Goal: Task Accomplishment & Management: Manage account settings

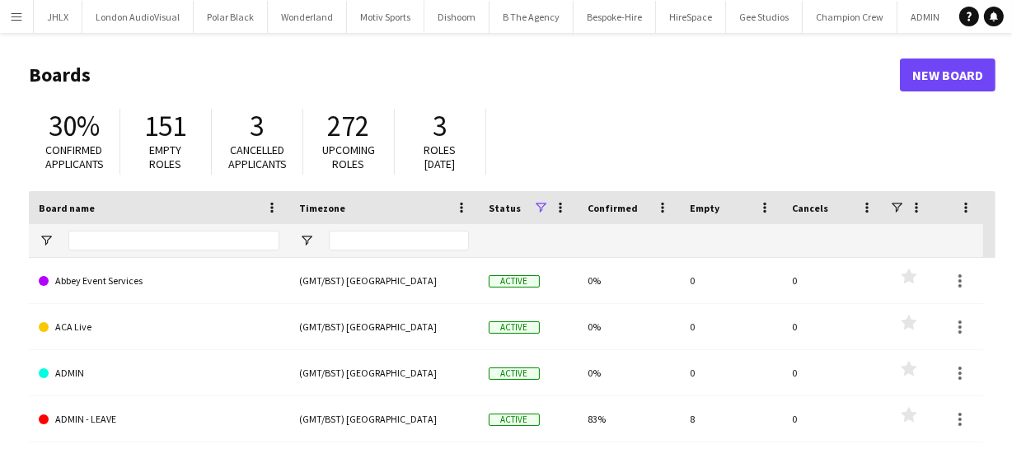
click at [16, 12] on app-icon "Menu" at bounding box center [16, 16] width 13 height 13
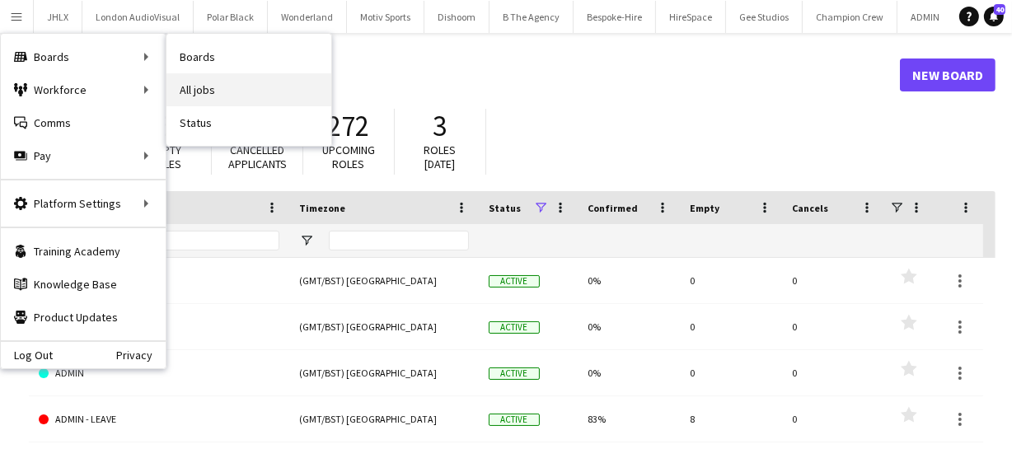
click at [204, 94] on link "All jobs" at bounding box center [248, 89] width 165 height 33
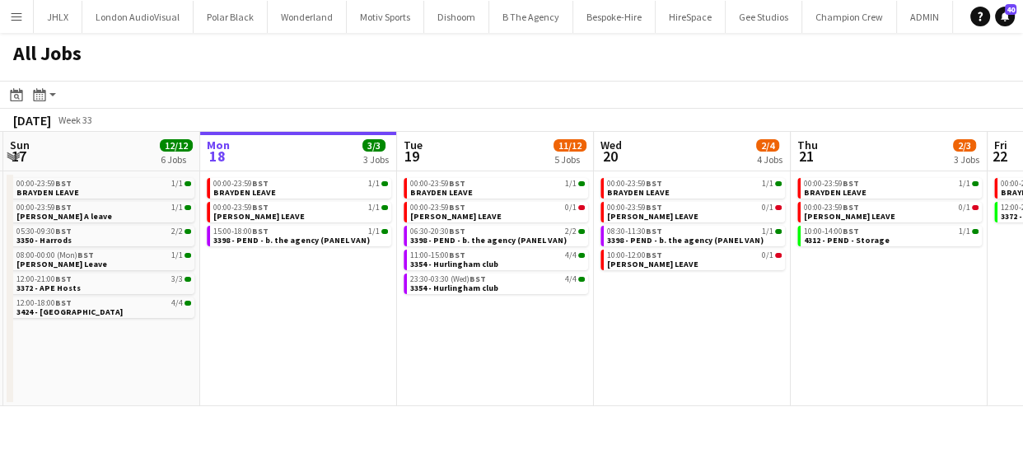
scroll to position [0, 356]
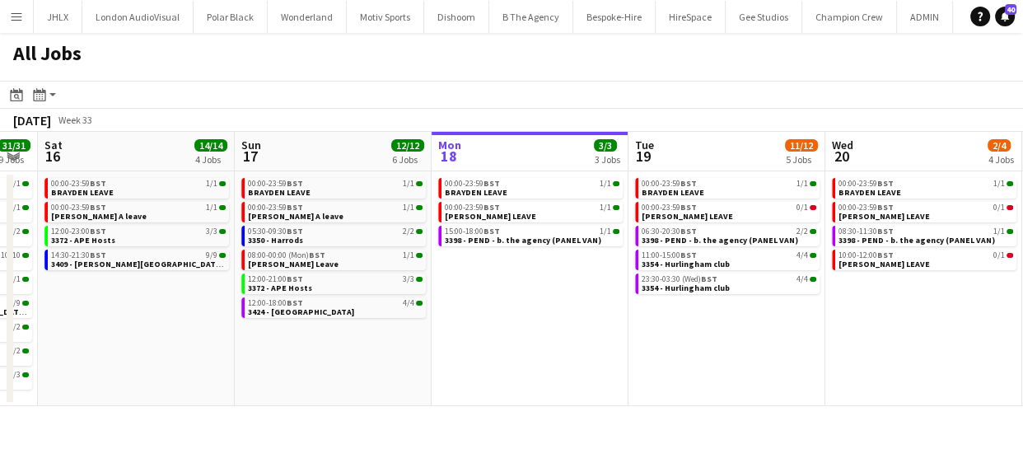
drag, startPoint x: 332, startPoint y: 374, endPoint x: 566, endPoint y: 345, distance: 235.7
click at [566, 345] on app-calendar-viewport "Thu 14 8/8 4 Jobs Fri 15 31/31 9 Jobs Sat 16 14/14 4 Jobs Sun 17 12/12 6 Jobs M…" at bounding box center [511, 269] width 1023 height 274
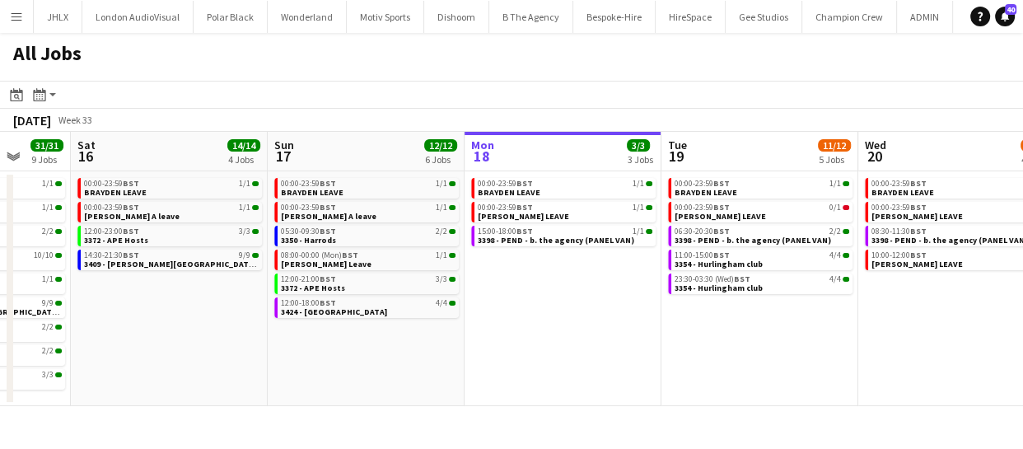
drag, startPoint x: 185, startPoint y: 362, endPoint x: 218, endPoint y: 350, distance: 34.9
click at [218, 350] on app-calendar-viewport "Wed 13 9/9 6 Jobs Thu 14 8/8 4 Jobs Fri 15 31/31 9 Jobs Sat 16 14/14 4 Jobs Sun…" at bounding box center [511, 269] width 1023 height 274
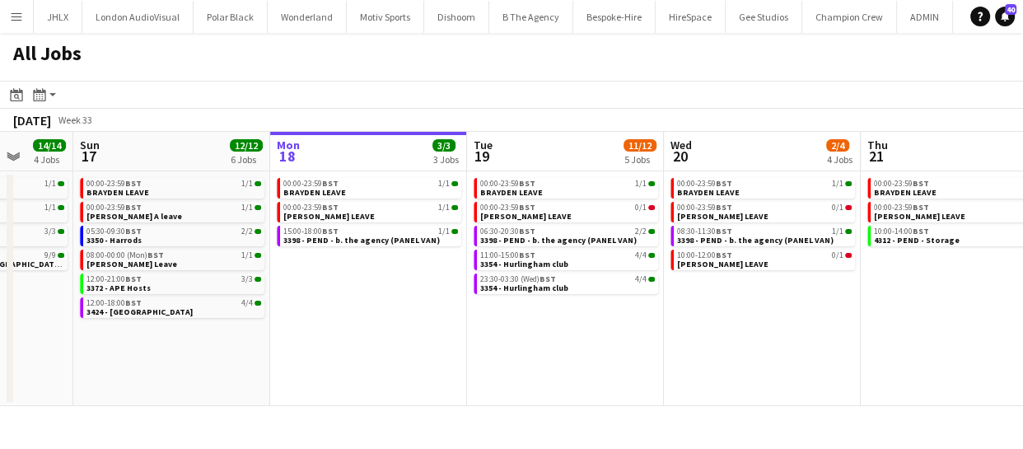
scroll to position [0, 717]
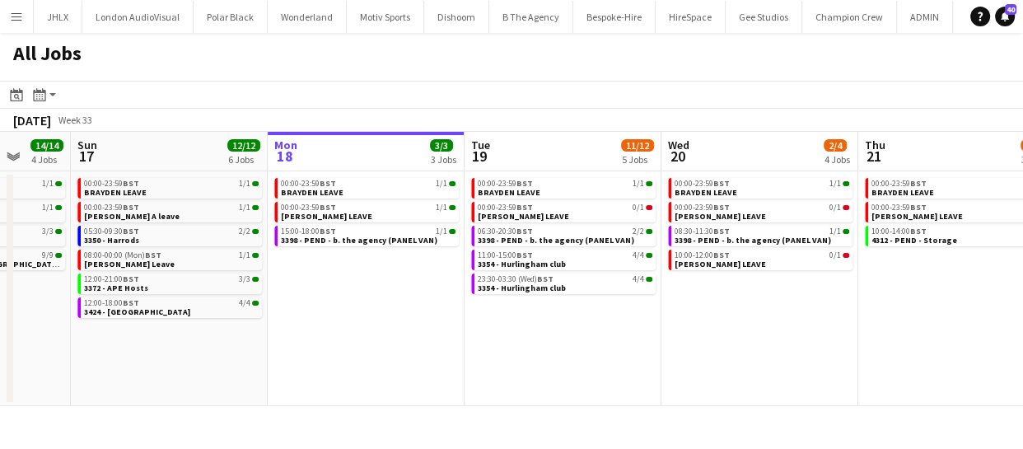
drag, startPoint x: 595, startPoint y: 359, endPoint x: 399, endPoint y: 343, distance: 196.7
click at [399, 343] on app-calendar-viewport "Wed 13 9/9 6 Jobs Thu 14 8/8 4 Jobs Fri 15 31/31 9 Jobs Sat 16 14/14 4 Jobs Sun…" at bounding box center [511, 269] width 1023 height 274
click at [329, 247] on div "15:00-18:00 BST 1/1 3398 - PEND - b. the agency (PANEL VAN)" at bounding box center [366, 238] width 185 height 24
click at [330, 238] on span "3398 - PEND - b. the agency (PANEL VAN)" at bounding box center [359, 240] width 157 height 11
click at [132, 232] on span "BST" at bounding box center [131, 231] width 16 height 11
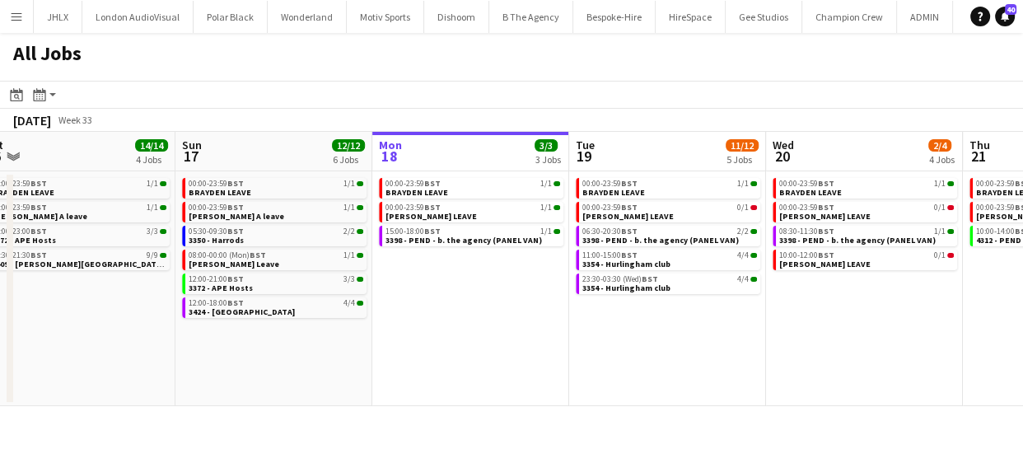
scroll to position [0, 604]
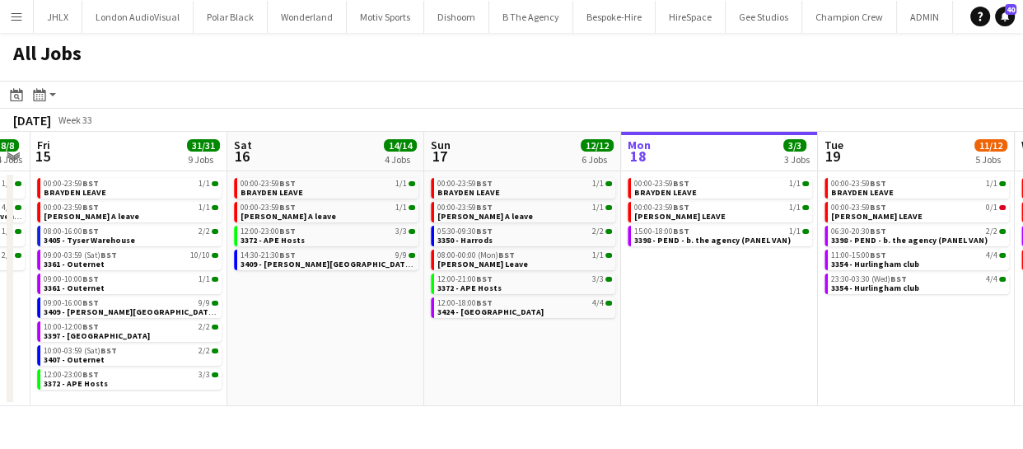
drag, startPoint x: 236, startPoint y: 361, endPoint x: 278, endPoint y: 336, distance: 48.7
click at [570, 353] on app-calendar-viewport "Wed 13 9/9 6 Jobs Thu 14 8/8 4 Jobs Fri 15 31/31 9 Jobs Sat 16 14/14 4 Jobs Sun…" at bounding box center [511, 269] width 1023 height 274
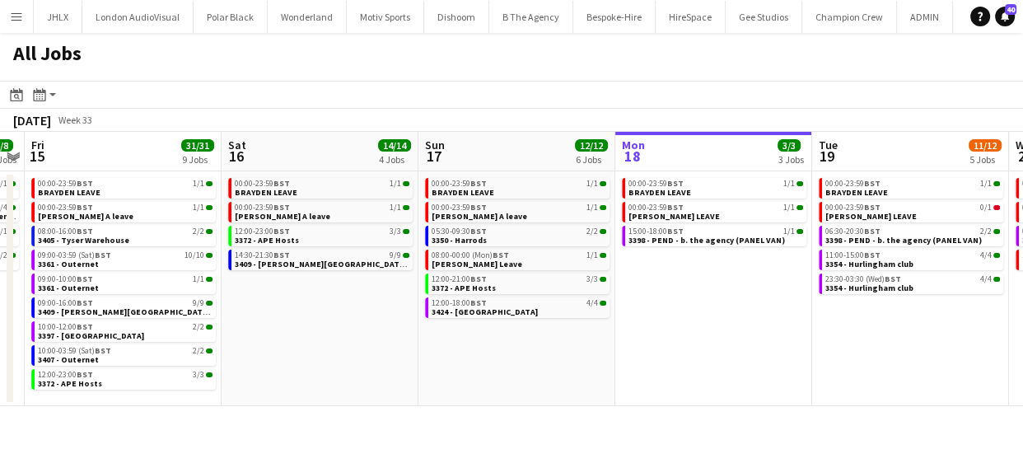
click at [20, 16] on app-icon "Menu" at bounding box center [16, 16] width 13 height 13
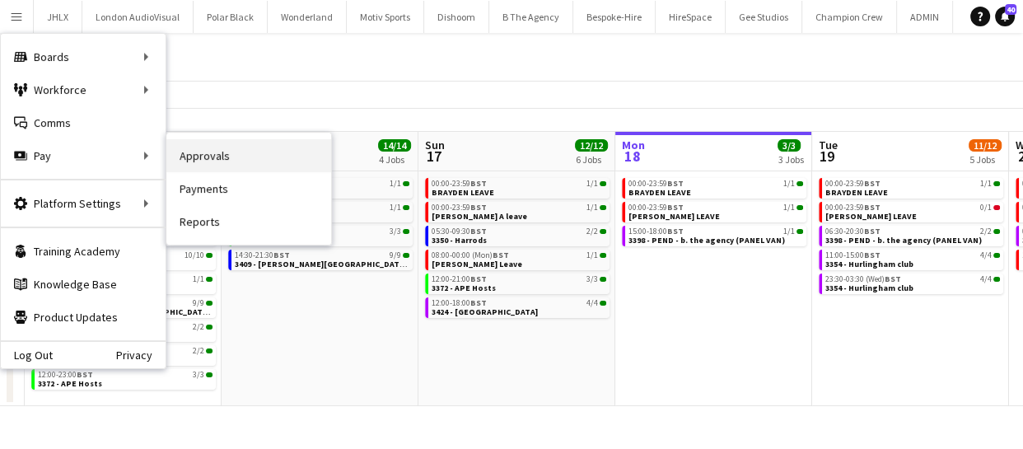
click at [228, 165] on link "Approvals" at bounding box center [248, 155] width 165 height 33
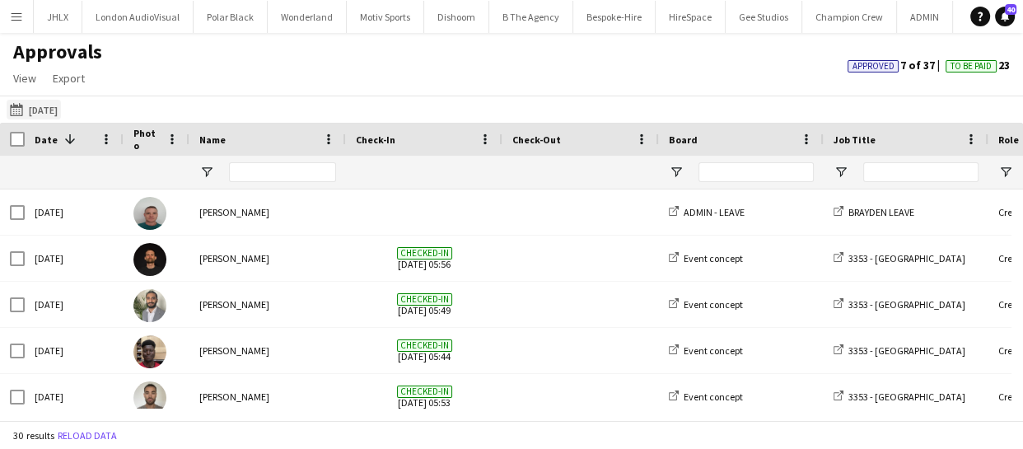
click at [60, 111] on button "07-08-2025 07-08-2025" at bounding box center [34, 110] width 54 height 20
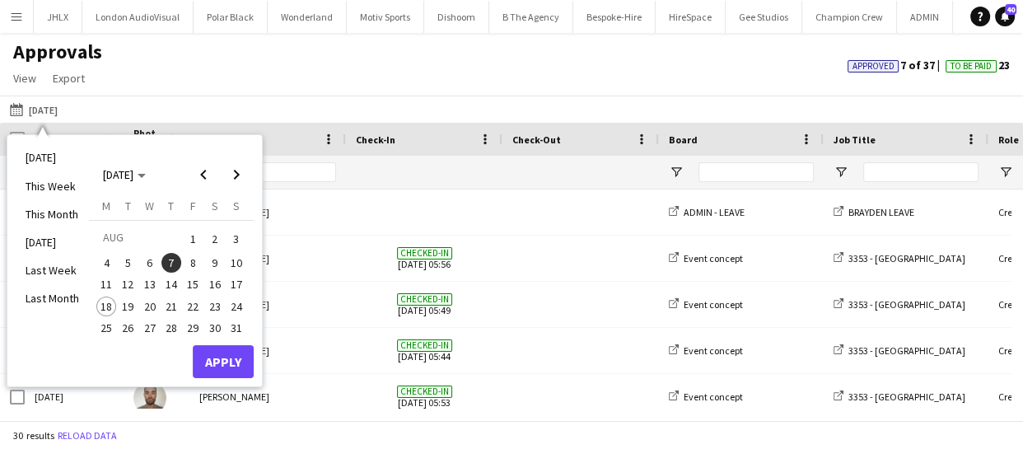
click at [218, 287] on span "16" at bounding box center [215, 285] width 20 height 20
click at [236, 345] on button "Apply" at bounding box center [223, 361] width 61 height 33
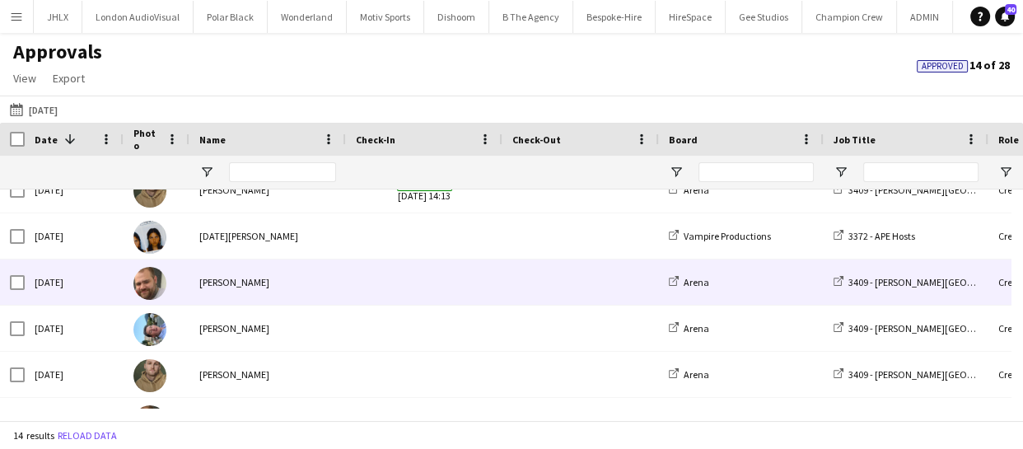
scroll to position [224, 0]
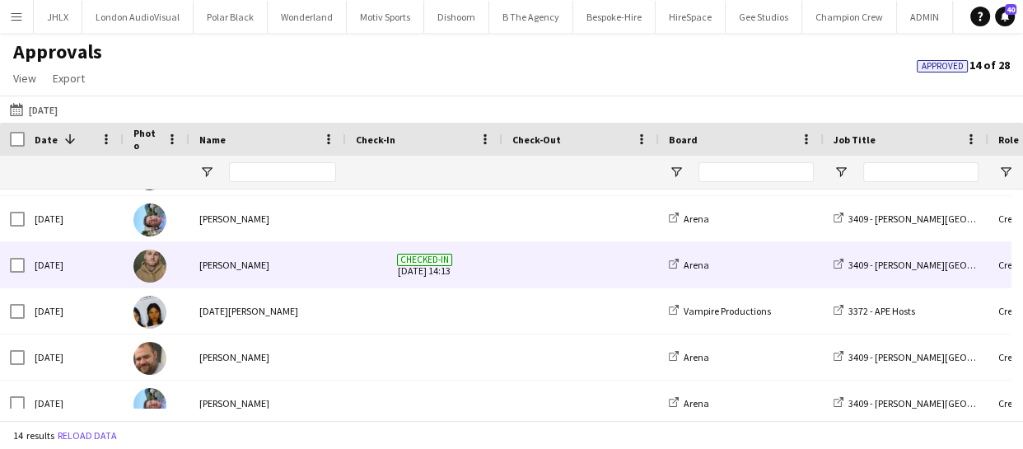
click at [153, 265] on img at bounding box center [149, 266] width 33 height 33
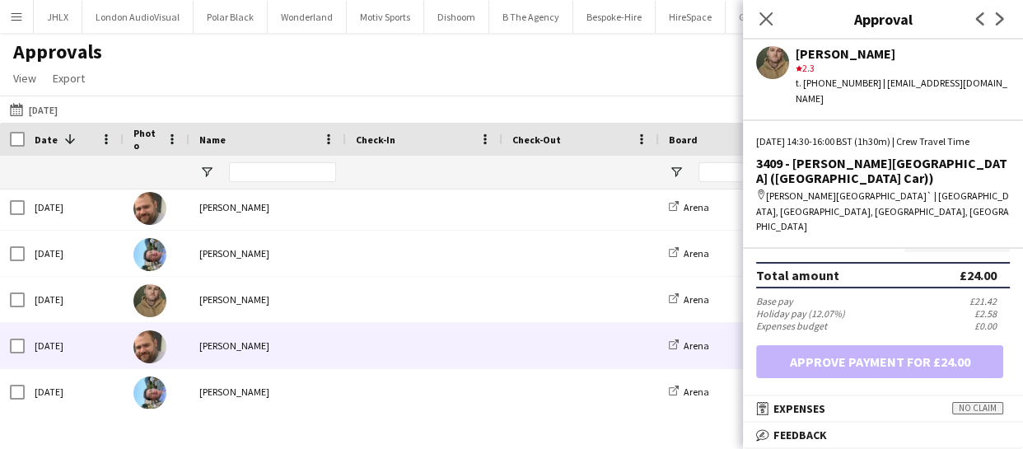
scroll to position [427, 0]
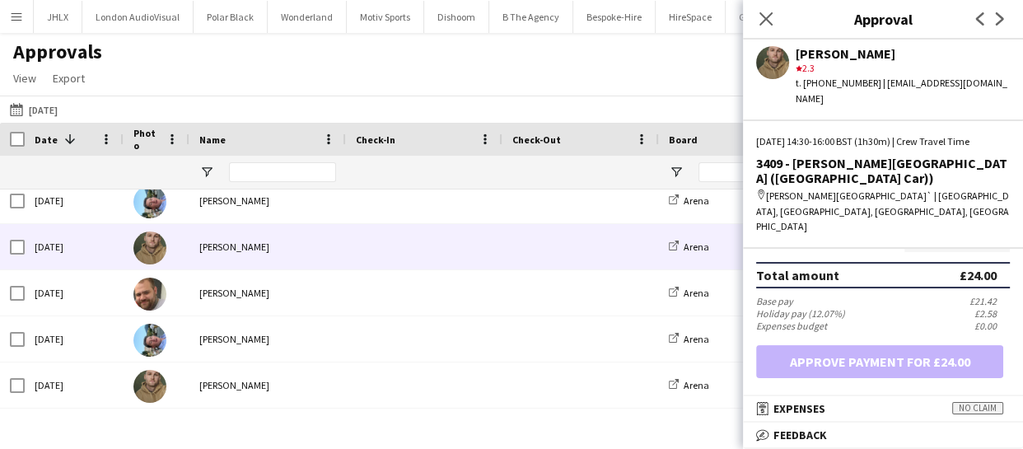
click at [152, 250] on img at bounding box center [149, 247] width 33 height 33
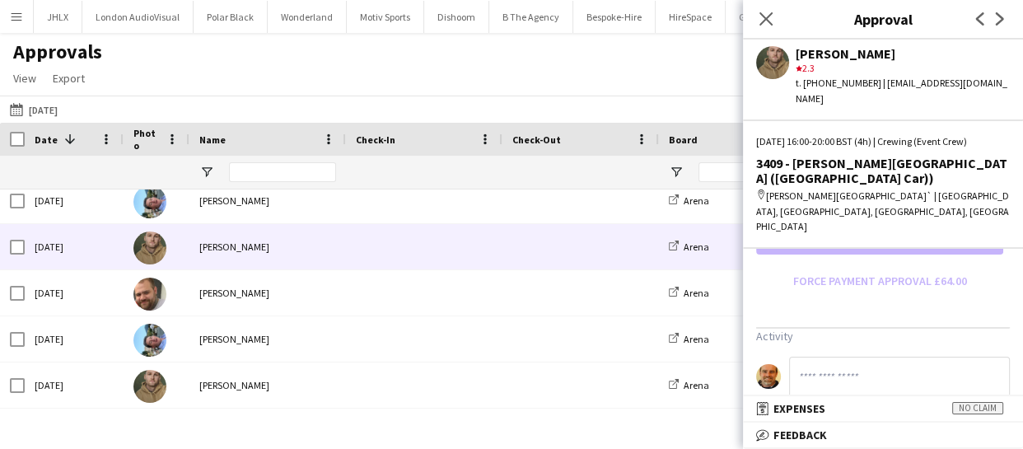
scroll to position [598, 0]
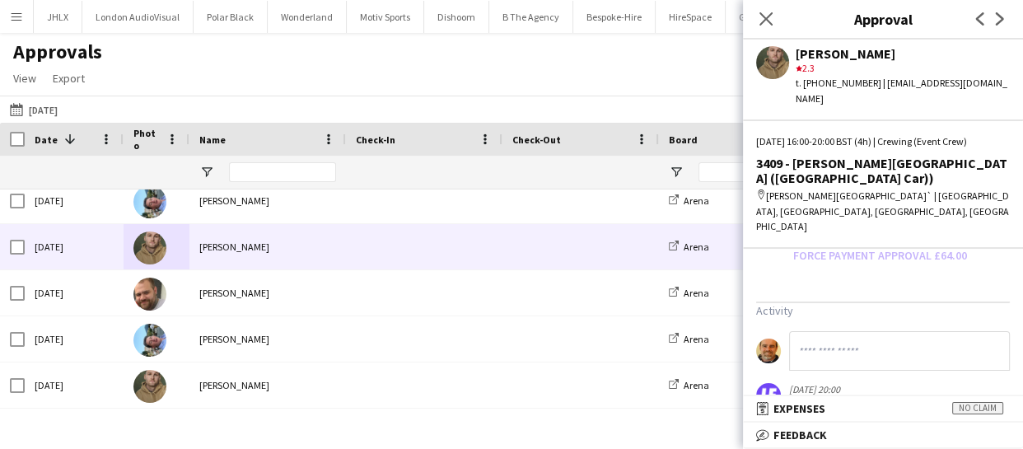
click at [804, 331] on input at bounding box center [899, 351] width 221 height 40
type input "**********"
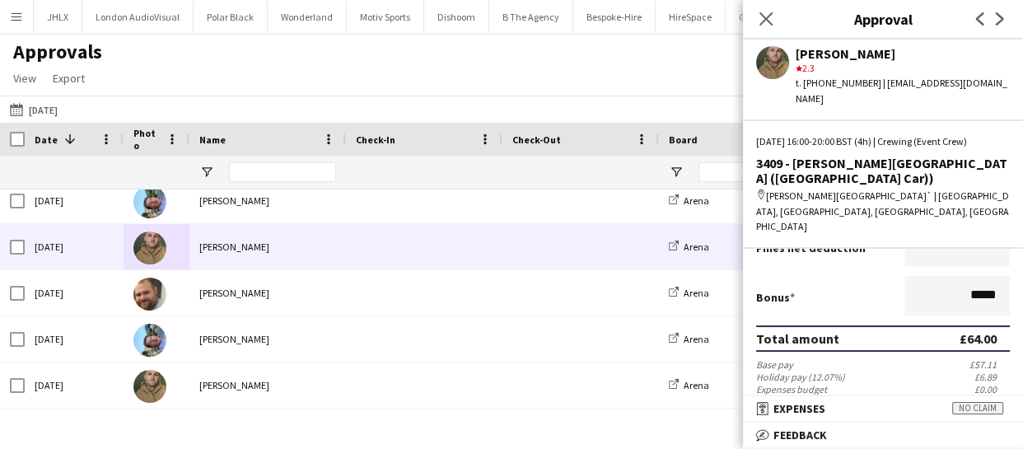
scroll to position [373, 0]
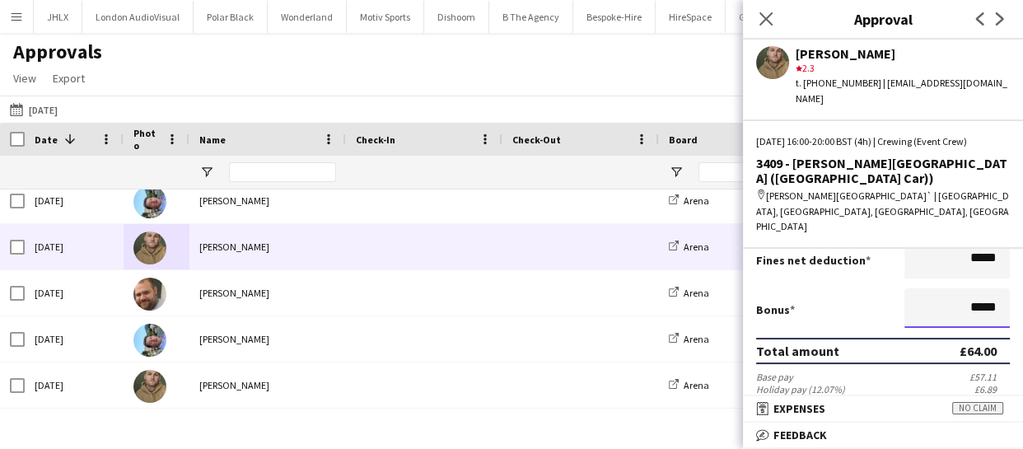
drag, startPoint x: 956, startPoint y: 256, endPoint x: 1020, endPoint y: 252, distance: 63.6
click at [1020, 252] on mat-expansion-panel "wallet Salary Approved Salary ***** 16:00 to ***** 20:00 ***** (4h) X £16.00 Br…" at bounding box center [883, 322] width 280 height 147
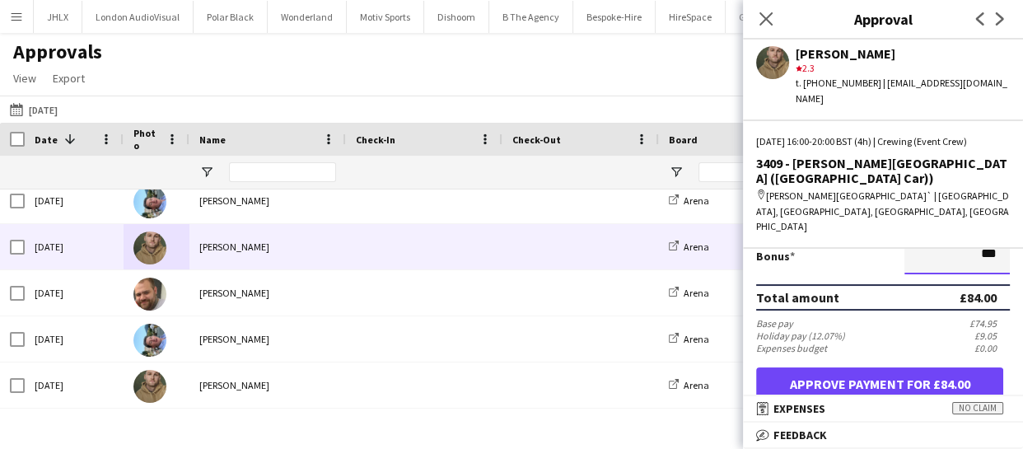
scroll to position [448, 0]
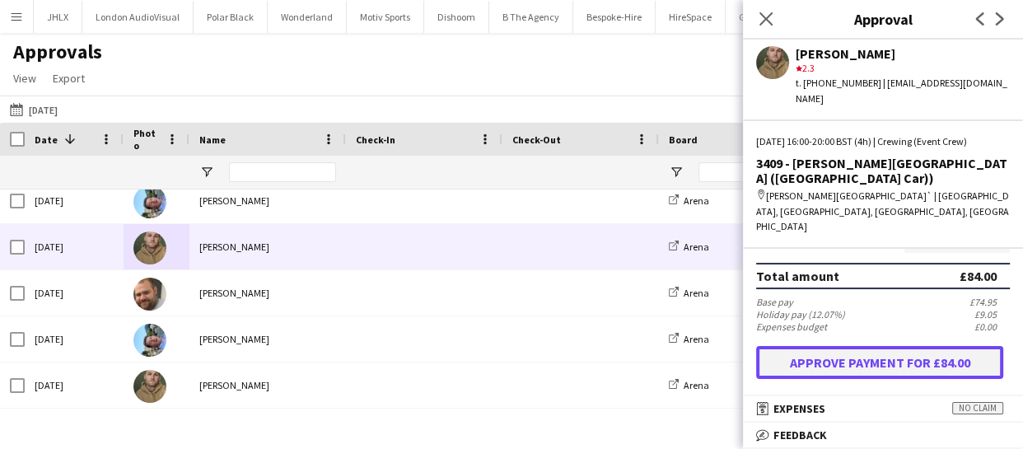
type input "******"
click at [886, 346] on button "Approve payment for £84.00" at bounding box center [879, 362] width 247 height 33
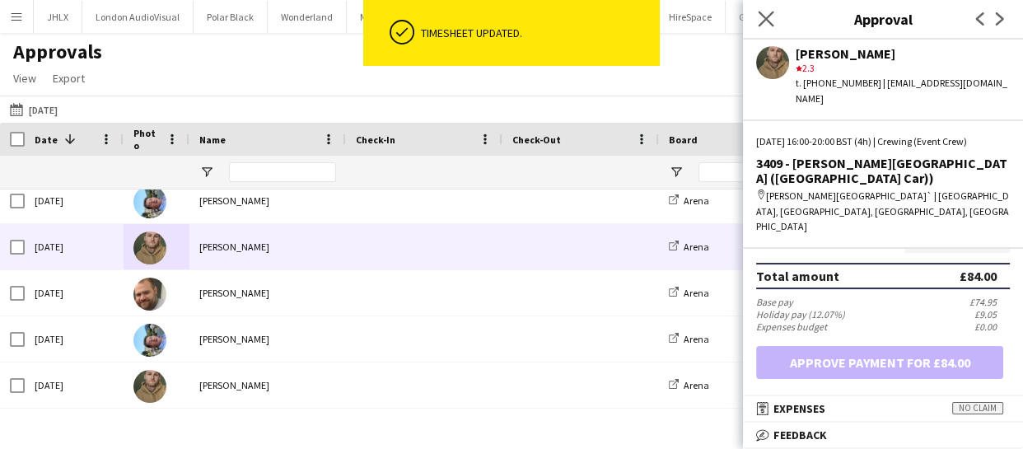
click at [756, 20] on app-icon "Close pop-in" at bounding box center [767, 19] width 24 height 24
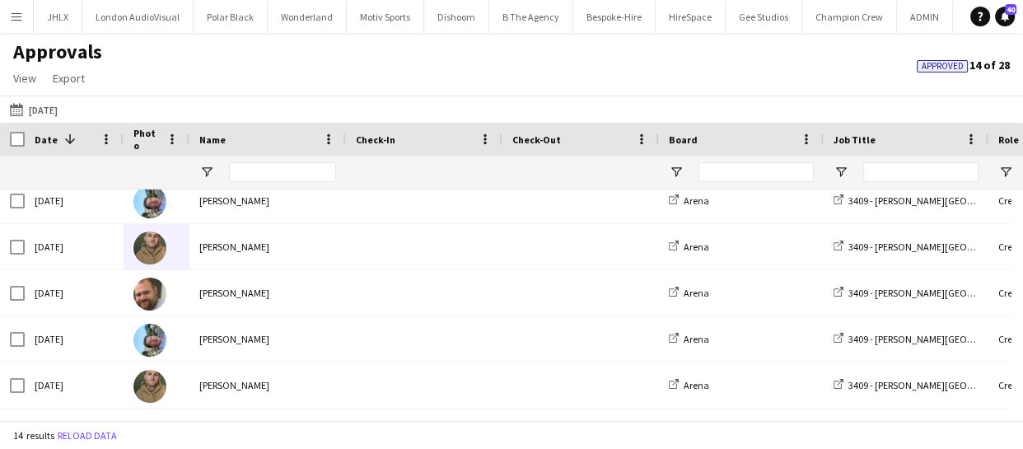
click at [10, 12] on app-icon "Menu" at bounding box center [16, 16] width 13 height 13
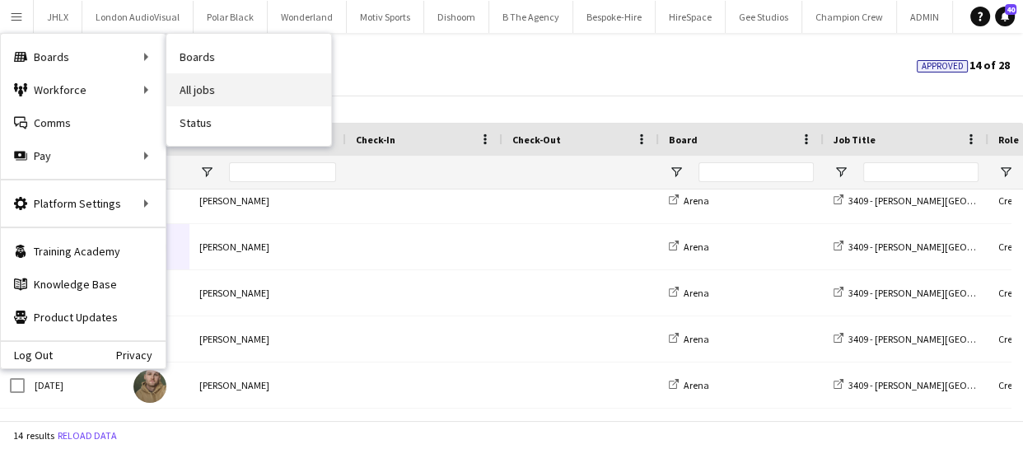
click at [184, 98] on link "All jobs" at bounding box center [248, 89] width 165 height 33
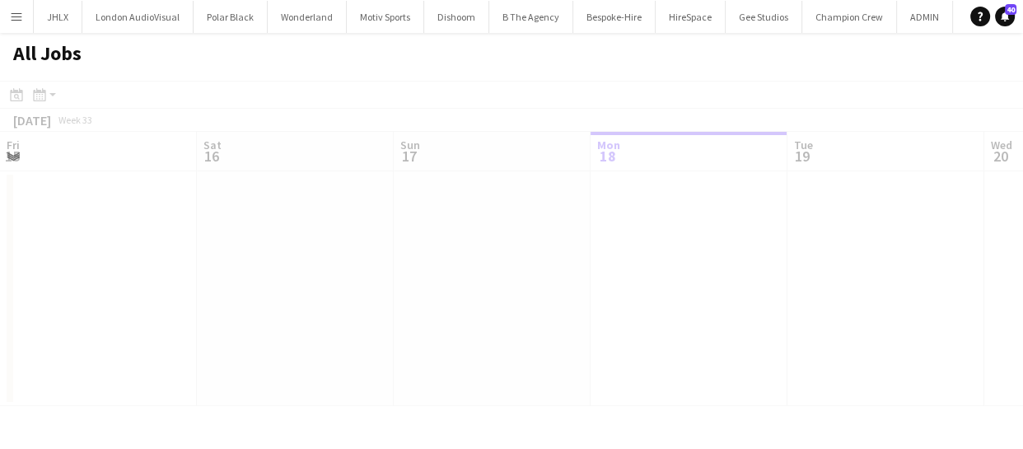
scroll to position [0, 394]
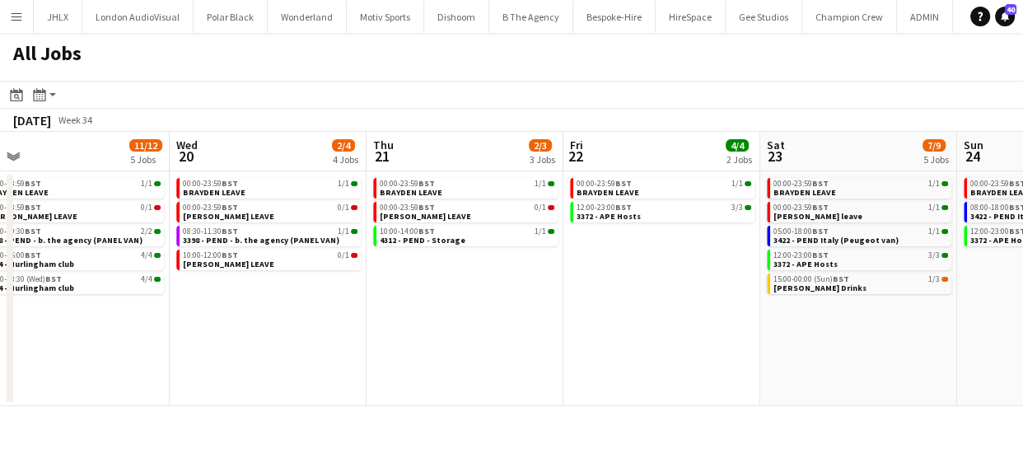
drag, startPoint x: 882, startPoint y: 336, endPoint x: 460, endPoint y: 345, distance: 421.8
click at [460, 345] on app-calendar-viewport "Sun 17 12/12 6 Jobs Mon 18 3/3 3 Jobs Tue 19 11/12 5 Jobs Wed 20 2/4 4 Jobs Thu…" at bounding box center [511, 269] width 1023 height 274
drag, startPoint x: 550, startPoint y: 331, endPoint x: 505, endPoint y: 327, distance: 45.5
click at [440, 330] on app-calendar-viewport "Sun 17 12/12 6 Jobs Mon 18 3/3 3 Jobs Tue 19 11/12 5 Jobs Wed 20 2/4 4 Jobs Thu…" at bounding box center [511, 269] width 1023 height 274
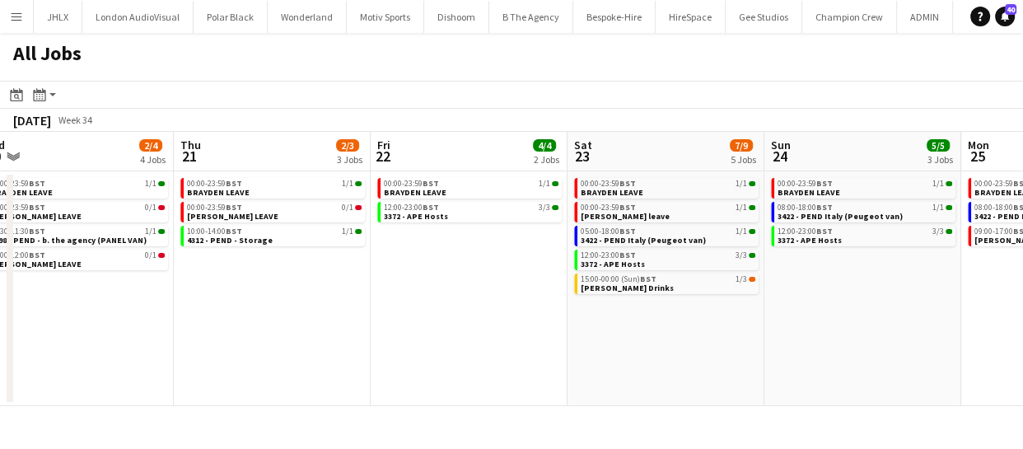
click at [322, 331] on app-all-jobs "All Jobs Date picker AUG 2025 AUG 2025 Monday M Tuesday T Wednesday W Thursday …" at bounding box center [511, 219] width 1023 height 373
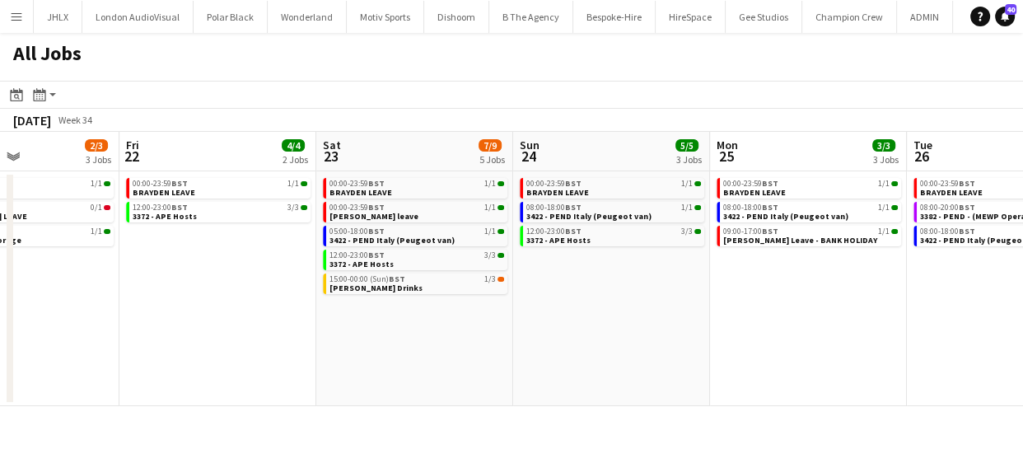
drag, startPoint x: 437, startPoint y: 353, endPoint x: 276, endPoint y: 334, distance: 161.8
click at [334, 338] on app-calendar-viewport "Tue 19 11/12 5 Jobs Wed 20 2/4 4 Jobs Thu 21 2/3 3 Jobs Fri 22 4/4 2 Jobs Sat 2…" at bounding box center [511, 269] width 1023 height 274
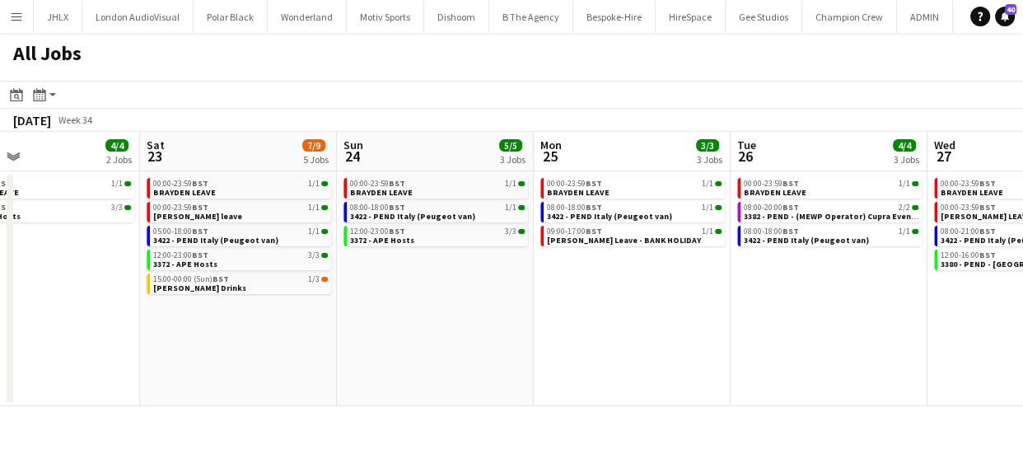
drag, startPoint x: 368, startPoint y: 334, endPoint x: 341, endPoint y: 329, distance: 27.5
click at [260, 327] on app-calendar-viewport "Tue 19 11/12 5 Jobs Wed 20 2/4 4 Jobs Thu 21 2/3 3 Jobs Fri 22 4/4 2 Jobs Sat 2…" at bounding box center [511, 269] width 1023 height 274
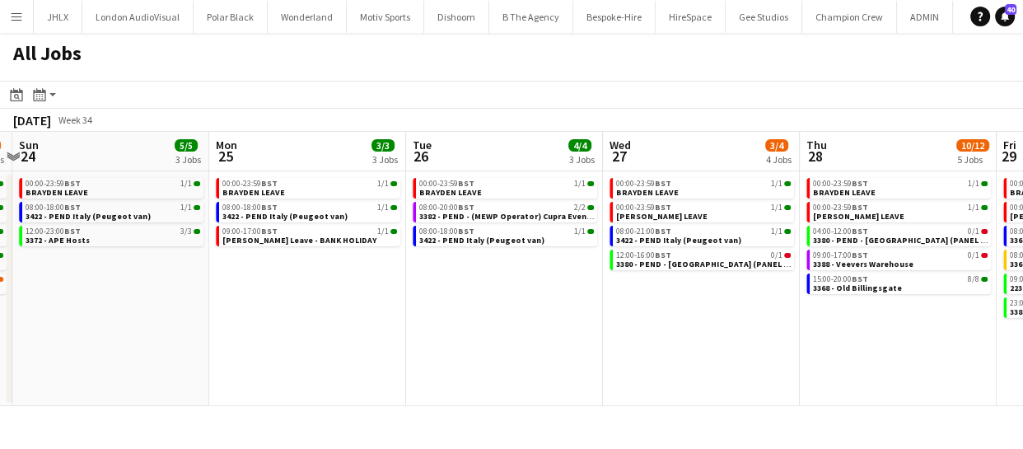
scroll to position [0, 583]
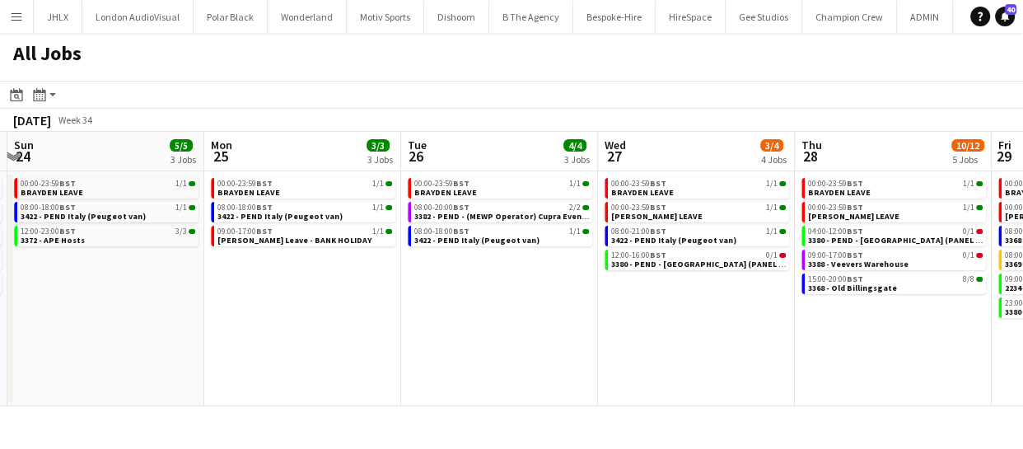
drag, startPoint x: 505, startPoint y: 334, endPoint x: 390, endPoint y: 315, distance: 115.9
click at [390, 315] on app-calendar-viewport "Thu 21 2/3 3 Jobs Fri 22 4/4 2 Jobs Sat 23 7/9 5 Jobs Sun 24 5/5 3 Jobs Mon 25 …" at bounding box center [511, 269] width 1023 height 274
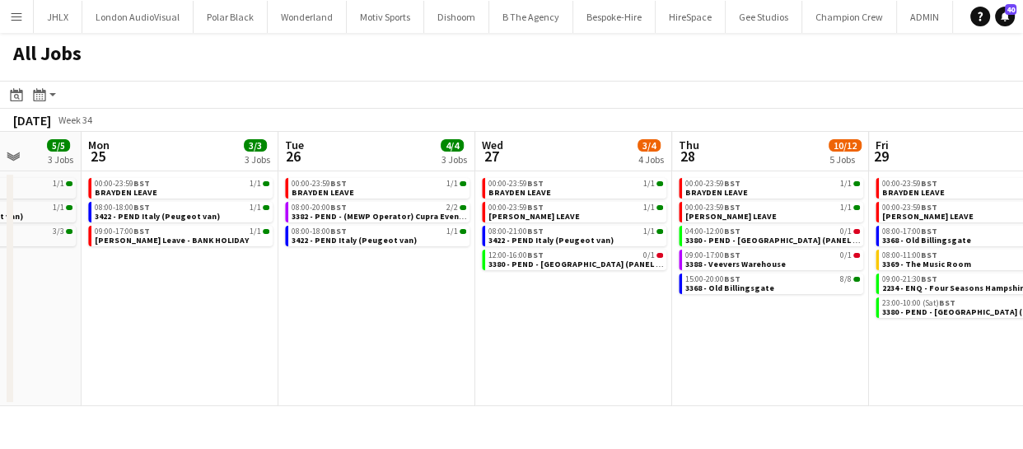
drag, startPoint x: 627, startPoint y: 376, endPoint x: 453, endPoint y: 367, distance: 174.1
click at [453, 367] on app-calendar-viewport "Thu 21 2/3 3 Jobs Fri 22 4/4 2 Jobs Sat 23 7/9 5 Jobs Sun 24 5/5 3 Jobs Mon 25 …" at bounding box center [511, 269] width 1023 height 274
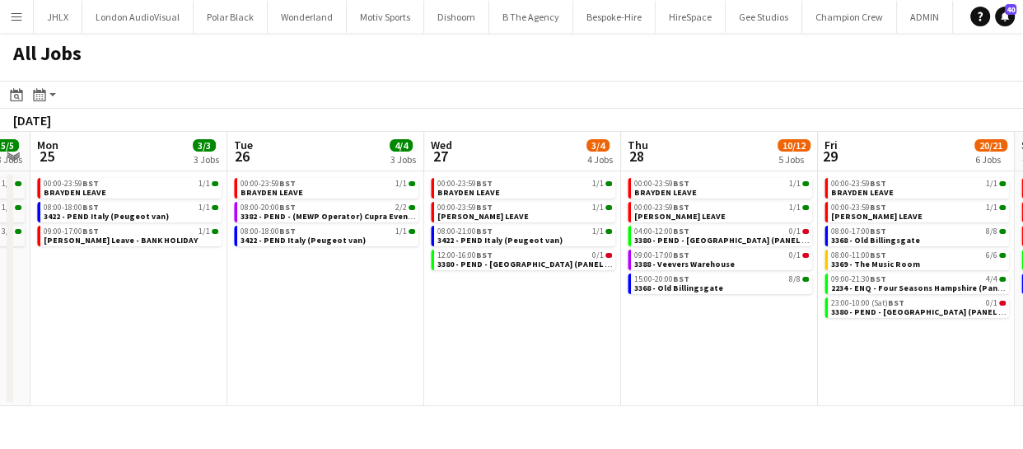
click at [388, 349] on app-all-jobs "All Jobs Date picker AUG 2025 AUG 2025 Monday M Tuesday T Wednesday W Thursday …" at bounding box center [511, 219] width 1023 height 373
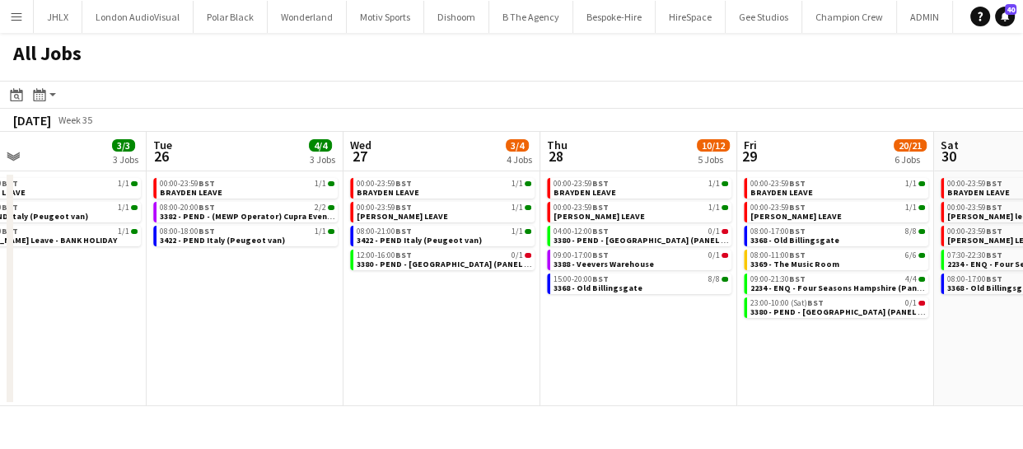
click at [376, 352] on app-calendar-viewport "Sat 23 7/9 5 Jobs Sun 24 5/5 3 Jobs Mon 25 3/3 3 Jobs Tue 26 4/4 3 Jobs Wed 27 …" at bounding box center [511, 269] width 1023 height 274
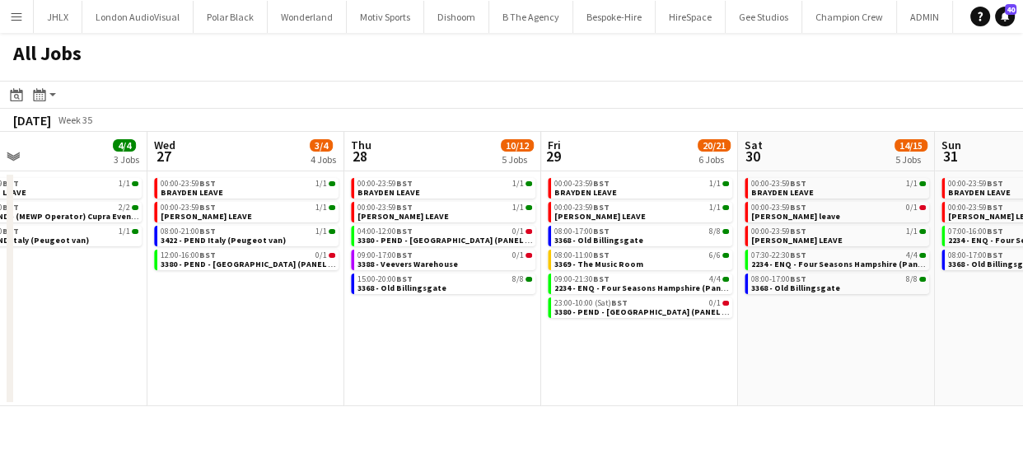
click at [332, 340] on app-calendar-viewport "Sat 23 7/9 5 Jobs Sun 24 5/5 3 Jobs Mon 25 3/3 3 Jobs Tue 26 4/4 3 Jobs Wed 27 …" at bounding box center [511, 269] width 1023 height 274
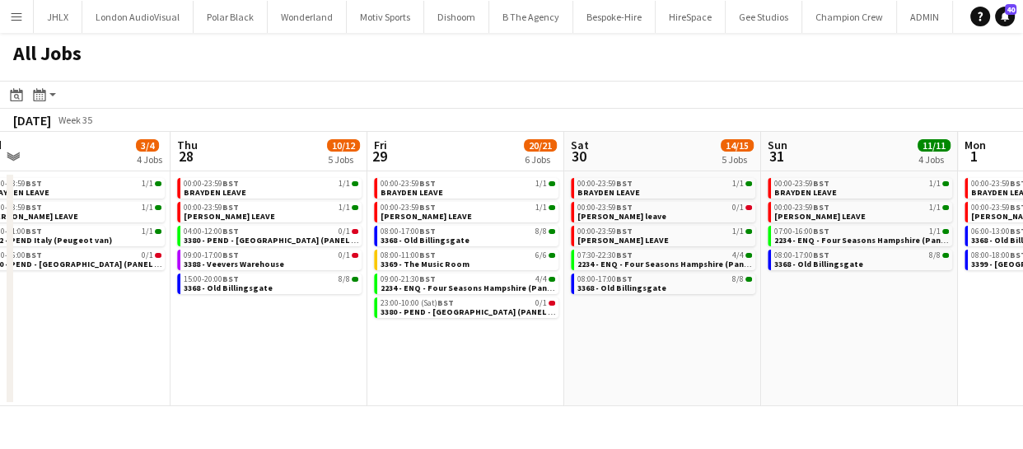
drag, startPoint x: 502, startPoint y: 362, endPoint x: 521, endPoint y: 363, distance: 18.2
click at [451, 358] on app-calendar-viewport "Mon 25 3/3 3 Jobs Tue 26 4/4 3 Jobs Wed 27 3/4 4 Jobs Thu 28 10/12 5 Jobs Fri 2…" at bounding box center [511, 269] width 1023 height 274
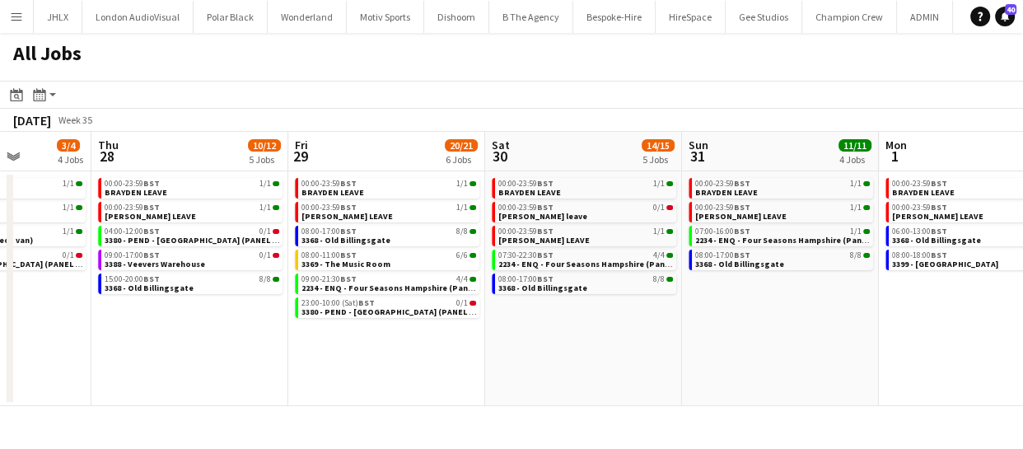
click at [411, 344] on app-calendar-viewport "Mon 25 3/3 3 Jobs Tue 26 4/4 3 Jobs Wed 27 3/4 4 Jobs Thu 28 10/12 5 Jobs Fri 2…" at bounding box center [511, 269] width 1023 height 274
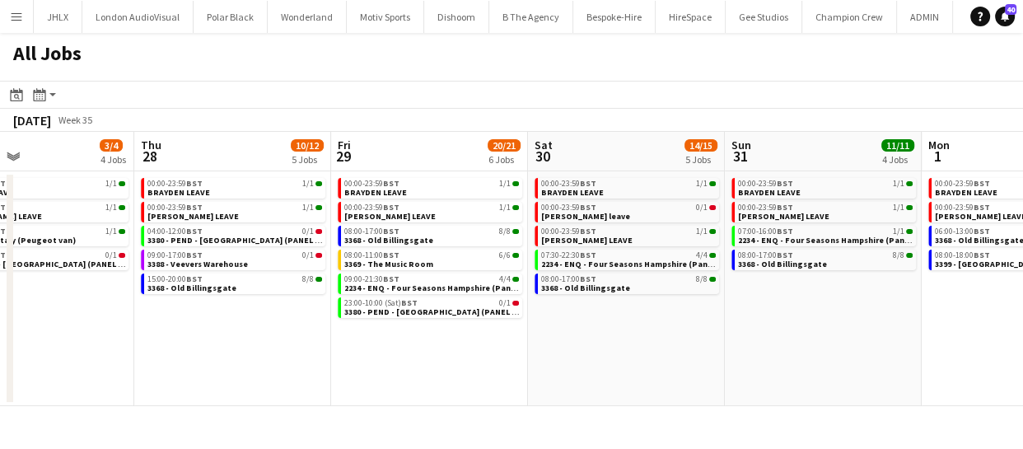
click at [208, 324] on app-all-jobs "All Jobs Date picker AUG 2025 AUG 2025 Monday M Tuesday T Wednesday W Thursday …" at bounding box center [511, 219] width 1023 height 373
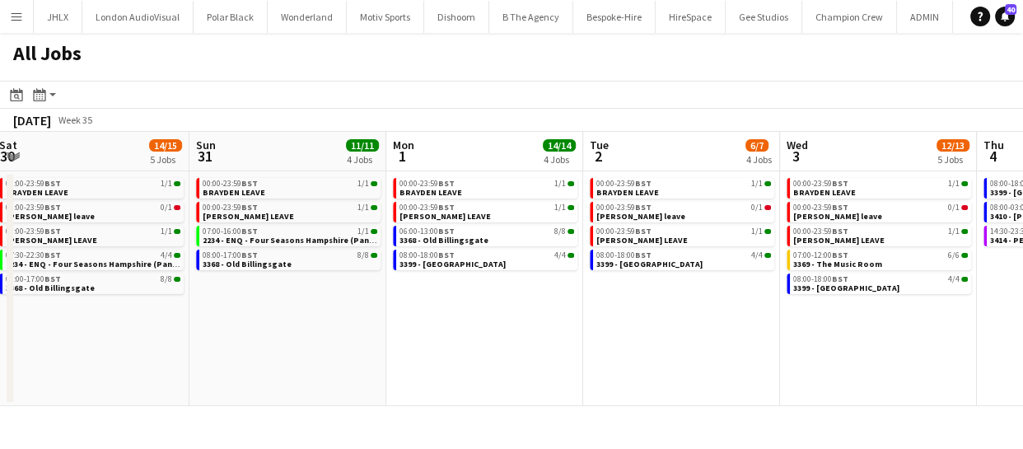
drag, startPoint x: 480, startPoint y: 313, endPoint x: 632, endPoint y: 340, distance: 154.0
click at [383, 302] on app-calendar-viewport "Wed 27 3/4 4 Jobs Thu 28 10/12 5 Jobs Fri 29 20/21 6 Jobs Sat 30 14/15 5 Jobs S…" at bounding box center [511, 269] width 1023 height 274
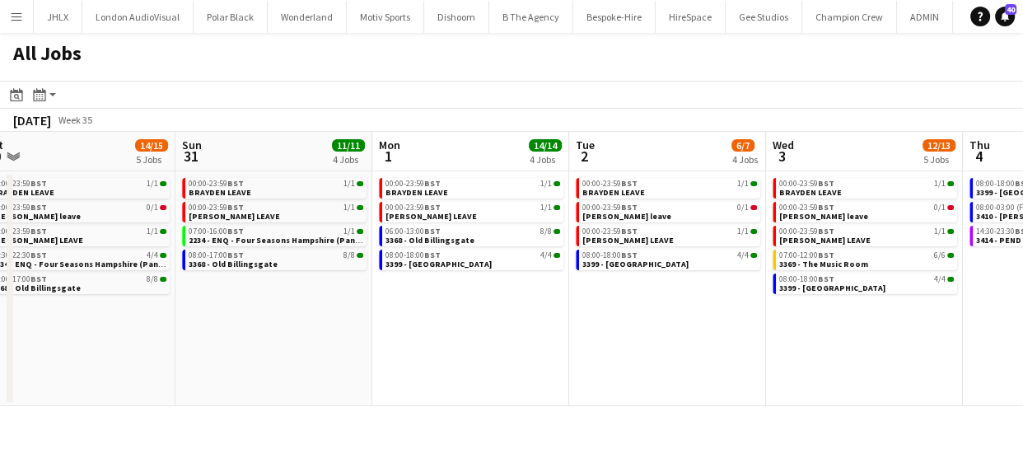
drag, startPoint x: 588, startPoint y: 343, endPoint x: 438, endPoint y: 340, distance: 149.9
click at [446, 334] on app-calendar-viewport "Wed 27 3/4 4 Jobs Thu 28 10/12 5 Jobs Fri 29 20/21 6 Jobs Sat 30 14/15 5 Jobs S…" at bounding box center [511, 269] width 1023 height 274
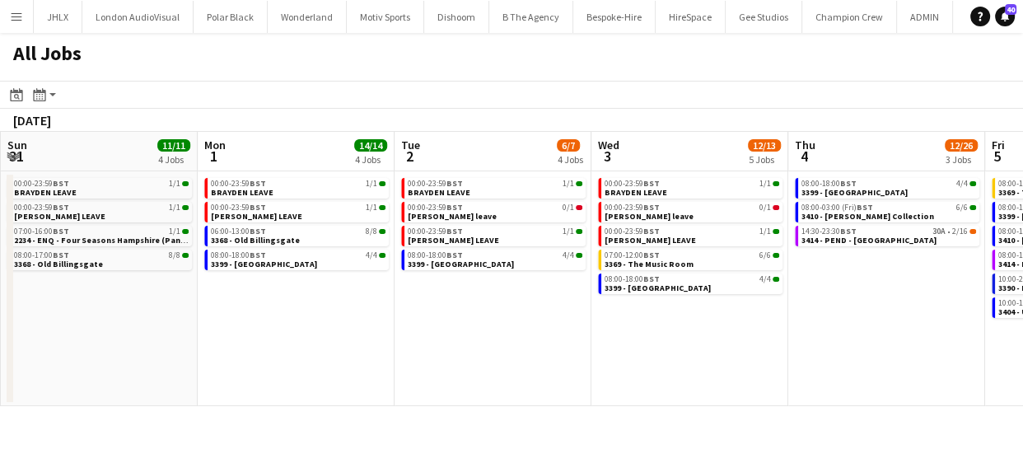
click at [473, 365] on app-calendar-viewport "Wed 27 3/4 4 Jobs Thu 28 10/12 5 Jobs Fri 29 20/21 6 Jobs Sat 30 14/15 5 Jobs S…" at bounding box center [511, 269] width 1023 height 274
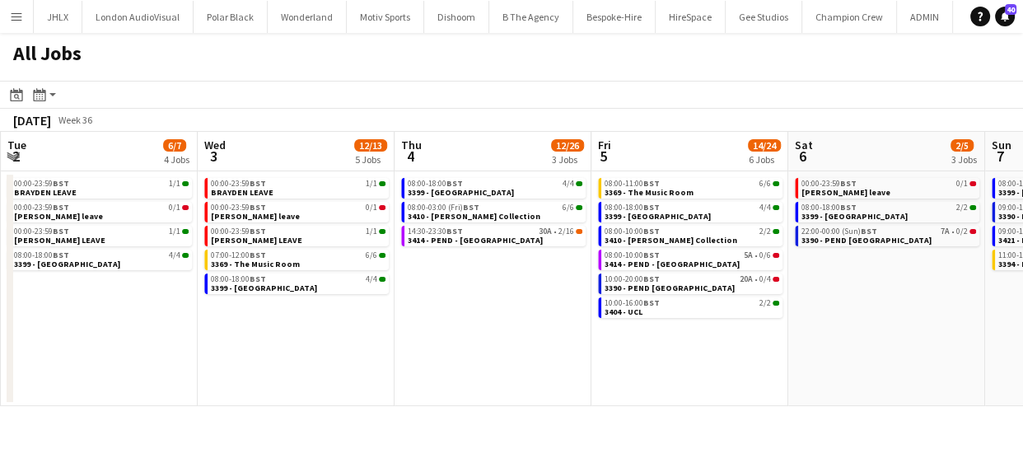
scroll to position [0, 659]
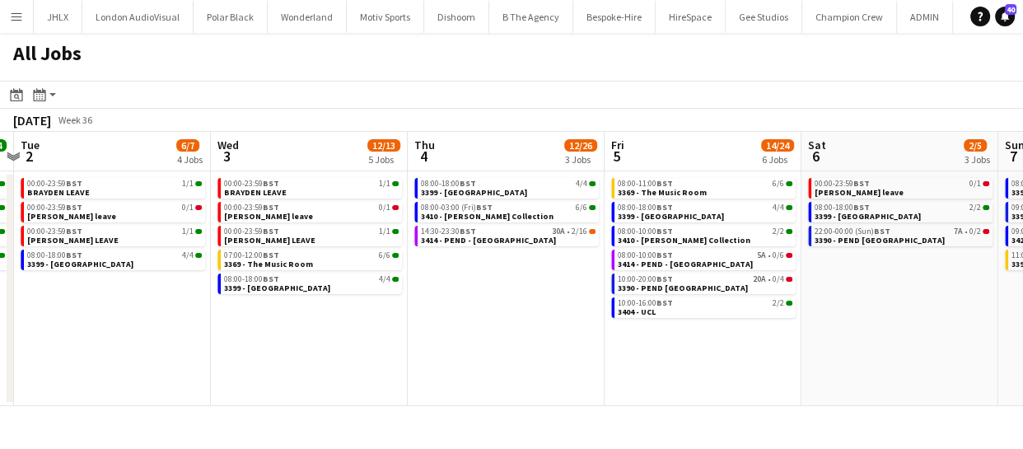
drag, startPoint x: 599, startPoint y: 361, endPoint x: 579, endPoint y: 360, distance: 19.8
click at [579, 360] on app-calendar-viewport "Fri 29 20/21 6 Jobs Sat 30 14/15 5 Jobs Sun 31 11/11 4 Jobs Mon 1 14/14 4 Jobs …" at bounding box center [511, 269] width 1023 height 274
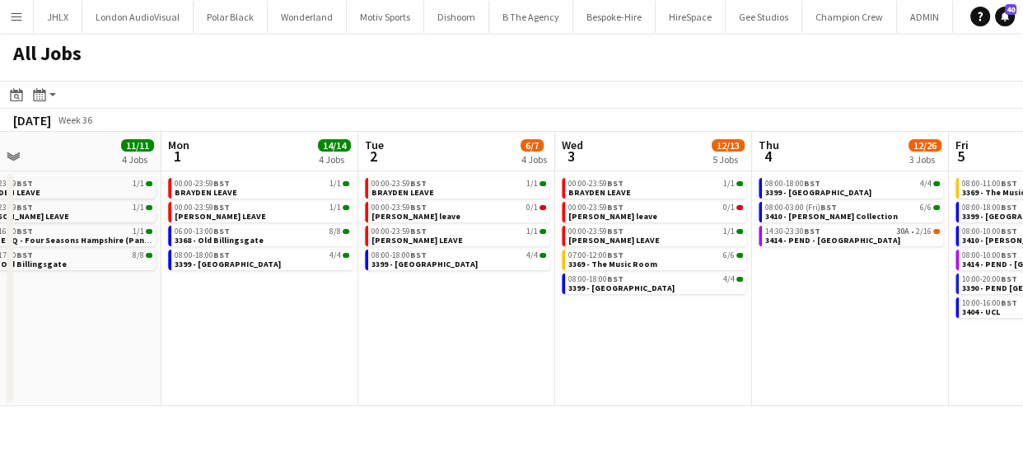
click at [554, 374] on app-all-jobs "All Jobs Date picker AUG 2025 AUG 2025 Monday M Tuesday T Wednesday W Thursday …" at bounding box center [511, 219] width 1023 height 373
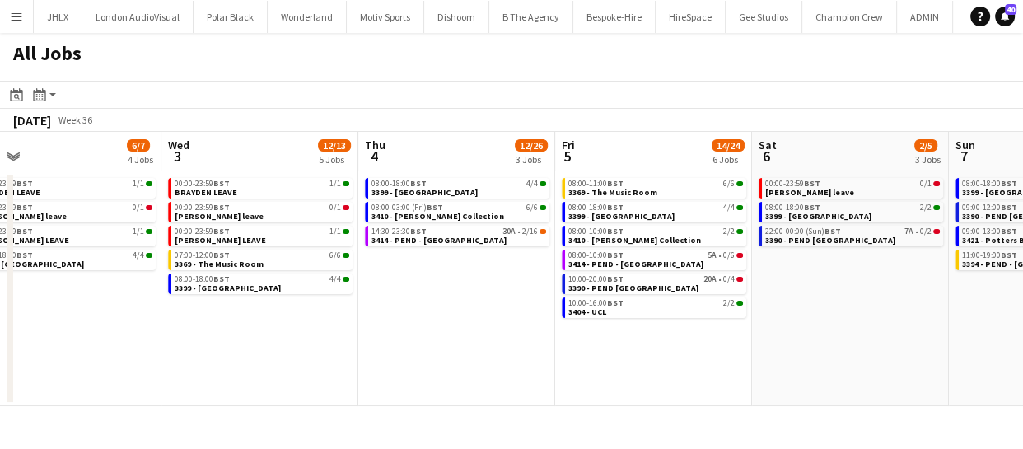
drag, startPoint x: 717, startPoint y: 370, endPoint x: 536, endPoint y: 359, distance: 180.7
click at [501, 353] on app-calendar-viewport "Sun 31 11/11 4 Jobs Mon 1 14/14 4 Jobs Tue 2 6/7 4 Jobs Wed 3 12/13 5 Jobs Thu …" at bounding box center [511, 269] width 1023 height 274
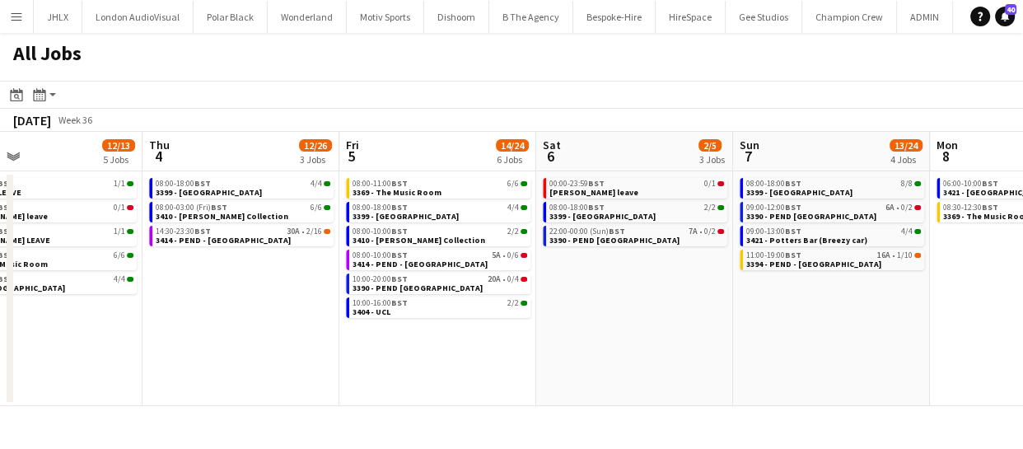
click at [522, 362] on app-calendar-viewport "Sun 31 11/11 4 Jobs Mon 1 14/14 4 Jobs Tue 2 6/7 4 Jobs Wed 3 12/13 5 Jobs Thu …" at bounding box center [511, 269] width 1023 height 274
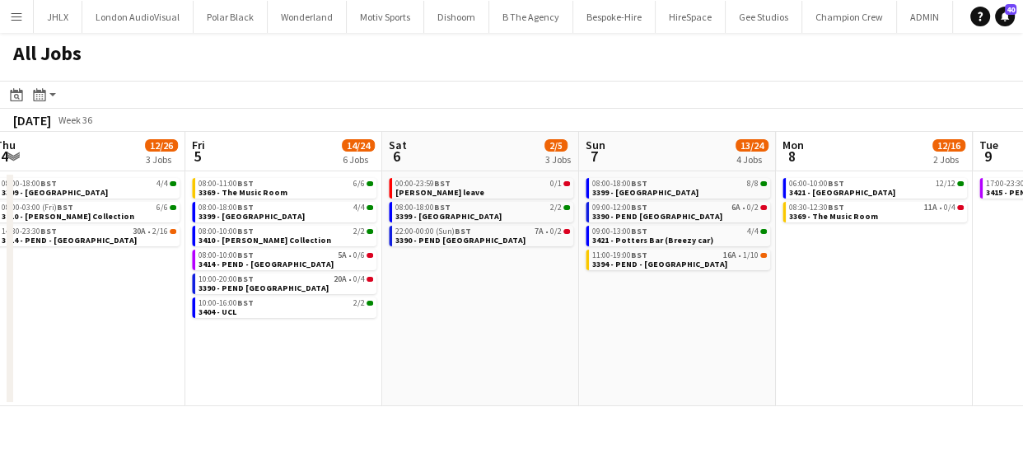
click at [492, 374] on app-calendar-viewport "Sun 31 11/11 4 Jobs Mon 1 14/14 4 Jobs Tue 2 6/7 4 Jobs Wed 3 12/13 5 Jobs Thu …" at bounding box center [511, 269] width 1023 height 274
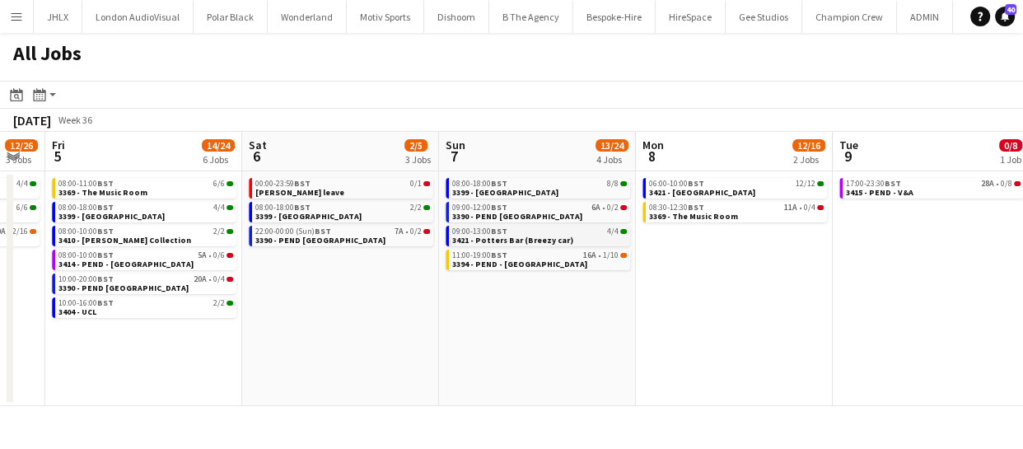
click at [527, 236] on span "3421 - Potters Bar (Breezy car)" at bounding box center [512, 240] width 121 height 11
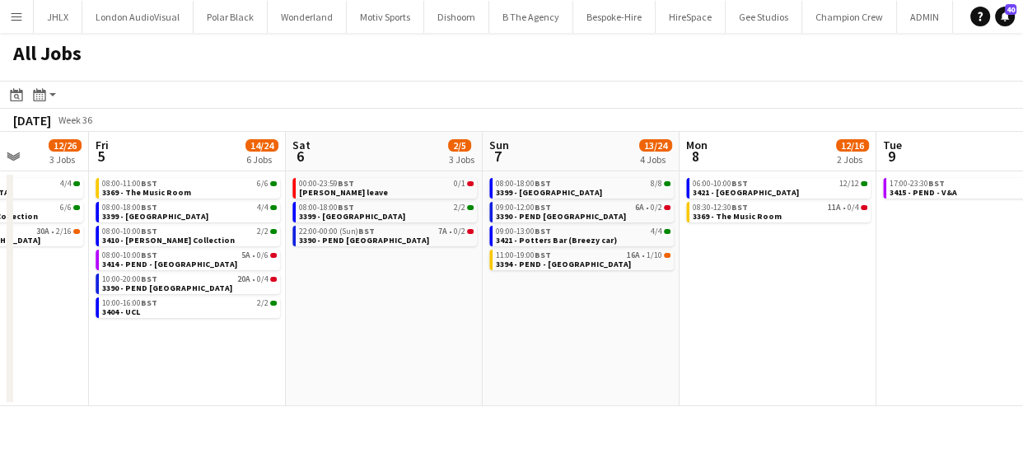
click at [308, 334] on app-calendar-viewport "Tue 2 6/7 4 Jobs Wed 3 12/13 5 Jobs Thu 4 12/26 3 Jobs Fri 5 14/24 6 Jobs Sat 6…" at bounding box center [511, 269] width 1023 height 274
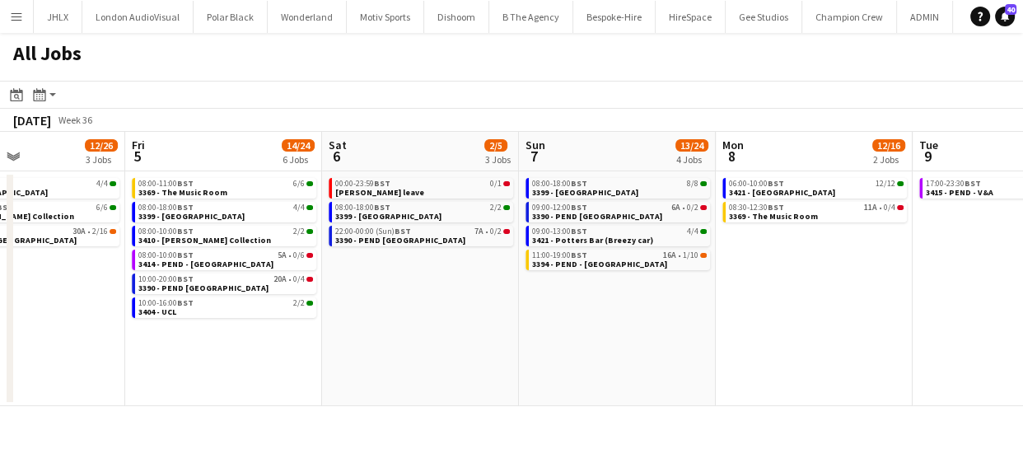
drag, startPoint x: 308, startPoint y: 334, endPoint x: 575, endPoint y: 296, distance: 269.6
click at [541, 306] on app-calendar-viewport "Tue 2 6/7 4 Jobs Wed 3 12/13 5 Jobs Thu 4 12/26 3 Jobs Fri 5 14/24 6 Jobs Sat 6…" at bounding box center [511, 269] width 1023 height 274
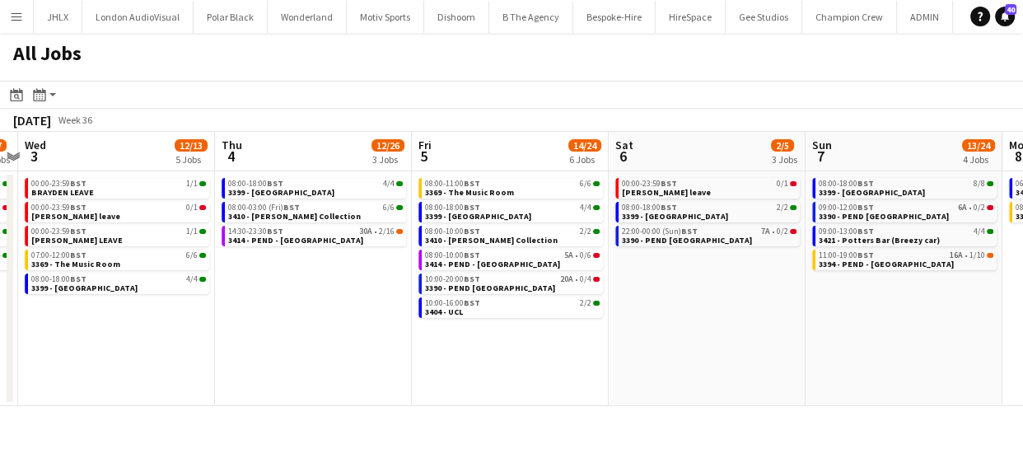
drag, startPoint x: 247, startPoint y: 345, endPoint x: 472, endPoint y: 300, distance: 229.4
click at [456, 302] on app-calendar-viewport "Mon 1 14/14 4 Jobs Tue 2 6/7 4 Jobs Wed 3 12/13 5 Jobs Thu 4 12/26 3 Jobs Fri 5…" at bounding box center [511, 269] width 1023 height 274
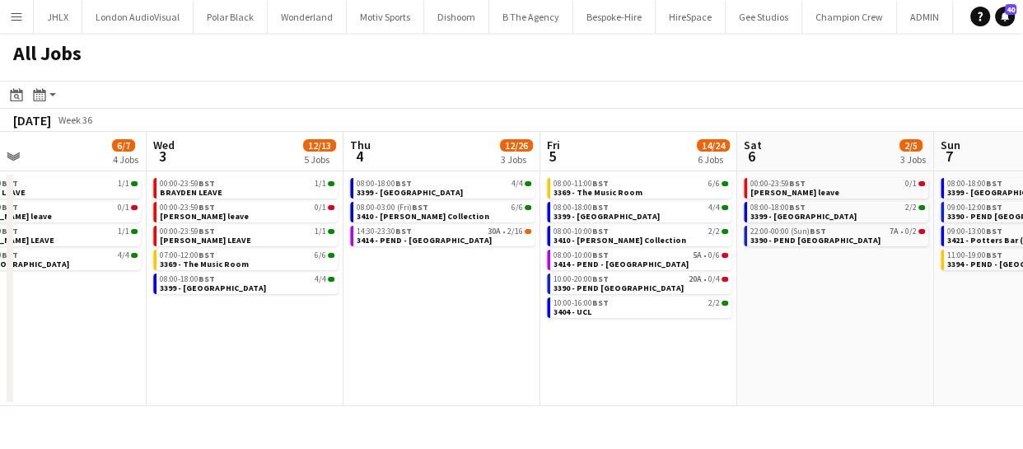
click at [552, 317] on app-calendar-viewport "Sun 31 11/11 4 Jobs Mon 1 14/14 4 Jobs Tue 2 6/7 4 Jobs Wed 3 12/13 5 Jobs Thu …" at bounding box center [511, 269] width 1023 height 274
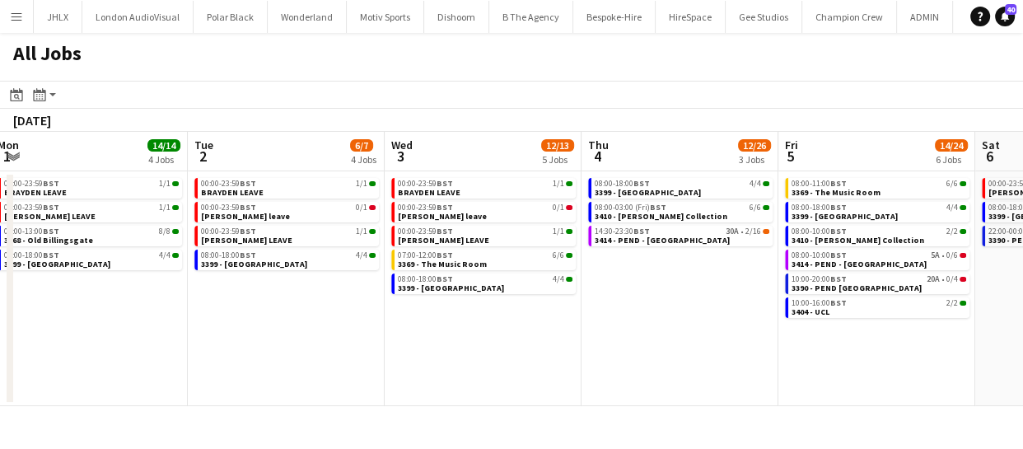
drag, startPoint x: 388, startPoint y: 366, endPoint x: 636, endPoint y: 315, distance: 253.0
click at [562, 325] on app-calendar-viewport "Sat 30 14/15 5 Jobs Sun 31 11/11 4 Jobs Mon 1 14/14 4 Jobs Tue 2 6/7 4 Jobs Wed…" at bounding box center [511, 269] width 1023 height 274
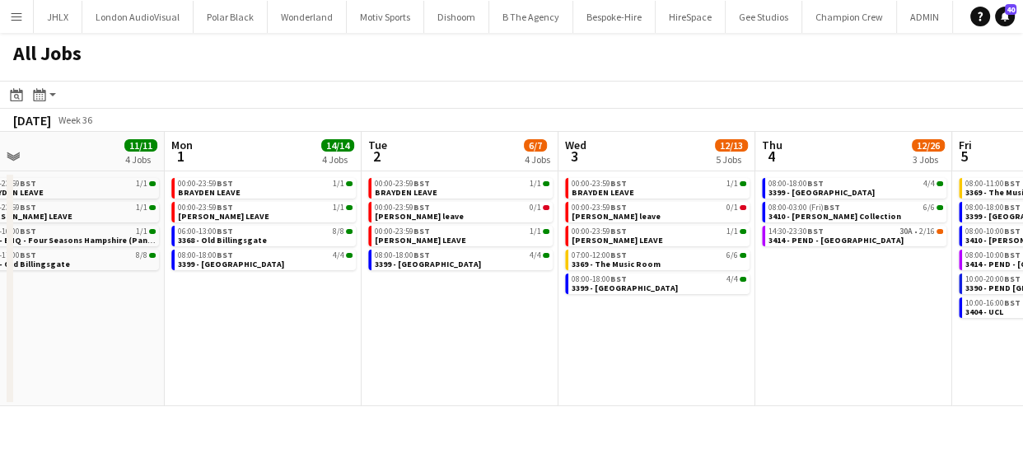
click at [732, 261] on app-calendar-viewport "Fri 29 20/21 6 Jobs Sat 30 14/15 5 Jobs Sun 31 11/11 4 Jobs Mon 1 14/14 4 Jobs …" at bounding box center [511, 269] width 1023 height 274
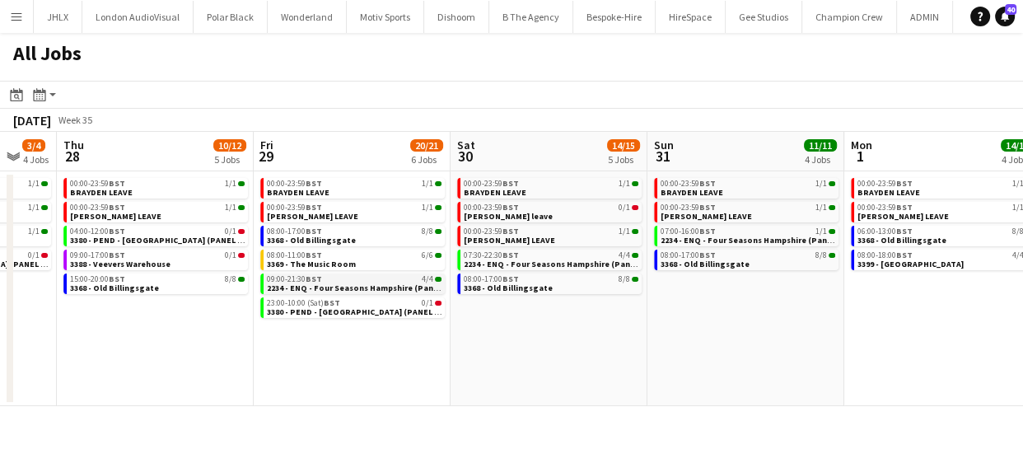
drag, startPoint x: 535, startPoint y: 297, endPoint x: 460, endPoint y: 293, distance: 74.2
click at [676, 269] on app-calendar-viewport "Tue 26 4/4 3 Jobs Wed 27 3/4 4 Jobs Thu 28 10/12 5 Jobs Fri 29 20/21 6 Jobs Sat…" at bounding box center [511, 269] width 1023 height 274
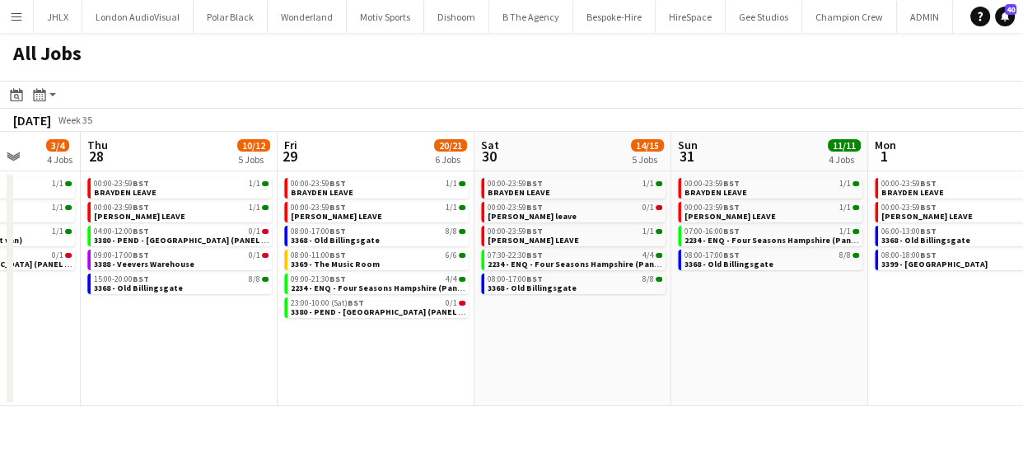
drag, startPoint x: 519, startPoint y: 265, endPoint x: 430, endPoint y: 296, distance: 94.0
click at [545, 264] on app-calendar-viewport "Mon 25 3/3 3 Jobs Tue 26 4/4 3 Jobs Wed 27 3/4 4 Jobs Thu 28 10/12 5 Jobs Fri 2…" at bounding box center [511, 269] width 1023 height 274
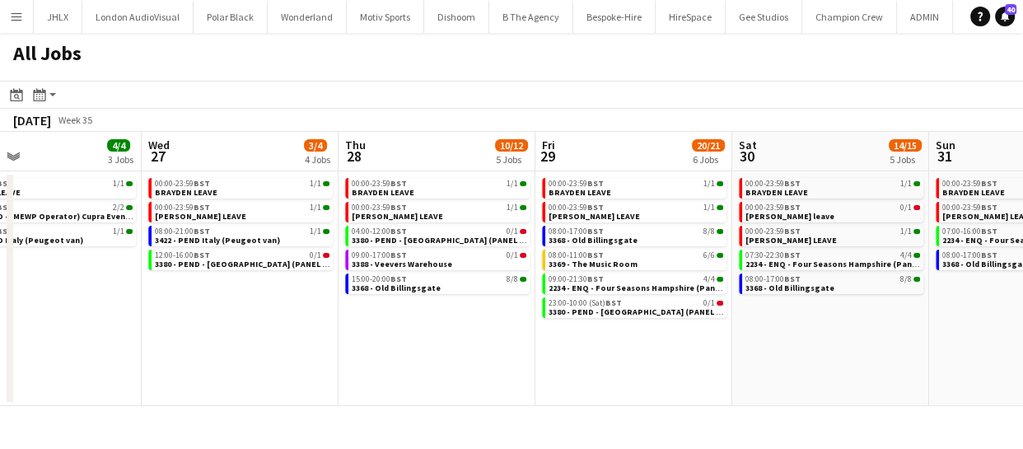
drag, startPoint x: 333, startPoint y: 310, endPoint x: 554, endPoint y: 307, distance: 221.6
click at [540, 302] on app-calendar-viewport "Sun 24 5/5 3 Jobs Mon 25 3/3 3 Jobs Tue 26 4/4 3 Jobs Wed 27 3/4 4 Jobs Thu 28 …" at bounding box center [511, 269] width 1023 height 274
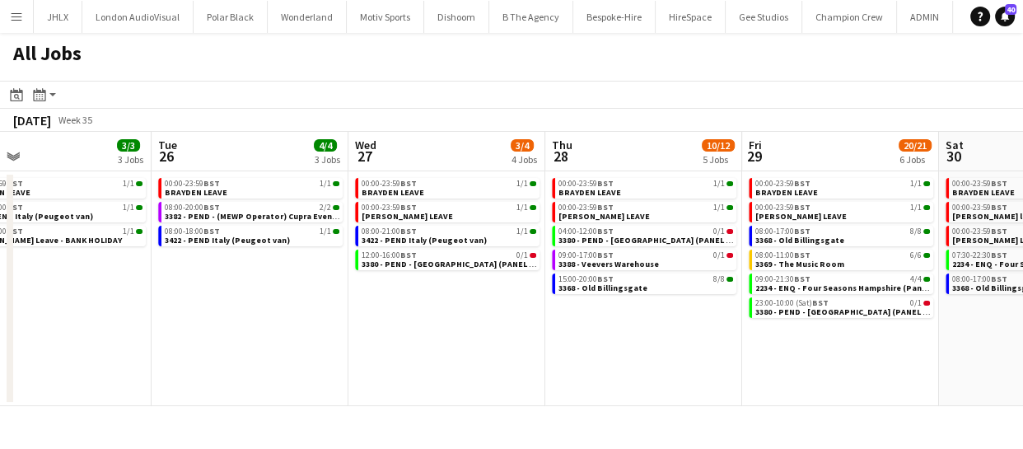
drag, startPoint x: 365, startPoint y: 351, endPoint x: 137, endPoint y: 332, distance: 229.0
click at [30, 334] on app-calendar-viewport "Sat 23 7/9 5 Jobs Sun 24 5/5 3 Jobs Mon 25 3/3 3 Jobs Tue 26 4/4 3 Jobs Wed 27 …" at bounding box center [511, 269] width 1023 height 274
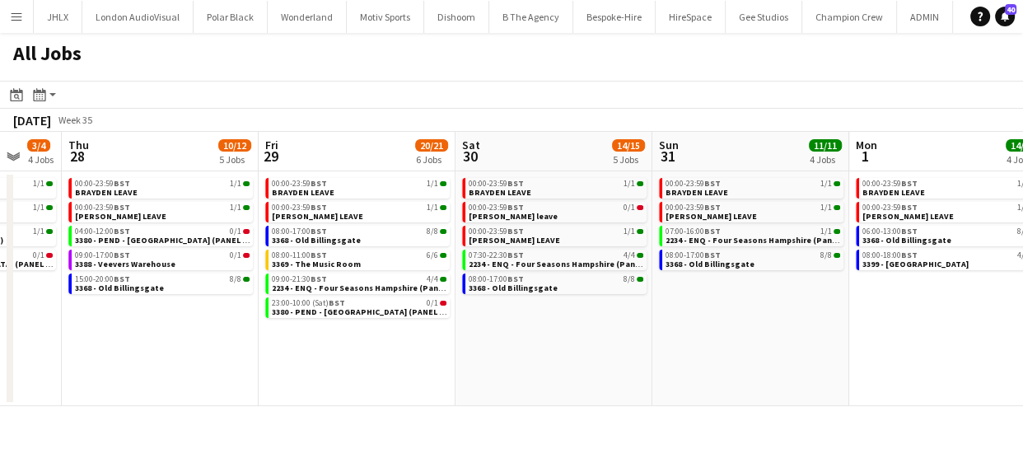
drag, startPoint x: 575, startPoint y: 386, endPoint x: 362, endPoint y: 379, distance: 213.4
click at [318, 370] on app-calendar-viewport "Mon 25 3/3 3 Jobs Tue 26 4/4 3 Jobs Wed 27 3/4 4 Jobs Thu 28 10/12 5 Jobs Fri 2…" at bounding box center [511, 269] width 1023 height 274
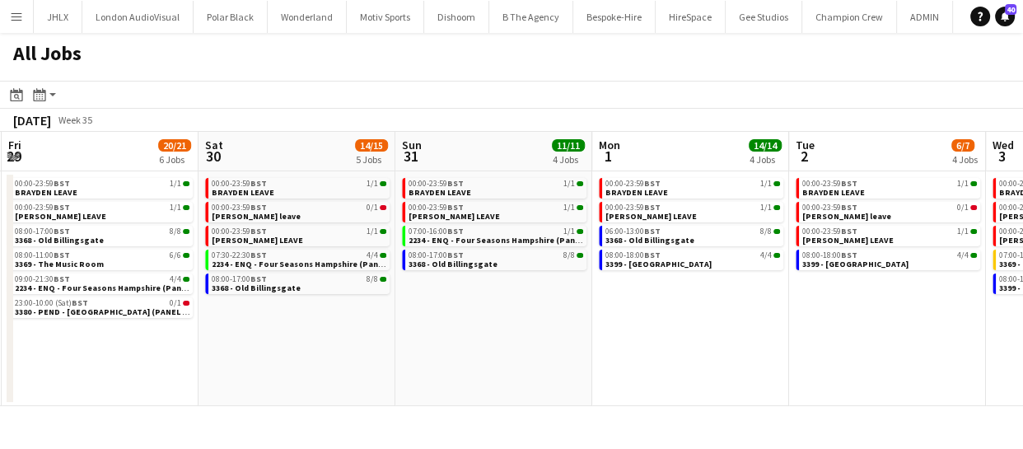
drag, startPoint x: 367, startPoint y: 385, endPoint x: 341, endPoint y: 390, distance: 27.0
click at [288, 390] on app-calendar-viewport "Mon 25 3/3 3 Jobs Tue 26 4/4 3 Jobs Wed 27 3/4 4 Jobs Thu 28 10/12 5 Jobs Fri 2…" at bounding box center [511, 269] width 1023 height 274
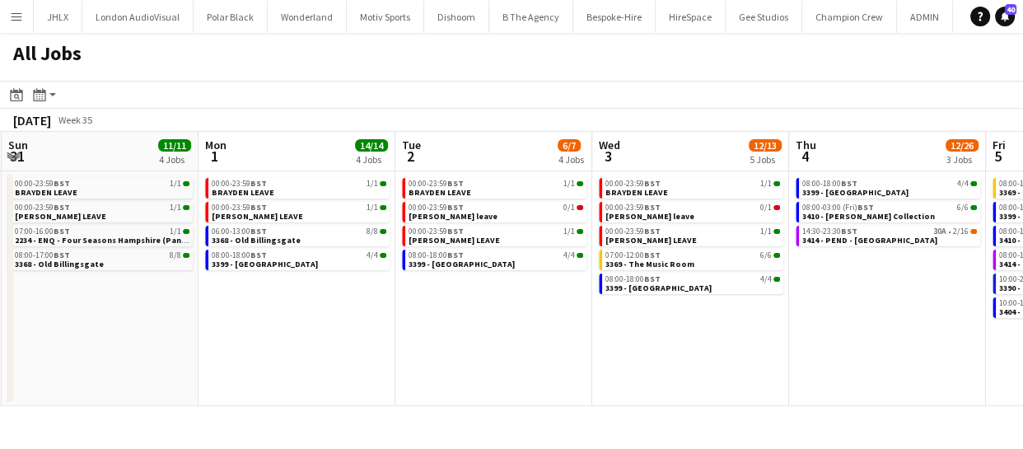
scroll to position [0, 699]
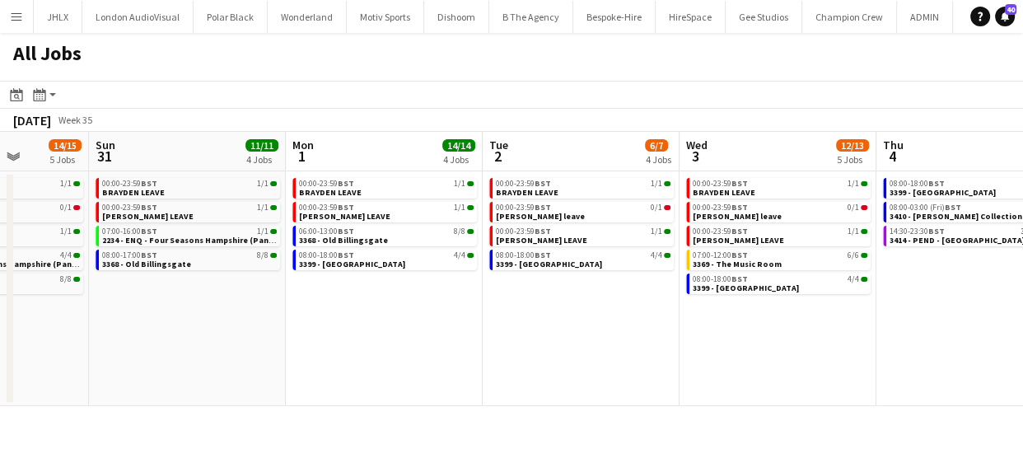
drag, startPoint x: 768, startPoint y: 347, endPoint x: 925, endPoint y: 322, distance: 159.3
click at [716, 349] on app-calendar-viewport "Wed 27 3/4 4 Jobs Thu 28 10/12 5 Jobs Fri 29 20/21 6 Jobs Sat 30 14/15 5 Jobs S…" at bounding box center [511, 269] width 1023 height 274
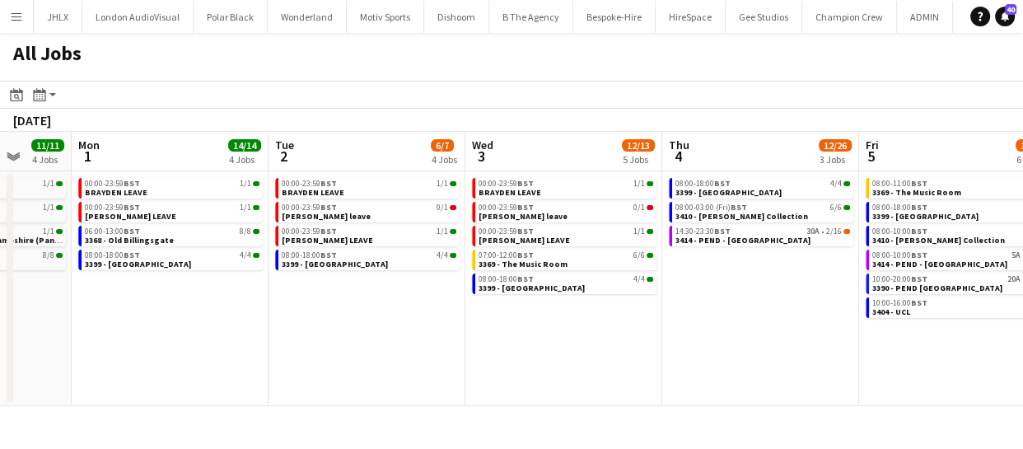
click at [680, 348] on app-calendar-viewport "Fri 29 20/21 6 Jobs Sat 30 14/15 5 Jobs Sun 31 11/11 4 Jobs Mon 1 14/14 4 Jobs …" at bounding box center [511, 269] width 1023 height 274
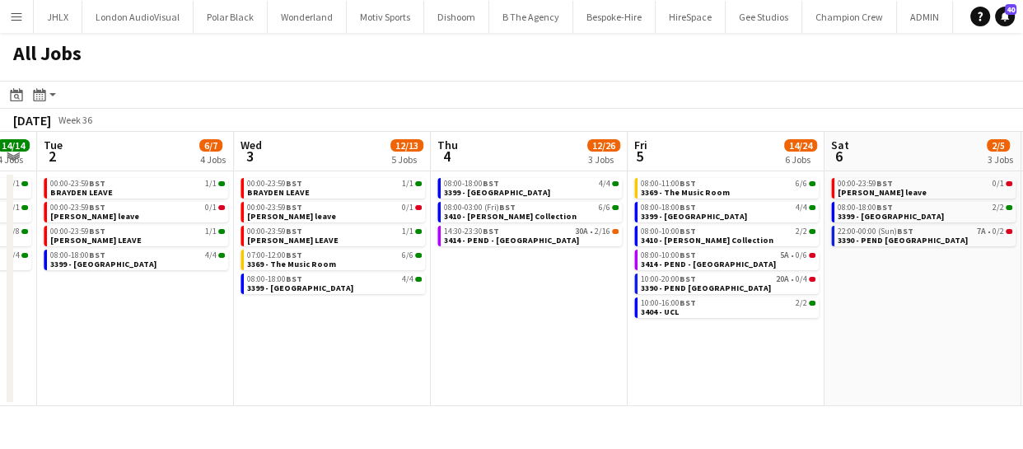
drag, startPoint x: 709, startPoint y: 345, endPoint x: 474, endPoint y: 363, distance: 235.5
click at [486, 362] on app-calendar-viewport "Fri 29 20/21 6 Jobs Sat 30 14/15 5 Jobs Sun 31 11/11 4 Jobs Mon 1 14/14 4 Jobs …" at bounding box center [511, 269] width 1023 height 274
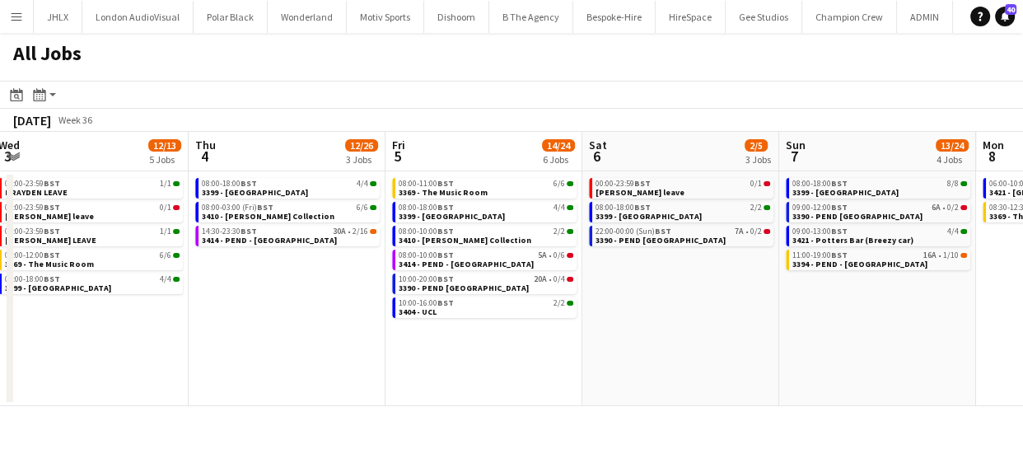
drag, startPoint x: 646, startPoint y: 346, endPoint x: 605, endPoint y: 343, distance: 41.3
click at [426, 354] on app-calendar-viewport "Sun 31 11/11 4 Jobs Mon 1 14/14 4 Jobs Tue 2 6/7 4 Jobs Wed 3 12/13 5 Jobs Thu …" at bounding box center [511, 269] width 1023 height 274
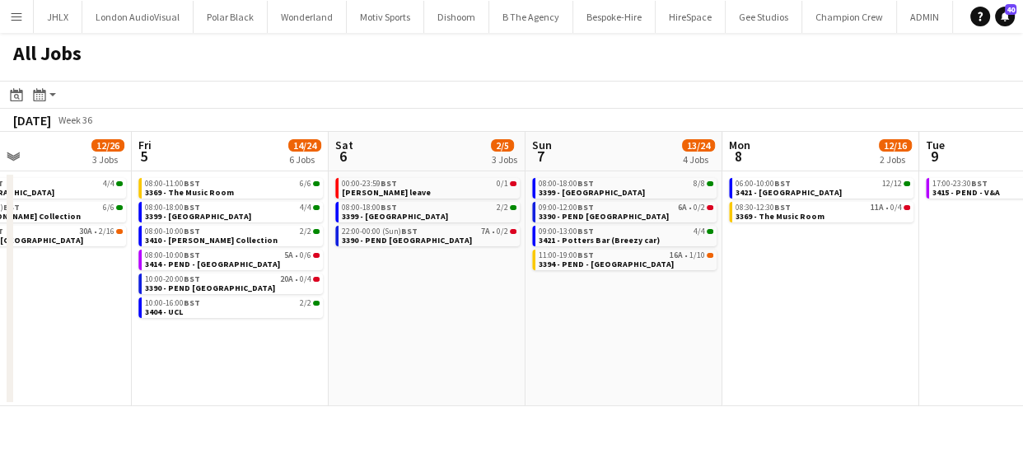
drag, startPoint x: 565, startPoint y: 342, endPoint x: 294, endPoint y: 353, distance: 271.2
click at [320, 349] on app-calendar-viewport "Tue 2 6/7 4 Jobs Wed 3 12/13 5 Jobs Thu 4 12/26 3 Jobs Fri 5 14/24 6 Jobs Sat 6…" at bounding box center [511, 269] width 1023 height 274
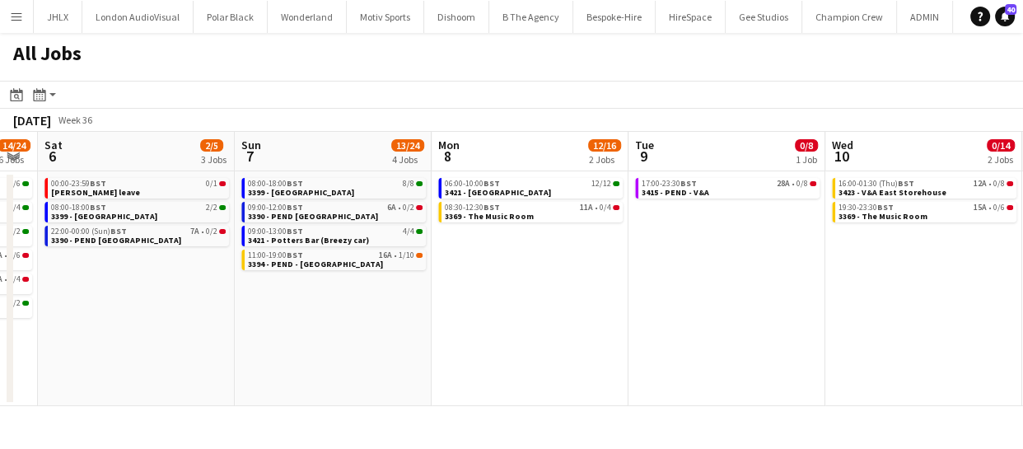
click at [294, 329] on app-all-jobs "All Jobs Date picker AUG 2025 AUG 2025 Monday M Tuesday T Wednesday W Thursday …" at bounding box center [511, 219] width 1023 height 373
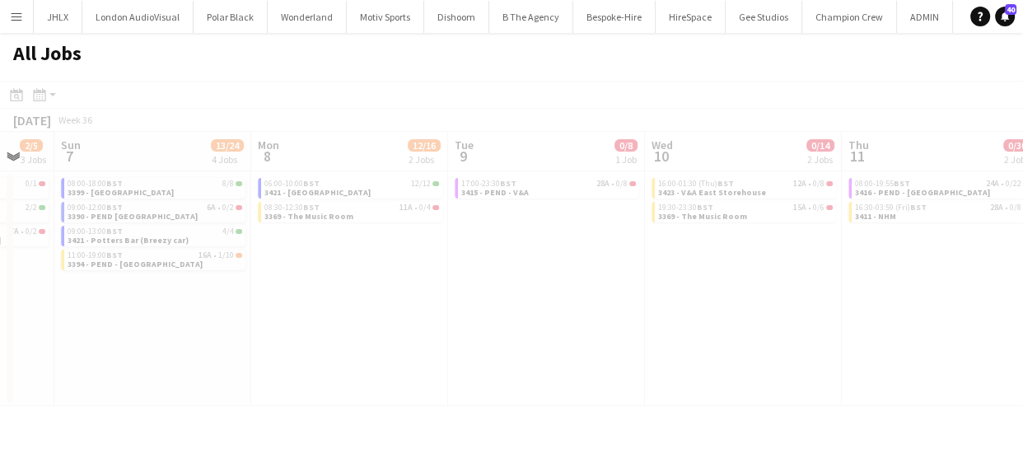
drag, startPoint x: 544, startPoint y: 329, endPoint x: 470, endPoint y: 299, distance: 80.6
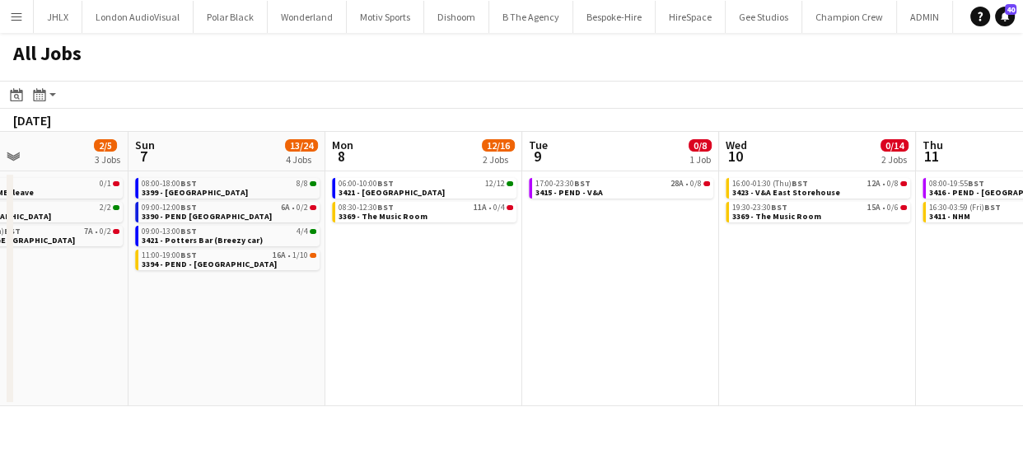
drag, startPoint x: 440, startPoint y: 286, endPoint x: 264, endPoint y: 298, distance: 175.9
click at [264, 298] on app-calendar-viewport "Thu 4 12/26 3 Jobs Fri 5 14/24 6 Jobs Sat 6 2/5 3 Jobs Sun 7 13/24 4 Jobs Mon 8…" at bounding box center [511, 269] width 1023 height 274
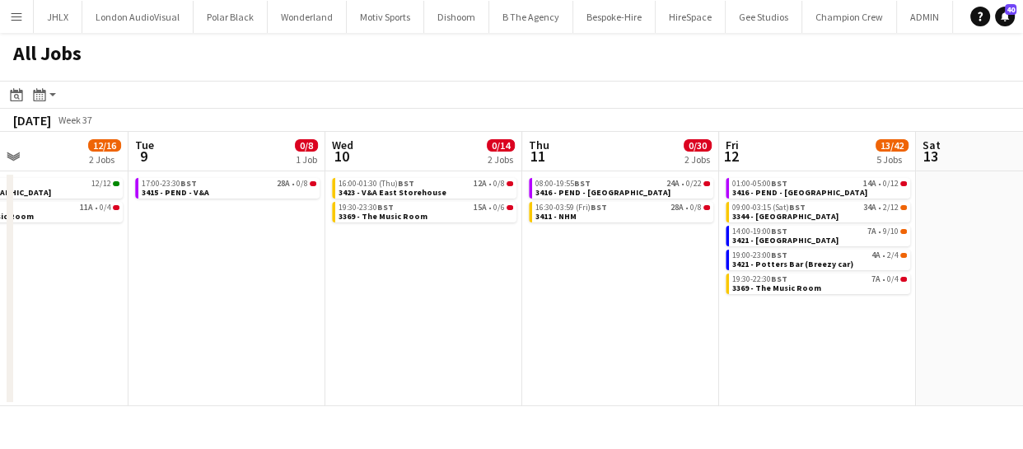
click at [220, 300] on app-all-jobs "All Jobs Date picker AUG 2025 AUG 2025 Monday M Tuesday T Wednesday W Thursday …" at bounding box center [511, 219] width 1023 height 373
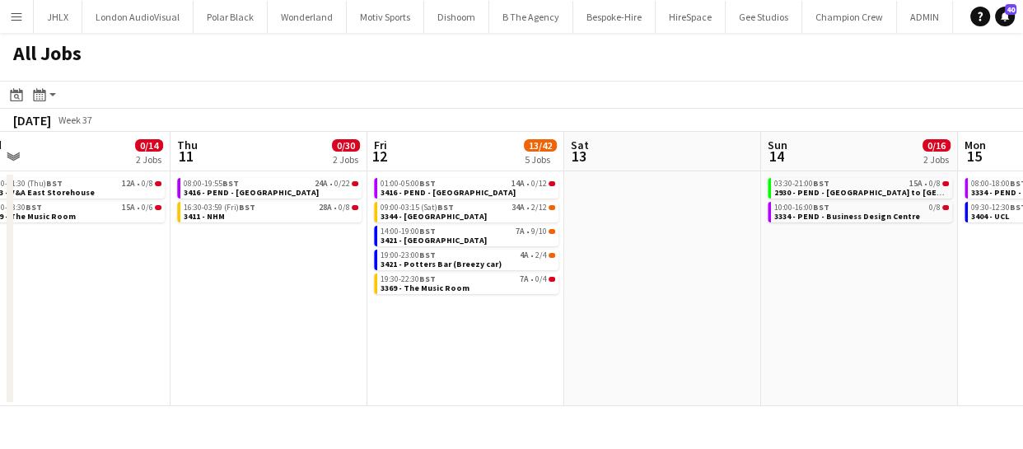
drag, startPoint x: 287, startPoint y: 297, endPoint x: 255, endPoint y: 307, distance: 33.1
click at [237, 302] on app-calendar-viewport "Mon 8 12/16 2 Jobs Tue 9 0/8 1 Job Wed 10 0/14 2 Jobs Thu 11 0/30 2 Jobs Fri 12…" at bounding box center [511, 269] width 1023 height 274
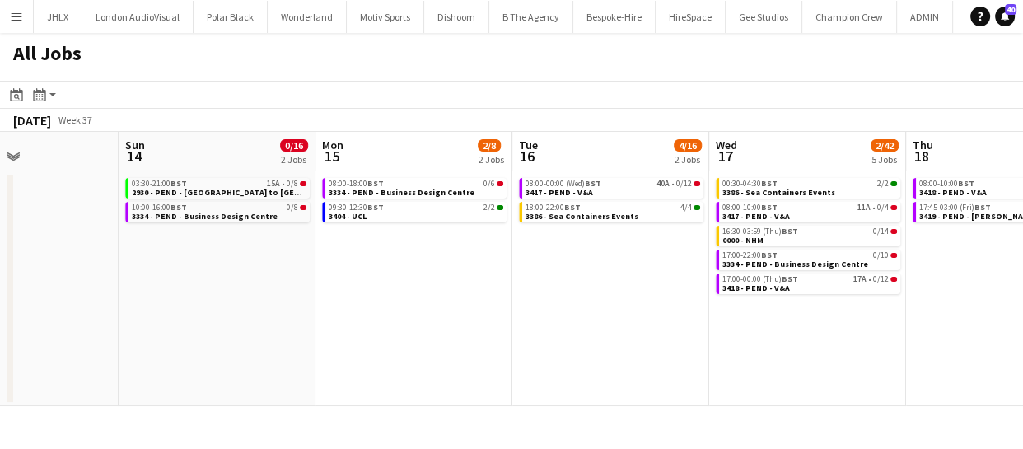
drag, startPoint x: 358, startPoint y: 301, endPoint x: 535, endPoint y: 313, distance: 176.7
click at [293, 309] on app-calendar-viewport "Wed 10 0/14 2 Jobs Thu 11 0/30 2 Jobs Fri 12 13/42 5 Jobs Sat 13 Sun 14 0/16 2 …" at bounding box center [511, 269] width 1023 height 274
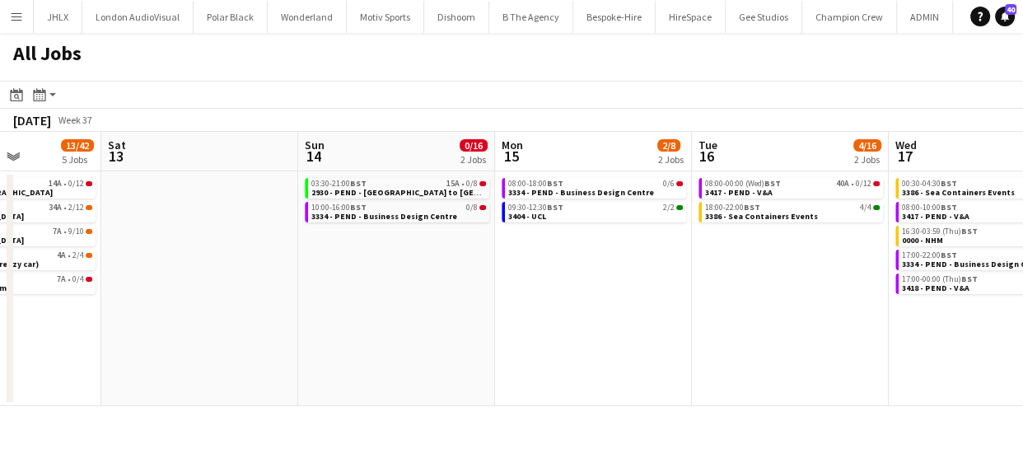
click at [715, 284] on app-calendar-viewport "Wed 10 0/14 2 Jobs Thu 11 0/30 2 Jobs Fri 12 13/42 5 Jobs Sat 13 Sun 14 0/16 2 …" at bounding box center [511, 269] width 1023 height 274
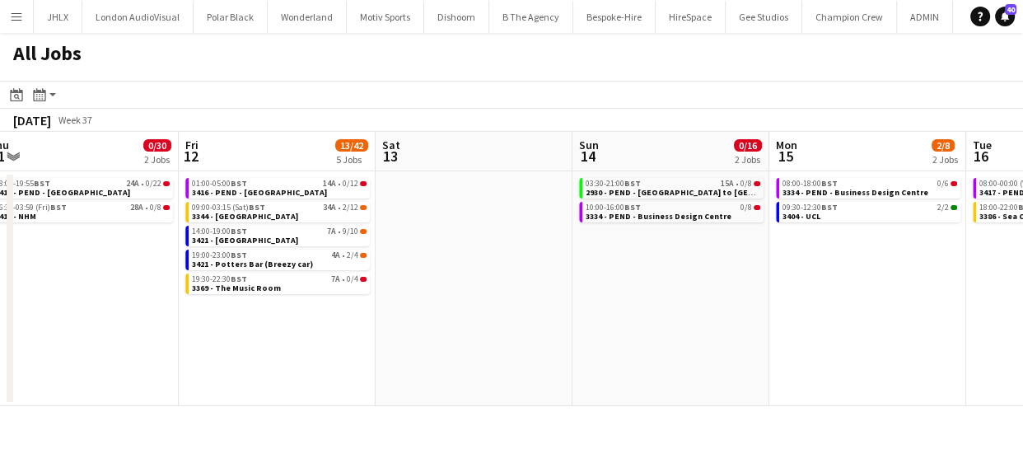
click at [757, 288] on app-calendar-viewport "Tue 9 0/8 1 Job Wed 10 0/14 2 Jobs Thu 11 0/30 2 Jobs Fri 12 13/42 5 Jobs Sat 1…" at bounding box center [511, 269] width 1023 height 274
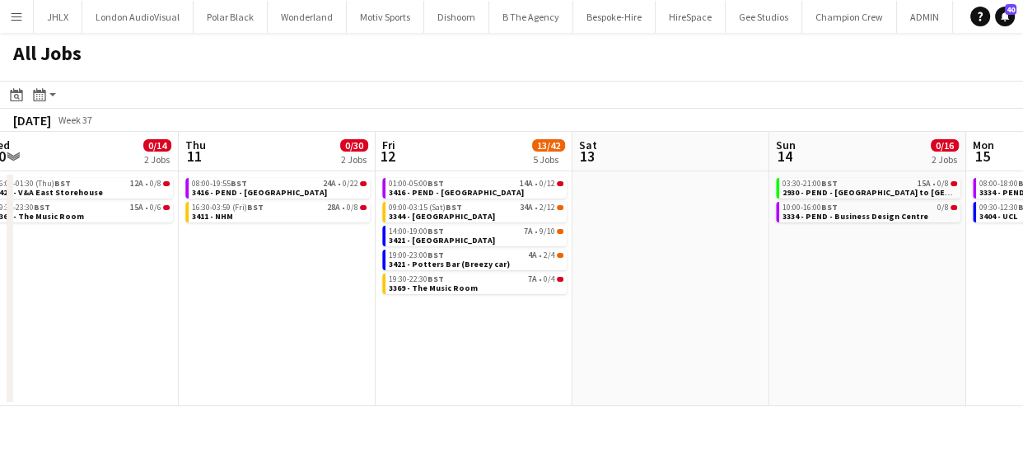
scroll to position [0, 372]
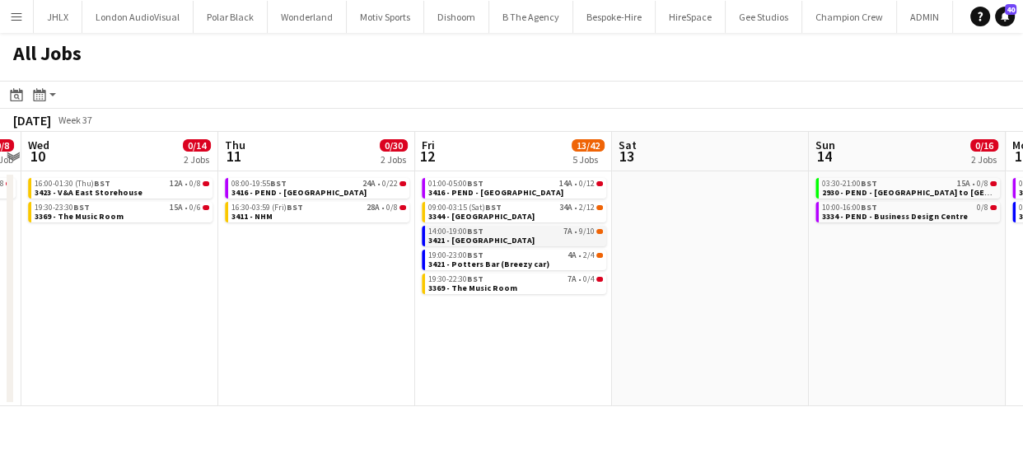
click at [487, 240] on span "3421 - [GEOGRAPHIC_DATA]" at bounding box center [481, 240] width 106 height 11
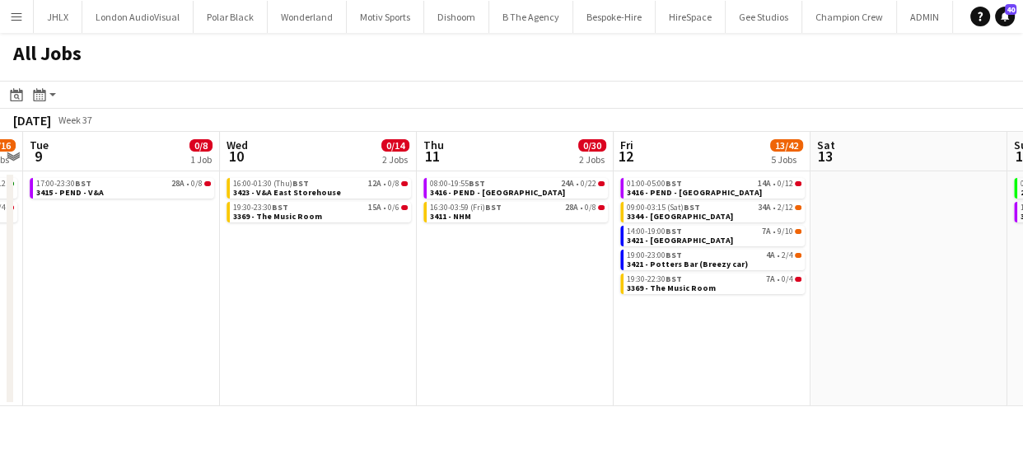
drag, startPoint x: 297, startPoint y: 329, endPoint x: 497, endPoint y: 286, distance: 204.9
click at [497, 286] on app-calendar-viewport "Sun 7 13/24 4 Jobs Mon 8 12/16 2 Jobs Tue 9 0/8 1 Job Wed 10 0/14 2 Jobs Thu 11…" at bounding box center [511, 269] width 1023 height 274
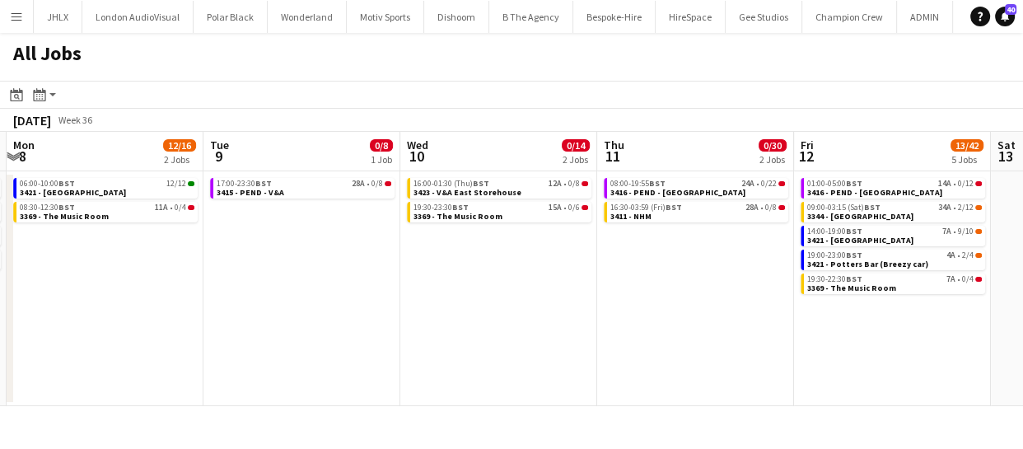
drag, startPoint x: 279, startPoint y: 290, endPoint x: 444, endPoint y: 264, distance: 166.8
click at [444, 264] on app-calendar-viewport "Sat 6 2/5 3 Jobs Sun 7 13/24 4 Jobs Mon 8 12/16 2 Jobs Tue 9 0/8 1 Job Wed 10 0…" at bounding box center [511, 269] width 1023 height 274
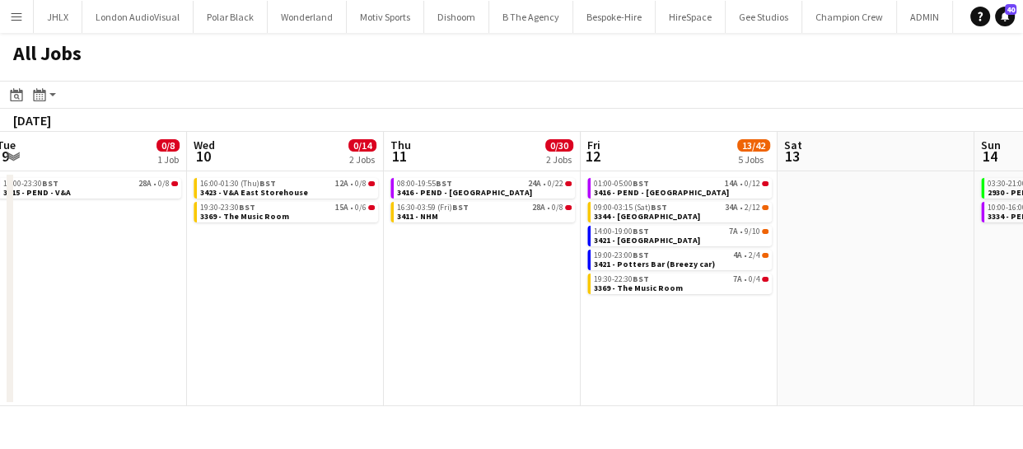
drag, startPoint x: 518, startPoint y: 351, endPoint x: 306, endPoint y: 353, distance: 212.5
click at [306, 353] on app-calendar-viewport "Sat 6 2/5 3 Jobs Sun 7 13/24 4 Jobs Mon 8 12/16 2 Jobs Tue 9 0/8 1 Job Wed 10 0…" at bounding box center [511, 269] width 1023 height 274
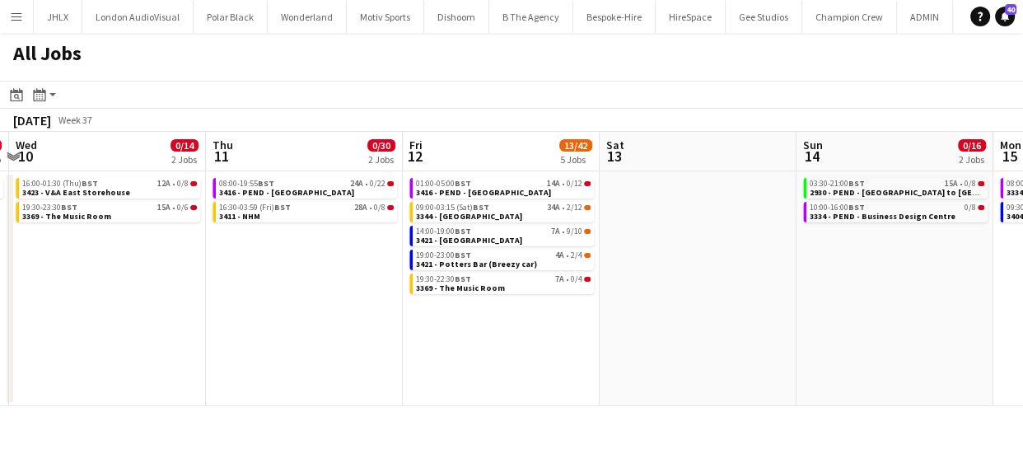
click at [264, 334] on app-calendar-viewport "Sat 6 2/5 3 Jobs Sun 7 13/24 4 Jobs Mon 8 12/16 2 Jobs Tue 9 0/8 1 Job Wed 10 0…" at bounding box center [511, 269] width 1023 height 274
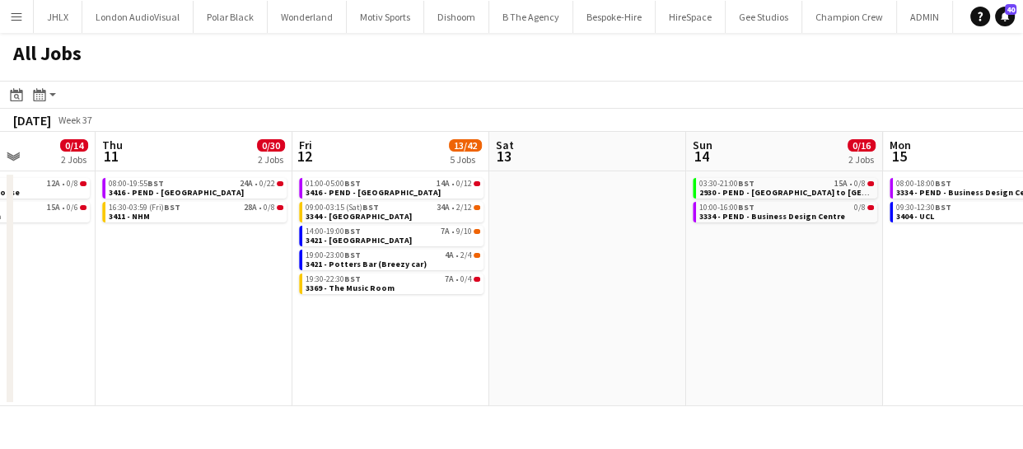
drag, startPoint x: 305, startPoint y: 328, endPoint x: 196, endPoint y: 321, distance: 108.9
click at [196, 321] on app-calendar-viewport "Mon 8 12/16 2 Jobs Tue 9 0/8 1 Job Wed 10 0/14 2 Jobs Thu 11 0/30 2 Jobs Fri 12…" at bounding box center [511, 269] width 1023 height 274
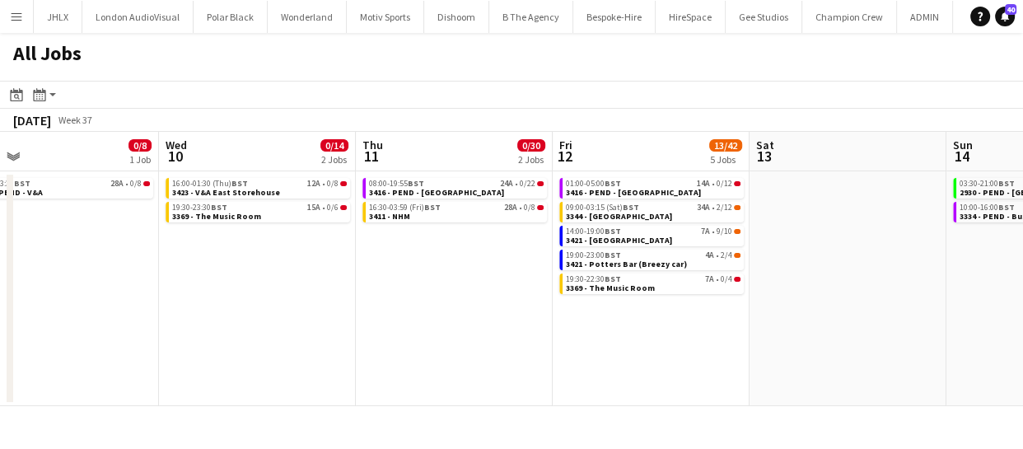
drag, startPoint x: 173, startPoint y: 342, endPoint x: 434, endPoint y: 319, distance: 262.1
click at [434, 319] on app-calendar-viewport "Sun 7 13/24 4 Jobs Mon 8 12/16 2 Jobs Tue 9 0/8 1 Job Wed 10 0/14 2 Jobs Thu 11…" at bounding box center [511, 269] width 1023 height 274
click at [466, 283] on app-calendar-viewport "Sun 7 13/24 4 Jobs Mon 8 12/16 2 Jobs Tue 9 0/8 1 Job Wed 10 0/14 2 Jobs Thu 11…" at bounding box center [511, 269] width 1023 height 274
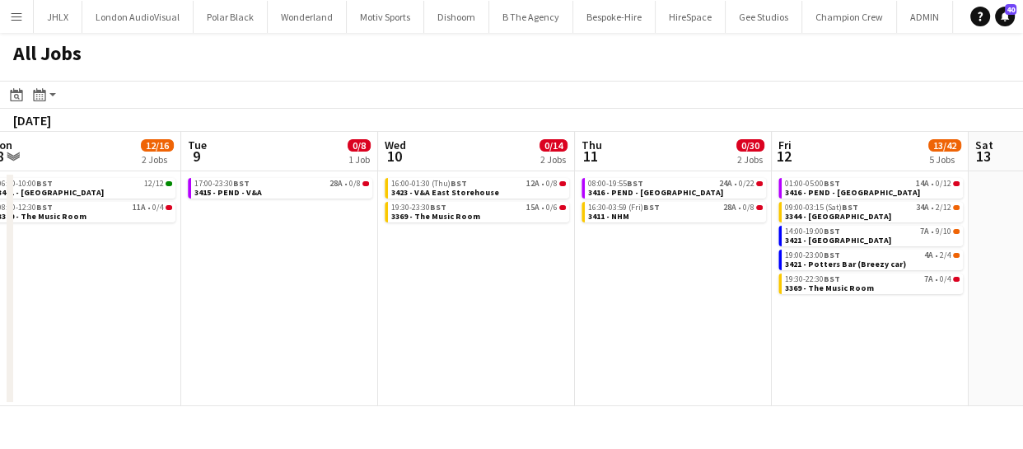
click at [450, 297] on app-calendar-viewport "Sat 6 2/5 3 Jobs Sun 7 13/24 4 Jobs Mon 8 12/16 2 Jobs Tue 9 0/8 1 Job Wed 10 0…" at bounding box center [511, 269] width 1023 height 274
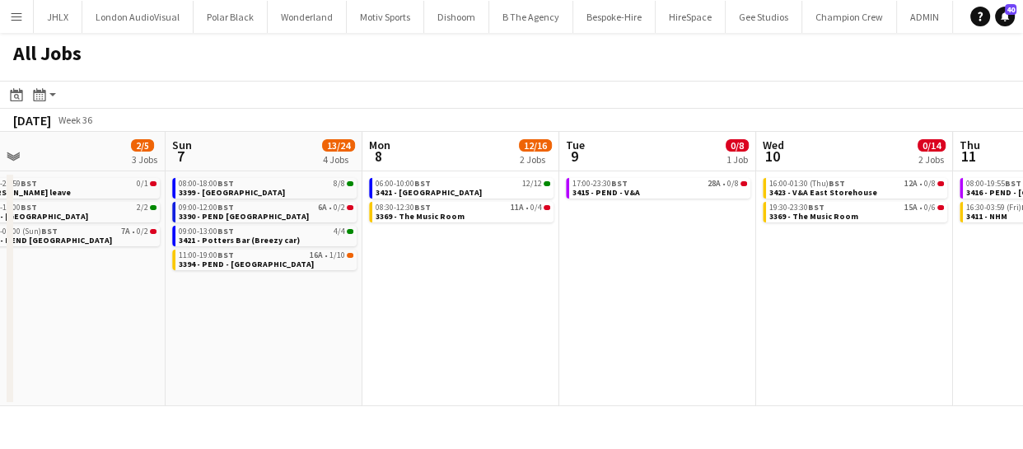
drag, startPoint x: 382, startPoint y: 292, endPoint x: 779, endPoint y: 270, distance: 397.7
click at [778, 269] on app-calendar-viewport "Thu 4 12/26 3 Jobs Fri 5 14/24 6 Jobs Sat 6 2/5 3 Jobs Sun 7 13/24 4 Jobs Mon 8…" at bounding box center [511, 269] width 1023 height 274
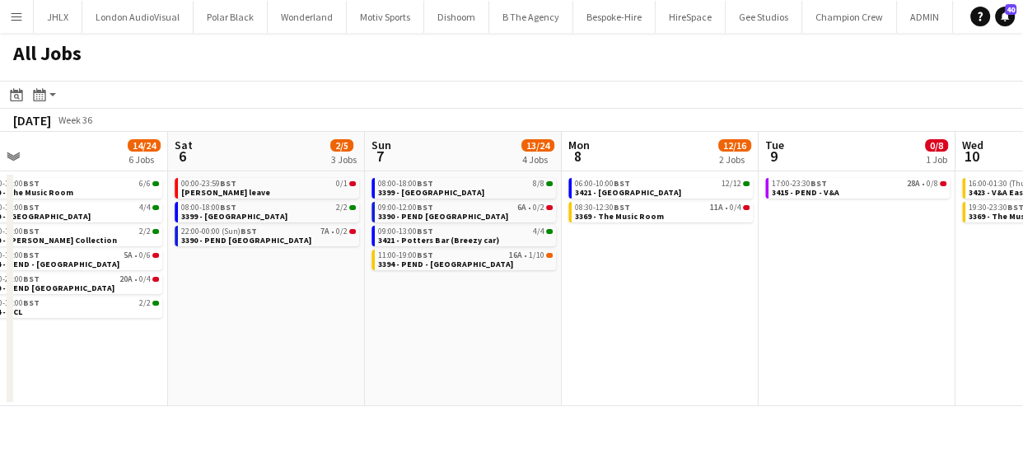
click at [751, 301] on app-calendar-viewport "Wed 3 12/13 5 Jobs Thu 4 12/26 3 Jobs Fri 5 14/24 6 Jobs Sat 6 2/5 3 Jobs Sun 7…" at bounding box center [511, 269] width 1023 height 274
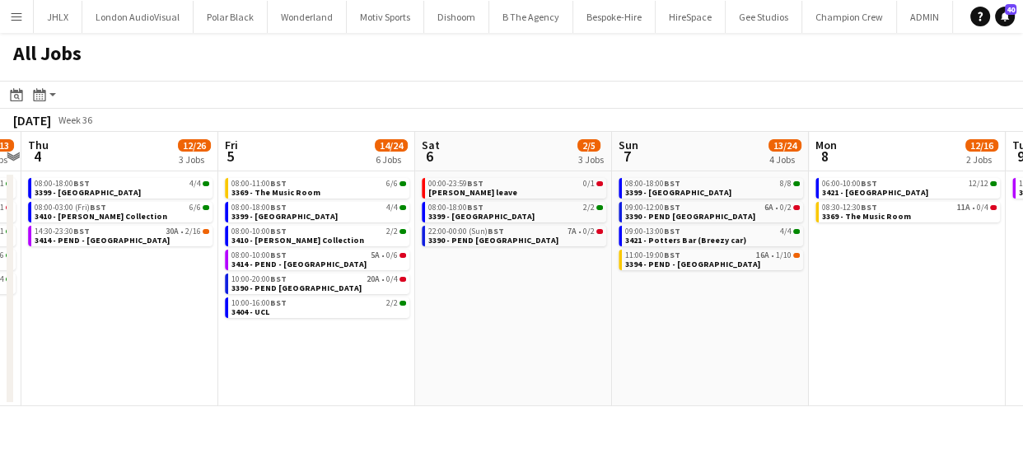
drag, startPoint x: 791, startPoint y: 329, endPoint x: 802, endPoint y: 329, distance: 11.5
click at [801, 329] on app-calendar-viewport "Tue 2 6/7 4 Jobs Wed 3 12/13 5 Jobs Thu 4 12/26 3 Jobs Fri 5 14/24 6 Jobs Sat 6…" at bounding box center [511, 269] width 1023 height 274
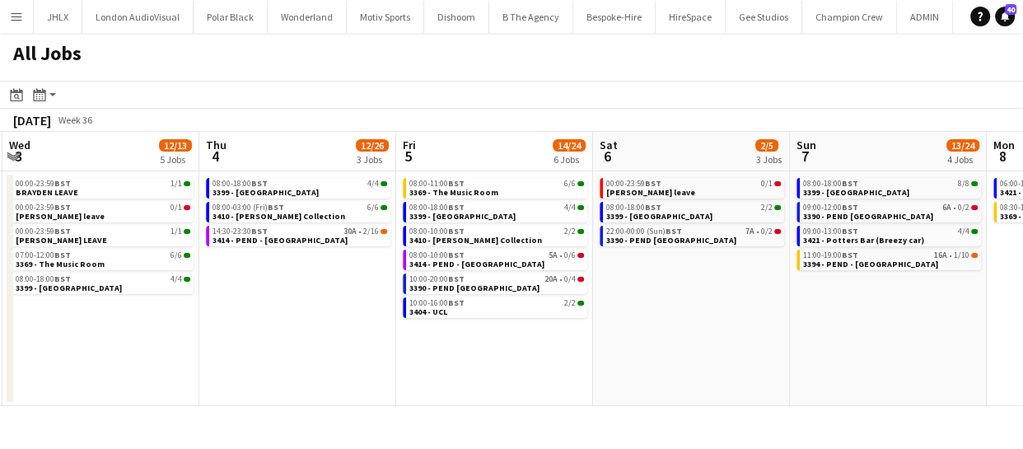
drag, startPoint x: 717, startPoint y: 329, endPoint x: 897, endPoint y: 316, distance: 180.1
click at [862, 320] on app-calendar-viewport "Mon 1 14/14 4 Jobs Tue 2 6/7 4 Jobs Wed 3 12/13 5 Jobs Thu 4 12/26 3 Jobs Fri 5…" at bounding box center [511, 269] width 1023 height 274
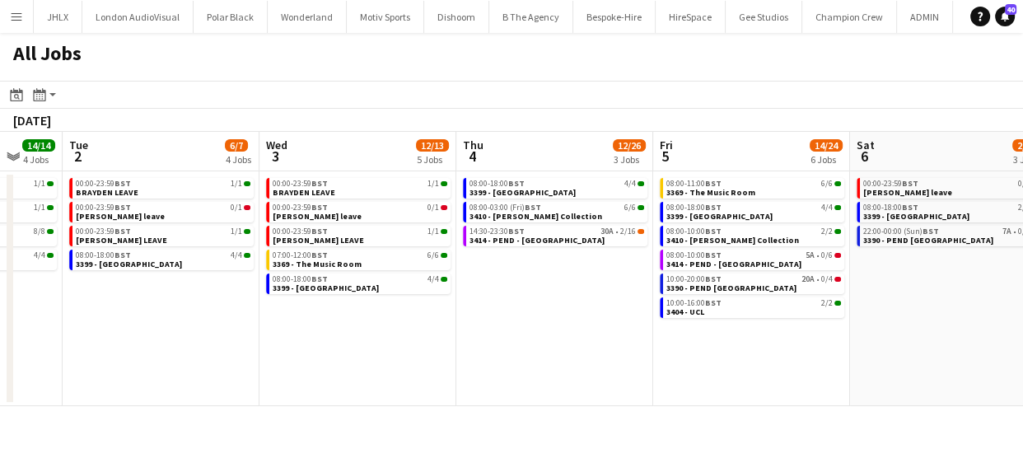
drag, startPoint x: 488, startPoint y: 329, endPoint x: 782, endPoint y: 293, distance: 296.3
click at [763, 294] on app-calendar-viewport "Sun 31 11/11 4 Jobs Mon 1 14/14 4 Jobs Tue 2 6/7 4 Jobs Wed 3 12/13 5 Jobs Thu …" at bounding box center [511, 269] width 1023 height 274
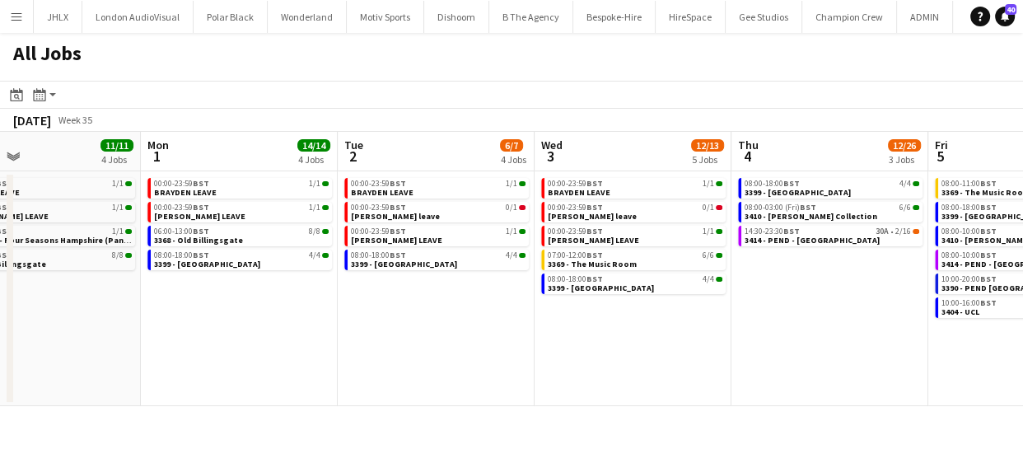
click at [671, 305] on app-calendar-viewport "Fri 29 20/21 6 Jobs Sat 30 14/15 5 Jobs Sun 31 11/11 4 Jobs Mon 1 14/14 4 Jobs …" at bounding box center [511, 269] width 1023 height 274
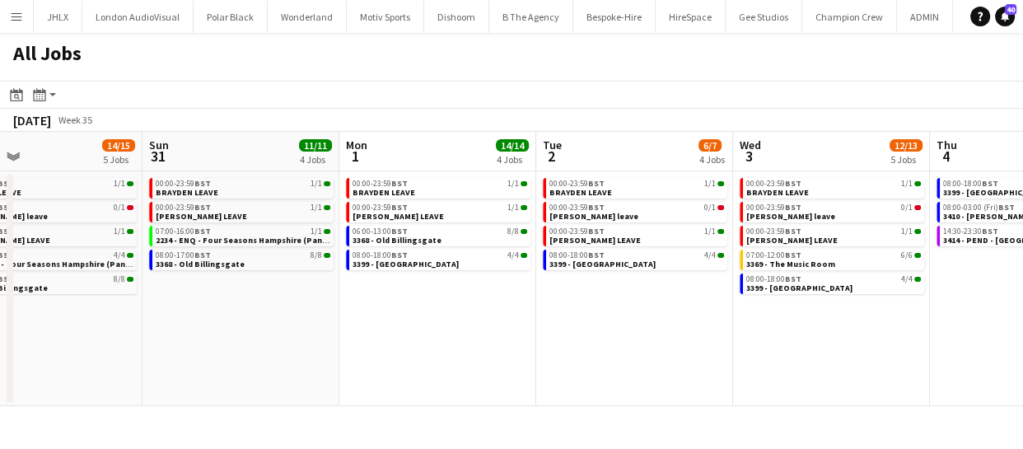
drag, startPoint x: 504, startPoint y: 311, endPoint x: 378, endPoint y: 324, distance: 126.6
click at [625, 305] on app-calendar-viewport "Thu 28 10/12 5 Jobs Fri 29 20/21 6 Jobs Sat 30 14/15 5 Jobs Sun 31 11/11 4 Jobs…" at bounding box center [511, 269] width 1023 height 274
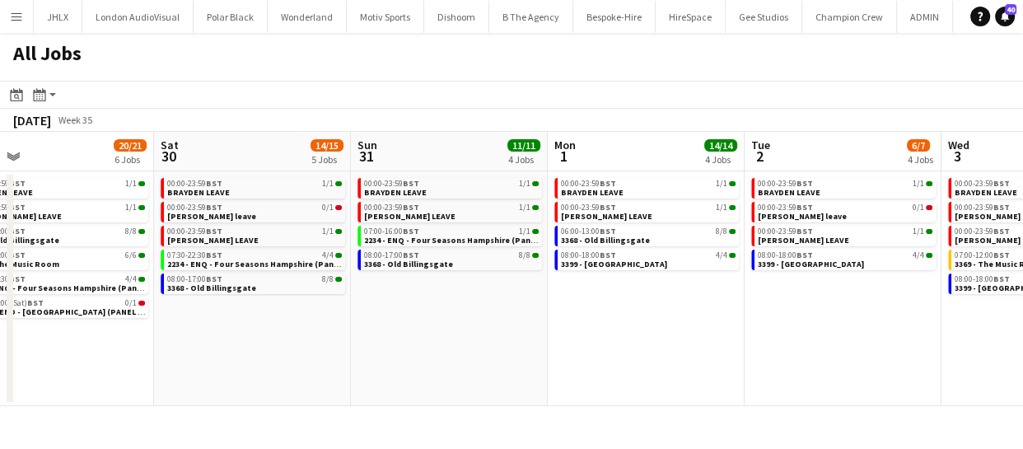
click at [411, 315] on app-calendar-viewport "Wed 27 3/4 4 Jobs Thu 28 10/12 5 Jobs Fri 29 20/21 6 Jobs Sat 30 14/15 5 Jobs S…" at bounding box center [511, 269] width 1023 height 274
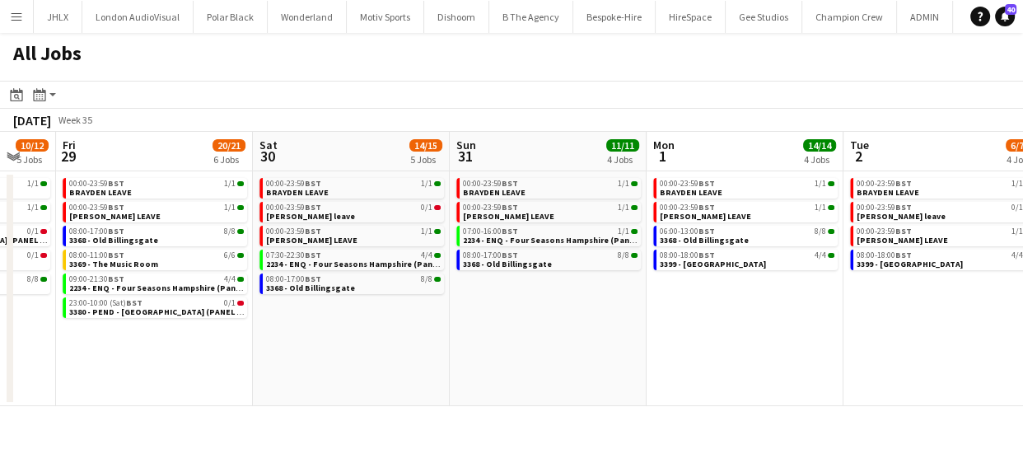
drag, startPoint x: 387, startPoint y: 322, endPoint x: 409, endPoint y: 346, distance: 32.6
click at [488, 320] on app-calendar-viewport "Wed 27 3/4 4 Jobs Thu 28 10/12 5 Jobs Fri 29 20/21 6 Jobs Sat 30 14/15 5 Jobs S…" at bounding box center [511, 269] width 1023 height 274
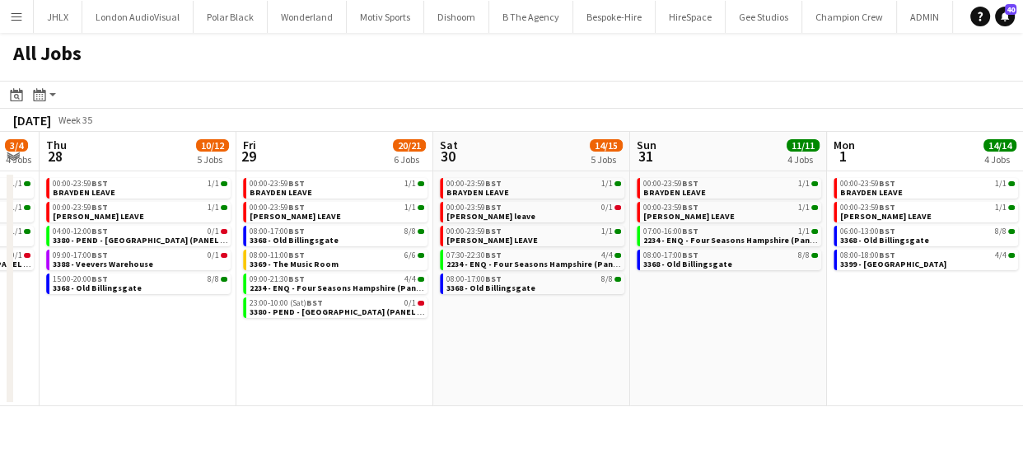
click at [537, 340] on app-calendar-viewport "Tue 26 4/4 3 Jobs Wed 27 3/4 4 Jobs Thu 28 10/12 5 Jobs Fri 29 20/21 6 Jobs Sat…" at bounding box center [511, 269] width 1023 height 274
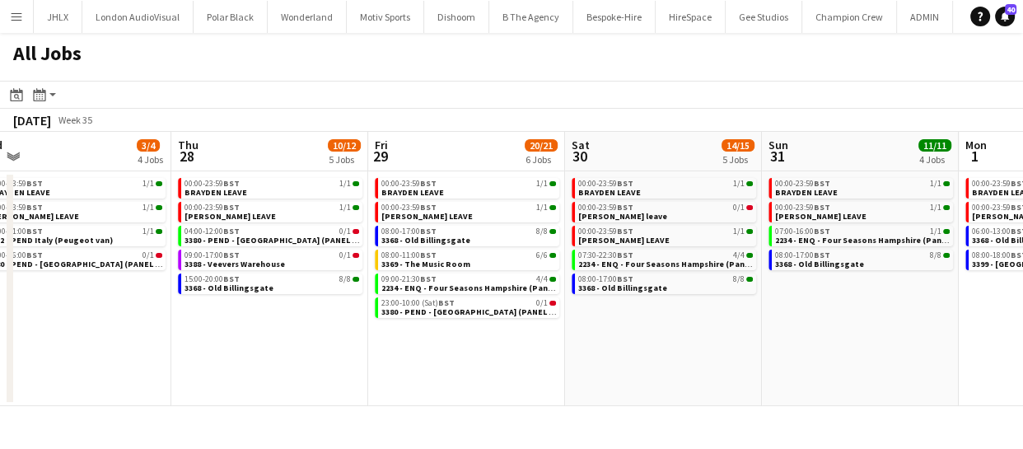
click at [600, 338] on app-calendar-viewport "Mon 25 3/3 3 Jobs Tue 26 4/4 3 Jobs Wed 27 3/4 4 Jobs Thu 28 10/12 5 Jobs Fri 2…" at bounding box center [511, 269] width 1023 height 274
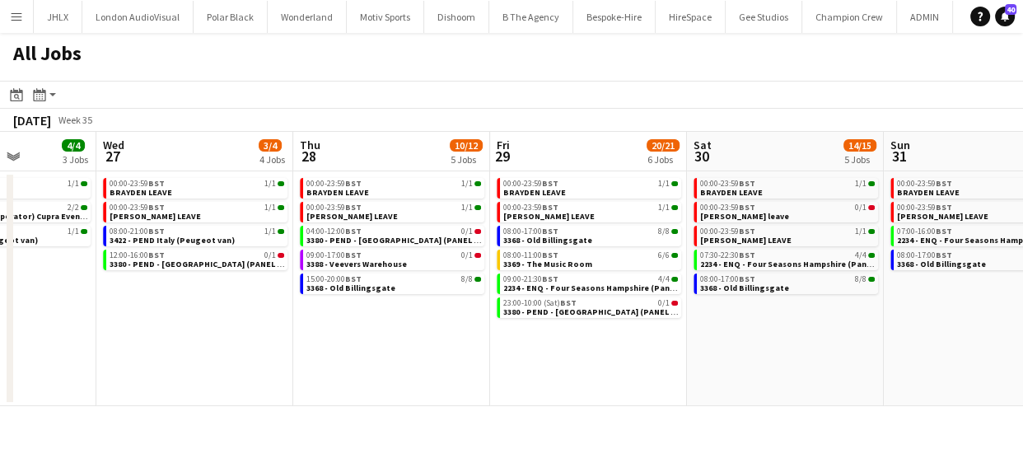
click at [638, 322] on app-calendar-viewport "Sun 24 5/5 3 Jobs Mon 25 3/3 3 Jobs Tue 26 4/4 3 Jobs Wed 27 3/4 4 Jobs Thu 28 …" at bounding box center [511, 269] width 1023 height 274
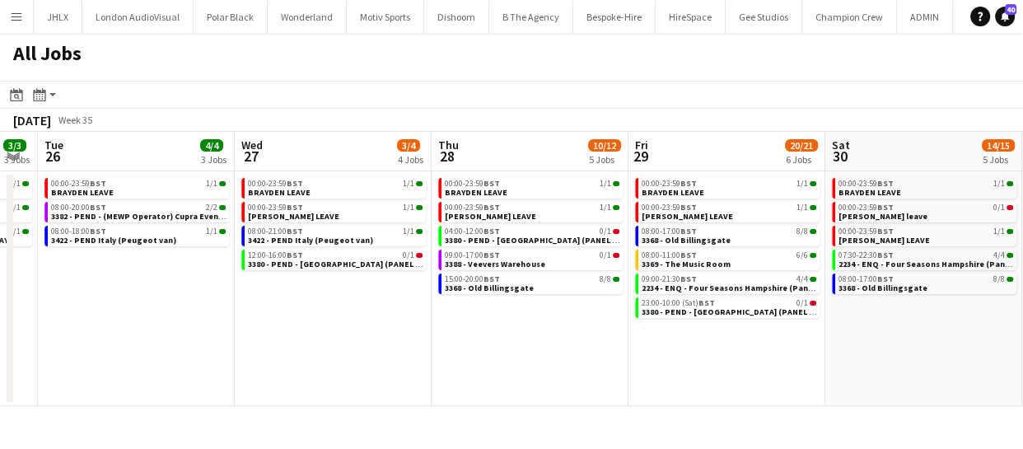
drag, startPoint x: 513, startPoint y: 354, endPoint x: 545, endPoint y: 367, distance: 34.4
click at [552, 348] on app-calendar-viewport "Sun 24 5/5 3 Jobs Mon 25 3/3 3 Jobs Tue 26 4/4 3 Jobs Wed 27 3/4 4 Jobs Thu 28 …" at bounding box center [511, 269] width 1023 height 274
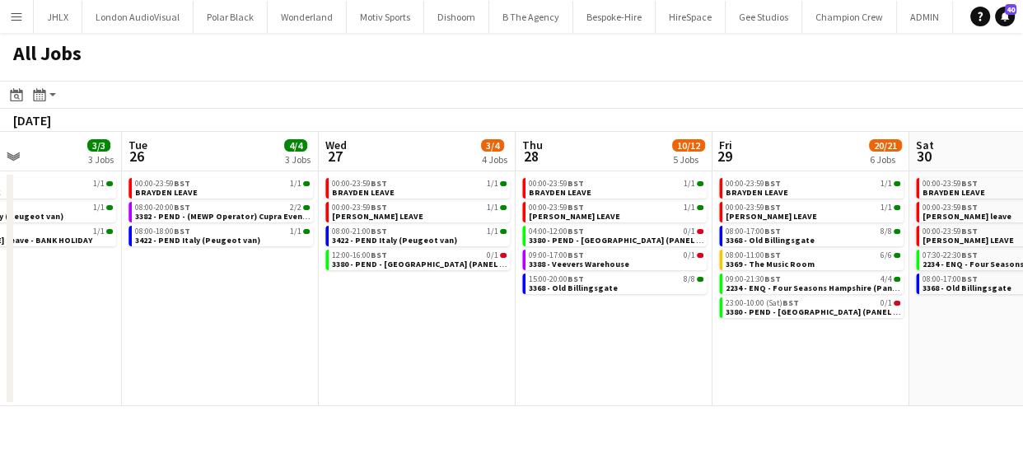
drag, startPoint x: 504, startPoint y: 375, endPoint x: 710, endPoint y: 357, distance: 206.7
click at [661, 359] on app-calendar-viewport "Sat 23 7/9 5 Jobs Sun 24 5/5 3 Jobs Mon 25 3/3 3 Jobs Tue 26 4/4 3 Jobs Wed 27 …" at bounding box center [511, 269] width 1023 height 274
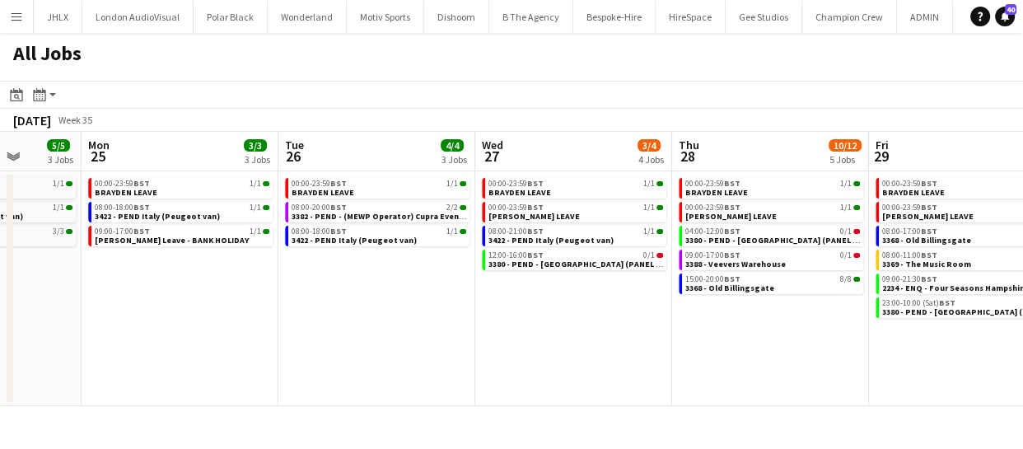
click at [632, 368] on app-calendar-viewport "Fri 22 4/4 2 Jobs Sat 23 7/9 5 Jobs Sun 24 5/5 3 Jobs Mon 25 3/3 3 Jobs Tue 26 …" at bounding box center [511, 269] width 1023 height 274
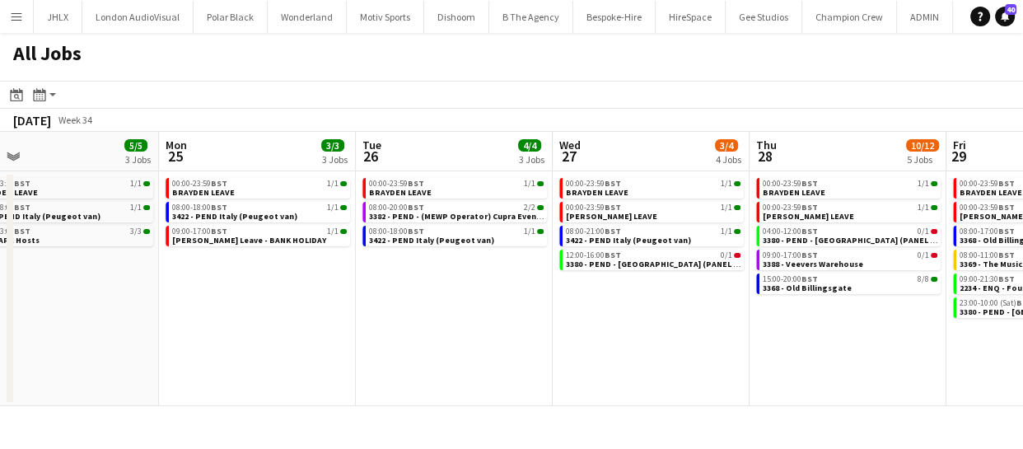
drag, startPoint x: 502, startPoint y: 363, endPoint x: 690, endPoint y: 350, distance: 189.1
click at [652, 345] on app-calendar-viewport "Fri 22 4/4 2 Jobs Sat 23 7/9 5 Jobs Sun 24 5/5 3 Jobs Mon 25 3/3 3 Jobs Tue 26 …" at bounding box center [511, 269] width 1023 height 274
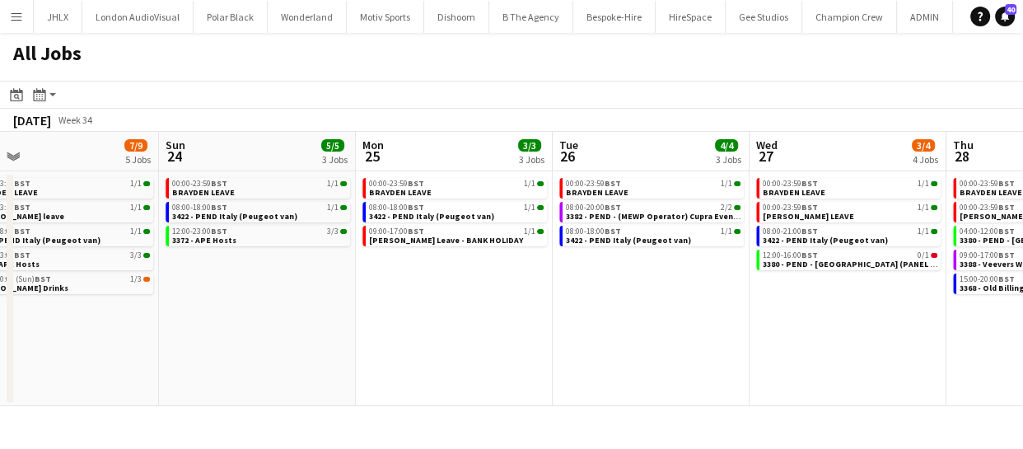
drag, startPoint x: 516, startPoint y: 331, endPoint x: 636, endPoint y: 325, distance: 120.4
click at [617, 325] on app-calendar-viewport "Thu 21 2/3 3 Jobs Fri 22 4/4 2 Jobs Sat 23 7/9 5 Jobs Sun 24 5/5 3 Jobs Mon 25 …" at bounding box center [511, 269] width 1023 height 274
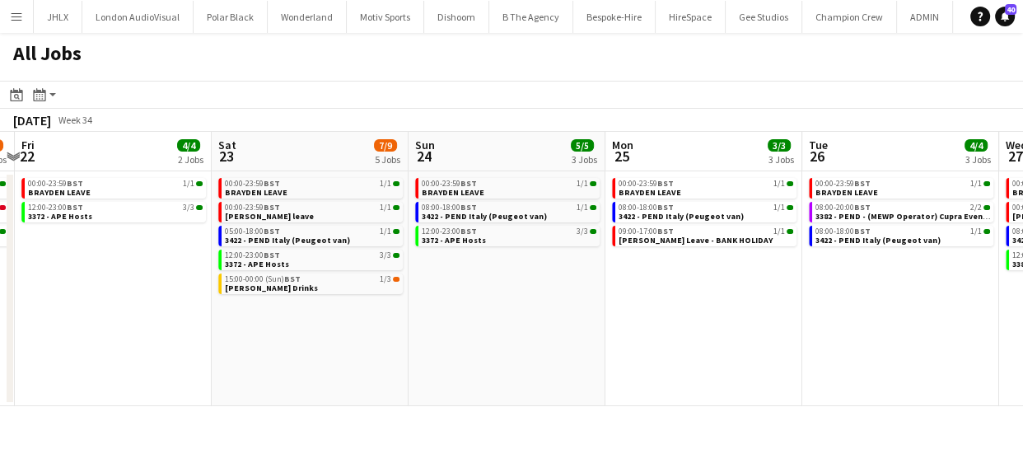
click at [507, 332] on app-calendar-viewport "Wed 20 2/4 4 Jobs Thu 21 2/3 3 Jobs Fri 22 4/4 2 Jobs Sat 23 7/9 5 Jobs Sun 24 …" at bounding box center [511, 269] width 1023 height 274
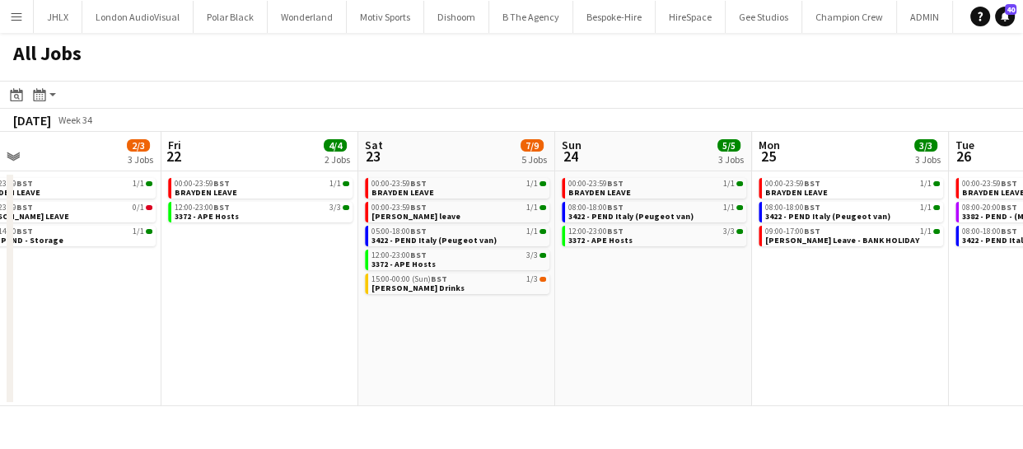
drag, startPoint x: 247, startPoint y: 336, endPoint x: 600, endPoint y: 316, distance: 353.1
click at [583, 318] on app-calendar-viewport "Tue 19 11/12 5 Jobs Wed 20 2/4 4 Jobs Thu 21 2/3 3 Jobs Fri 22 4/4 2 Jobs Sat 2…" at bounding box center [511, 269] width 1023 height 274
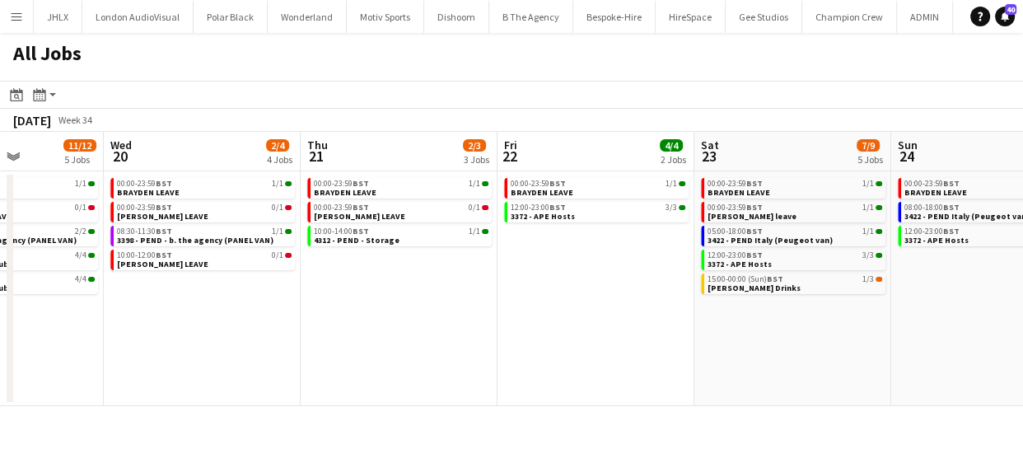
drag, startPoint x: 442, startPoint y: 336, endPoint x: 616, endPoint y: 316, distance: 175.7
click at [578, 320] on app-calendar-viewport "Sun 17 12/12 6 Jobs Mon 18 3/3 3 Jobs Tue 19 11/12 5 Jobs Wed 20 2/4 4 Jobs Thu…" at bounding box center [511, 269] width 1023 height 274
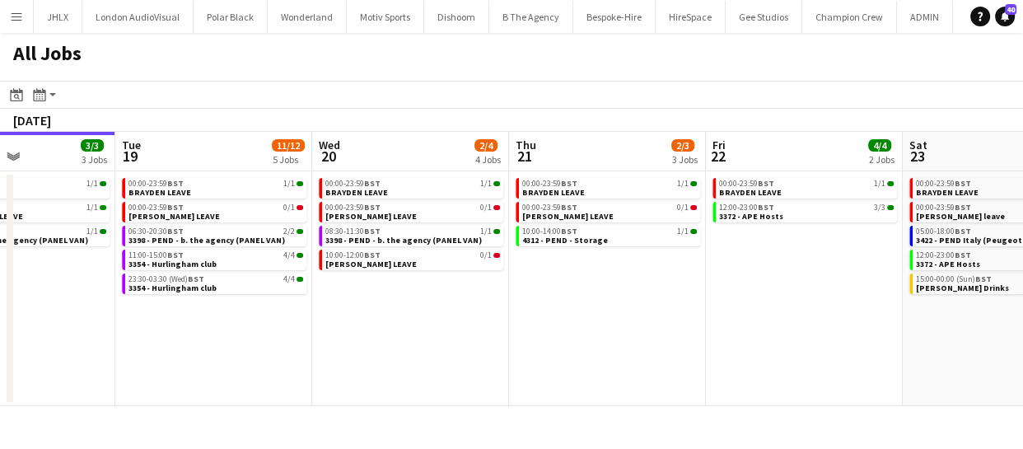
drag, startPoint x: 325, startPoint y: 354, endPoint x: 545, endPoint y: 338, distance: 220.5
click at [493, 338] on app-calendar-viewport "Sat 16 14/14 4 Jobs Sun 17 12/12 6 Jobs Mon 18 3/3 3 Jobs Tue 19 11/12 5 Jobs W…" at bounding box center [511, 269] width 1023 height 274
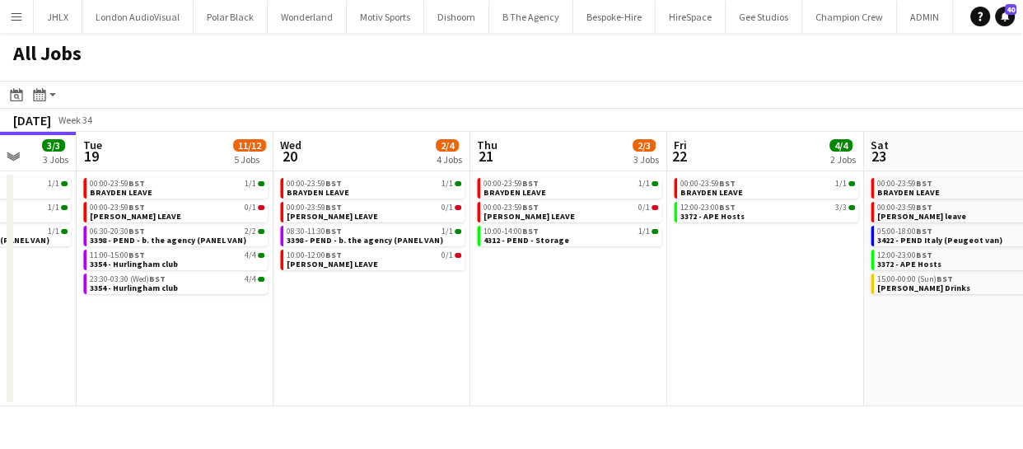
drag, startPoint x: 222, startPoint y: 381, endPoint x: -165, endPoint y: 353, distance: 388.2
click at [0, 353] on html "Menu Boards Boards Boards All jobs Status Workforce Workforce My Workforce Recr…" at bounding box center [511, 224] width 1023 height 449
drag, startPoint x: 591, startPoint y: 370, endPoint x: 360, endPoint y: 346, distance: 231.9
click at [485, 359] on app-calendar-viewport "Fri 15 31/31 9 Jobs Sat 16 14/14 4 Jobs Sun 17 12/12 6 Jobs Mon 18 3/3 3 Jobs T…" at bounding box center [511, 269] width 1023 height 274
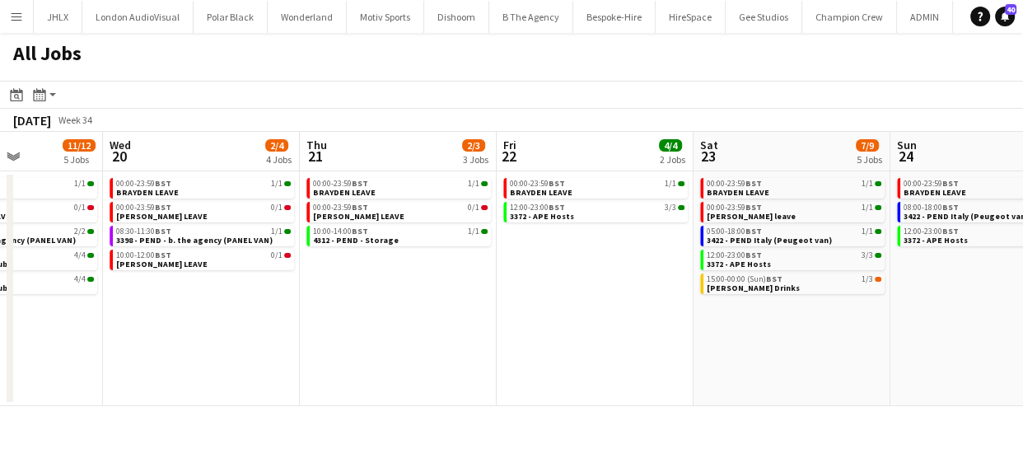
drag, startPoint x: 453, startPoint y: 353, endPoint x: 242, endPoint y: 347, distance: 211.0
click at [289, 348] on app-calendar-viewport "Sun 17 12/12 6 Jobs Mon 18 3/3 3 Jobs Tue 19 11/12 5 Jobs Wed 20 2/4 4 Jobs Thu…" at bounding box center [511, 269] width 1023 height 274
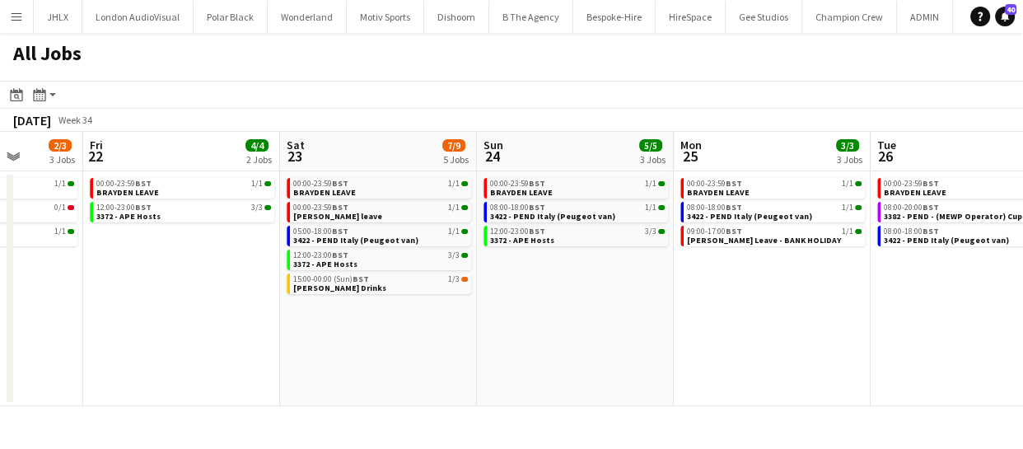
click at [288, 358] on app-calendar-viewport "Tue 19 11/12 5 Jobs Wed 20 2/4 4 Jobs Thu 21 2/3 3 Jobs Fri 22 4/4 2 Jobs Sat 2…" at bounding box center [511, 269] width 1023 height 274
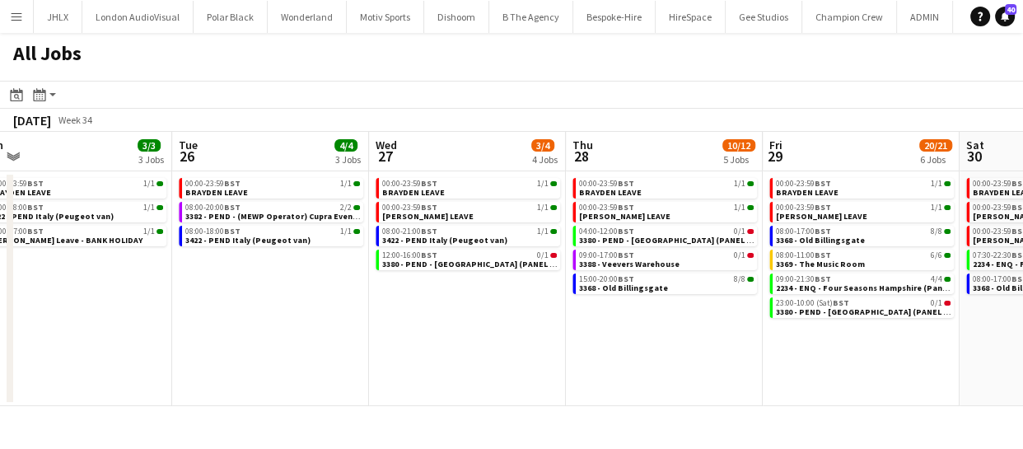
drag, startPoint x: 234, startPoint y: 340, endPoint x: 95, endPoint y: 329, distance: 139.6
click at [106, 332] on app-calendar-viewport "Thu 21 2/3 3 Jobs Fri 22 4/4 2 Jobs Sat 23 7/9 5 Jobs Sun 24 5/5 3 Jobs Mon 25 …" at bounding box center [511, 269] width 1023 height 274
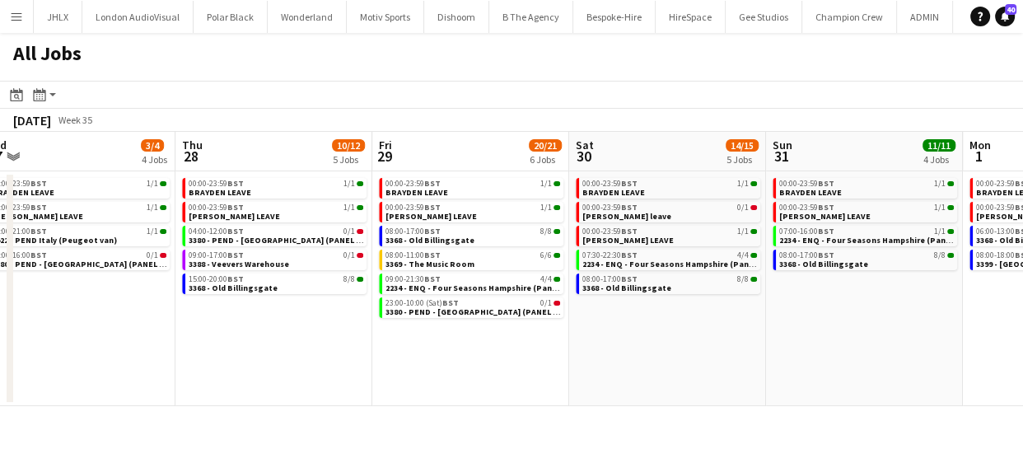
drag, startPoint x: 481, startPoint y: 337, endPoint x: 179, endPoint y: 320, distance: 302.8
click at [121, 314] on app-calendar-viewport "Sat 23 7/9 5 Jobs Sun 24 5/5 3 Jobs Mon 25 3/3 3 Jobs Tue 26 4/4 3 Jobs Wed 27 …" at bounding box center [511, 269] width 1023 height 274
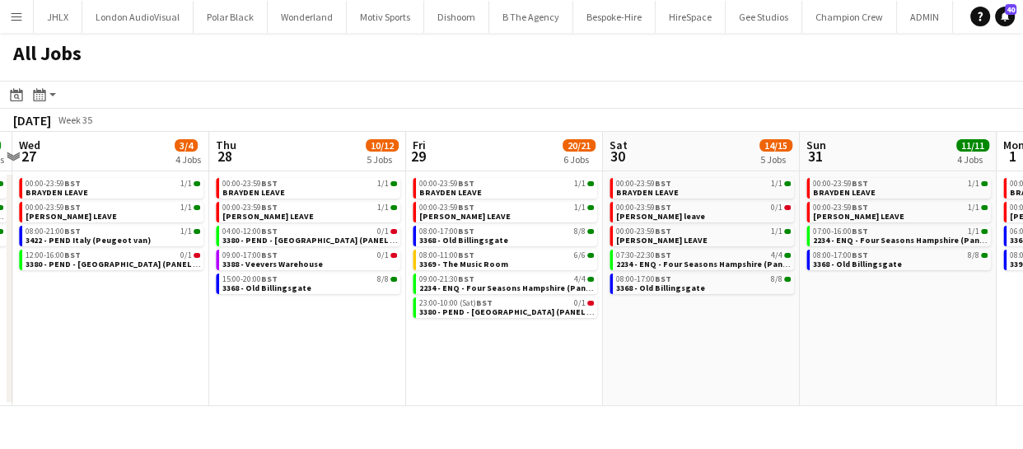
drag, startPoint x: 519, startPoint y: 330, endPoint x: 426, endPoint y: 326, distance: 93.2
click at [169, 315] on app-calendar-viewport "Sat 23 7/9 5 Jobs Sun 24 5/5 3 Jobs Mon 25 3/3 3 Jobs Tue 26 4/4 3 Jobs Wed 27 …" at bounding box center [511, 269] width 1023 height 274
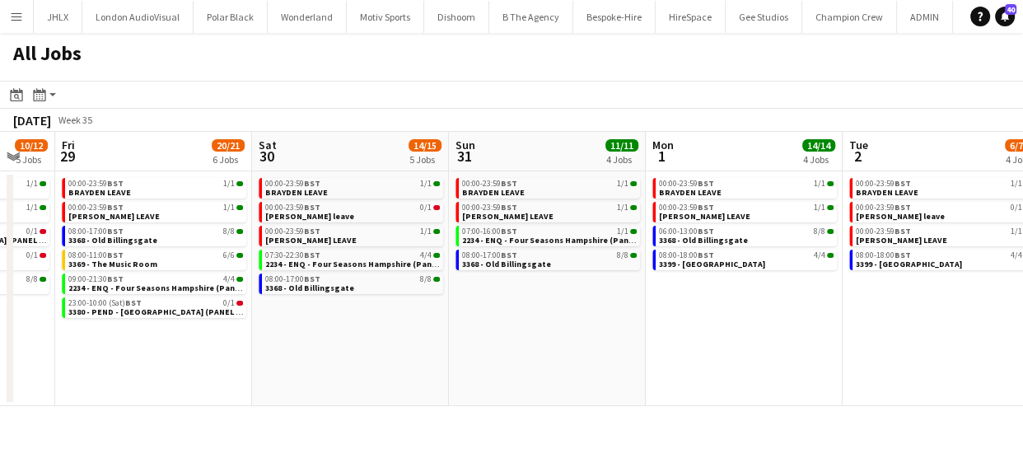
drag, startPoint x: 119, startPoint y: 315, endPoint x: 432, endPoint y: 332, distance: 313.4
click at [101, 315] on app-calendar-viewport "Mon 25 3/3 3 Jobs Tue 26 4/4 3 Jobs Wed 27 3/4 4 Jobs Thu 28 10/12 5 Jobs Fri 2…" at bounding box center [511, 269] width 1023 height 274
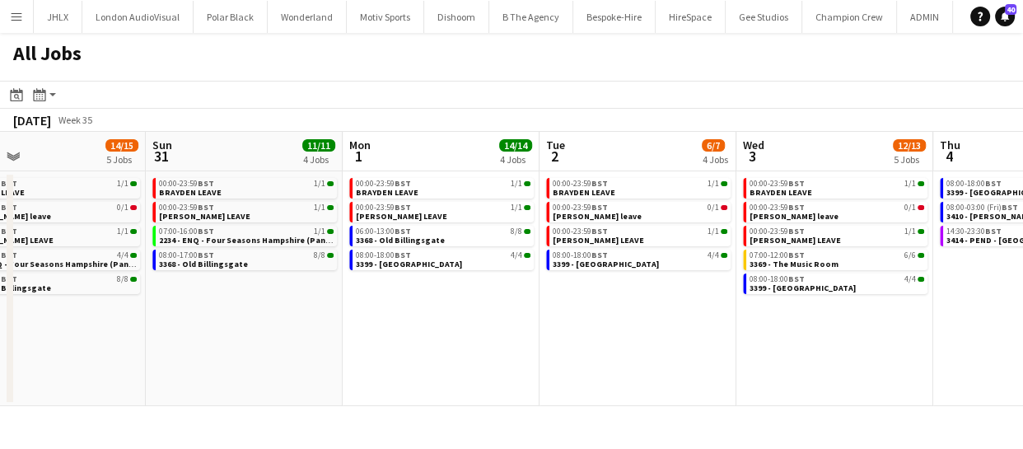
click at [178, 320] on app-calendar-viewport "Wed 27 3/4 4 Jobs Thu 28 10/12 5 Jobs Fri 29 20/21 6 Jobs Sat 30 14/15 5 Jobs S…" at bounding box center [511, 269] width 1023 height 274
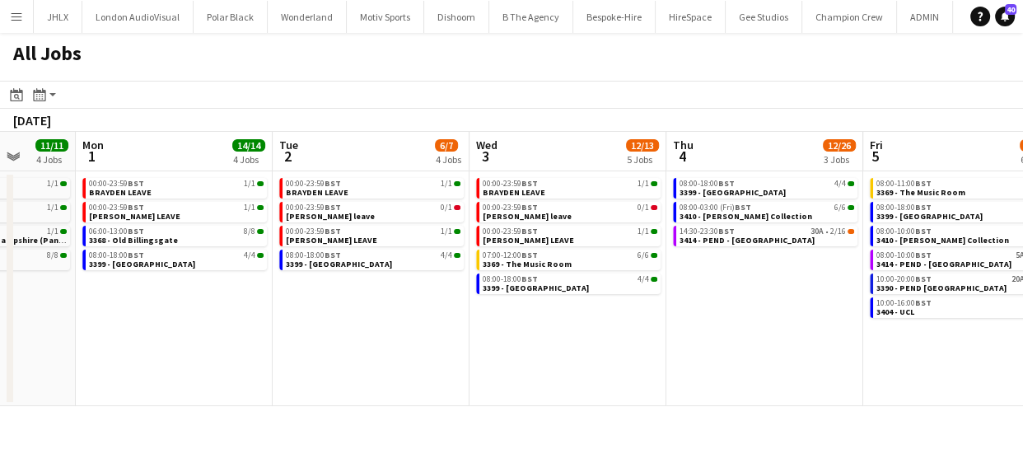
drag, startPoint x: 341, startPoint y: 334, endPoint x: 143, endPoint y: 344, distance: 198.8
click at [137, 337] on app-calendar-viewport "Fri 29 20/21 6 Jobs Sat 30 14/15 5 Jobs Sun 31 11/11 4 Jobs Mon 1 14/14 4 Jobs …" at bounding box center [511, 269] width 1023 height 274
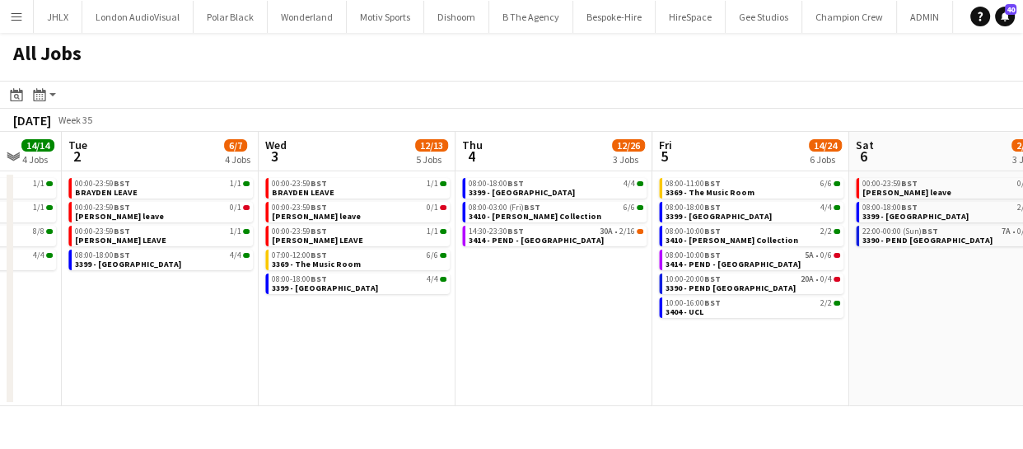
click at [181, 334] on app-calendar-viewport "Fri 29 20/21 6 Jobs Sat 30 14/15 5 Jobs Sun 31 11/11 4 Jobs Mon 1 14/14 4 Jobs …" at bounding box center [511, 269] width 1023 height 274
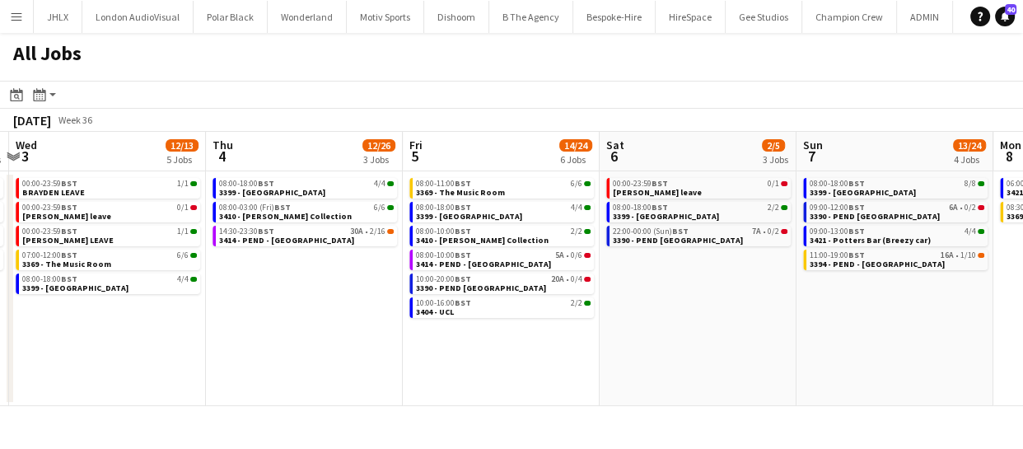
drag, startPoint x: 755, startPoint y: 313, endPoint x: 555, endPoint y: 321, distance: 200.3
click at [539, 316] on app-calendar-viewport "Sun 31 11/11 4 Jobs Mon 1 14/14 4 Jobs Tue 2 6/7 4 Jobs Wed 3 12/13 5 Jobs Thu …" at bounding box center [511, 269] width 1023 height 274
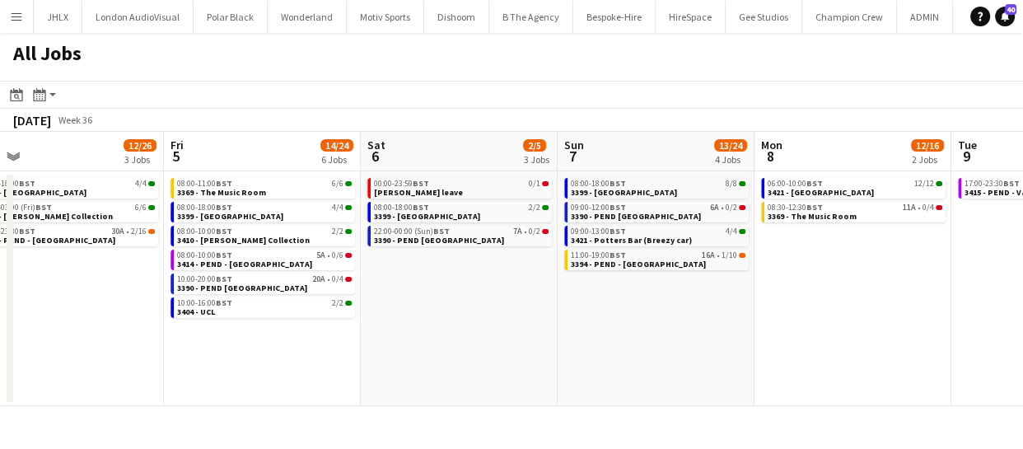
click at [418, 363] on app-calendar-viewport "Tue 2 6/7 4 Jobs Wed 3 12/13 5 Jobs Thu 4 12/26 3 Jobs Fri 5 14/24 6 Jobs Sat 6…" at bounding box center [511, 269] width 1023 height 274
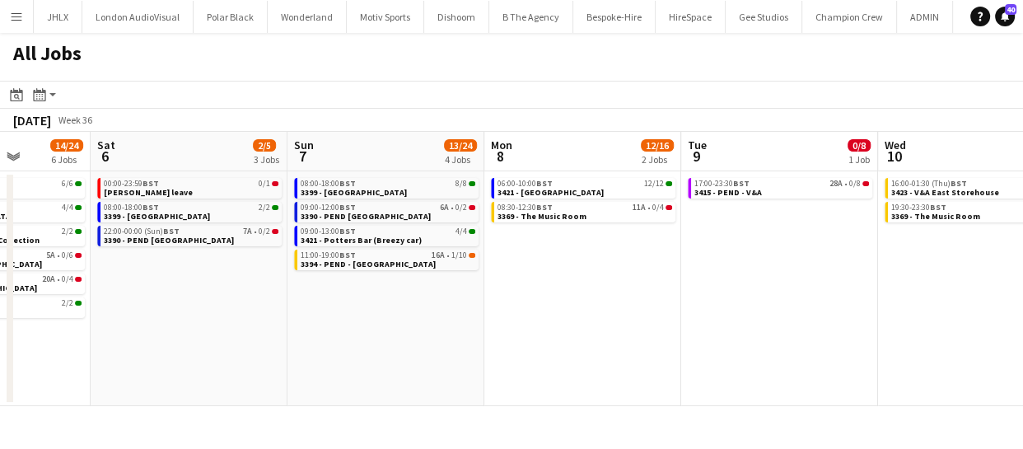
click at [264, 343] on app-calendar-viewport "Tue 2 6/7 4 Jobs Wed 3 12/13 5 Jobs Thu 4 12/26 3 Jobs Fri 5 14/24 6 Jobs Sat 6…" at bounding box center [511, 269] width 1023 height 274
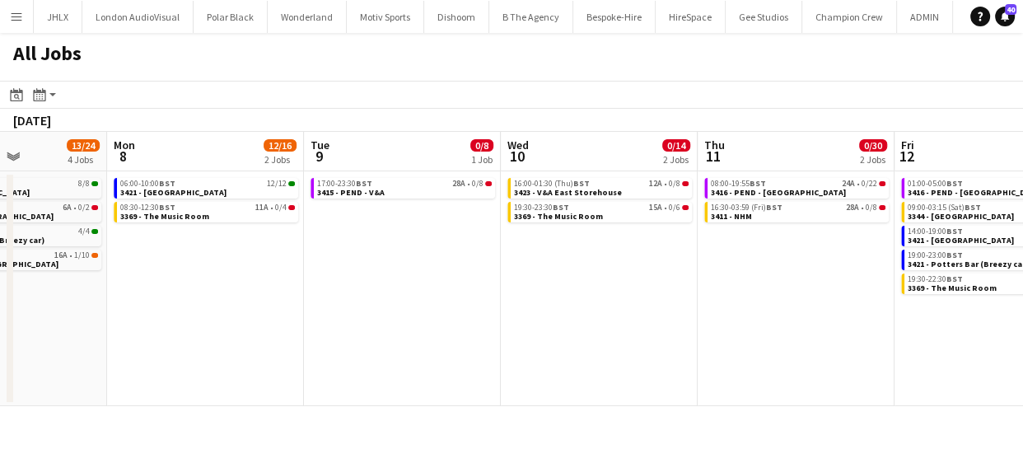
drag, startPoint x: 604, startPoint y: 354, endPoint x: 231, endPoint y: 325, distance: 374.3
click at [303, 329] on app-calendar-viewport "Thu 4 12/26 3 Jobs Fri 5 14/24 6 Jobs Sat 6 2/5 3 Jobs Sun 7 13/24 4 Jobs Mon 8…" at bounding box center [511, 269] width 1023 height 274
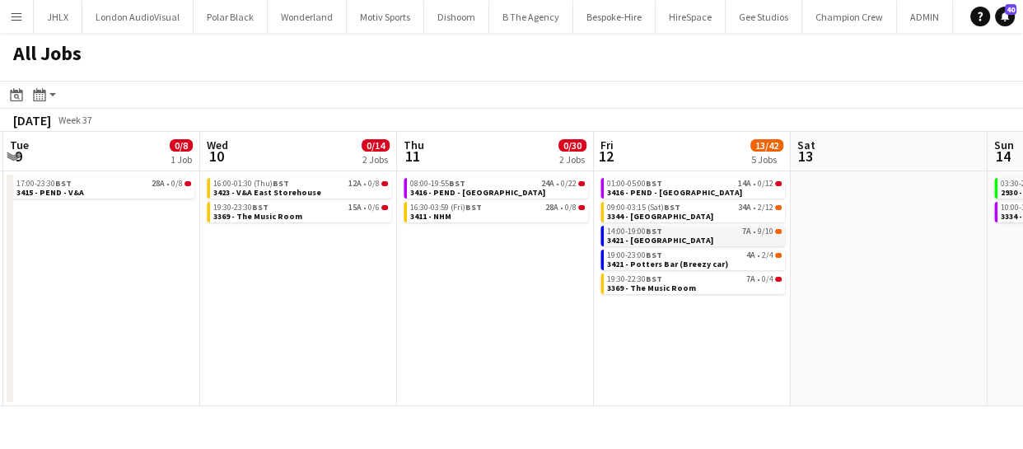
click at [658, 240] on span "3421 - Royal Festival Hall" at bounding box center [660, 240] width 106 height 11
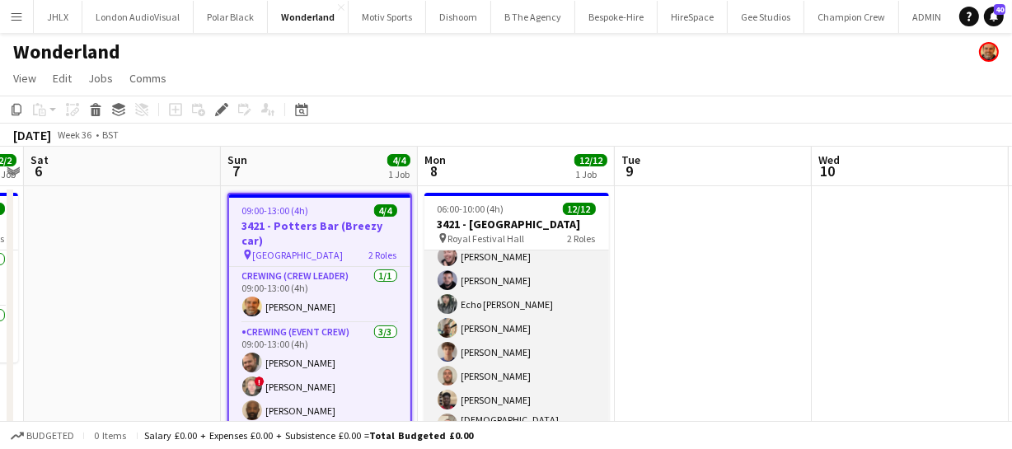
scroll to position [164, 0]
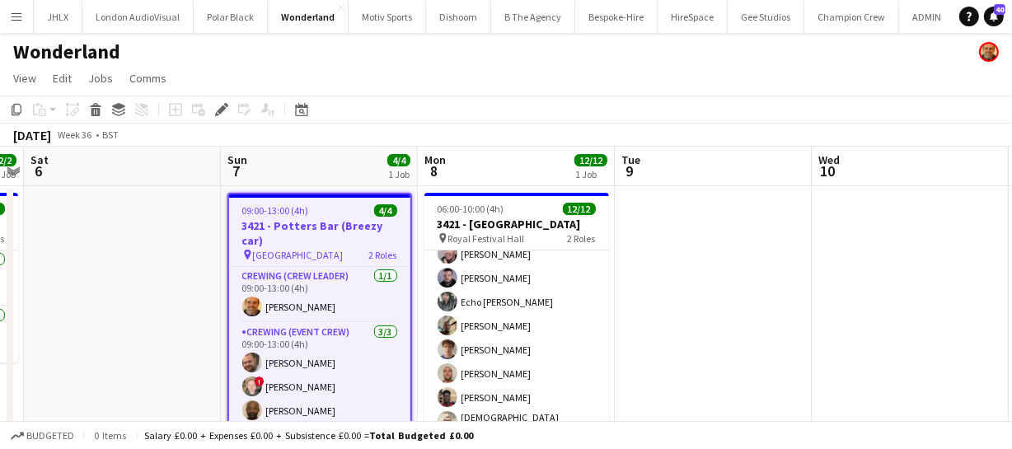
click at [782, 336] on app-calendar-viewport "Wed 3 Thu 4 Fri 5 2/2 1 Job Sat 6 Sun 7 4/4 1 Job Mon 8 12/12 1 Job Tue 9 Wed 1…" at bounding box center [506, 428] width 1012 height 563
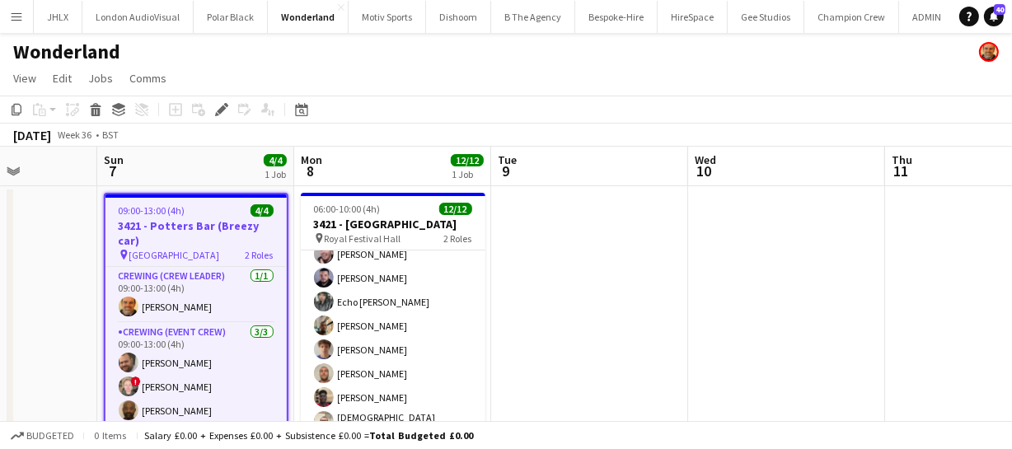
click at [581, 306] on app-calendar-viewport "Wed 3 Thu 4 Fri 5 2/2 1 Job Sat 6 Sun 7 4/4 1 Job Mon 8 12/12 1 Job Tue 9 Wed 1…" at bounding box center [506, 428] width 1012 height 563
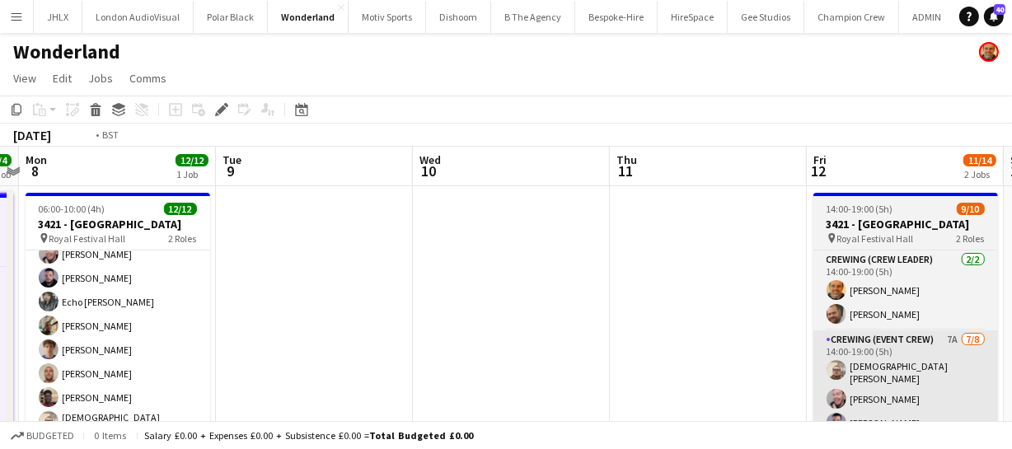
drag, startPoint x: 774, startPoint y: 318, endPoint x: 643, endPoint y: 336, distance: 133.0
click at [455, 315] on app-calendar-viewport "Fri 5 2/2 1 Job Sat 6 Sun 7 4/4 1 Job Mon 8 12/12 1 Job Tue 9 Wed 10 Thu 11 Fri…" at bounding box center [506, 428] width 1012 height 563
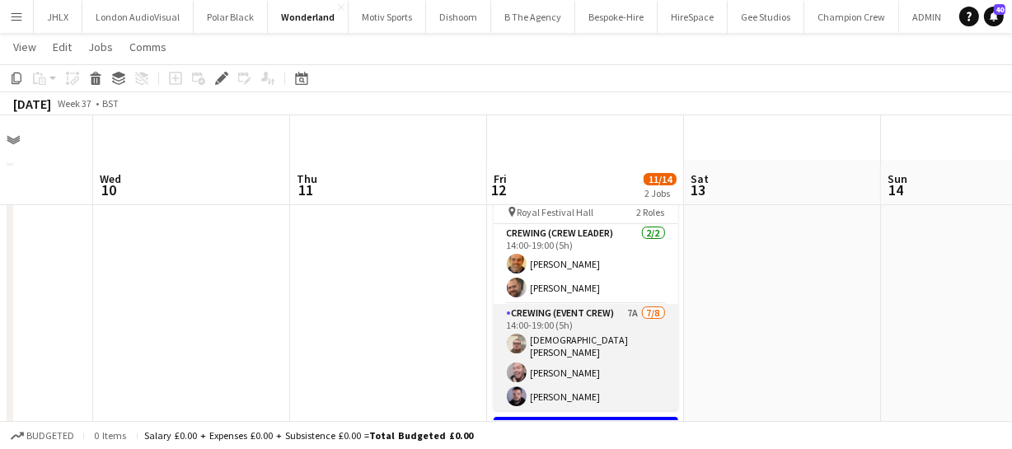
scroll to position [0, 0]
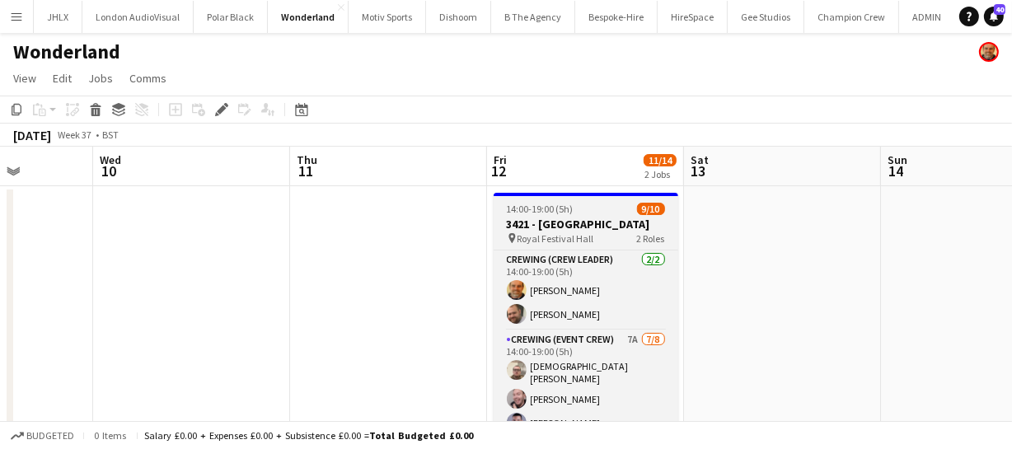
click at [582, 217] on h3 "3421 - [GEOGRAPHIC_DATA]" at bounding box center [585, 224] width 185 height 15
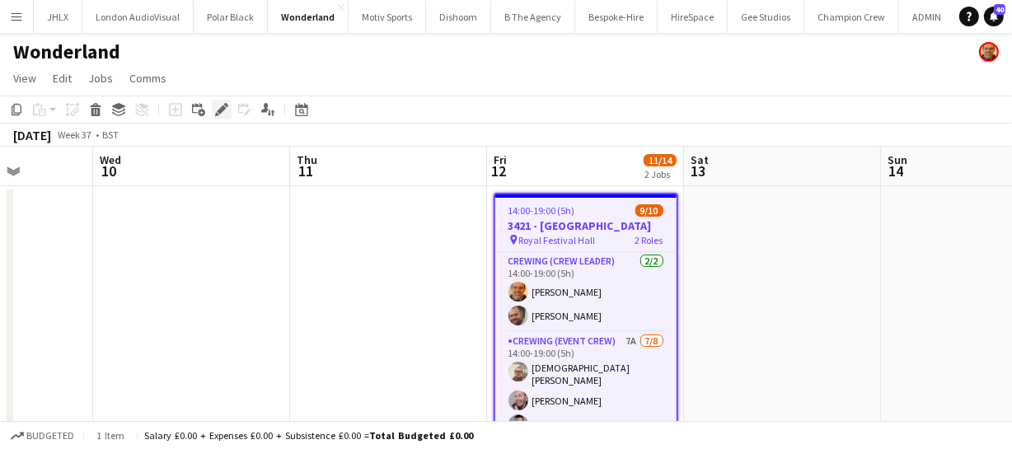
click at [220, 104] on icon "Edit" at bounding box center [221, 109] width 13 height 13
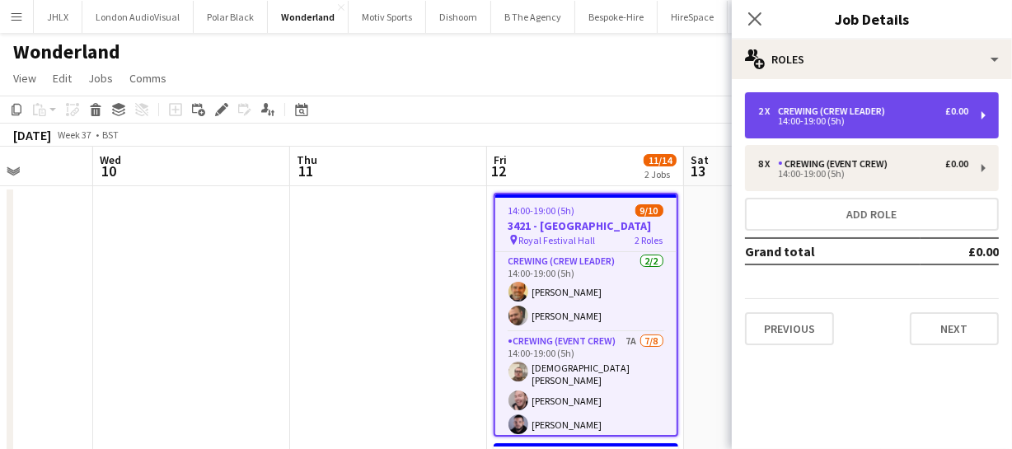
click at [806, 110] on div "Crewing (Crew Leader)" at bounding box center [835, 111] width 114 height 12
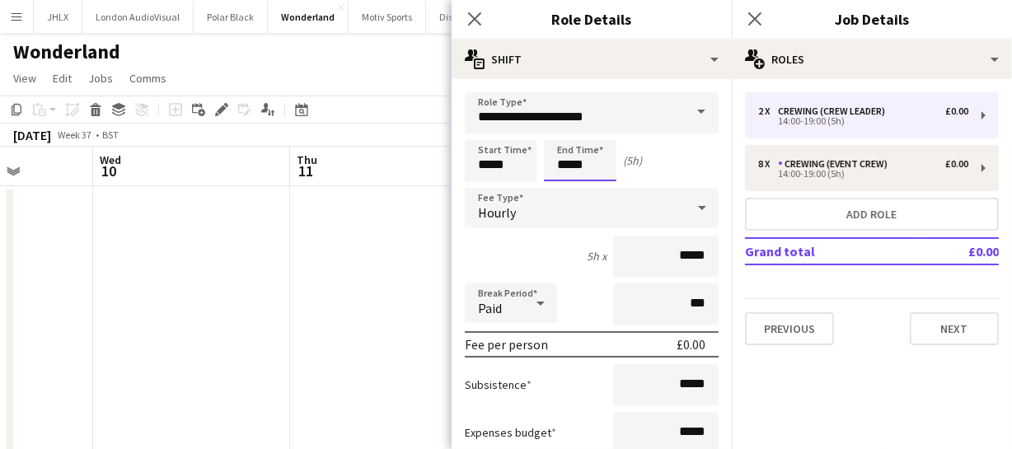
drag, startPoint x: 572, startPoint y: 166, endPoint x: 510, endPoint y: 174, distance: 63.1
click at [510, 174] on div "Start Time ***** End Time ***** (5h)" at bounding box center [592, 160] width 254 height 41
type input "*****"
click at [475, 21] on icon "Close pop-in" at bounding box center [474, 19] width 16 height 16
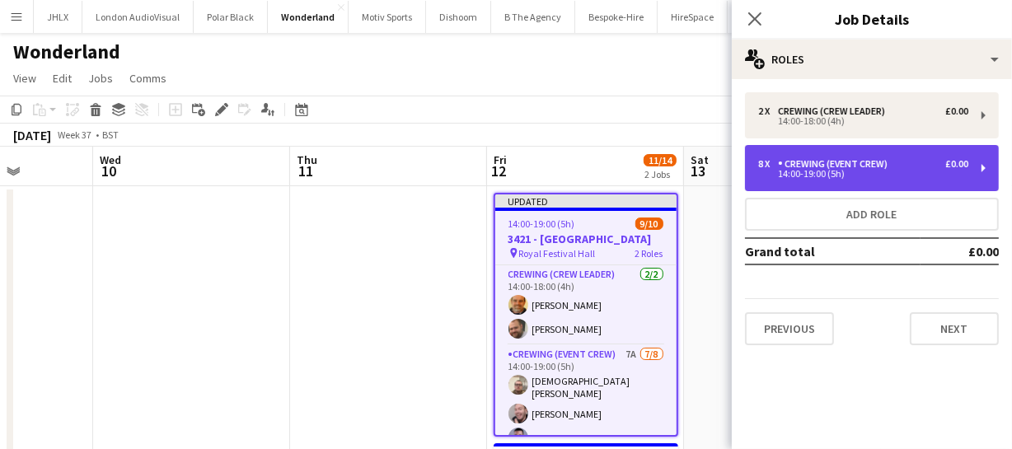
click at [838, 167] on div "Crewing (Event Crew)" at bounding box center [836, 164] width 116 height 12
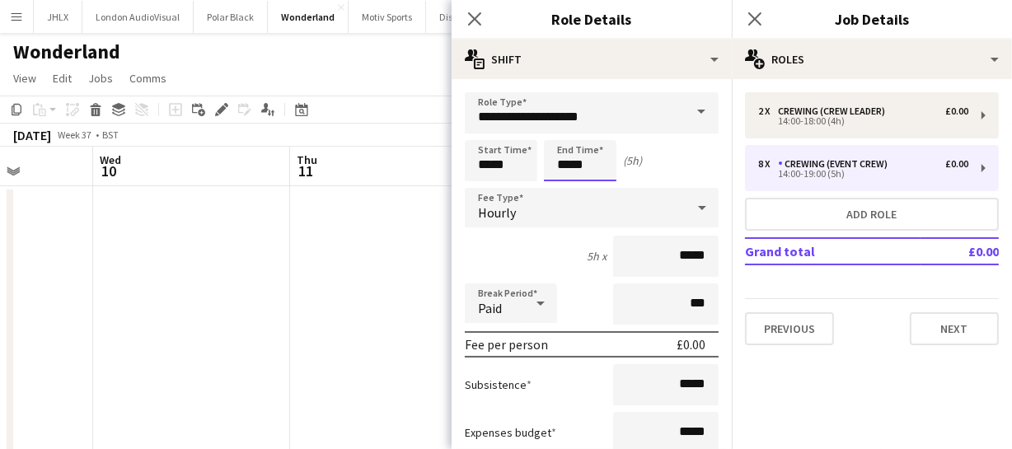
drag, startPoint x: 588, startPoint y: 164, endPoint x: 396, endPoint y: 167, distance: 192.0
type input "*****"
click at [469, 21] on icon "Close pop-in" at bounding box center [474, 19] width 16 height 16
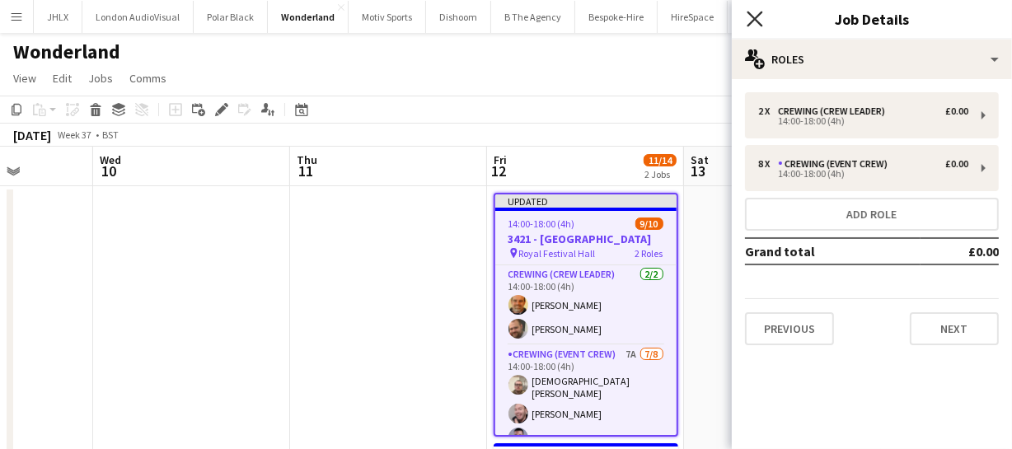
click at [757, 26] on icon "Close pop-in" at bounding box center [754, 19] width 16 height 16
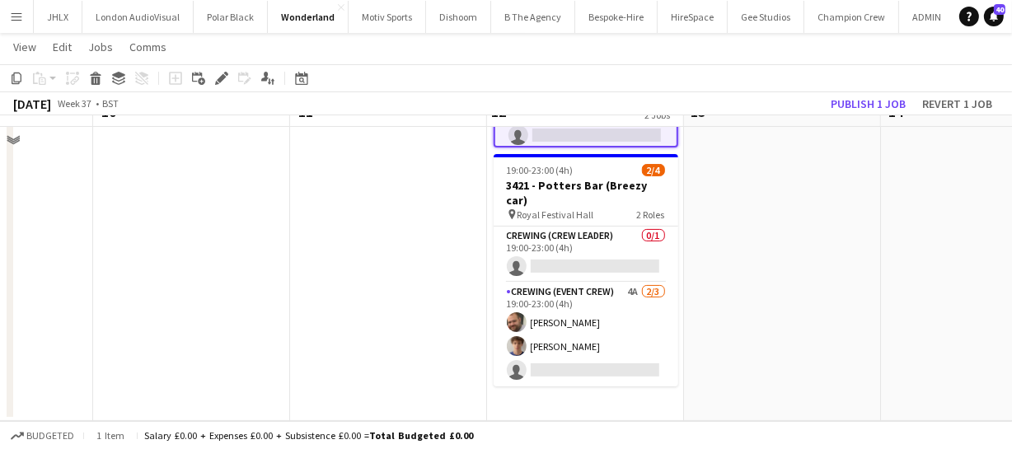
scroll to position [213, 0]
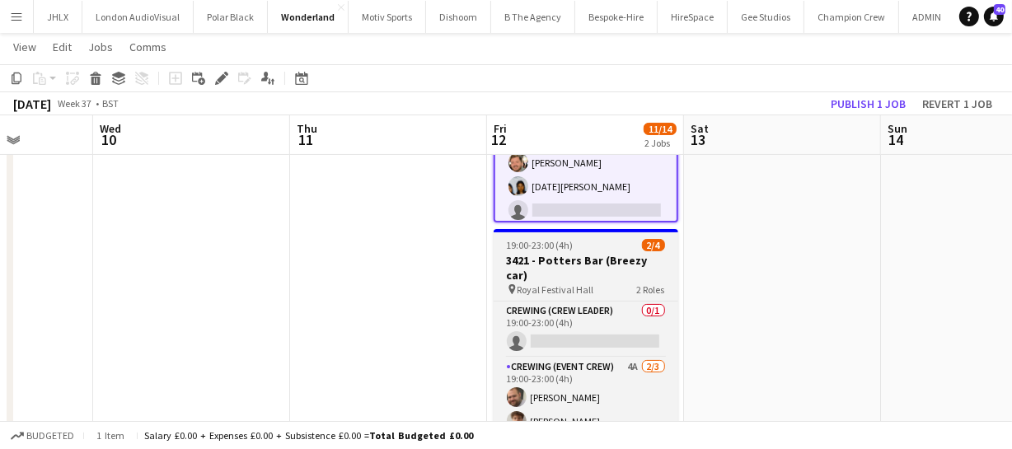
click at [561, 266] on h3 "3421 - Potters Bar (Breezy car)" at bounding box center [585, 268] width 185 height 30
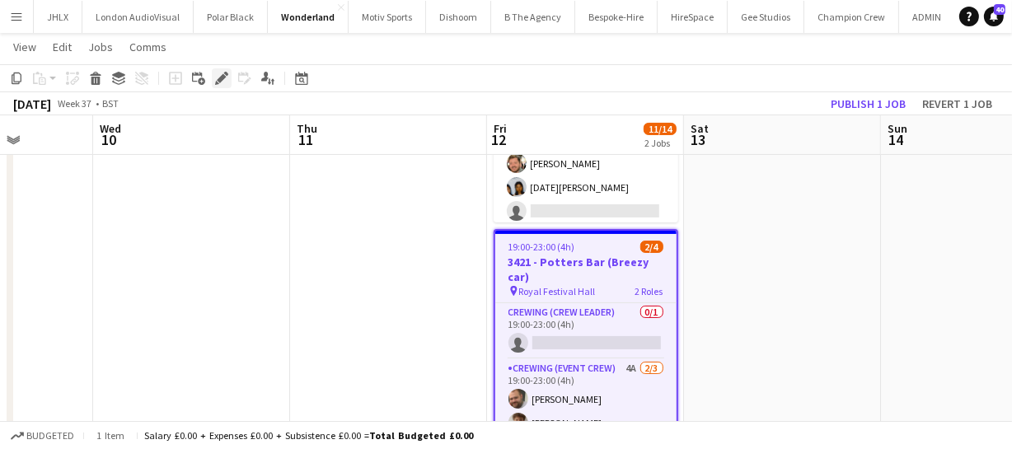
click at [226, 82] on icon "Edit" at bounding box center [221, 78] width 13 height 13
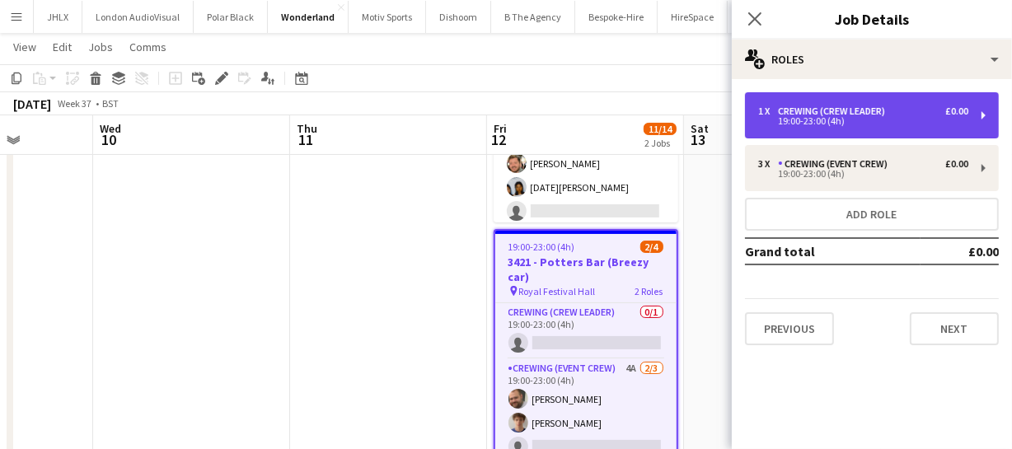
click at [862, 118] on div "19:00-23:00 (4h)" at bounding box center [863, 121] width 210 height 8
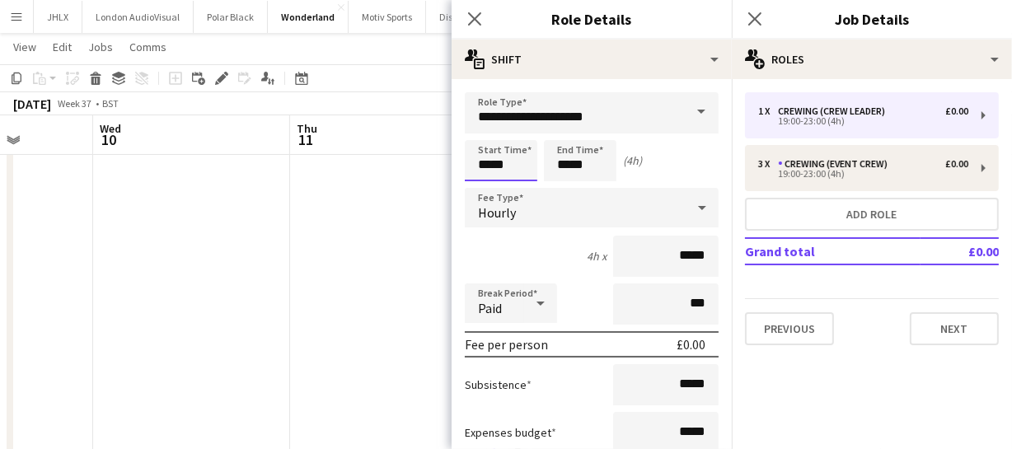
drag, startPoint x: 524, startPoint y: 157, endPoint x: 362, endPoint y: 161, distance: 162.3
click at [363, 161] on body "Menu Boards Boards Boards All jobs Status Workforce Workforce My Workforce Recr…" at bounding box center [506, 155] width 1012 height 736
type input "*****"
click at [590, 164] on input "*****" at bounding box center [580, 160] width 72 height 41
drag, startPoint x: 590, startPoint y: 164, endPoint x: 522, endPoint y: 161, distance: 67.6
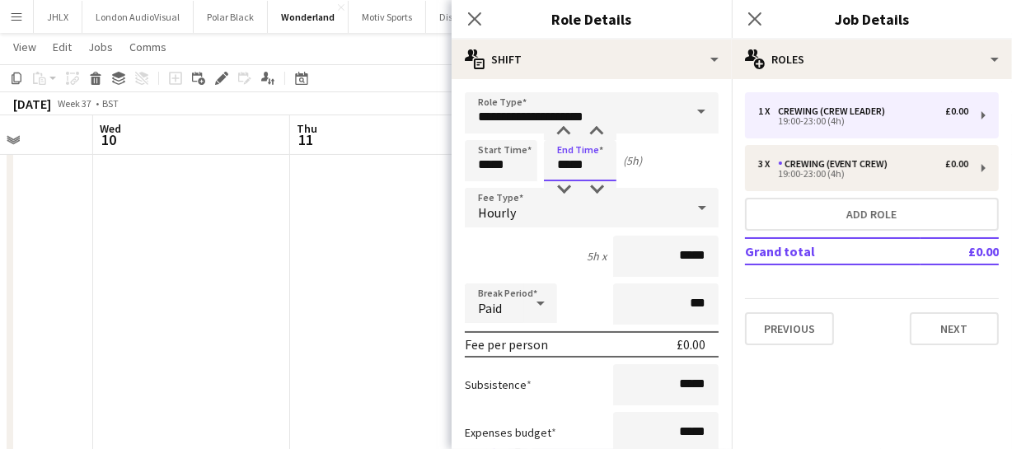
click at [522, 161] on div "Start Time ***** End Time ***** (5h)" at bounding box center [592, 160] width 254 height 41
type input "*****"
click at [478, 18] on icon "Close pop-in" at bounding box center [474, 19] width 16 height 16
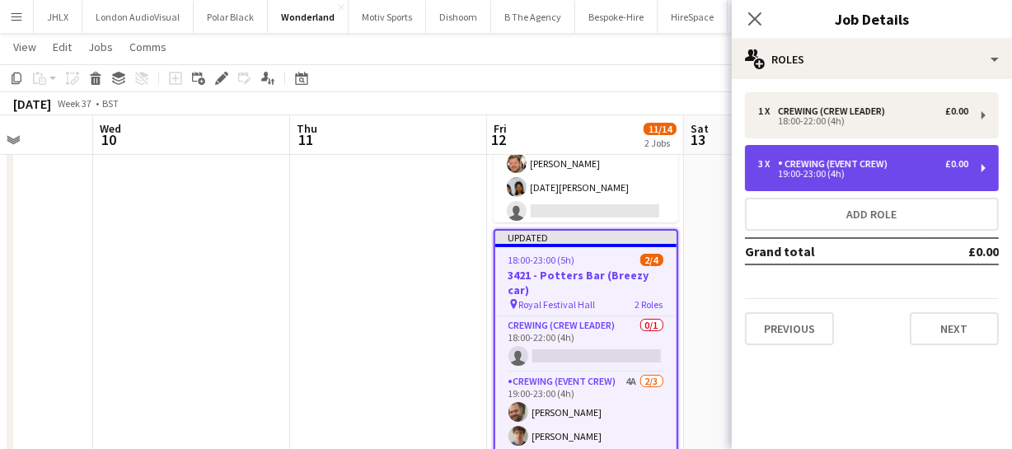
click at [811, 174] on div "19:00-23:00 (4h)" at bounding box center [863, 174] width 210 height 8
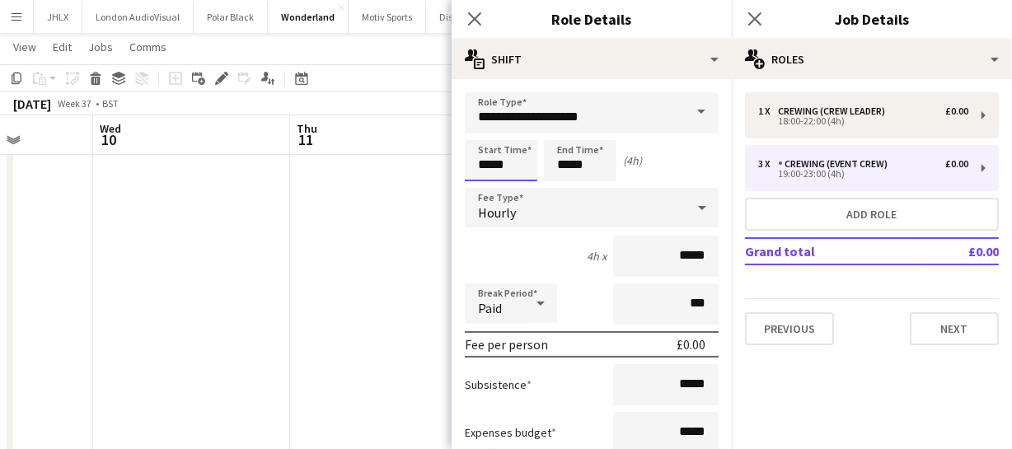
drag, startPoint x: 527, startPoint y: 157, endPoint x: 328, endPoint y: 172, distance: 199.9
click at [341, 172] on body "Menu Boards Boards Boards All jobs Status Workforce Workforce My Workforce Recr…" at bounding box center [506, 155] width 1012 height 736
type input "*****"
click at [466, 15] on icon "Close pop-in" at bounding box center [474, 19] width 16 height 16
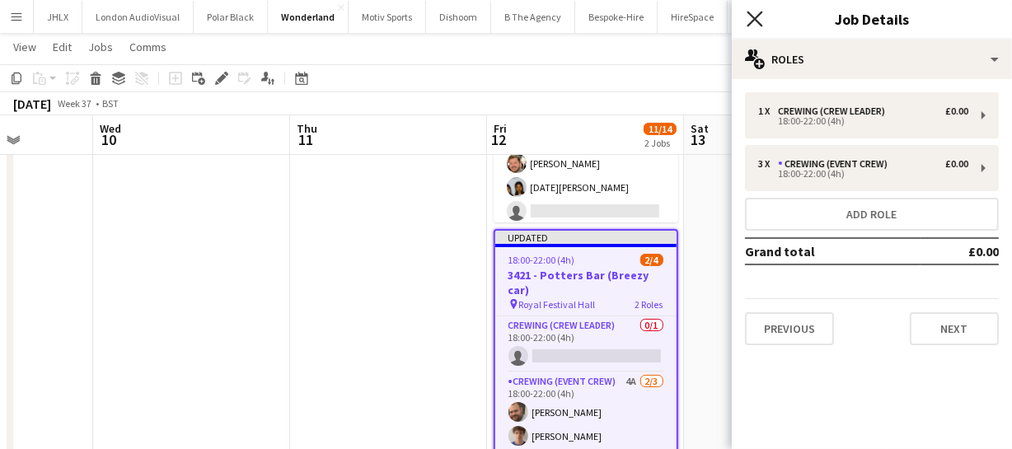
click at [756, 21] on icon "Close pop-in" at bounding box center [754, 19] width 16 height 16
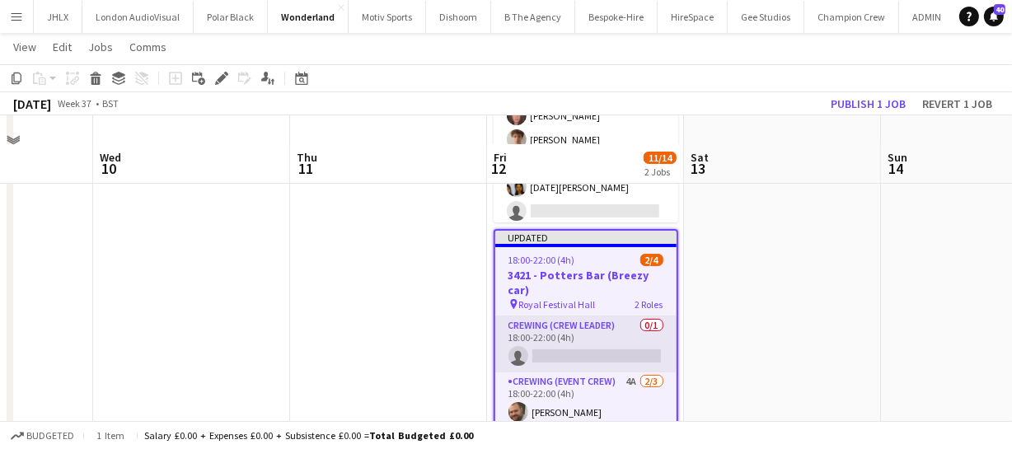
scroll to position [287, 0]
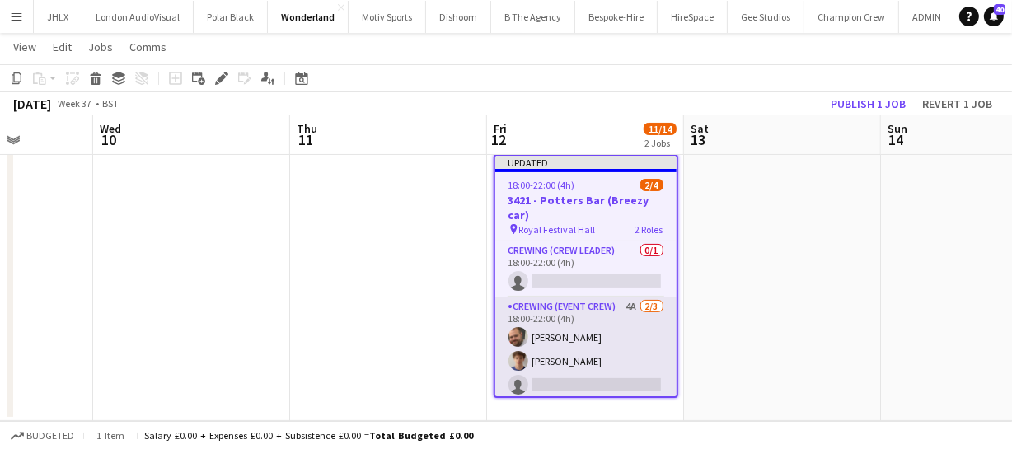
click at [609, 329] on app-card-role "Crewing (Event Crew) 4A 2/3 18:00-22:00 (4h) Ben Turner Alexander Caseley singl…" at bounding box center [585, 349] width 181 height 104
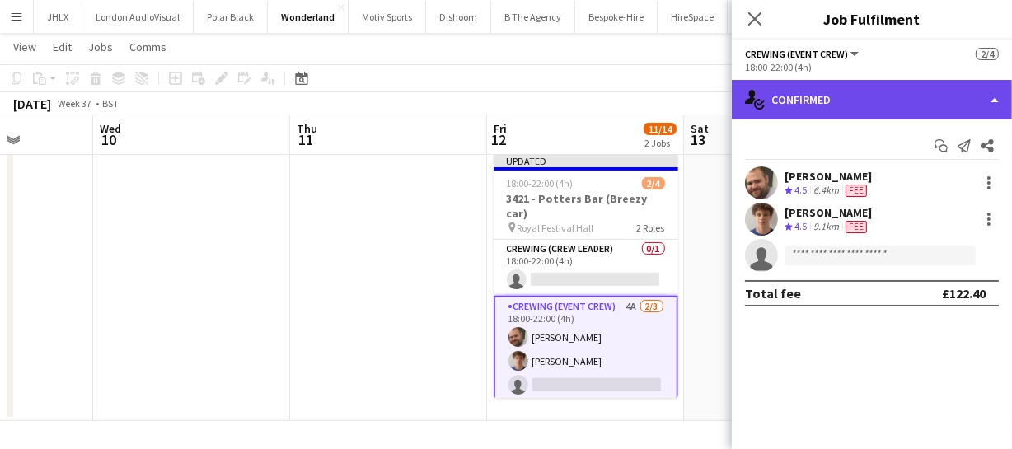
click at [918, 96] on div "single-neutral-actions-check-2 Confirmed" at bounding box center [871, 100] width 280 height 40
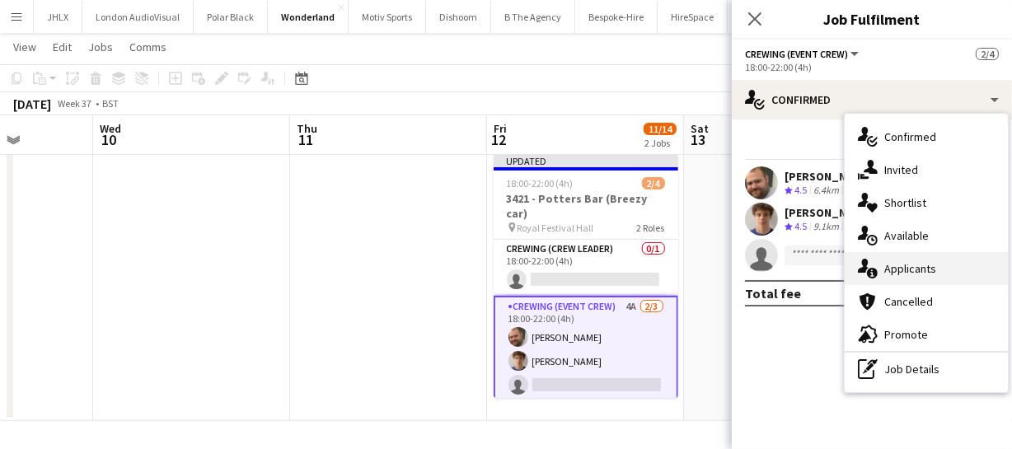
click at [916, 266] on div "single-neutral-actions-information Applicants" at bounding box center [925, 268] width 163 height 33
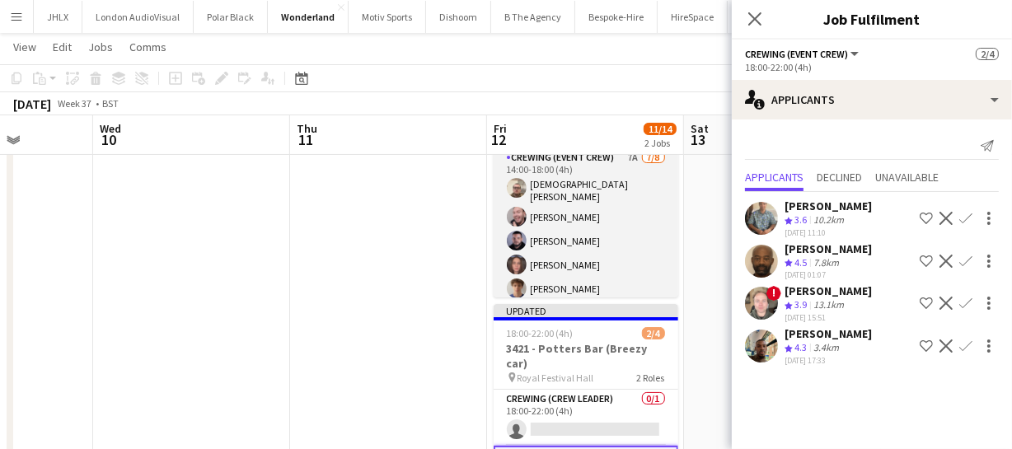
scroll to position [55, 0]
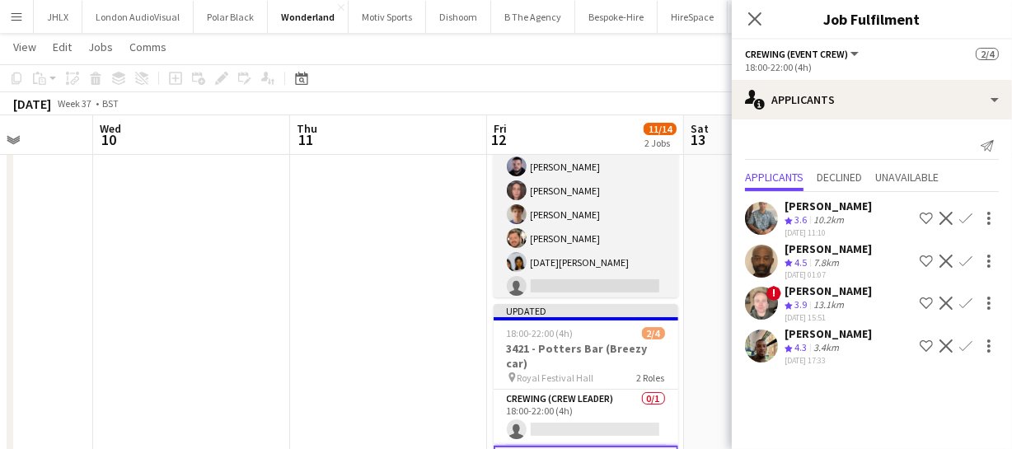
click at [580, 241] on app-card-role "Crewing (Event Crew) 7A 7/8 14:00-18:00 (4h) Christian Skinner Eldon Taylor Pau…" at bounding box center [585, 188] width 185 height 228
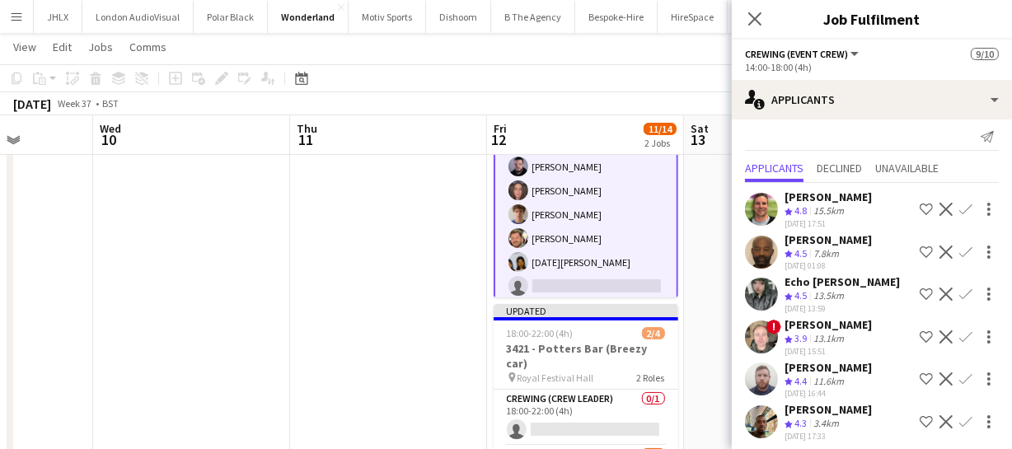
scroll to position [12, 0]
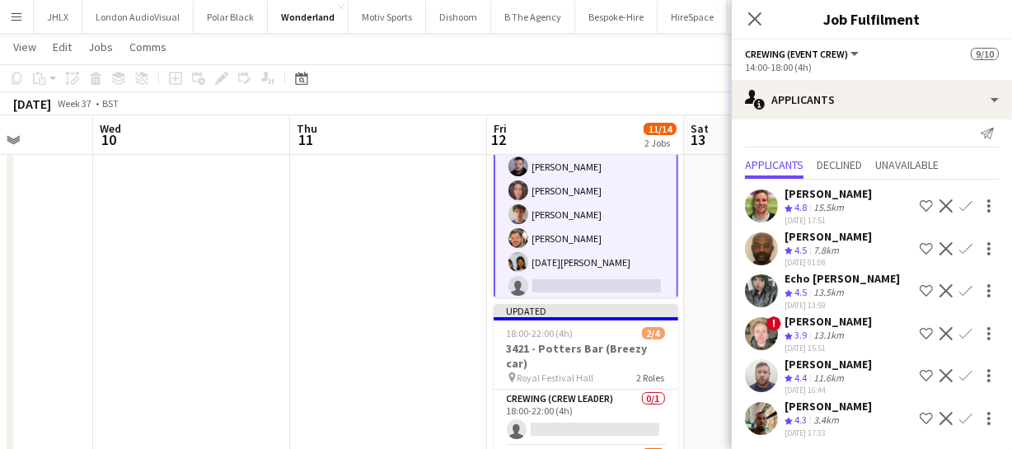
click at [959, 412] on app-icon "Confirm" at bounding box center [965, 418] width 13 height 13
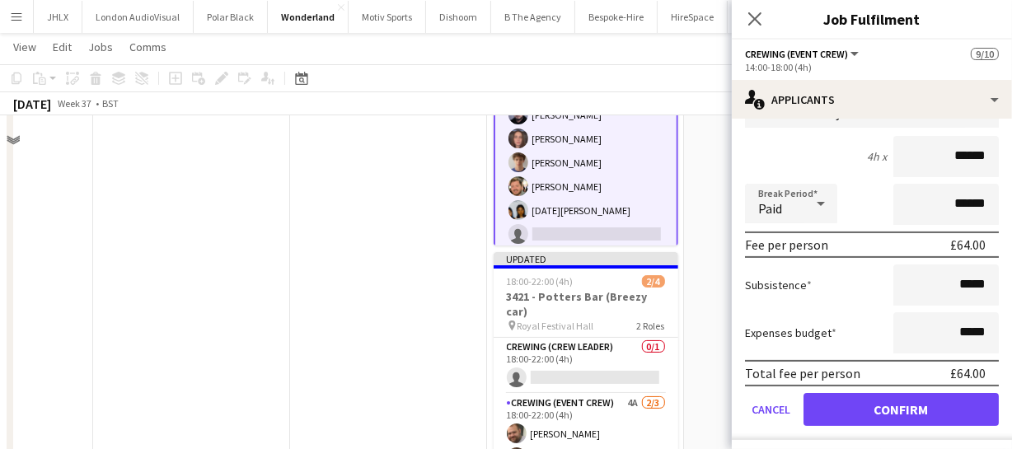
scroll to position [213, 0]
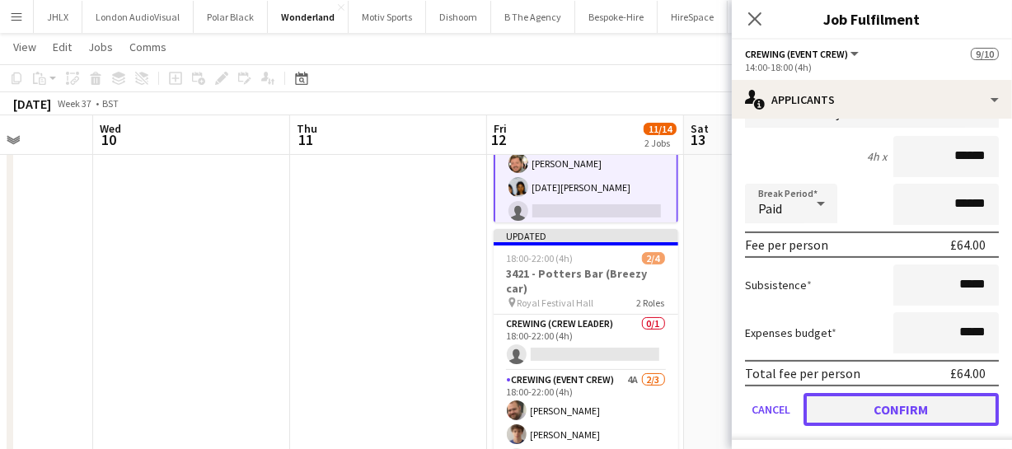
click at [905, 395] on button "Confirm" at bounding box center [900, 409] width 195 height 33
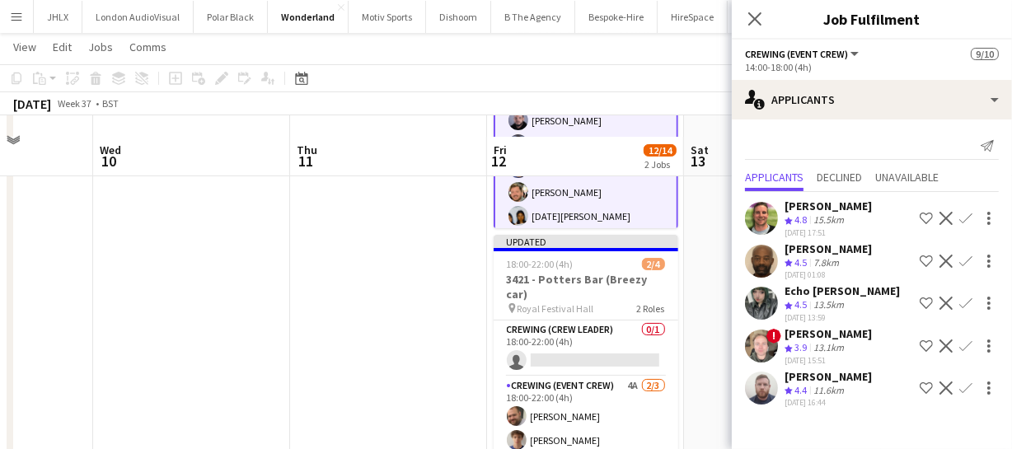
scroll to position [287, 0]
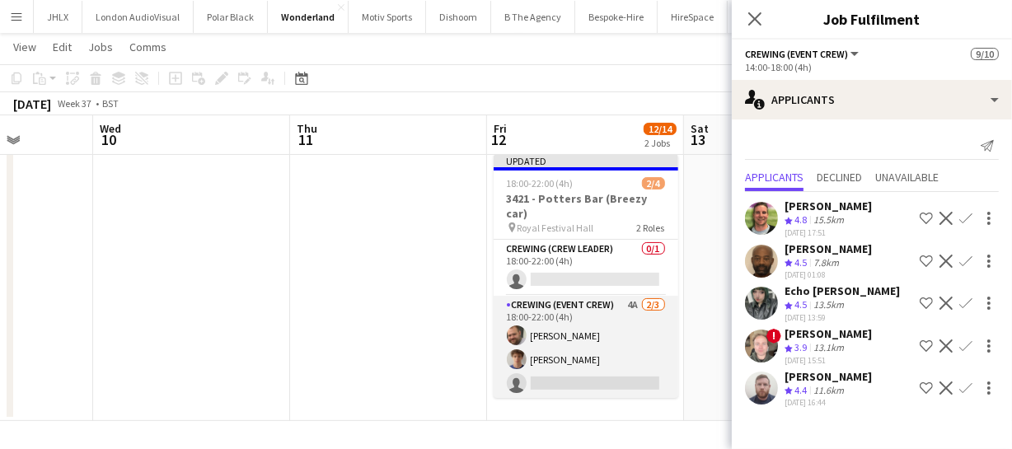
click at [610, 344] on app-card-role "Crewing (Event Crew) 4A 2/3 18:00-22:00 (4h) Ben Turner Alexander Caseley singl…" at bounding box center [585, 348] width 185 height 104
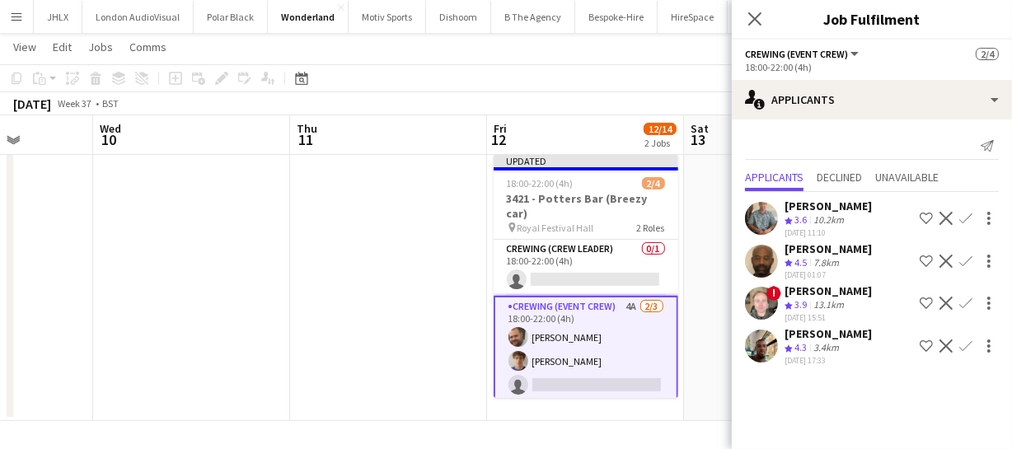
scroll to position [130, 0]
click at [963, 343] on app-icon "Confirm" at bounding box center [965, 345] width 13 height 13
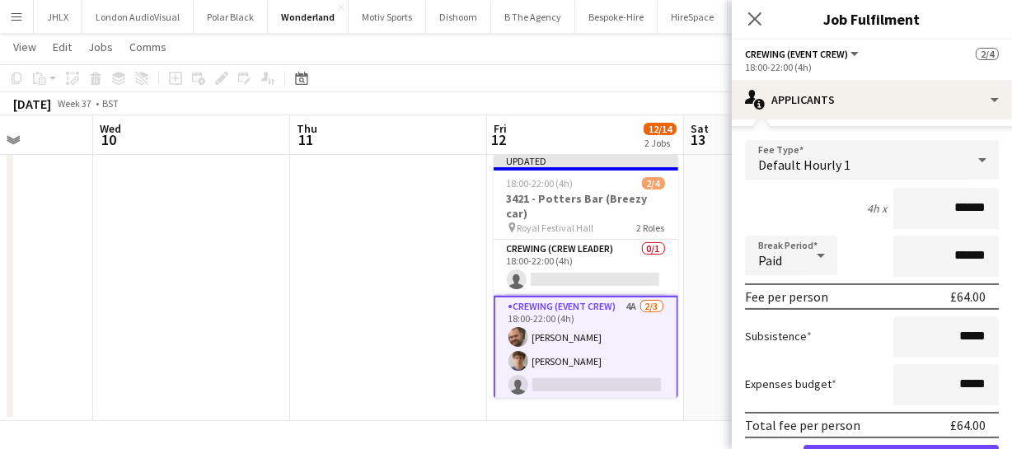
scroll to position [301, 0]
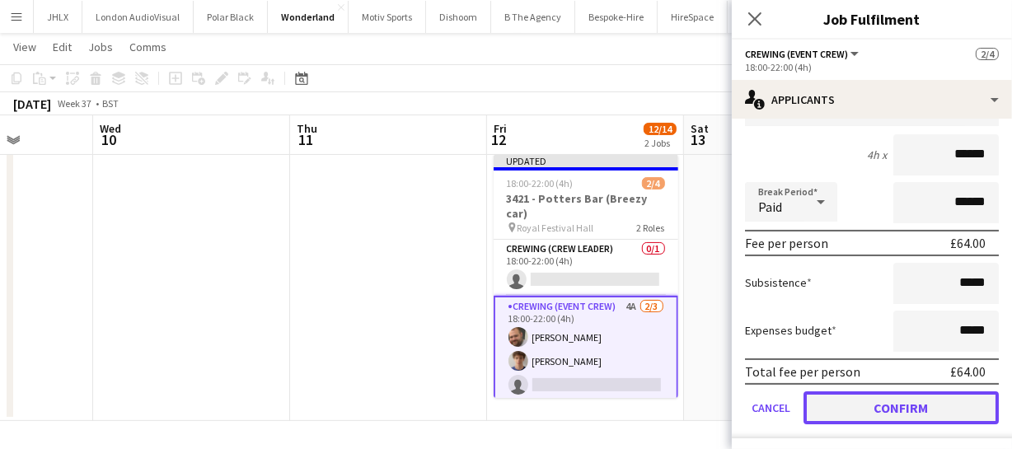
click at [936, 405] on button "Confirm" at bounding box center [900, 407] width 195 height 33
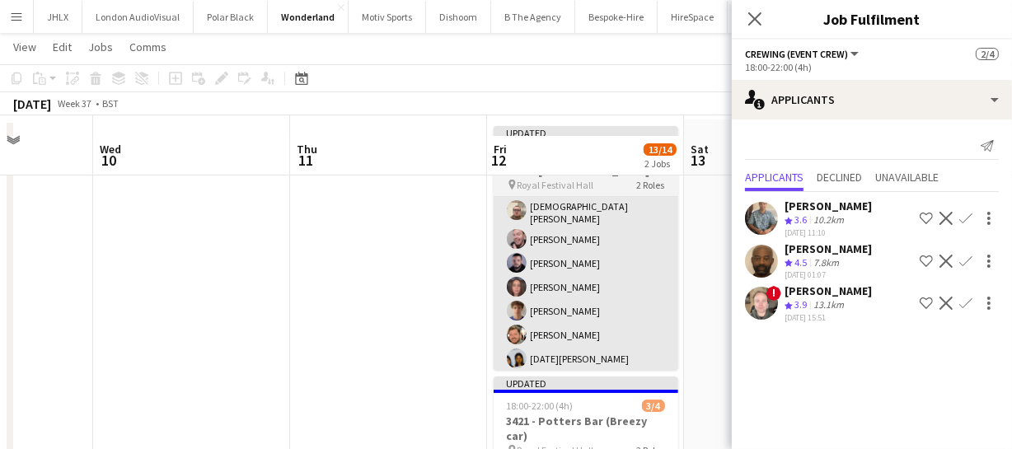
scroll to position [149, 0]
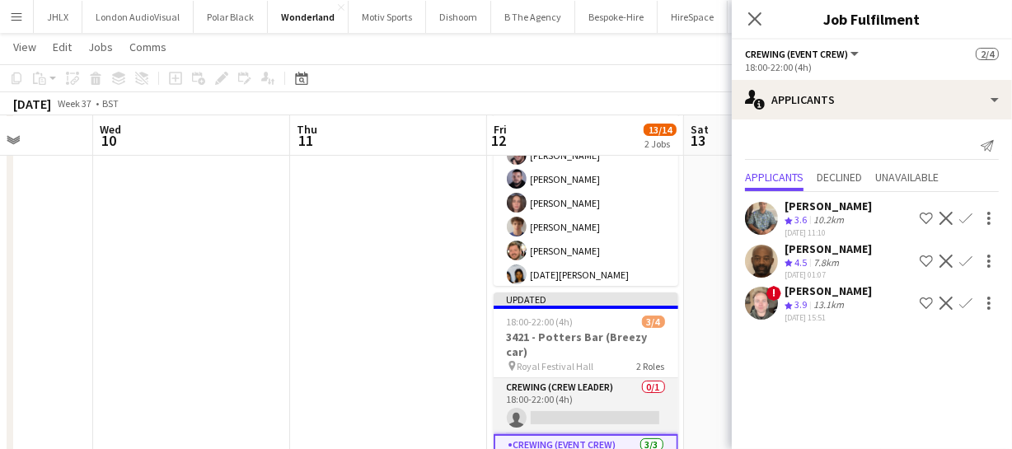
click at [554, 400] on app-card-role "Crewing (Crew Leader) 0/1 18:00-22:00 (4h) single-neutral-actions" at bounding box center [585, 406] width 185 height 56
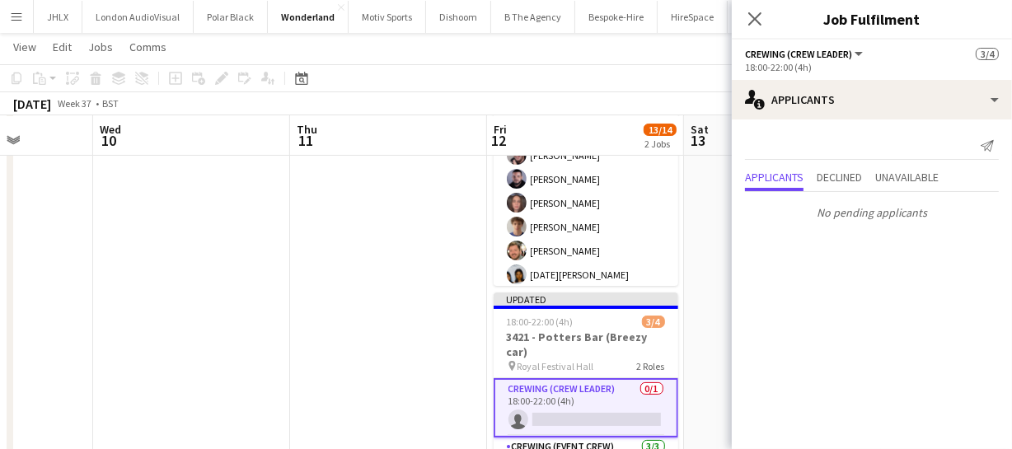
click at [524, 403] on app-card-role "Crewing (Crew Leader) 0/1 18:00-22:00 (4h) single-neutral-actions" at bounding box center [585, 407] width 185 height 59
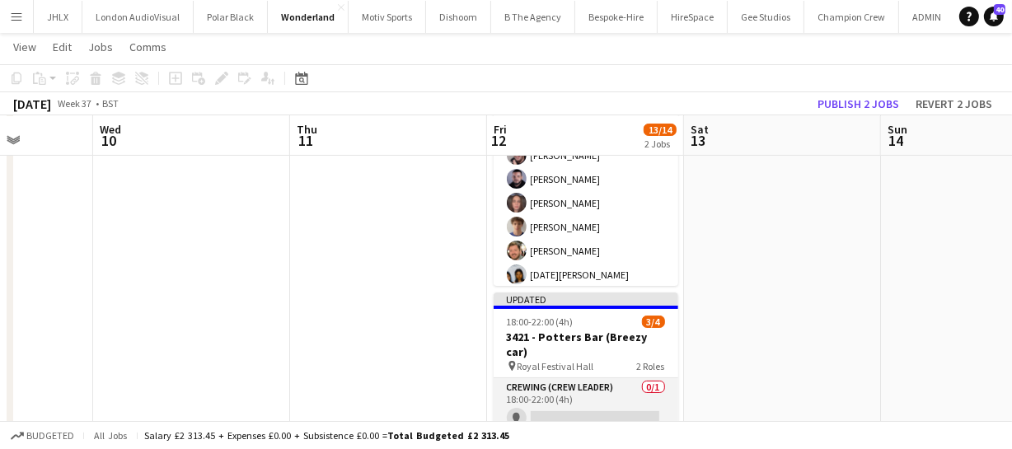
click at [556, 408] on app-card-role "Crewing (Crew Leader) 0/1 18:00-22:00 (4h) single-neutral-actions" at bounding box center [585, 406] width 185 height 56
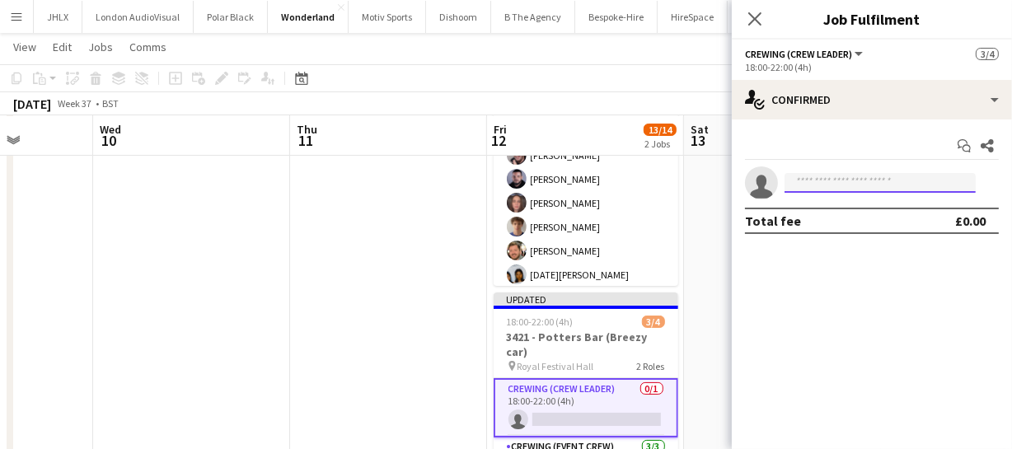
click at [806, 178] on input at bounding box center [879, 183] width 191 height 20
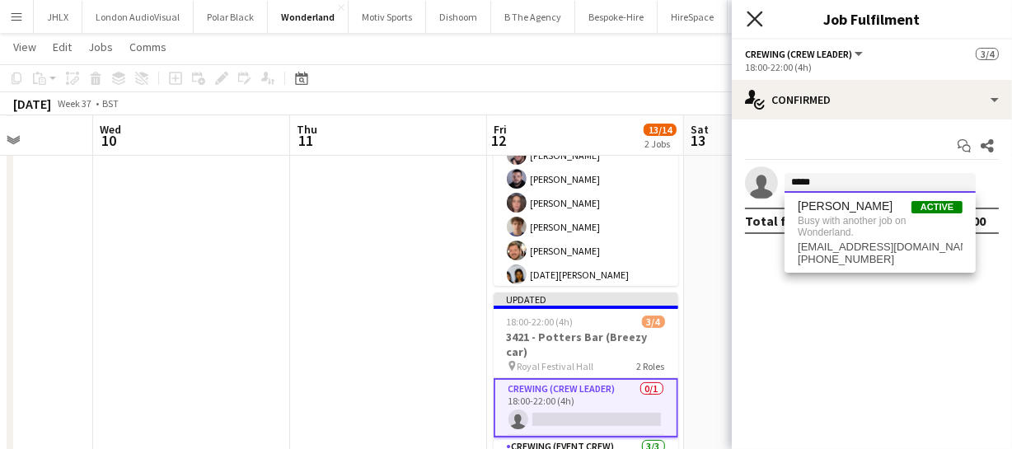
type input "*****"
click at [759, 21] on icon "Close pop-in" at bounding box center [754, 19] width 16 height 16
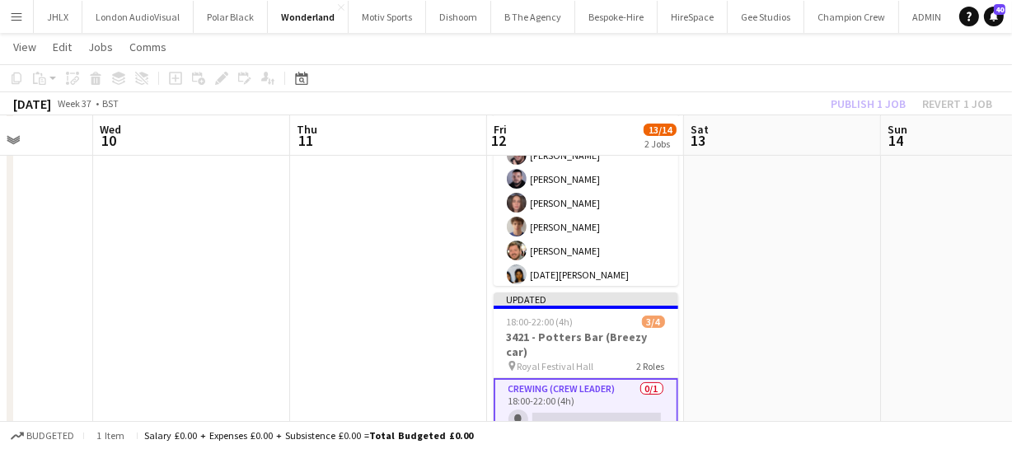
click at [849, 93] on div "Publish 1 job Revert 1 job" at bounding box center [911, 103] width 201 height 21
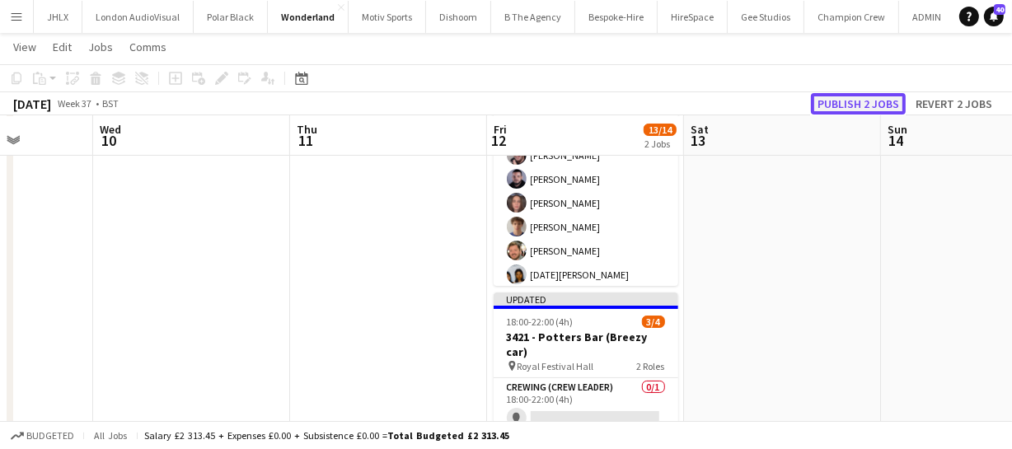
click at [857, 105] on button "Publish 2 jobs" at bounding box center [858, 103] width 95 height 21
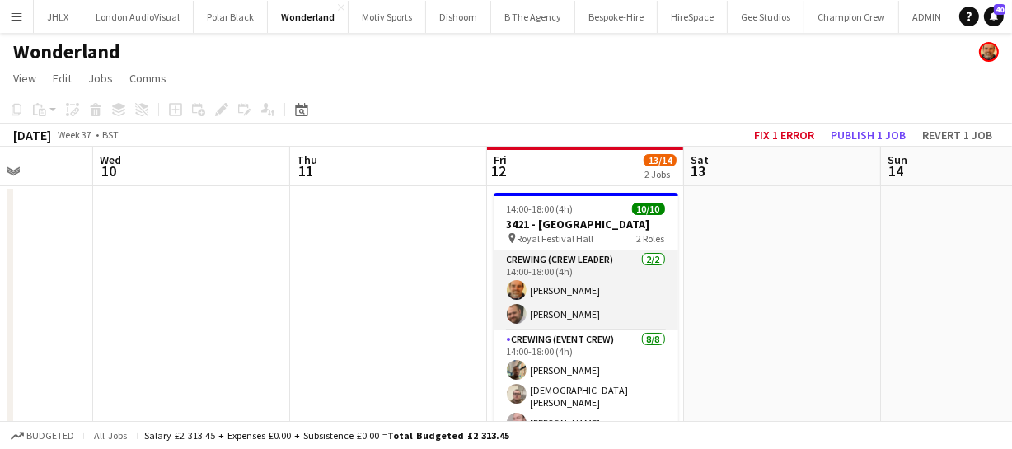
scroll to position [74, 0]
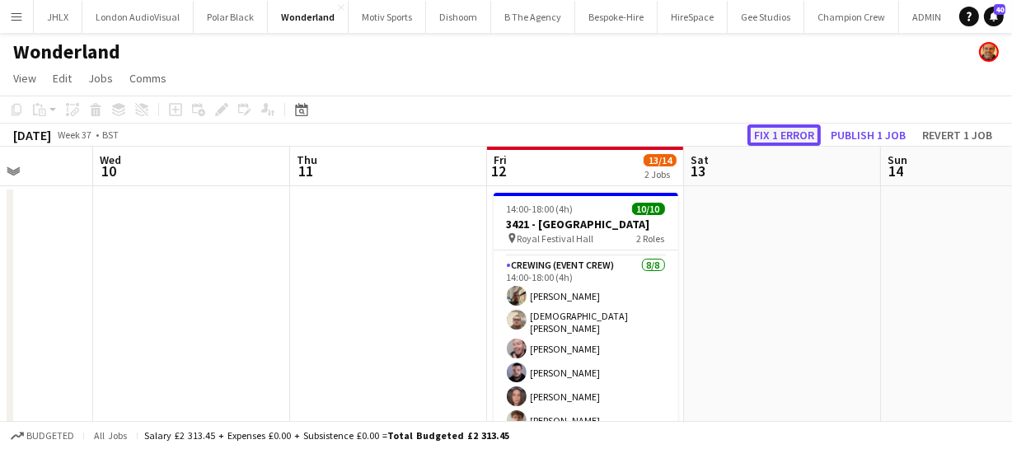
click at [797, 132] on button "Fix 1 error" at bounding box center [783, 134] width 73 height 21
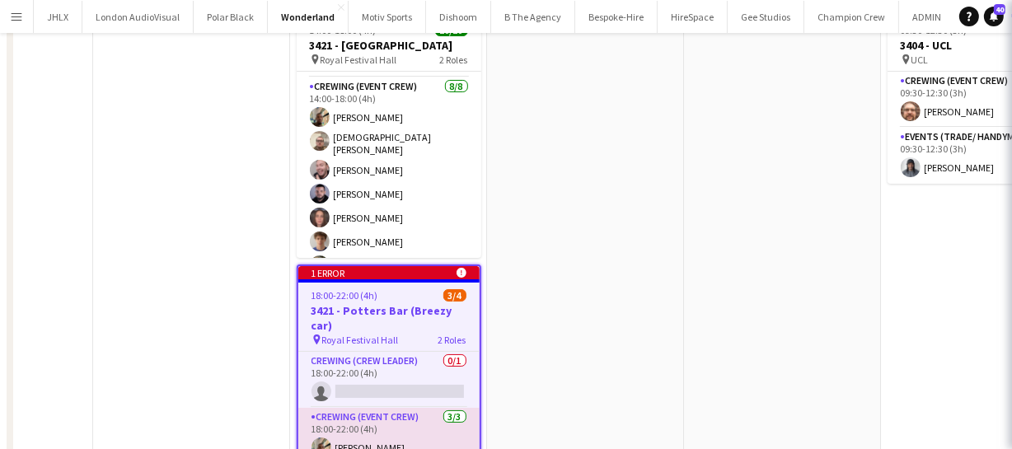
scroll to position [0, 567]
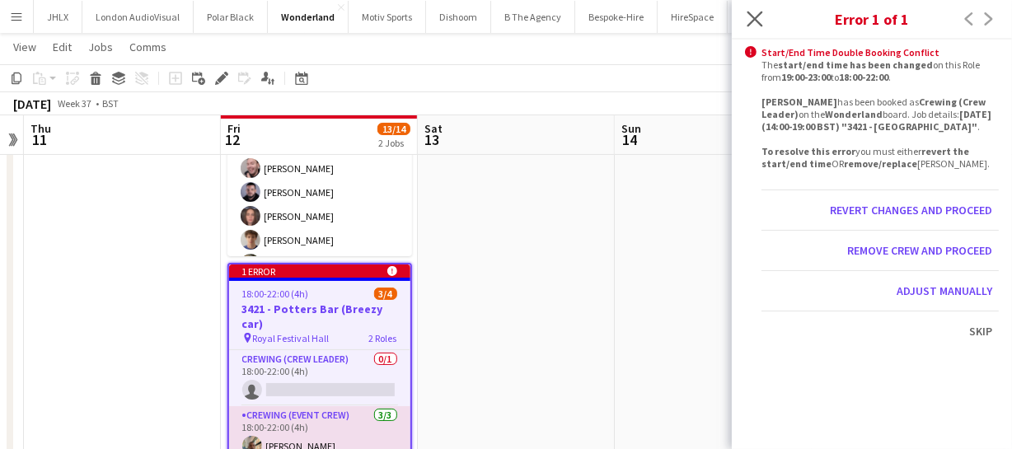
click at [743, 24] on app-icon "Close pop-in" at bounding box center [755, 19] width 24 height 24
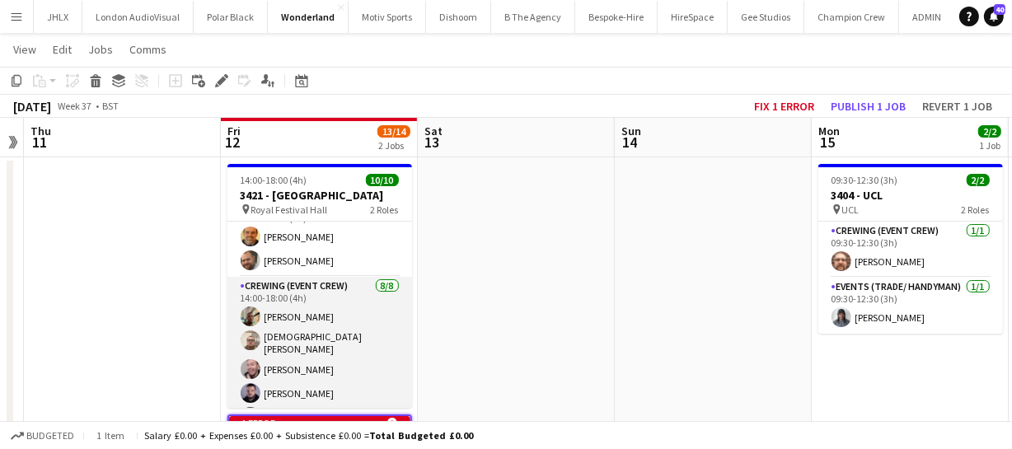
scroll to position [0, 0]
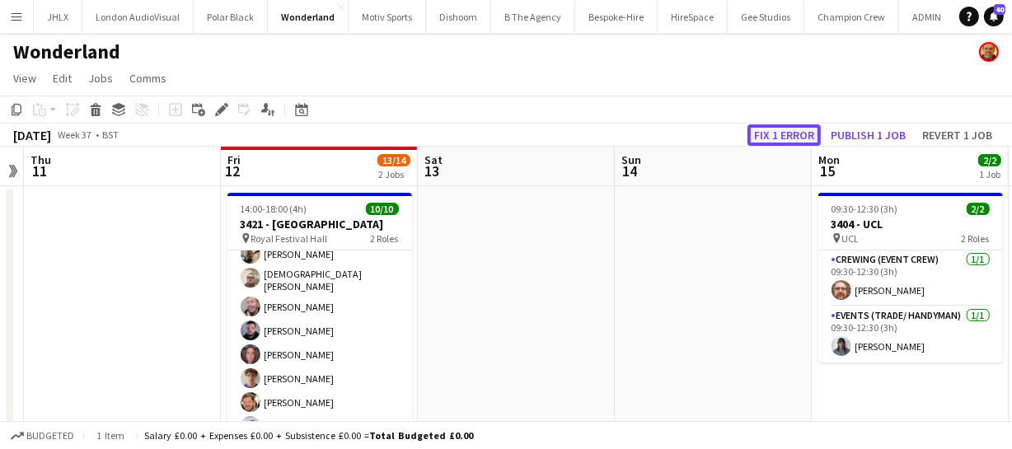
click at [778, 129] on button "Fix 1 error" at bounding box center [783, 134] width 73 height 21
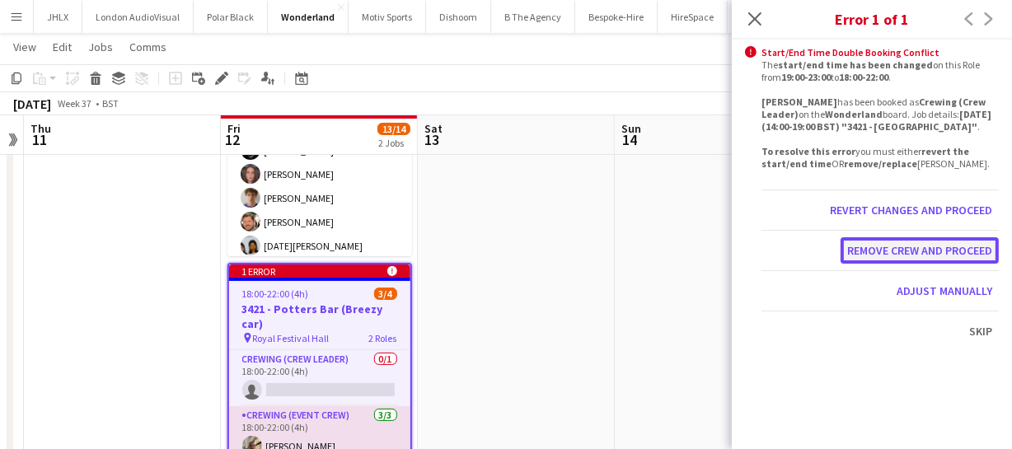
click at [907, 247] on button "Remove crew and proceed" at bounding box center [919, 250] width 158 height 26
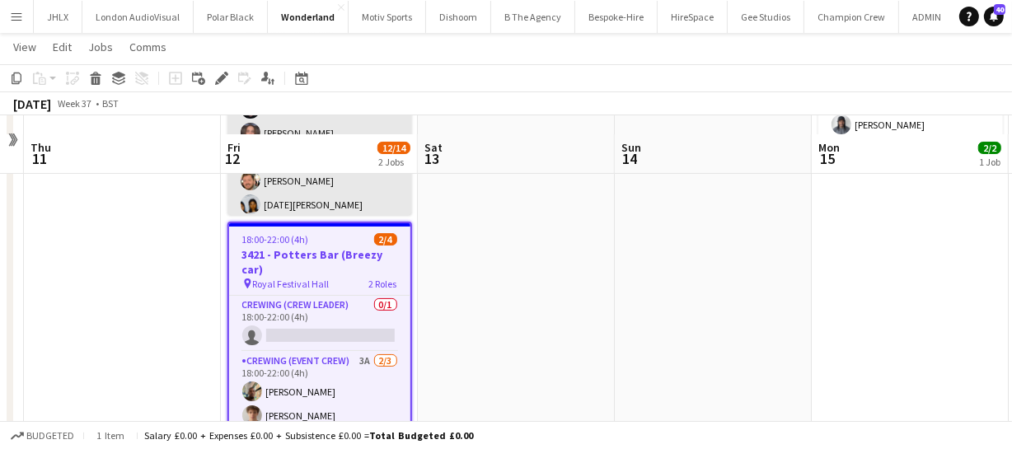
scroll to position [287, 0]
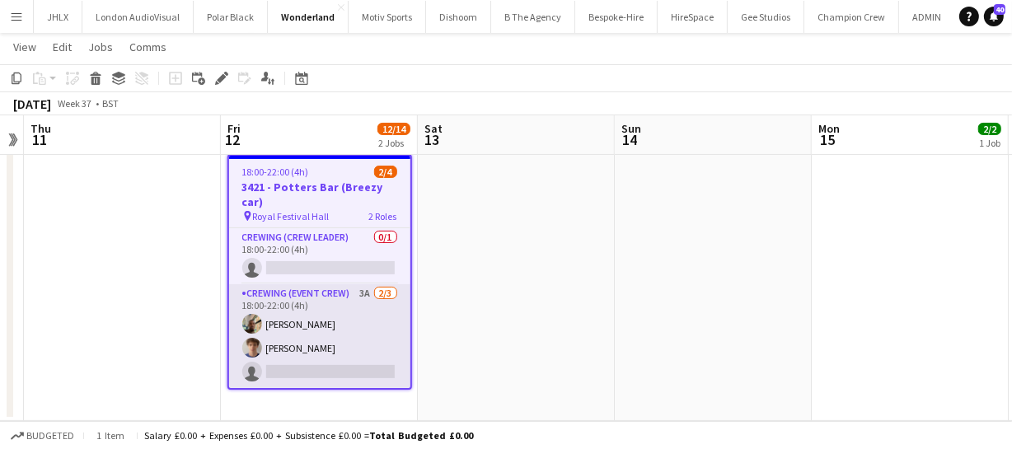
click at [299, 343] on app-card-role "Crewing (Event Crew) 3A 2/3 18:00-22:00 (4h) Stephon Johnson Alexander Caseley …" at bounding box center [319, 336] width 181 height 104
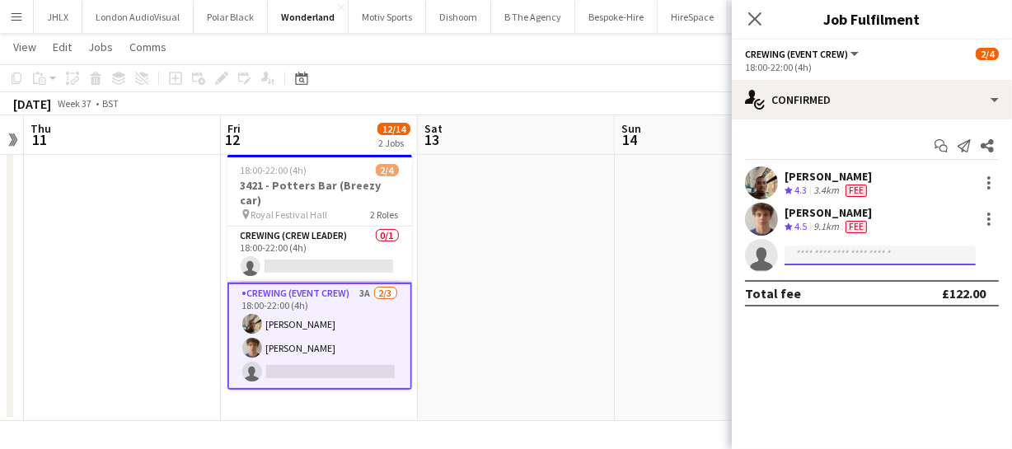
click at [804, 246] on input at bounding box center [879, 255] width 191 height 20
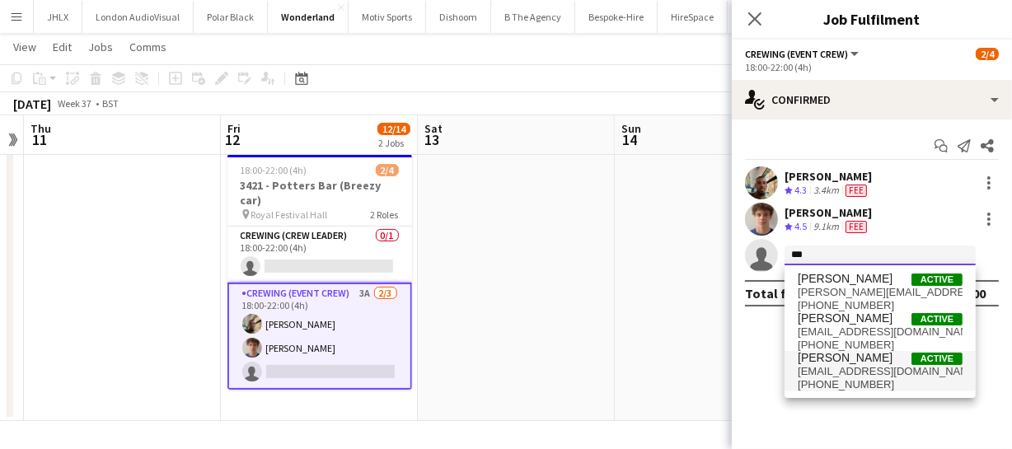
type input "***"
click at [845, 367] on span "benpaulturner0@gmail.com" at bounding box center [879, 371] width 165 height 13
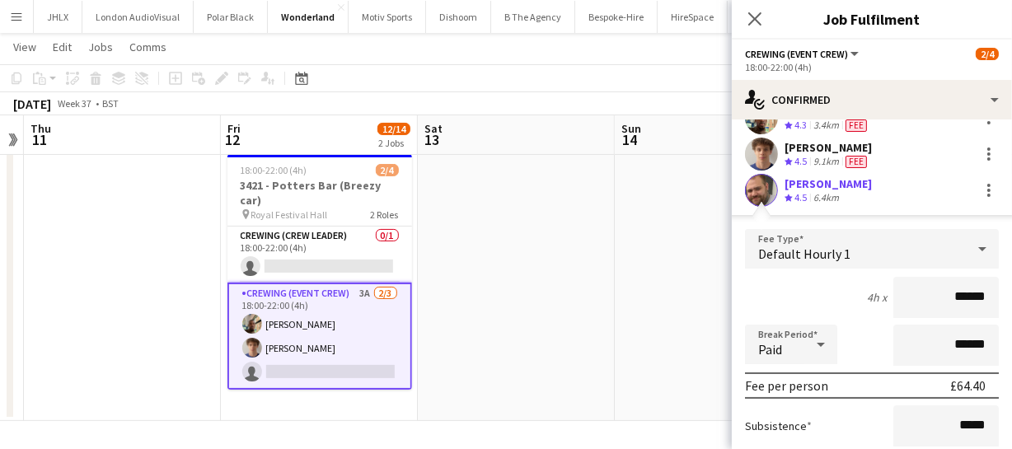
scroll to position [243, 0]
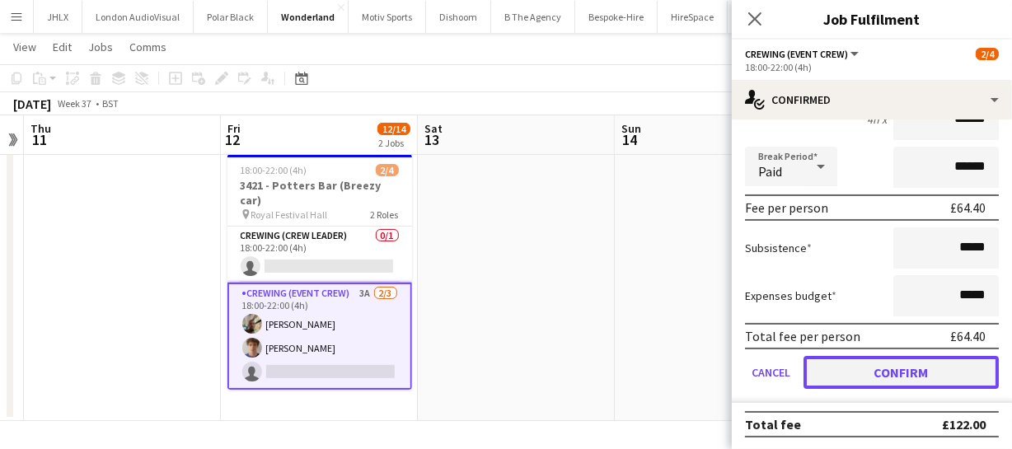
click at [907, 376] on button "Confirm" at bounding box center [900, 372] width 195 height 33
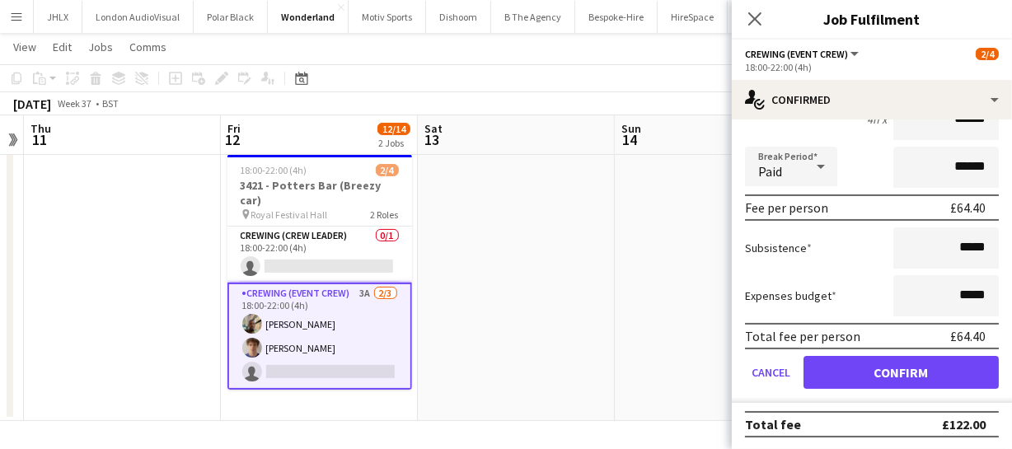
scroll to position [0, 0]
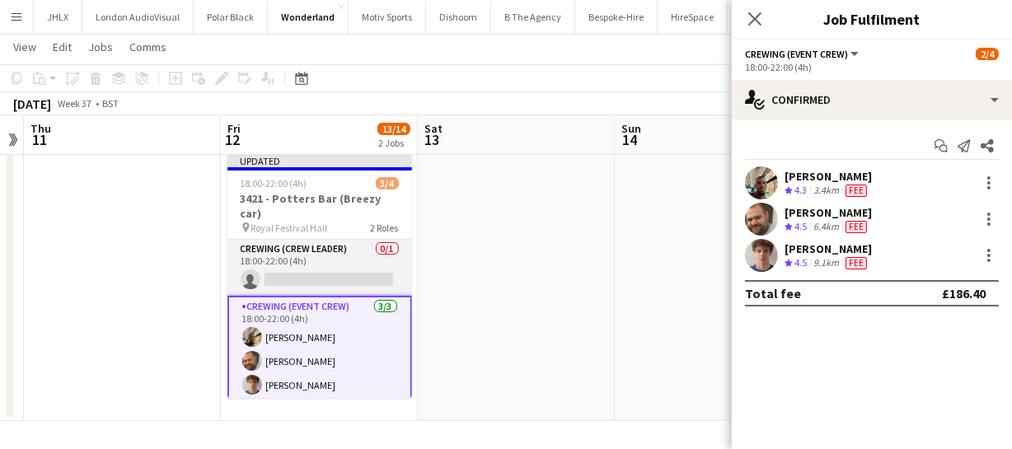
click at [295, 263] on app-card-role "Crewing (Crew Leader) 0/1 18:00-22:00 (4h) single-neutral-actions" at bounding box center [319, 268] width 185 height 56
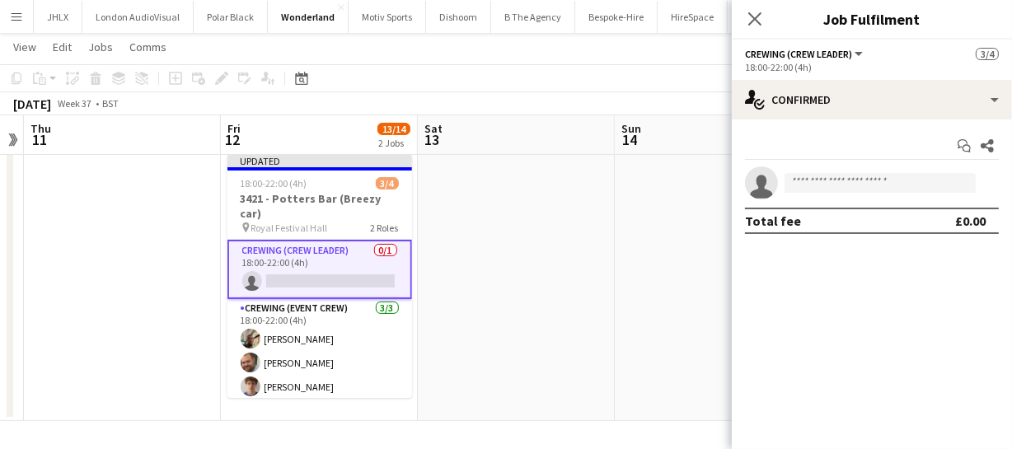
click at [295, 263] on app-card-role "Crewing (Crew Leader) 0/1 18:00-22:00 (4h) single-neutral-actions" at bounding box center [319, 269] width 185 height 59
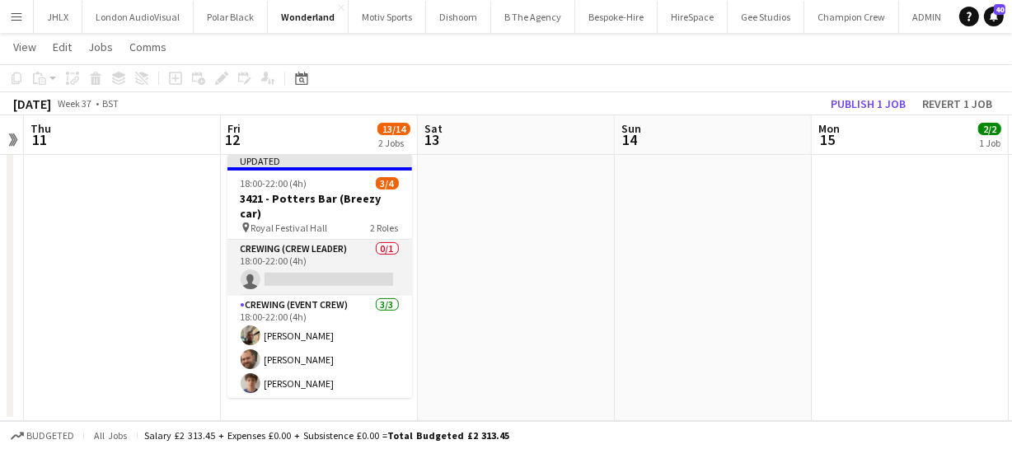
click at [270, 272] on app-card-role "Crewing (Crew Leader) 0/1 18:00-22:00 (4h) single-neutral-actions" at bounding box center [319, 268] width 185 height 56
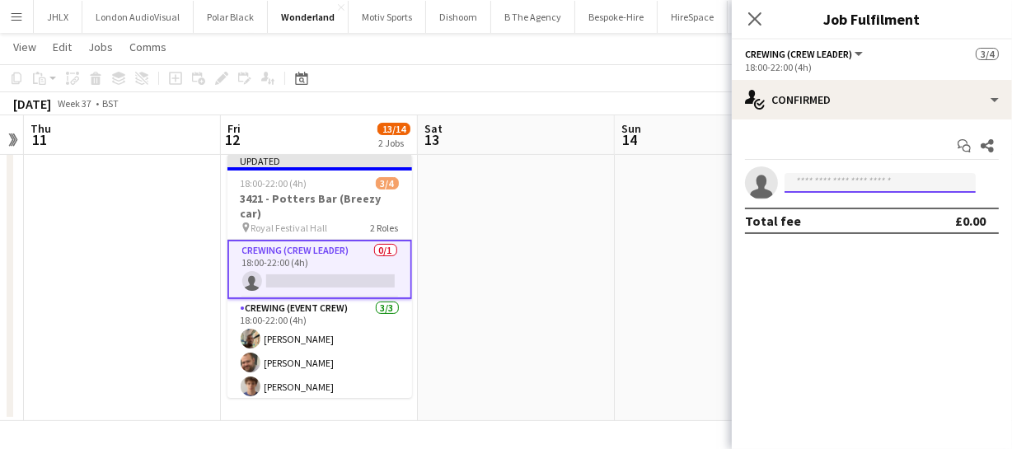
click at [801, 179] on input at bounding box center [879, 183] width 191 height 20
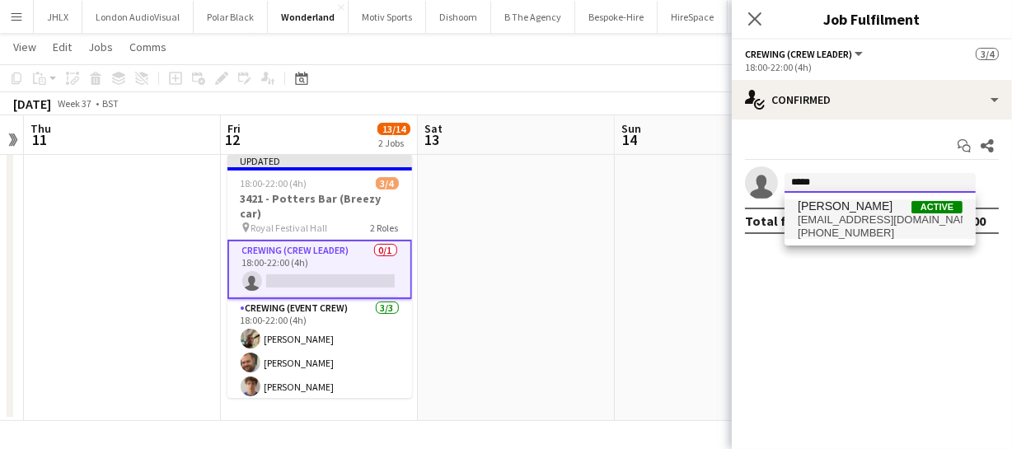
type input "*****"
click at [811, 227] on span "+447709295702" at bounding box center [879, 233] width 165 height 13
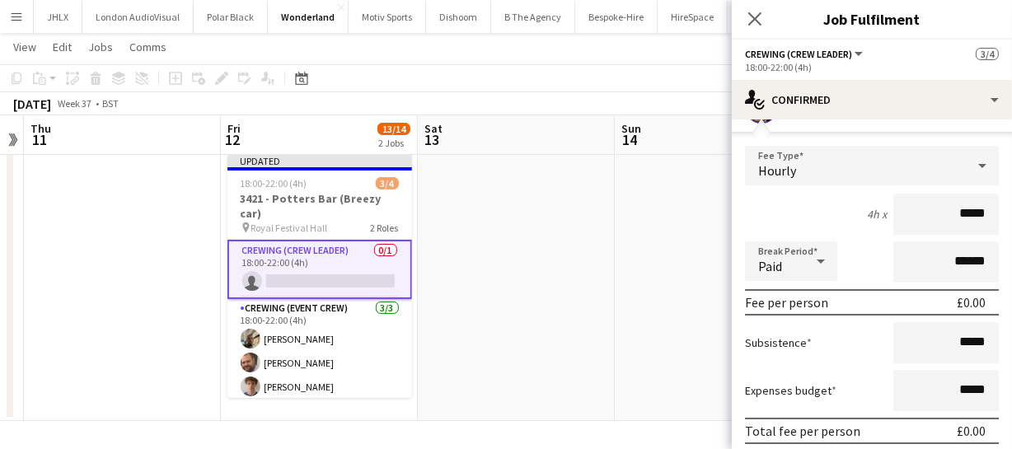
scroll to position [171, 0]
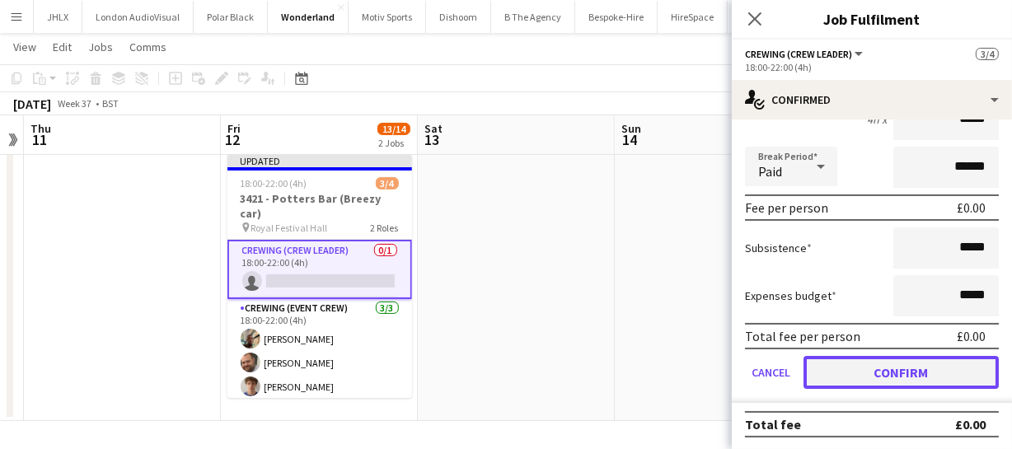
click at [904, 381] on button "Confirm" at bounding box center [900, 372] width 195 height 33
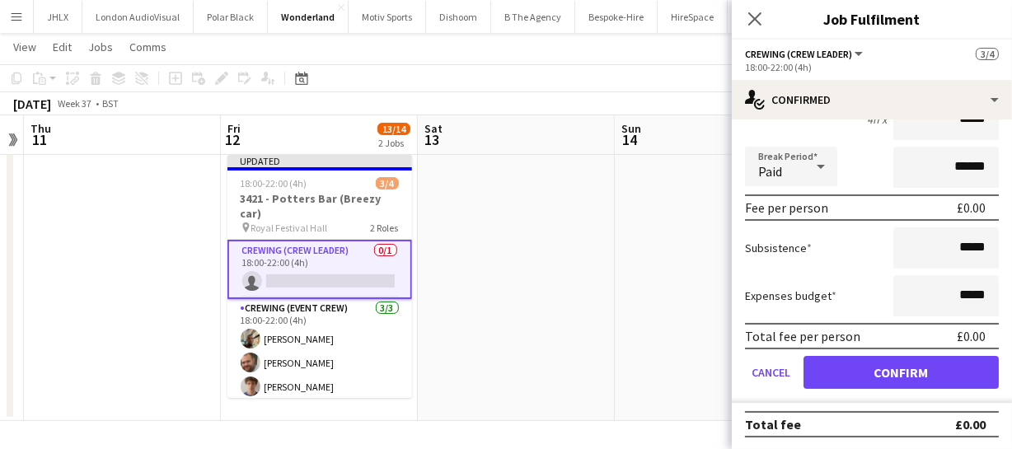
scroll to position [0, 0]
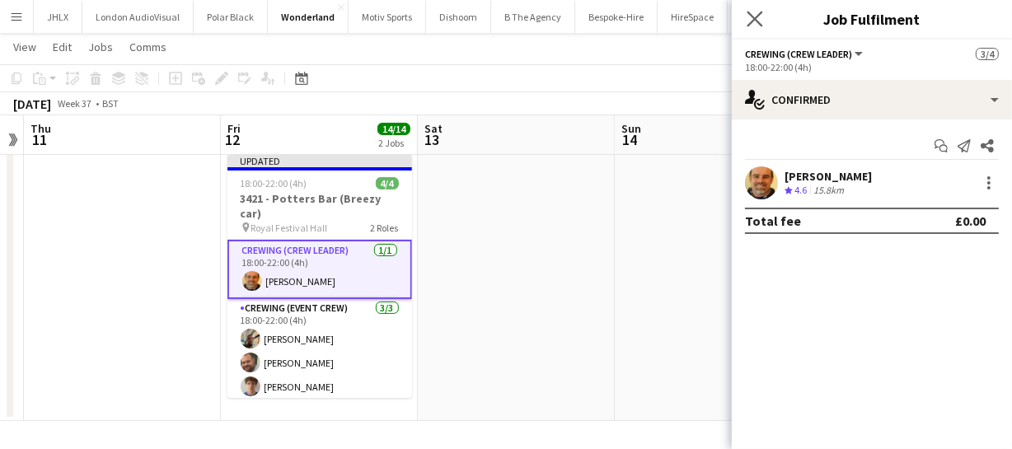
click at [757, 8] on app-icon "Close pop-in" at bounding box center [755, 19] width 24 height 24
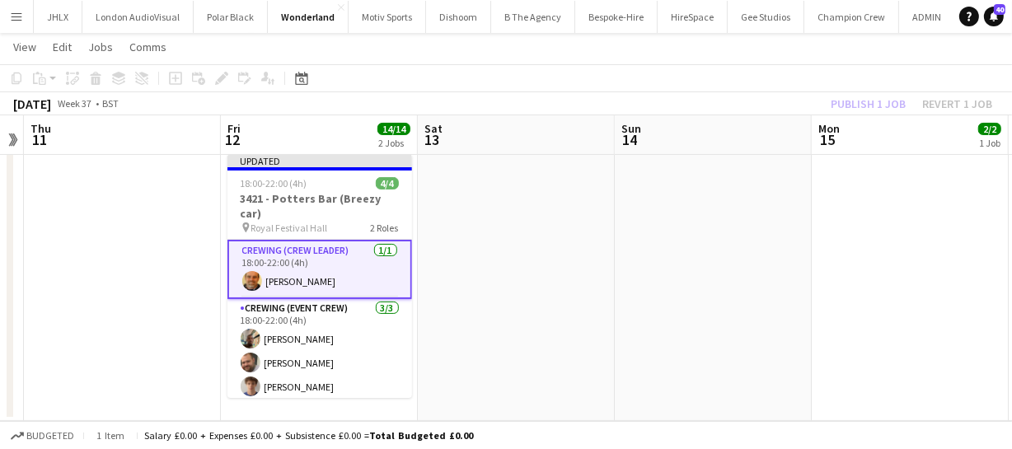
click at [854, 102] on div "Publish 1 job Revert 1 job" at bounding box center [911, 103] width 201 height 21
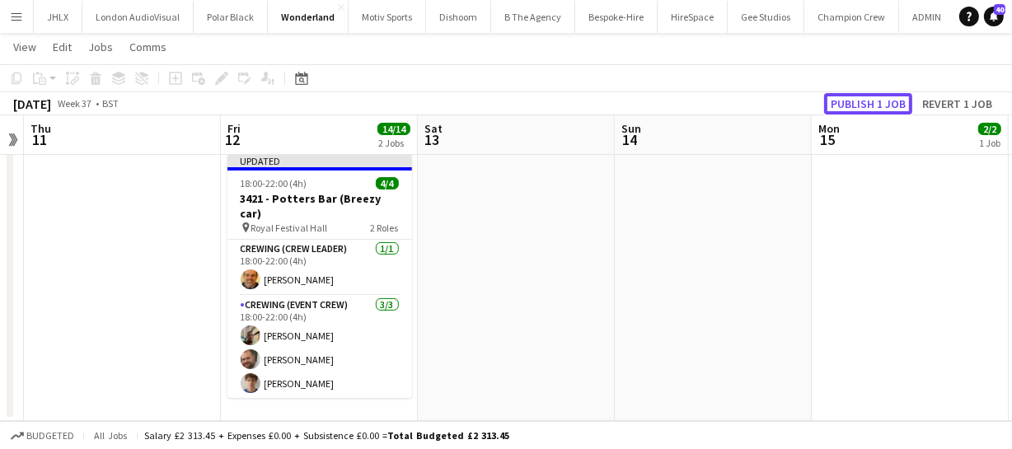
click at [854, 102] on button "Publish 1 job" at bounding box center [868, 103] width 88 height 21
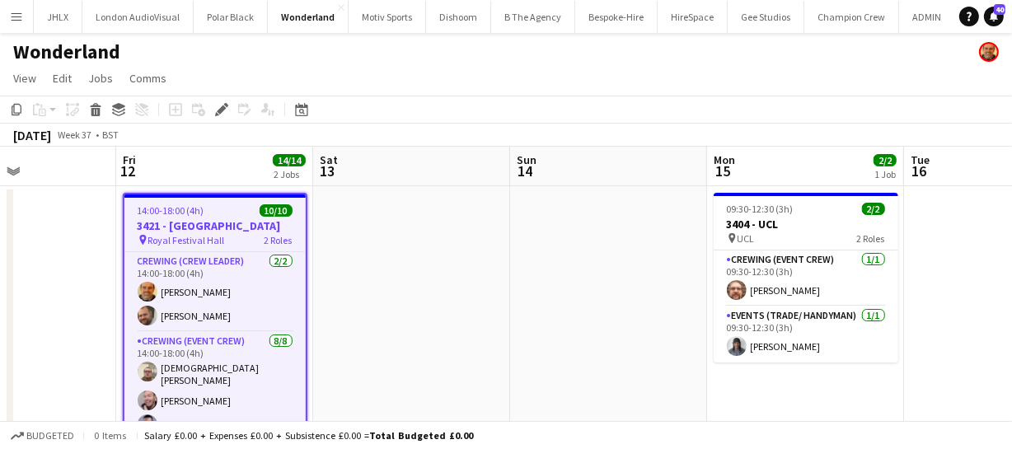
scroll to position [0, 670]
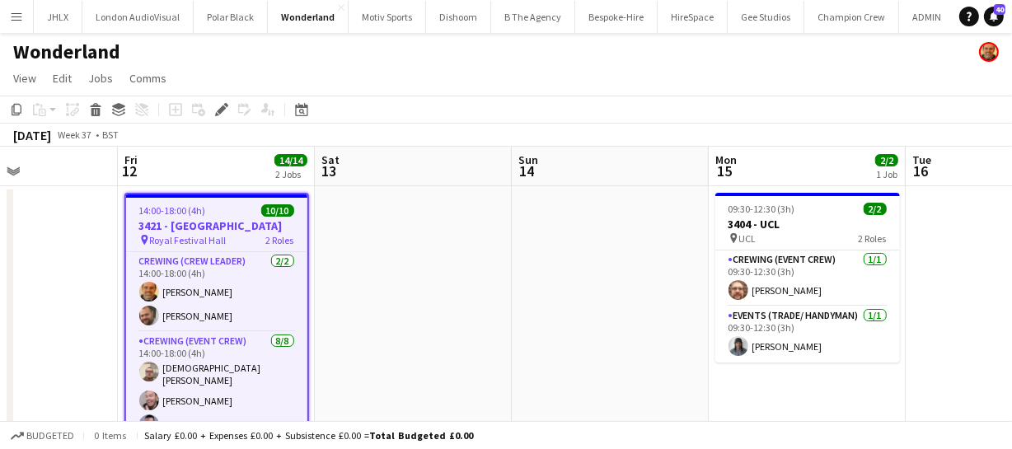
drag, startPoint x: 622, startPoint y: 313, endPoint x: 521, endPoint y: 306, distance: 100.8
click at [519, 320] on app-calendar-viewport "Mon 8 12/12 1 Job Tue 9 Wed 10 Thu 11 Fri 12 14/14 2 Jobs Sat 13 Sun 14 Mon 15 …" at bounding box center [506, 428] width 1012 height 563
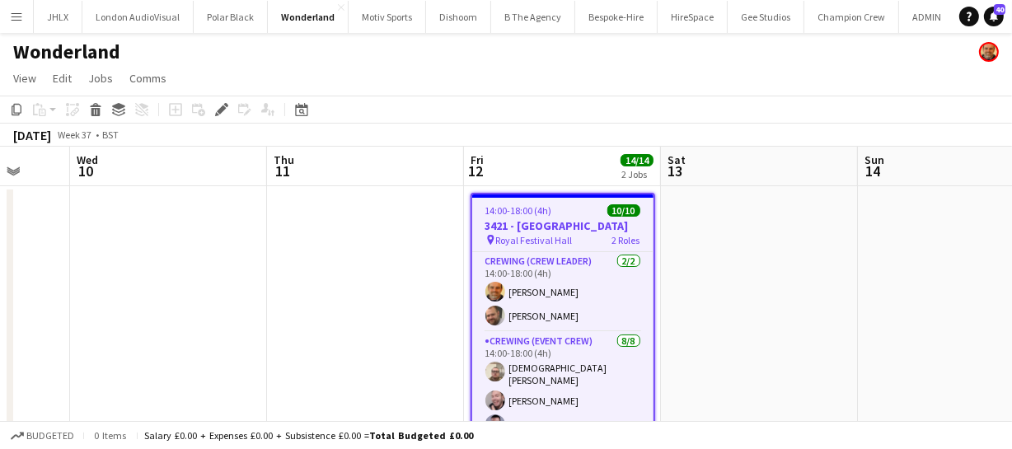
drag, startPoint x: 77, startPoint y: 315, endPoint x: 364, endPoint y: 287, distance: 288.1
click at [420, 280] on app-calendar-viewport "Sun 7 4/4 1 Job Mon 8 12/12 1 Job Tue 9 Wed 10 Thu 11 Fri 12 14/14 2 Jobs Sat 1…" at bounding box center [506, 428] width 1012 height 563
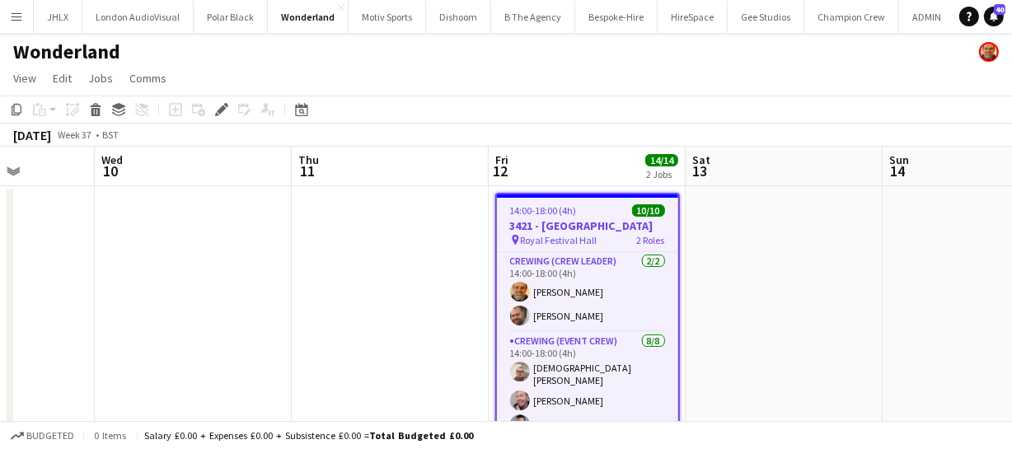
drag, startPoint x: 404, startPoint y: 278, endPoint x: 507, endPoint y: 280, distance: 102.2
click at [507, 280] on app-calendar-viewport "Sun 7 4/4 1 Job Mon 8 12/12 1 Job Tue 9 Wed 10 Thu 11 Fri 12 14/14 2 Jobs Sat 1…" at bounding box center [506, 428] width 1012 height 563
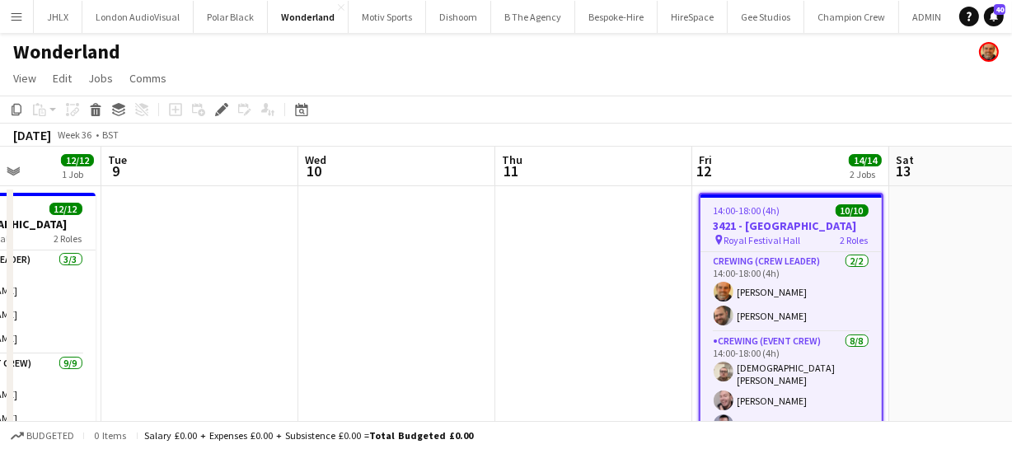
drag, startPoint x: 378, startPoint y: 288, endPoint x: 547, endPoint y: 282, distance: 169.0
click at [547, 282] on app-calendar-viewport "Sat 6 Sun 7 4/4 1 Job Mon 8 12/12 1 Job Tue 9 Wed 10 Thu 11 Fri 12 14/14 2 Jobs…" at bounding box center [506, 428] width 1012 height 563
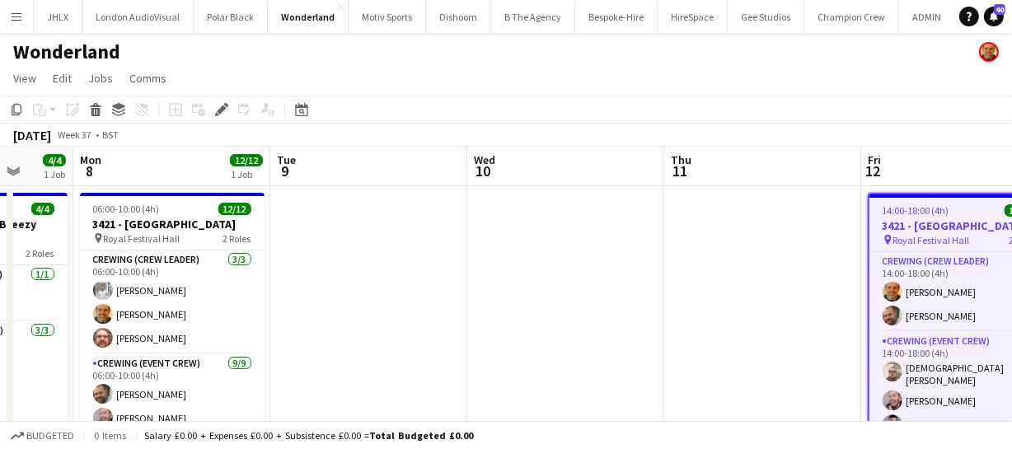
drag, startPoint x: 498, startPoint y: 291, endPoint x: 661, endPoint y: 292, distance: 163.1
click at [657, 291] on app-calendar-viewport "Fri 5 2/2 1 Job Sat 6 Sun 7 4/4 1 Job Mon 8 12/12 1 Job Tue 9 Wed 10 Thu 11 Fri…" at bounding box center [506, 428] width 1012 height 563
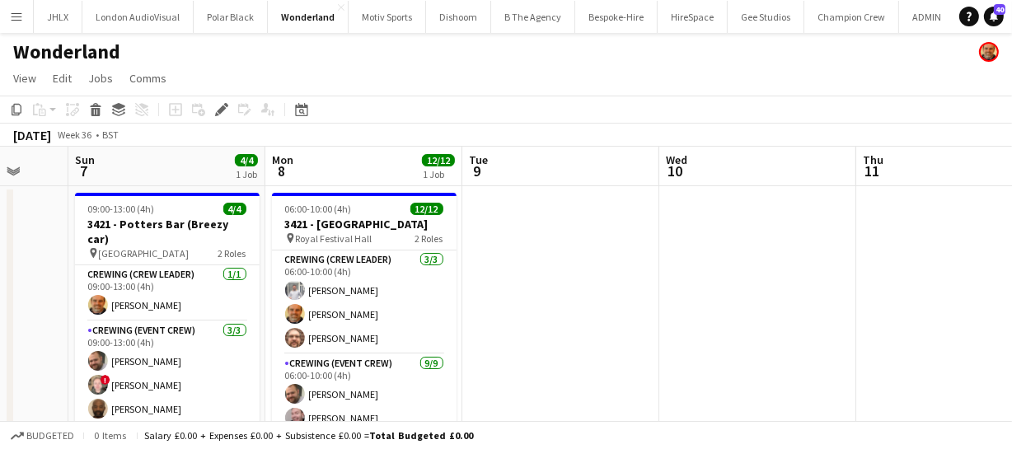
click at [731, 298] on app-calendar-viewport "Thu 4 Fri 5 2/2 1 Job Sat 6 Sun 7 4/4 1 Job Mon 8 12/12 1 Job Tue 9 Wed 10 Thu …" at bounding box center [506, 428] width 1012 height 563
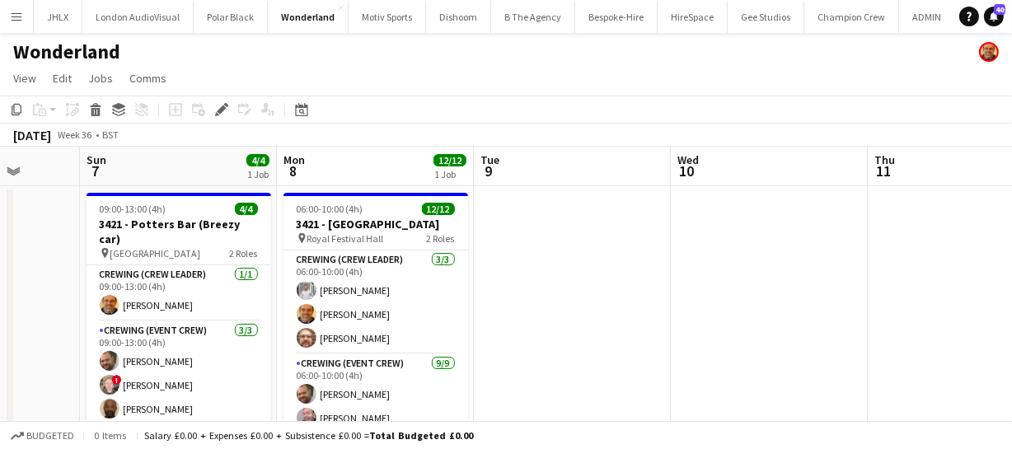
drag, startPoint x: 732, startPoint y: 300, endPoint x: 494, endPoint y: 309, distance: 238.2
click at [494, 310] on app-calendar-viewport "Thu 4 Fri 5 2/2 1 Job Sat 6 Sun 7 4/4 1 Job Mon 8 12/12 1 Job Tue 9 Wed 10 Thu …" at bounding box center [506, 428] width 1012 height 563
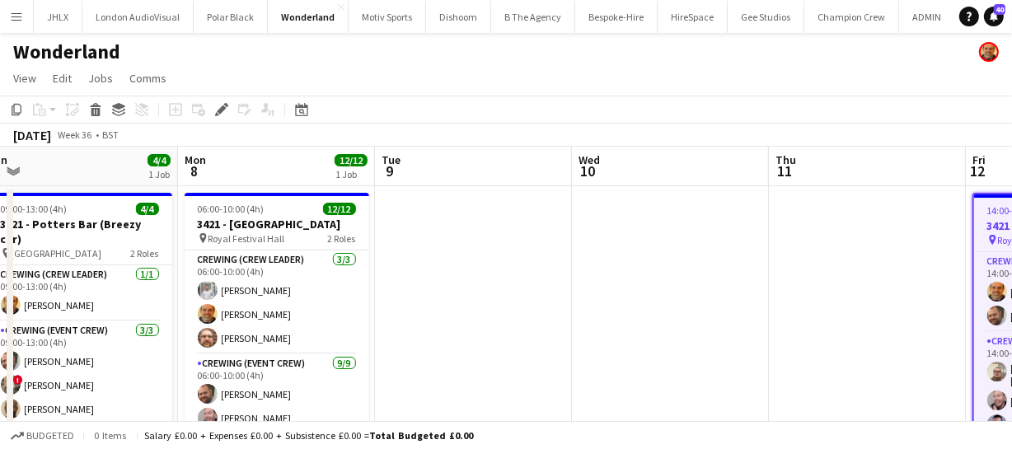
drag, startPoint x: 542, startPoint y: 301, endPoint x: 500, endPoint y: 302, distance: 42.0
click at [489, 299] on app-calendar-viewport "Thu 4 Fri 5 2/2 1 Job Sat 6 Sun 7 4/4 1 Job Mon 8 12/12 1 Job Tue 9 Wed 10 Thu …" at bounding box center [506, 428] width 1012 height 563
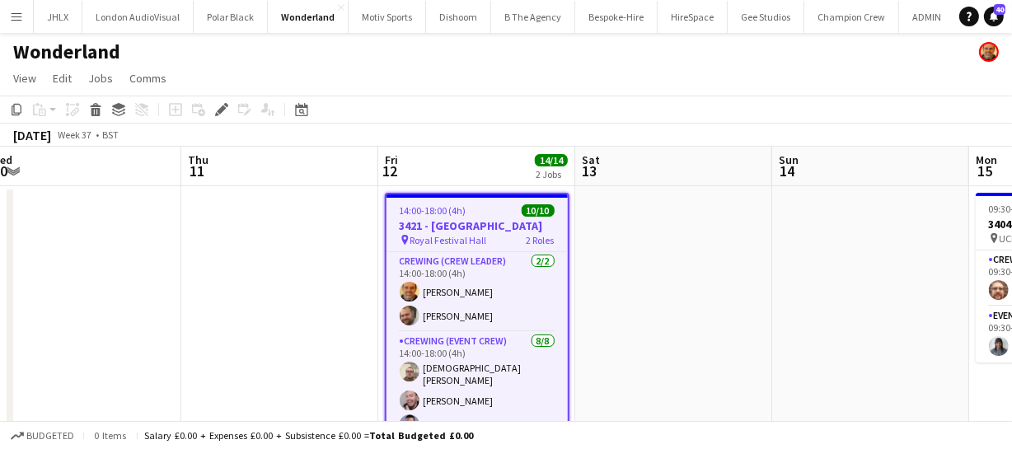
drag, startPoint x: 539, startPoint y: 315, endPoint x: 574, endPoint y: 316, distance: 35.5
click at [485, 313] on app-calendar-viewport "Sat 6 Sun 7 4/4 1 Job Mon 8 12/12 1 Job Tue 9 Wed 10 Thu 11 Fri 12 14/14 2 Jobs…" at bounding box center [506, 428] width 1012 height 563
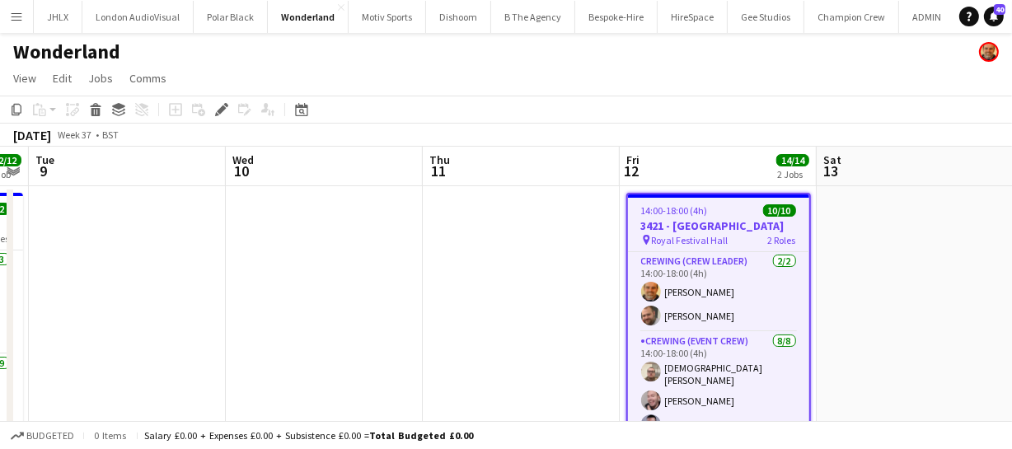
drag, startPoint x: 493, startPoint y: 332, endPoint x: 398, endPoint y: 336, distance: 94.8
click at [398, 336] on app-calendar-viewport "Sat 6 Sun 7 4/4 1 Job Mon 8 12/12 1 Job Tue 9 Wed 10 Thu 11 Fri 12 14/14 2 Jobs…" at bounding box center [506, 428] width 1012 height 563
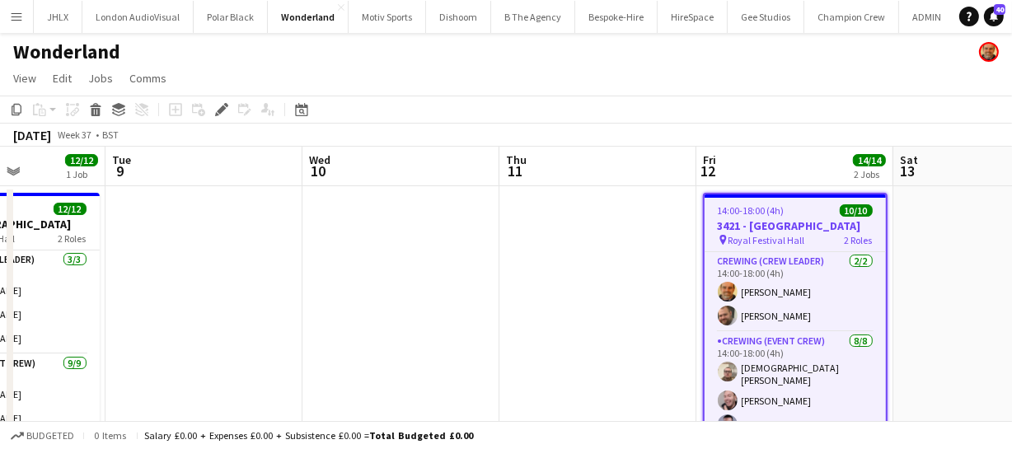
click at [661, 320] on app-calendar-viewport "Sat 6 Sun 7 4/4 1 Job Mon 8 12/12 1 Job Tue 9 Wed 10 Thu 11 Fri 12 14/14 2 Jobs…" at bounding box center [506, 428] width 1012 height 563
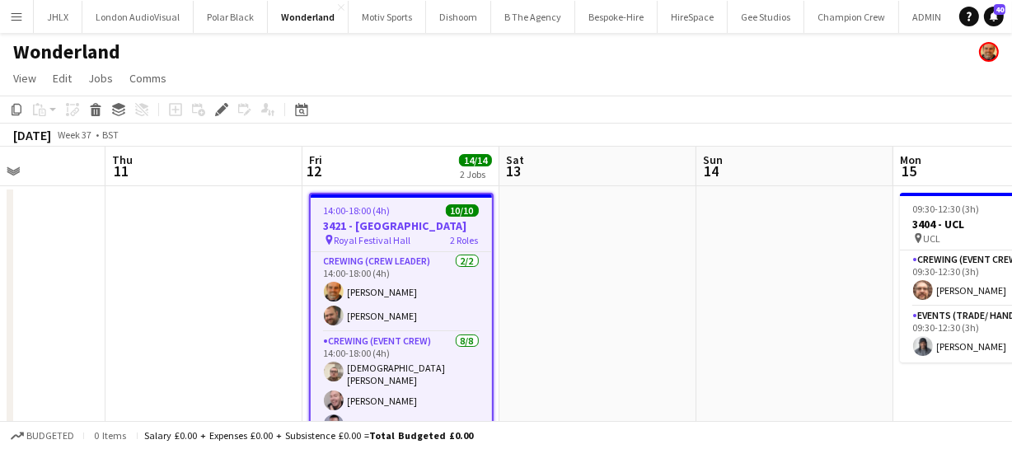
scroll to position [0, 487]
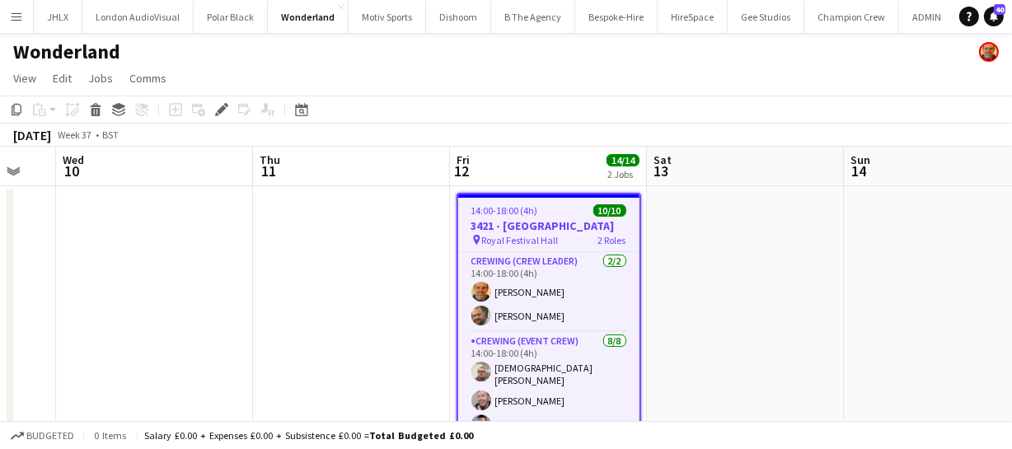
drag, startPoint x: 494, startPoint y: 285, endPoint x: 807, endPoint y: 272, distance: 313.3
click at [773, 270] on app-calendar-viewport "Mon 8 12/12 1 Job Tue 9 Wed 10 Thu 11 Fri 12 14/14 2 Jobs Sat 13 Sun 14 Mon 15 …" at bounding box center [506, 428] width 1012 height 563
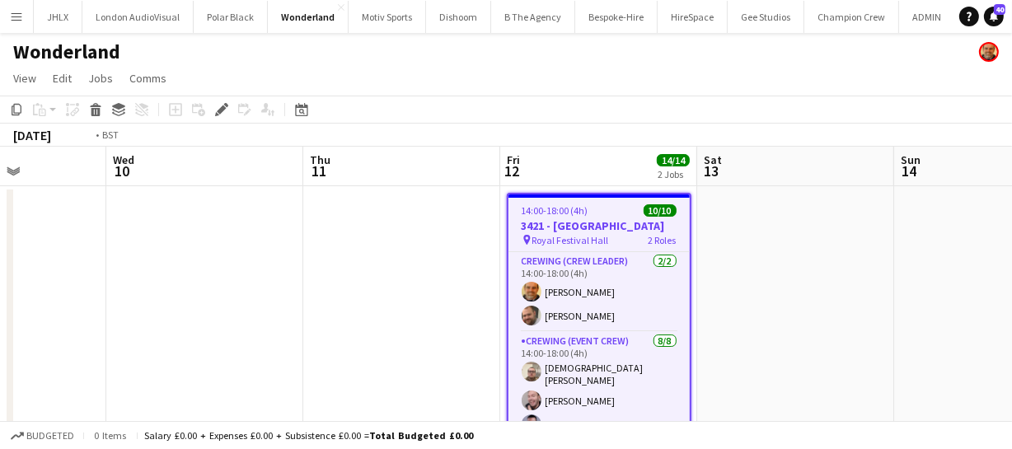
drag, startPoint x: 484, startPoint y: 275, endPoint x: 593, endPoint y: 270, distance: 109.7
click at [547, 269] on app-calendar-viewport "Sun 7 4/4 1 Job Mon 8 12/12 1 Job Tue 9 Wed 10 Thu 11 Fri 12 14/14 2 Jobs Sat 1…" at bounding box center [506, 428] width 1012 height 563
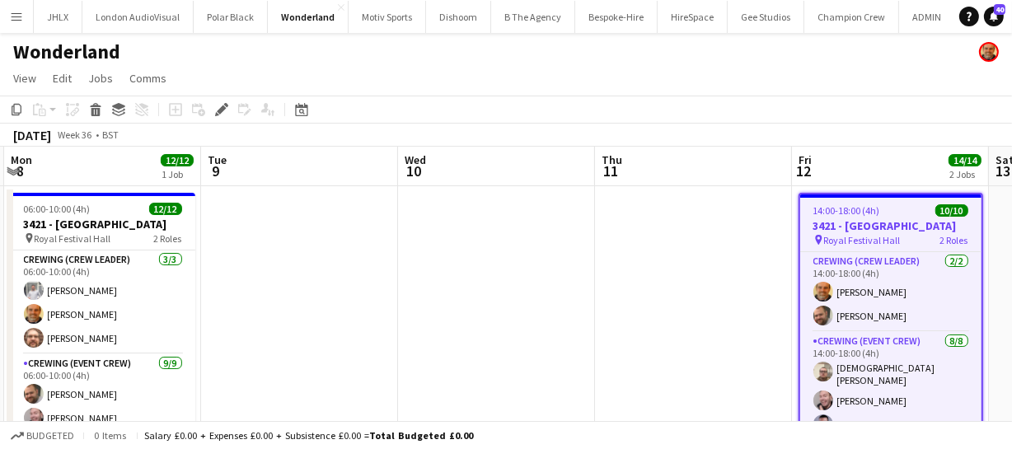
click at [593, 303] on app-calendar-viewport "Sat 6 Sun 7 4/4 1 Job Mon 8 12/12 1 Job Tue 9 Wed 10 Thu 11 Fri 12 14/14 2 Jobs…" at bounding box center [506, 428] width 1012 height 563
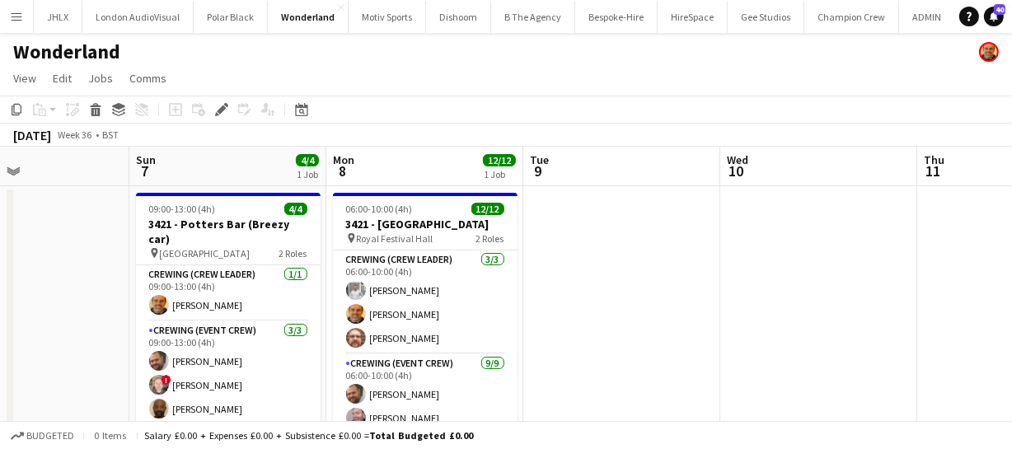
click at [511, 305] on app-calendar-viewport "Thu 4 Fri 5 2/2 1 Job Sat 6 Sun 7 4/4 1 Job Mon 8 12/12 1 Job Tue 9 Wed 10 Thu …" at bounding box center [506, 428] width 1012 height 563
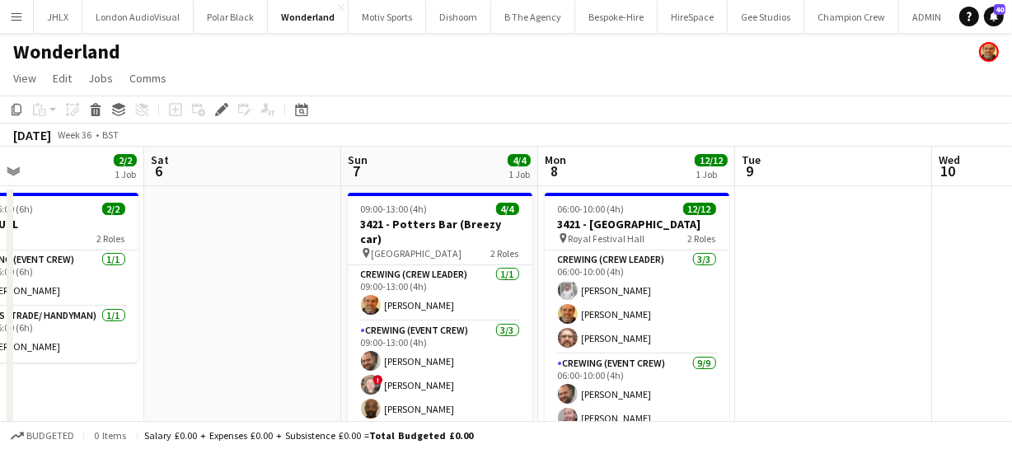
click at [531, 289] on app-calendar-viewport "Wed 3 Thu 4 Fri 5 2/2 1 Job Sat 6 Sun 7 4/4 1 Job Mon 8 12/12 1 Job Tue 9 Wed 1…" at bounding box center [506, 428] width 1012 height 563
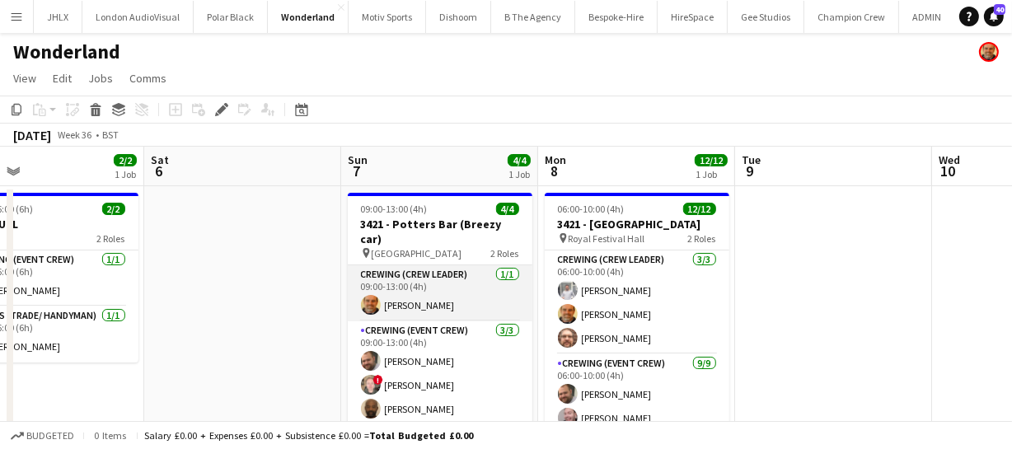
scroll to position [0, 470]
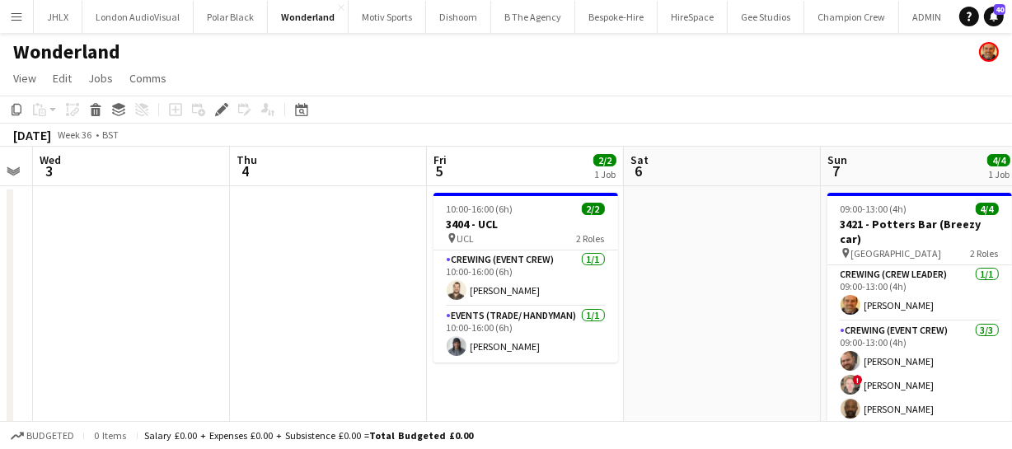
drag, startPoint x: 362, startPoint y: 356, endPoint x: 676, endPoint y: 297, distance: 320.2
click at [676, 297] on app-calendar-viewport "Mon 1 Tue 2 Wed 3 Thu 4 Fri 5 2/2 1 Job Sat 6 Sun 7 4/4 1 Job Mon 8 12/12 1 Job…" at bounding box center [506, 428] width 1012 height 563
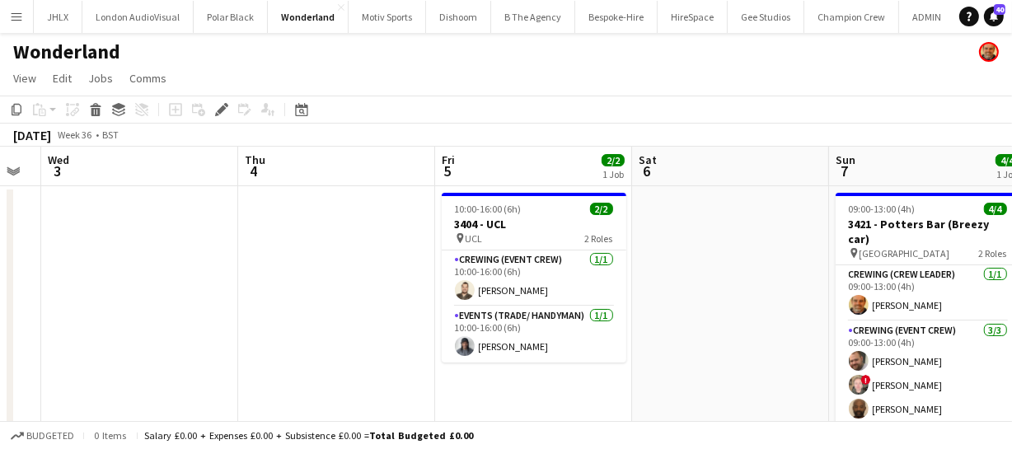
click at [497, 231] on app-calendar-viewport "Mon 1 Tue 2 Wed 3 Thu 4 Fri 5 2/2 1 Job Sat 6 Sun 7 4/4 1 Job Mon 8 12/12 1 Job…" at bounding box center [506, 428] width 1012 height 563
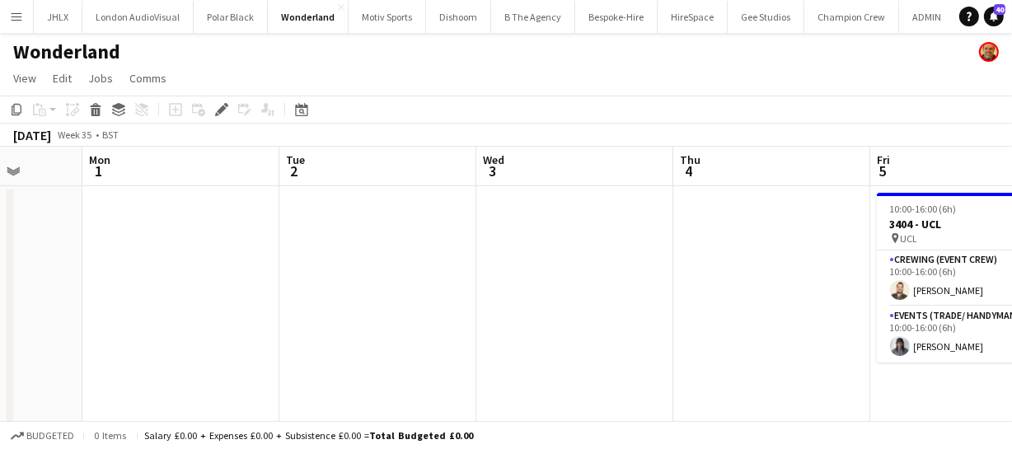
drag, startPoint x: 621, startPoint y: 260, endPoint x: 735, endPoint y: 258, distance: 113.7
click at [735, 258] on app-calendar-viewport "Fri 29 Sat 30 Sun 31 Mon 1 Tue 2 Wed 3 Thu 4 Fri 5 2/2 1 Job Sat 6 Sun 7 4/4 1 …" at bounding box center [506, 428] width 1012 height 563
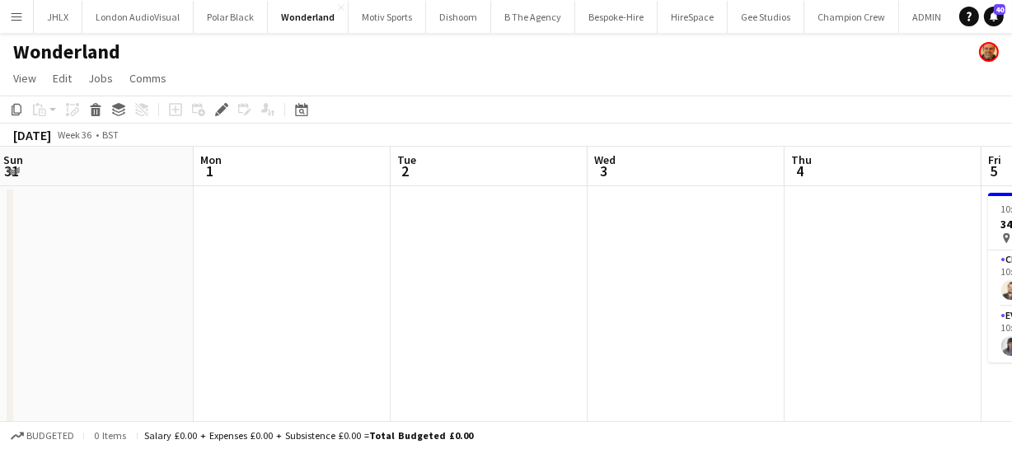
drag, startPoint x: 611, startPoint y: 264, endPoint x: 610, endPoint y: 287, distance: 23.1
click at [713, 264] on app-calendar-viewport "Fri 29 Sat 30 Sun 31 Mon 1 Tue 2 Wed 3 Thu 4 Fri 5 2/2 1 Job Sat 6 Sun 7 4/4 1 …" at bounding box center [506, 428] width 1012 height 563
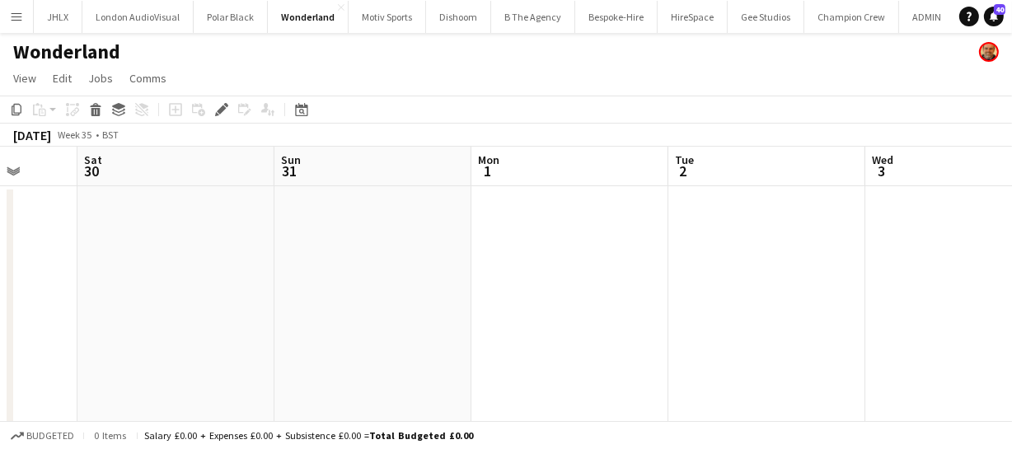
drag, startPoint x: 522, startPoint y: 283, endPoint x: 669, endPoint y: 274, distance: 146.9
click at [624, 275] on app-calendar-viewport "Wed 27 Thu 28 Fri 29 Sat 30 Sun 31 Mon 1 Tue 2 Wed 3 Thu 4 Fri 5 2/2 1 Job Sat …" at bounding box center [506, 428] width 1012 height 563
drag, startPoint x: 620, startPoint y: 266, endPoint x: 794, endPoint y: 259, distance: 173.9
click at [708, 260] on app-calendar-viewport "Tue 26 Wed 27 Thu 28 Fri 29 Sat 30 Sun 31 Mon 1 Tue 2 Wed 3 Thu 4 Fri 5 2/2 1 J…" at bounding box center [506, 428] width 1012 height 563
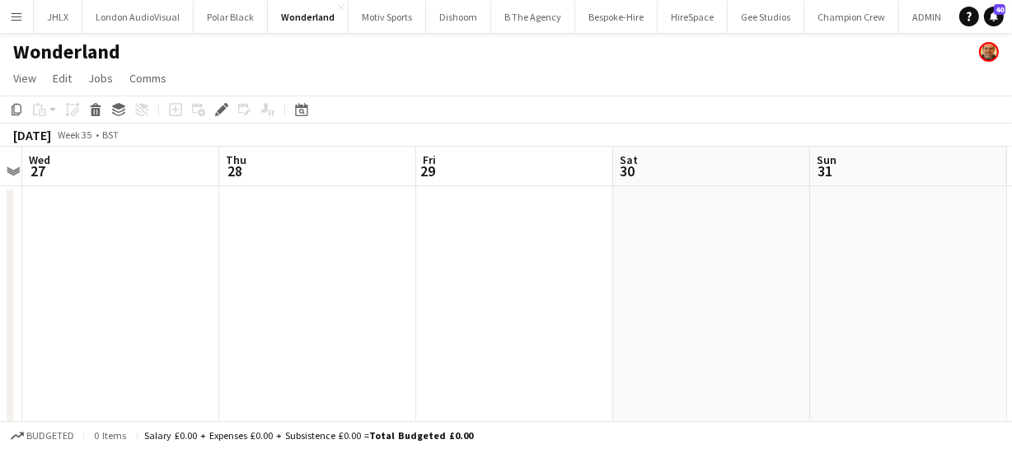
drag, startPoint x: 488, startPoint y: 278, endPoint x: 490, endPoint y: 297, distance: 19.1
click at [603, 278] on app-calendar-viewport "Sun 24 Mon 25 Tue 26 Wed 27 Thu 28 Fri 29 Sat 30 Sun 31 Mon 1 Tue 2 Wed 3" at bounding box center [506, 428] width 1012 height 563
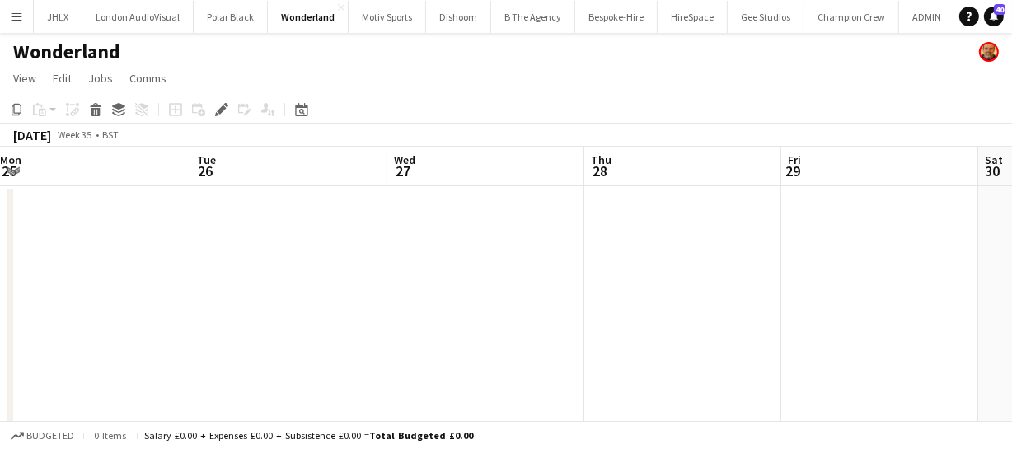
drag, startPoint x: 340, startPoint y: 301, endPoint x: 612, endPoint y: 278, distance: 272.7
click at [511, 280] on app-calendar-viewport "Sat 23 Sun 24 Mon 25 Tue 26 Wed 27 Thu 28 Fri 29 Sat 30 Sun 31 Mon 1 Tue 2" at bounding box center [506, 428] width 1012 height 563
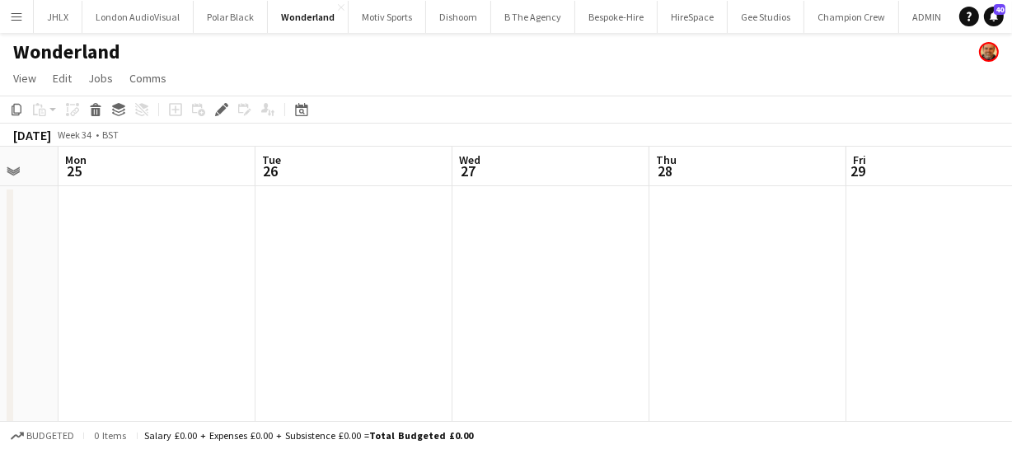
drag, startPoint x: 297, startPoint y: 315, endPoint x: 614, endPoint y: 299, distance: 317.5
click at [425, 291] on app-calendar-viewport "Sat 23 Sun 24 Mon 25 Tue 26 Wed 27 Thu 28 Fri 29 Sat 30 Sun 31 Mon 1 Tue 2" at bounding box center [506, 428] width 1012 height 563
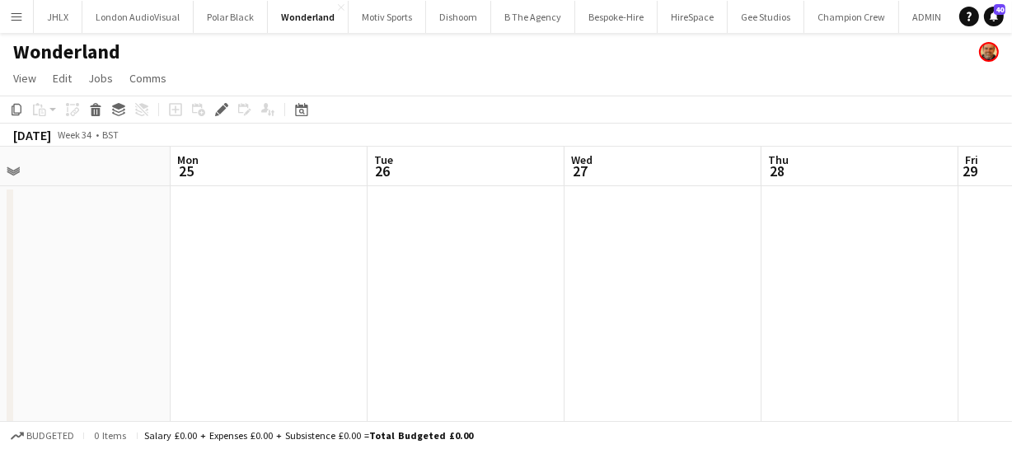
drag, startPoint x: 175, startPoint y: 292, endPoint x: 486, endPoint y: 288, distance: 310.6
click at [400, 272] on app-calendar-viewport "Fri 22 Sat 23 Sun 24 Mon 25 Tue 26 Wed 27 Thu 28 Fri 29 Sat 30 Sun 31 Mon 1" at bounding box center [506, 428] width 1012 height 563
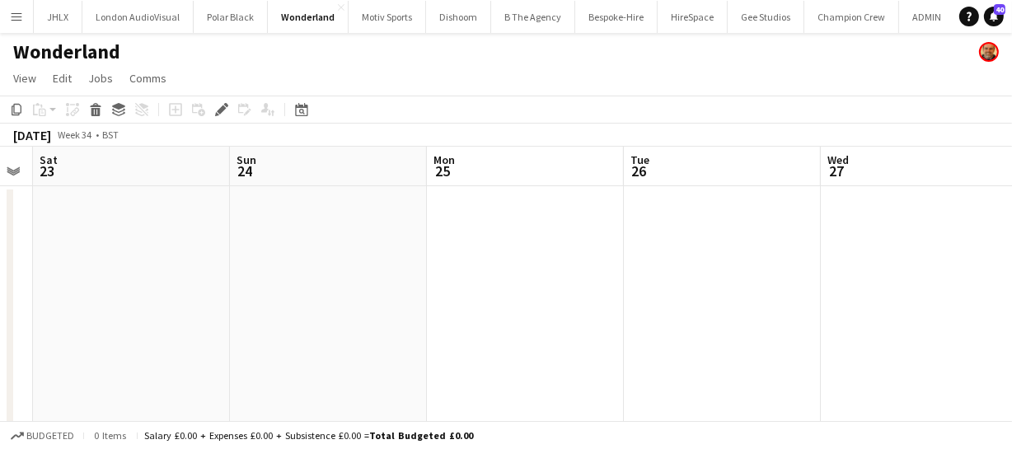
click at [385, 263] on app-calendar-viewport "Wed 20 Thu 21 Fri 22 Sat 23 Sun 24 Mon 25 Tue 26 Wed 27 Thu 28 Fri 29 Sat 30" at bounding box center [506, 428] width 1012 height 563
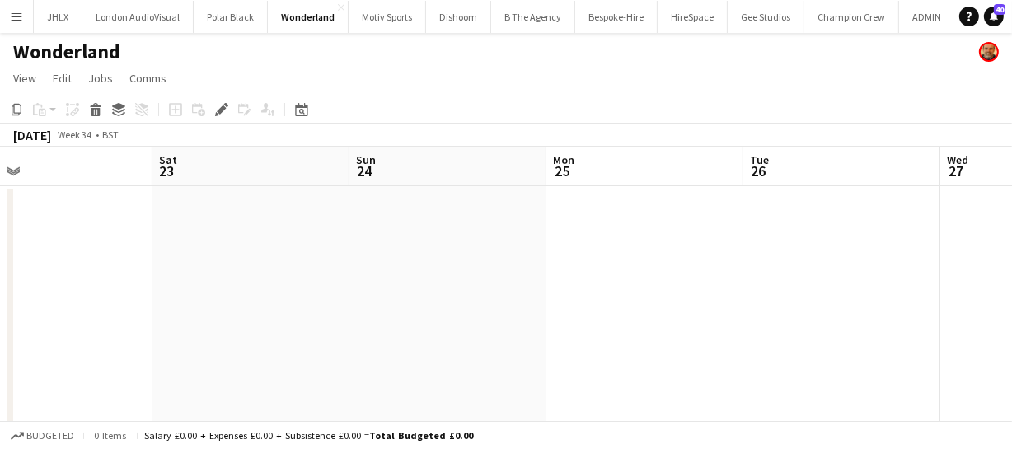
click at [434, 254] on app-calendar-viewport "Wed 20 Thu 21 Fri 22 Sat 23 Sun 24 Mon 25 Tue 26 Wed 27 Thu 28 Fri 29 Sat 30" at bounding box center [506, 428] width 1012 height 563
drag, startPoint x: 610, startPoint y: 261, endPoint x: 343, endPoint y: 307, distance: 270.0
click at [613, 273] on app-calendar-viewport "Tue 19 Wed 20 Thu 21 Fri 22 Sat 23 Sun 24 Mon 25 Tue 26 Wed 27 Thu 28 Fri 29" at bounding box center [506, 428] width 1012 height 563
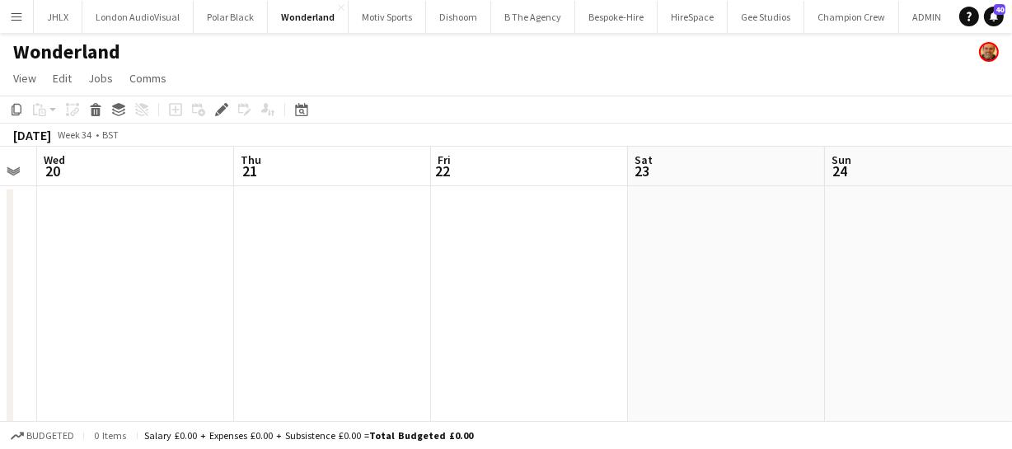
drag, startPoint x: 482, startPoint y: 289, endPoint x: 754, endPoint y: 292, distance: 271.8
click at [627, 288] on app-calendar-viewport "Mon 18 Tue 19 Wed 20 Thu 21 Fri 22 Sat 23 Sun 24 Mon 25 Tue 26 Wed 27 Thu 28" at bounding box center [506, 428] width 1012 height 563
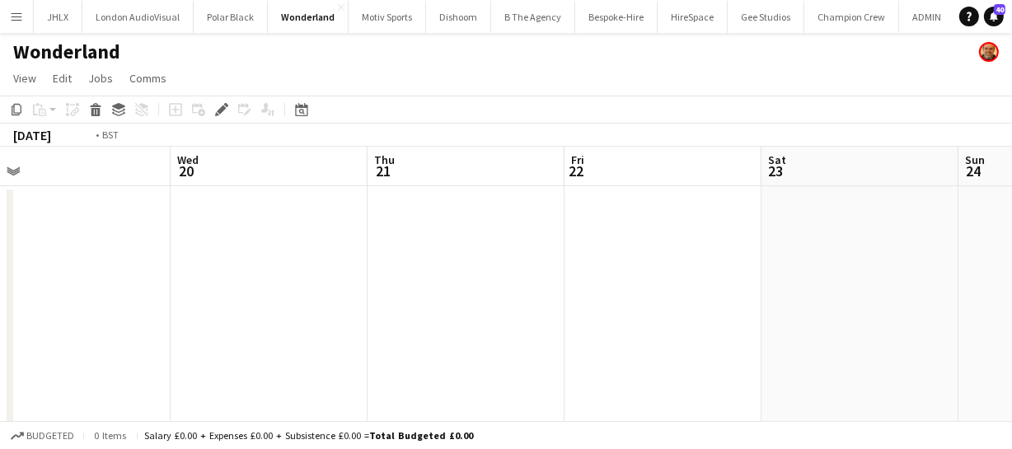
drag, startPoint x: 255, startPoint y: 287, endPoint x: 568, endPoint y: 280, distance: 313.9
click at [495, 278] on app-calendar-viewport "Sun 17 Mon 18 Tue 19 Wed 20 Thu 21 Fri 22 Sat 23 Sun 24 Mon 25 Tue 26 Wed 27" at bounding box center [506, 428] width 1012 height 563
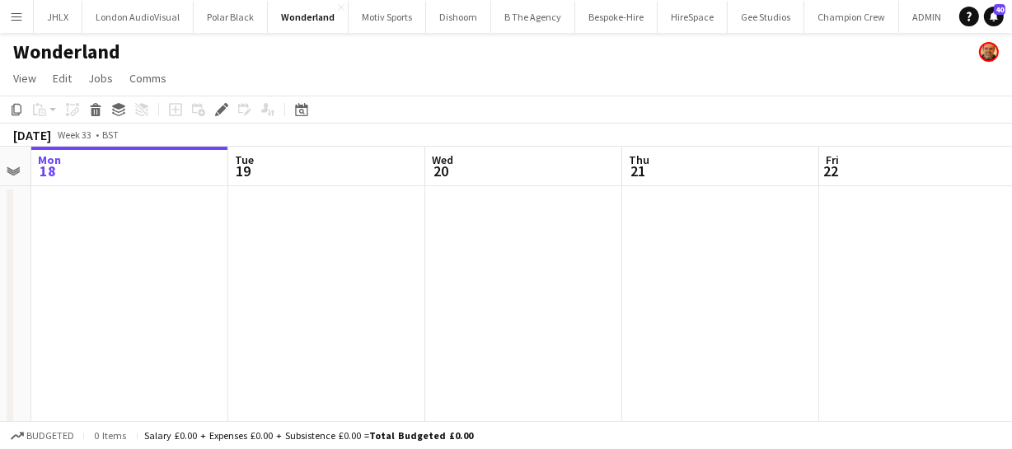
drag, startPoint x: 297, startPoint y: 291, endPoint x: 537, endPoint y: 298, distance: 240.6
click at [484, 276] on app-calendar-viewport "Sat 16 Sun 17 Mon 18 Tue 19 Wed 20 Thu 21 Fri 22 Sat 23 Sun 24 Mon 25 Tue 26" at bounding box center [506, 428] width 1012 height 563
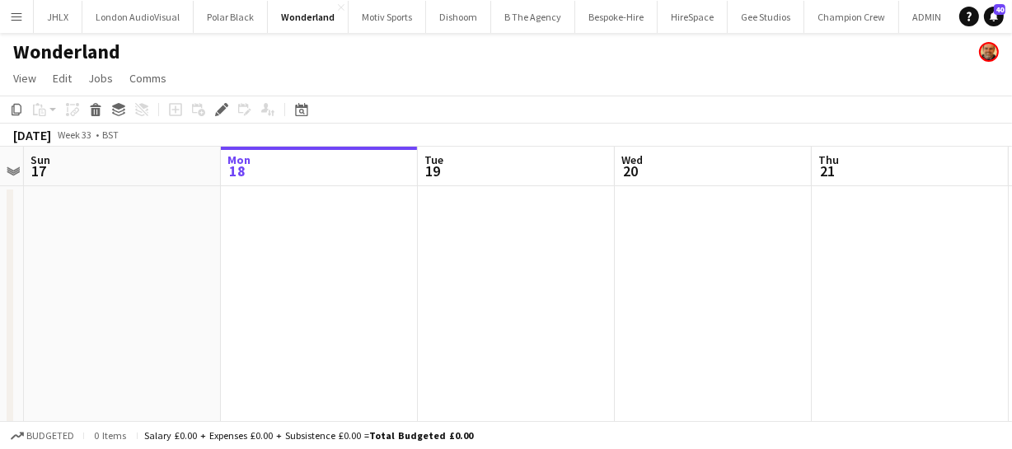
drag, startPoint x: 323, startPoint y: 296, endPoint x: 320, endPoint y: 310, distance: 14.4
click at [519, 280] on app-calendar-viewport "Fri 15 Sat 16 Sun 17 Mon 18 Tue 19 Wed 20 Thu 21 Fri 22 Sat 23 Sun 24 Mon 25" at bounding box center [506, 428] width 1012 height 563
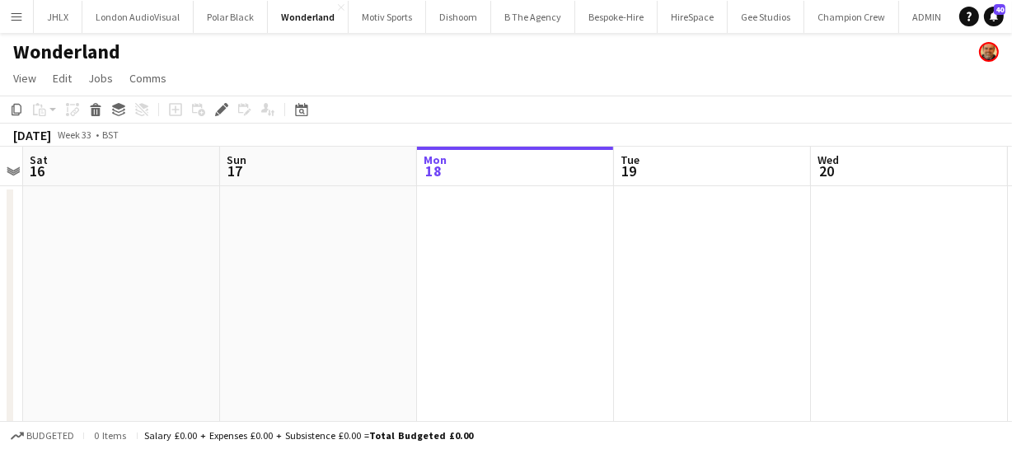
drag, startPoint x: 308, startPoint y: 309, endPoint x: 585, endPoint y: 301, distance: 276.9
click at [497, 296] on app-calendar-viewport "Thu 14 Fri 15 Sat 16 Sun 17 Mon 18 Tue 19 Wed 20 Thu 21 Fri 22 Sat 23 Sun 24" at bounding box center [506, 428] width 1012 height 563
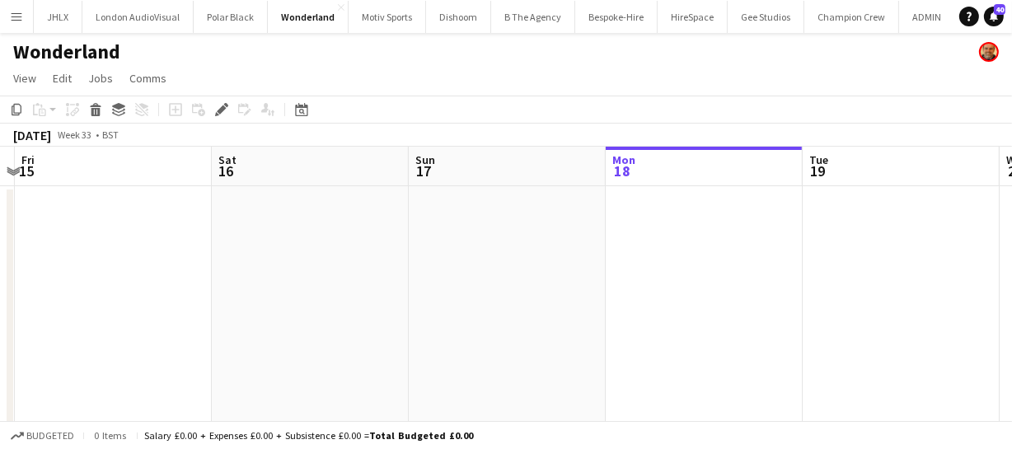
drag, startPoint x: 330, startPoint y: 315, endPoint x: 636, endPoint y: 320, distance: 305.6
click at [502, 305] on app-calendar-viewport "Wed 13 Thu 14 Fri 15 Sat 16 Sun 17 Mon 18 Tue 19 Wed 20 Thu 21 Fri 22 Sat 23" at bounding box center [506, 428] width 1012 height 563
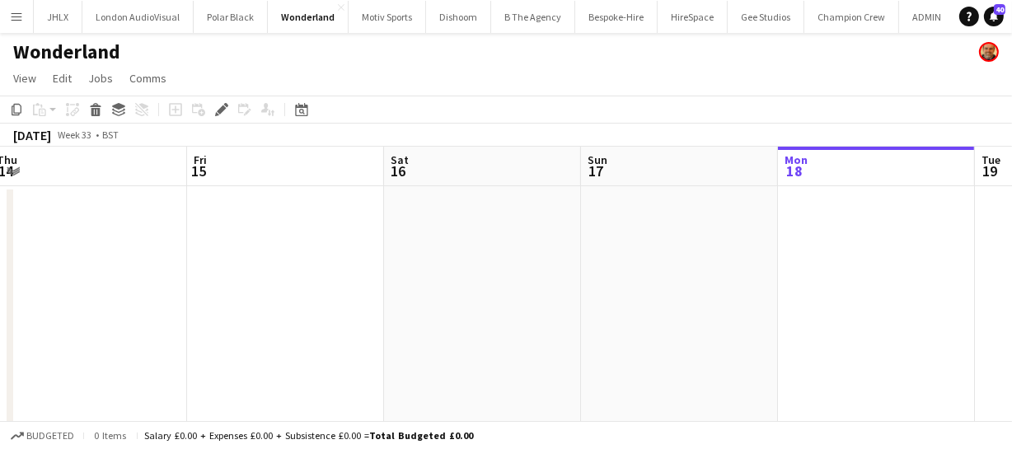
drag, startPoint x: 274, startPoint y: 309, endPoint x: 456, endPoint y: 301, distance: 182.2
click at [419, 294] on app-calendar-viewport "Tue 12 Wed 13 Thu 14 Fri 15 Sat 16 Sun 17 Mon 18 Tue 19 Wed 20 Thu 21 Fri 22" at bounding box center [506, 428] width 1012 height 563
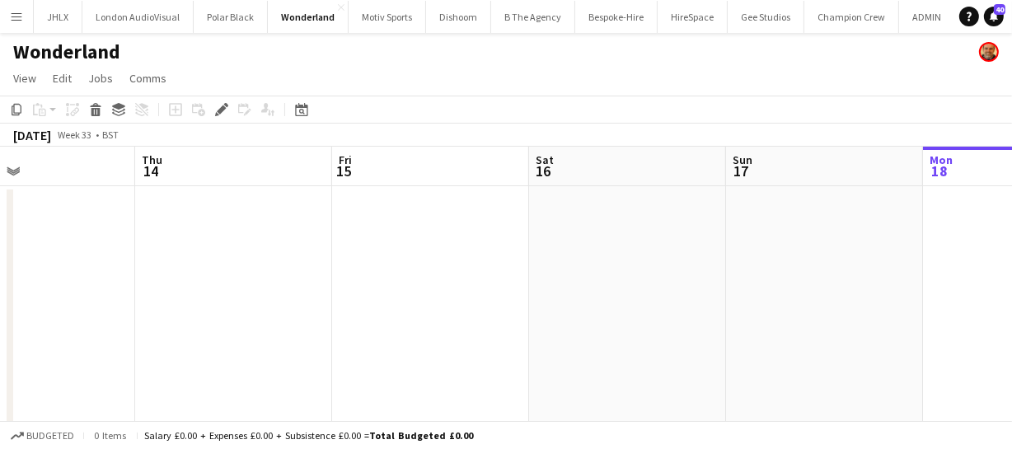
click at [376, 301] on app-calendar-viewport "Mon 11 Tue 12 Wed 13 Thu 14 Fri 15 Sat 16 Sun 17 Mon 18 Tue 19 Wed 20 Thu 21" at bounding box center [506, 428] width 1012 height 563
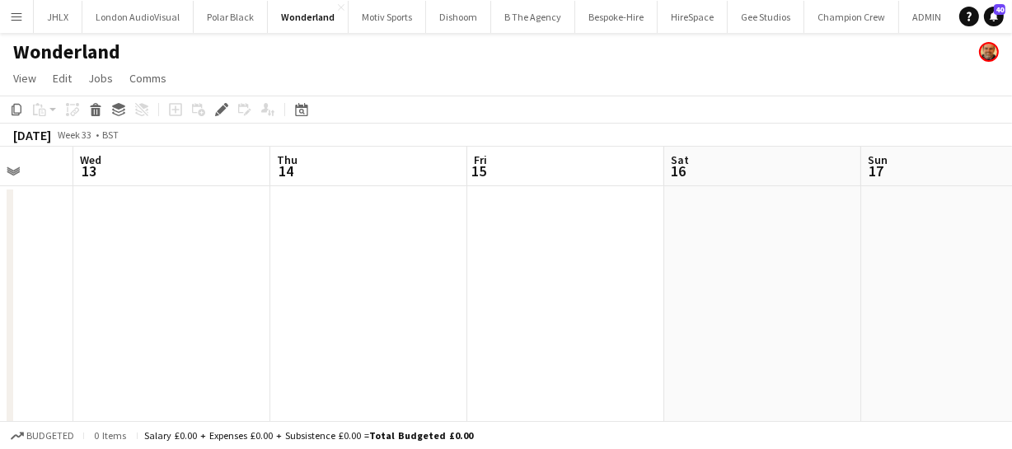
click at [410, 310] on app-calendar-viewport "Sun 10 Mon 11 Tue 12 Wed 13 Thu 14 Fri 15 Sat 16 Sun 17 Mon 18 Tue 19 Wed 20" at bounding box center [506, 428] width 1012 height 563
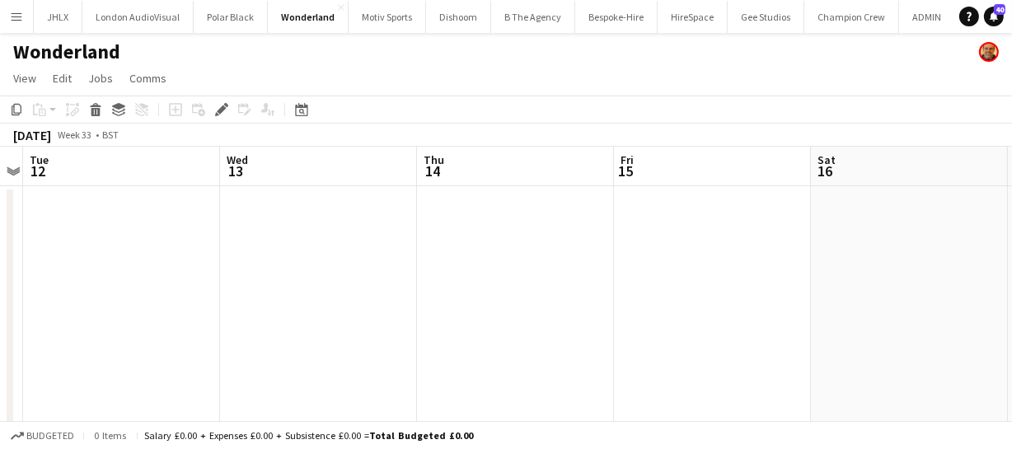
drag, startPoint x: 221, startPoint y: 292, endPoint x: 502, endPoint y: 263, distance: 282.4
click at [371, 264] on app-calendar-viewport "Sun 10 Mon 11 Tue 12 Wed 13 Thu 14 Fri 15 Sat 16 Sun 17 Mon 18 Tue 19 Wed 20" at bounding box center [506, 428] width 1012 height 563
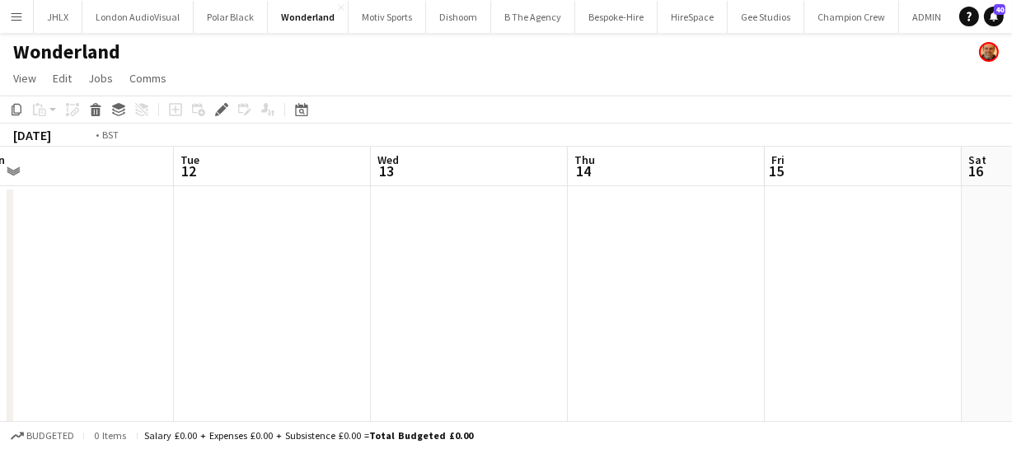
drag, startPoint x: 398, startPoint y: 246, endPoint x: 496, endPoint y: 250, distance: 98.1
click at [448, 245] on app-calendar-viewport "Sat 9 Sun 10 Mon 11 Tue 12 Wed 13 Thu 14 Fri 15 Sat 16 Sun 17 Mon 18 Tue 19" at bounding box center [506, 428] width 1012 height 563
click at [367, 245] on app-calendar-viewport "Fri 8 Sat 9 Sun 10 Mon 11 Tue 12 Wed 13 Thu 14 Fri 15 Sat 16 Sun 17 Mon 18" at bounding box center [506, 428] width 1012 height 563
drag, startPoint x: 114, startPoint y: 264, endPoint x: 412, endPoint y: 264, distance: 298.2
click at [302, 254] on app-calendar-viewport "Thu 7 Fri 8 Sat 9 Sun 10 Mon 11 Tue 12 Wed 13 Thu 14 Fri 15 Sat 16 Sun 17" at bounding box center [506, 428] width 1012 height 563
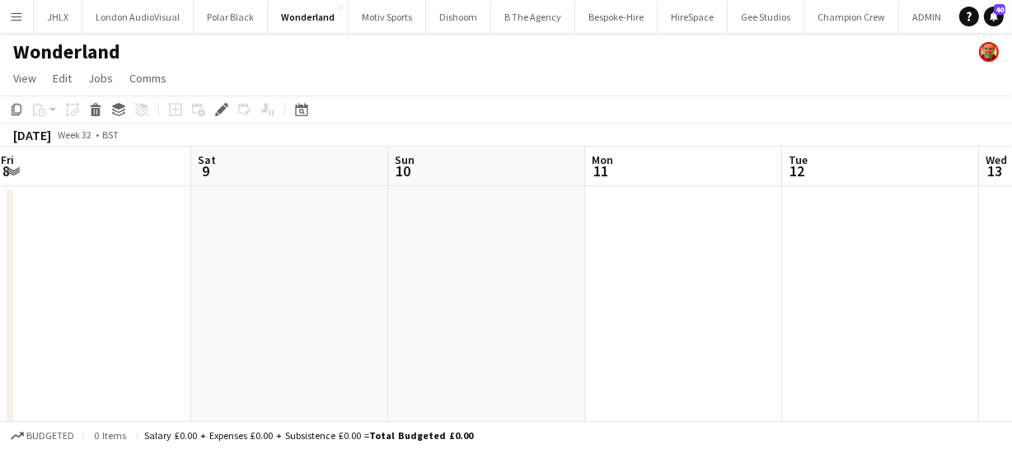
click at [330, 266] on app-calendar-viewport "Wed 6 Thu 7 Fri 8 Sat 9 Sun 10 Mon 11 Tue 12 Wed 13 Thu 14 Fri 15 Sat 16" at bounding box center [506, 428] width 1012 height 563
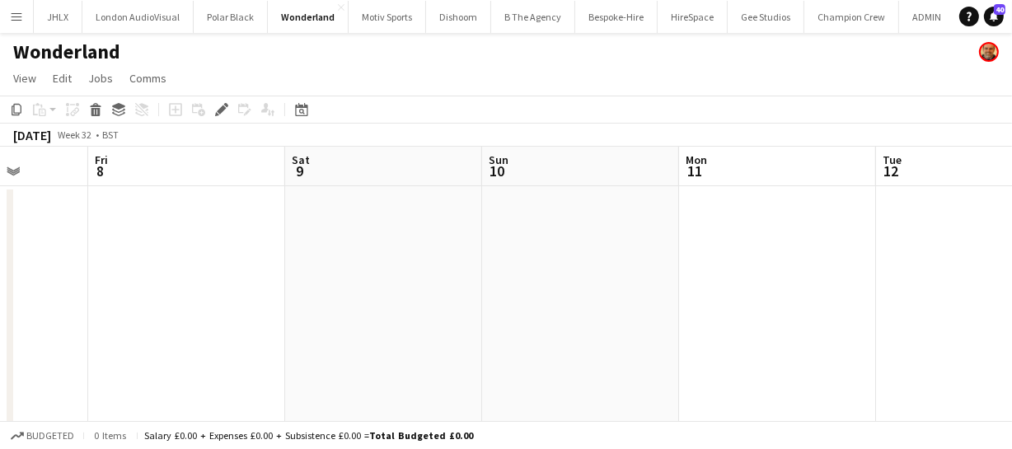
drag, startPoint x: 292, startPoint y: 258, endPoint x: 400, endPoint y: 267, distance: 108.3
click at [381, 247] on app-calendar-viewport "Tue 5 Wed 6 Thu 7 Fri 8 Sat 9 Sun 10 Mon 11 Tue 12 Wed 13 Thu 14 Fri 15" at bounding box center [506, 428] width 1012 height 563
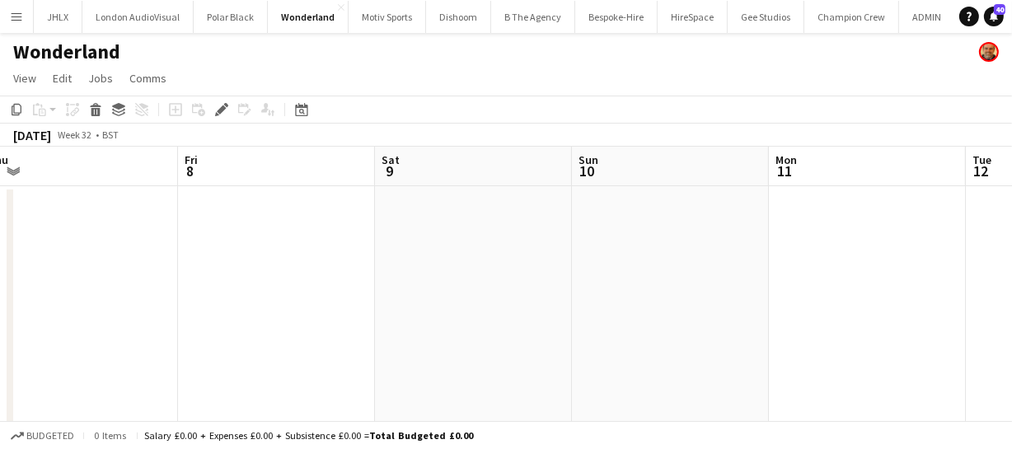
click at [313, 242] on app-calendar-viewport "Tue 5 Wed 6 Thu 7 Fri 8 Sat 9 Sun 10 Mon 11 Tue 12 Wed 13 Thu 14 Fri 15" at bounding box center [506, 428] width 1012 height 563
drag, startPoint x: 85, startPoint y: 262, endPoint x: 357, endPoint y: 272, distance: 272.8
click at [241, 255] on app-calendar-viewport "Mon 4 Tue 5 Wed 6 Thu 7 Fri 8 Sat 9 Sun 10 Mon 11 Tue 12 Wed 13 Thu 14" at bounding box center [506, 428] width 1012 height 563
click at [175, 244] on app-calendar-viewport "Sun 3 Mon 4 Tue 5 Wed 6 Thu 7 Fri 8 Sat 9 Sun 10 Mon 11 Tue 12 Wed 13" at bounding box center [506, 428] width 1012 height 563
click at [264, 262] on app-calendar-viewport "Sun 3 Mon 4 Tue 5 Wed 6 Thu 7 Fri 8 Sat 9 Sun 10 Mon 11 Tue 12 Wed 13" at bounding box center [506, 428] width 1012 height 563
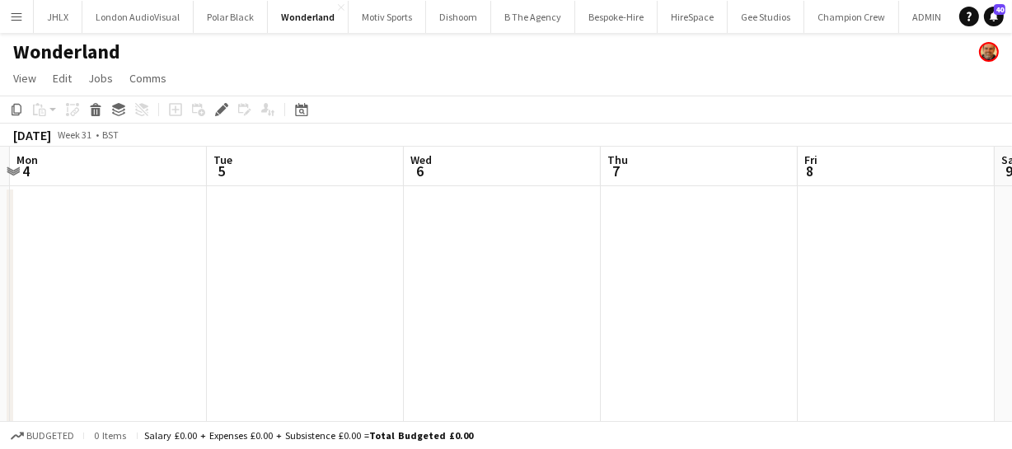
drag, startPoint x: 88, startPoint y: 276, endPoint x: 378, endPoint y: 273, distance: 290.0
click at [277, 273] on app-calendar-viewport "Sat 2 Sun 3 Mon 4 Tue 5 Wed 6 Thu 7 Fri 8 Sat 9 Sun 10 Mon 11 Tue 12" at bounding box center [506, 428] width 1012 height 563
drag, startPoint x: 219, startPoint y: 250, endPoint x: 284, endPoint y: 249, distance: 65.1
click at [248, 250] on app-calendar-viewport "Fri 1 Sat 2 Sun 3 Mon 4 Tue 5 Wed 6 Thu 7 Fri 8 Sat 9 Sun 10 Mon 11" at bounding box center [506, 428] width 1012 height 563
drag, startPoint x: 113, startPoint y: 264, endPoint x: 243, endPoint y: 270, distance: 130.3
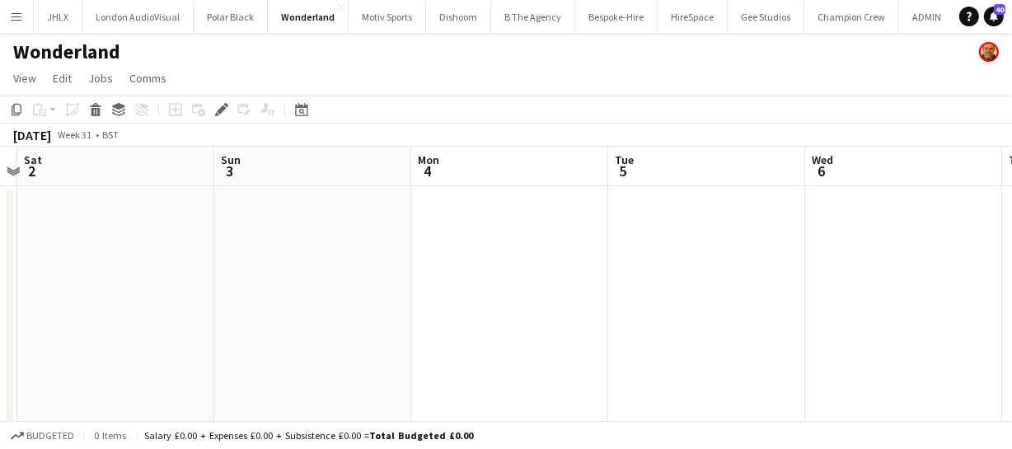
click at [165, 264] on app-calendar-viewport "Thu 31 Fri 1 Sat 2 Sun 3 Mon 4 Tue 5 Wed 6 Thu 7 Fri 8 Sat 9 Sun 10" at bounding box center [506, 428] width 1012 height 563
drag, startPoint x: 129, startPoint y: 287, endPoint x: 234, endPoint y: 287, distance: 105.4
click at [217, 287] on app-calendar-viewport "Thu 31 Fri 1 Sat 2 Sun 3 Mon 4 Tue 5 Wed 6 Thu 7 Fri 8 Sat 9 Sun 10" at bounding box center [506, 428] width 1012 height 563
click at [378, 287] on app-calendar-viewport "Wed 30 Thu 31 Fri 1 Sat 2 Sun 3 Mon 4 Tue 5 Wed 6 Thu 7 Fri 8 Sat 9" at bounding box center [506, 428] width 1012 height 563
drag, startPoint x: 216, startPoint y: 273, endPoint x: 466, endPoint y: 274, distance: 250.4
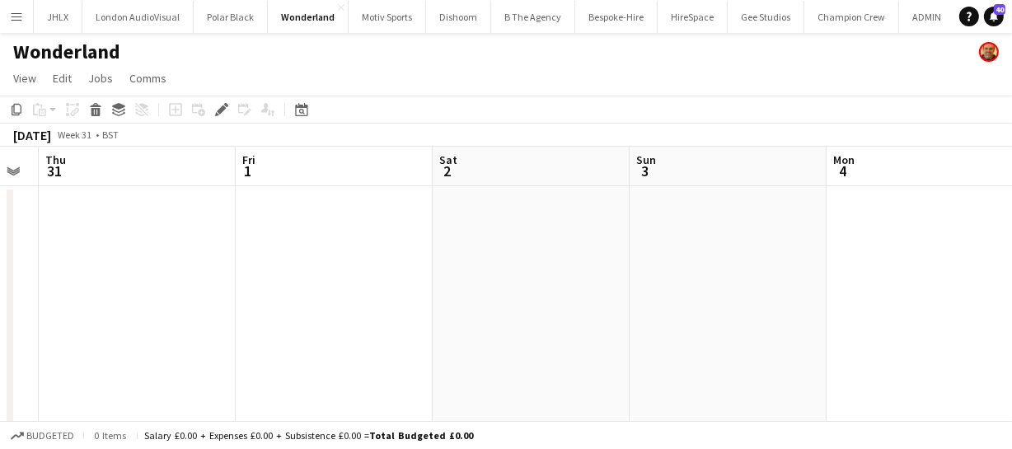
click at [383, 269] on app-calendar-viewport "Tue 29 Wed 30 Thu 31 Fri 1 Sat 2 Sun 3 Mon 4 Tue 5 Wed 6 Thu 7 Fri 8" at bounding box center [506, 428] width 1012 height 563
click at [360, 271] on app-calendar-viewport "Mon 28 Tue 29 Wed 30 Thu 31 Fri 1 Sat 2 Sun 3 Mon 4 Tue 5 Wed 6 Thu 7" at bounding box center [506, 428] width 1012 height 563
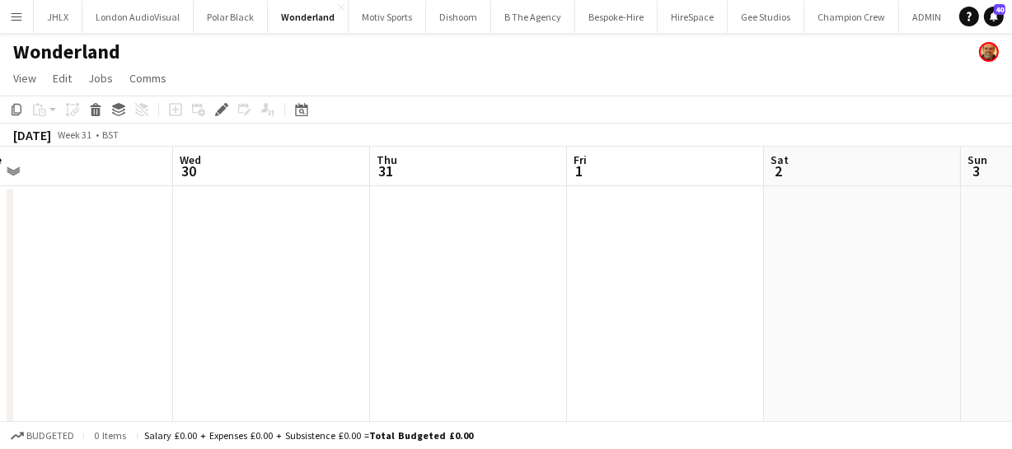
drag, startPoint x: 282, startPoint y: 278, endPoint x: 409, endPoint y: 288, distance: 127.2
click at [387, 273] on app-calendar-viewport "Sun 27 Mon 28 Tue 29 Wed 30 Thu 31 Fri 1 Sat 2 Sun 3 Mon 4 Tue 5 Wed 6" at bounding box center [506, 428] width 1012 height 563
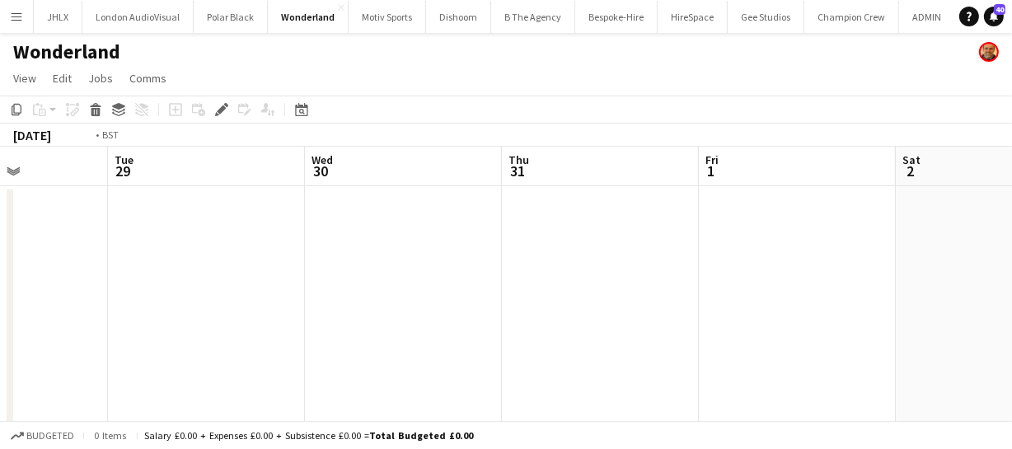
click at [429, 269] on app-calendar-viewport "Sat 26 Sun 27 Mon 28 Tue 29 Wed 30 Thu 31 Fri 1 Sat 2 Sun 3 Mon 4 Tue 5" at bounding box center [506, 428] width 1012 height 563
drag
click at [365, 269] on app-calendar-viewport "Fri 25 Sat 26 Sun 27 Mon 28 Tue 29 Wed 30 Thu 31 Fri 1 Sat 2 Sun 3 Mon 4" at bounding box center [506, 428] width 1012 height 563
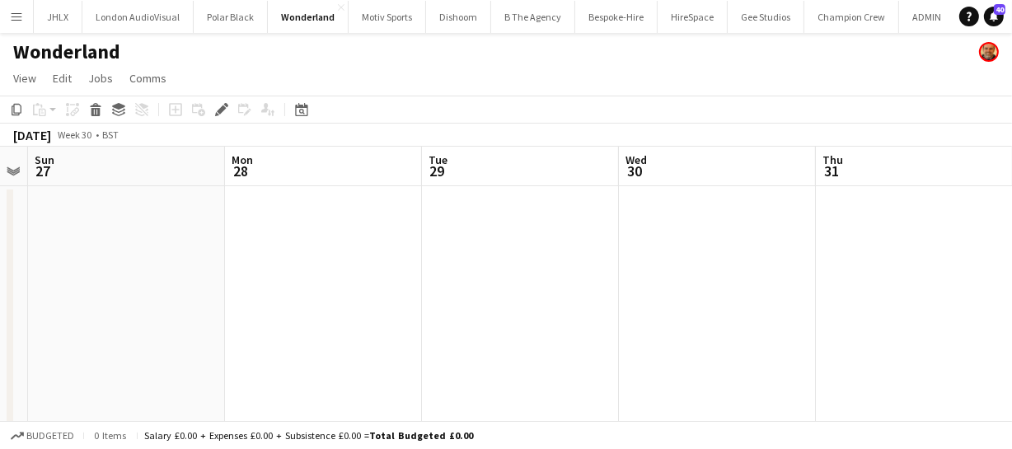
click at [370, 273] on app-calendar-viewport "Fri 25 Sat 26 Sun 27 Mon 28 Tue 29 Wed 30 Thu 31 Fri 1 Sat 2 Sun 3 Mon 4" at bounding box center [506, 428] width 1012 height 563
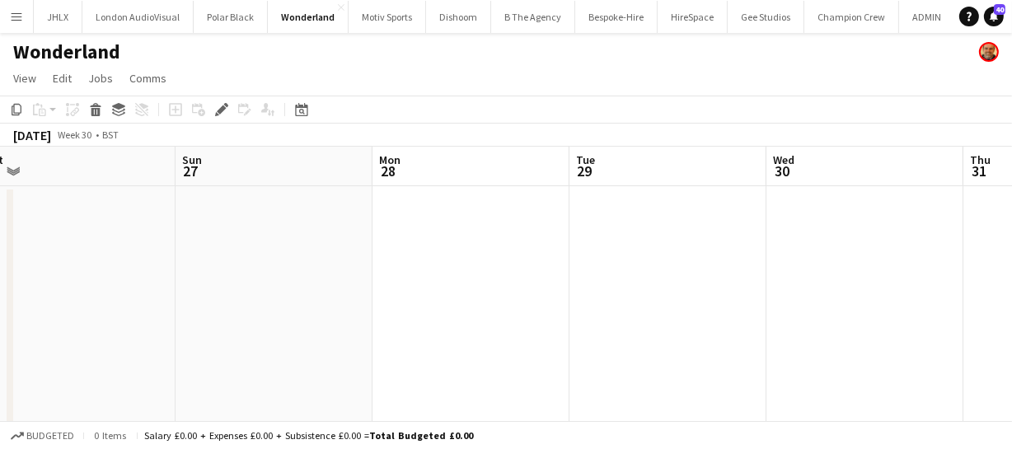
click at [334, 280] on app-calendar-viewport "Thu 24 Fri 25 Sat 26 Sun 27 Mon 28 Tue 29 Wed 30 Thu 31 Fri 1 Sat 2 Sun 3" at bounding box center [506, 428] width 1012 height 563
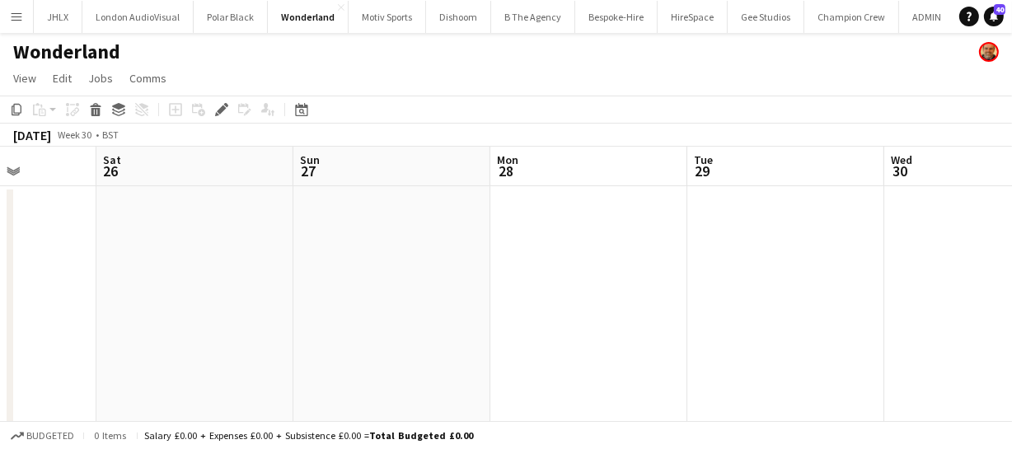
click at [378, 276] on app-calendar-viewport "Wed 23 Thu 24 Fri 25 Sat 26 Sun 27 Mon 28 Tue 29 Wed 30 Thu 31 Fri 1 Sat 2" at bounding box center [506, 428] width 1012 height 563
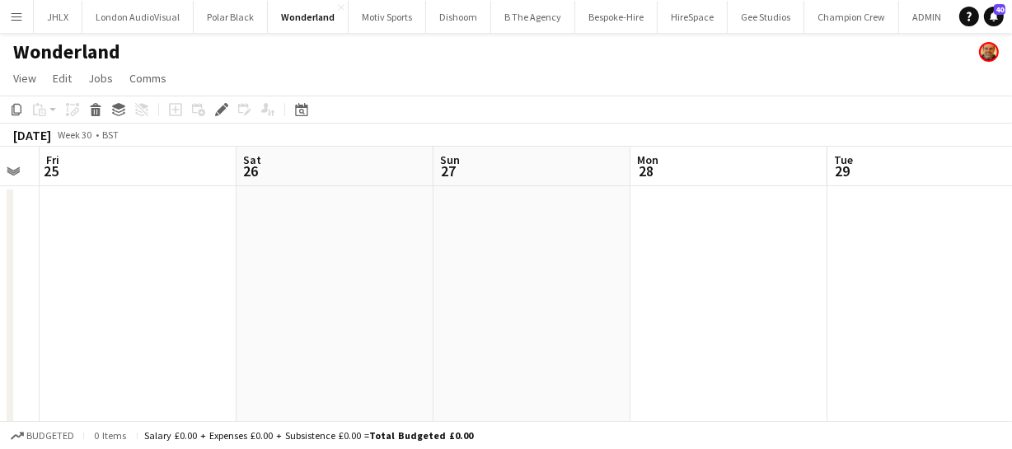
click at [409, 278] on app-calendar-viewport "Wed 23 Thu 24 Fri 25 Sat 26 Sun 27 Mon 28 Tue 29 Wed 30 Thu 31 Fri 1 Sat 2" at bounding box center [506, 428] width 1012 height 563
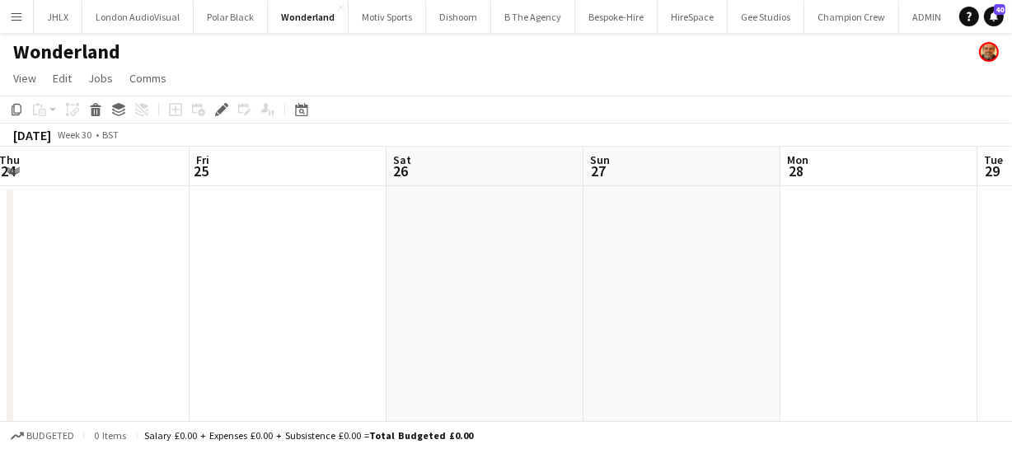
click at [344, 269] on app-calendar-viewport "Tue 22 Wed 23 Thu 24 Fri 25 Sat 26 Sun 27 Mon 28 Tue 29 Wed 30 Thu 31 Fri 1" at bounding box center [506, 428] width 1012 height 563
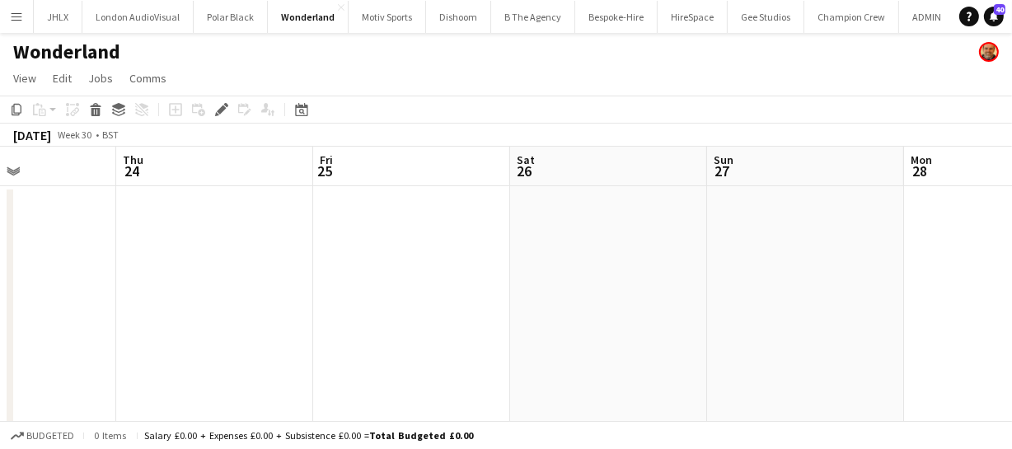
click at [370, 279] on app-calendar-viewport "Mon 21 Tue 22 Wed 23 Thu 24 Fri 25 Sat 26 Sun 27 Mon 28 Tue 29 Wed 30 Thu 31" at bounding box center [506, 428] width 1012 height 563
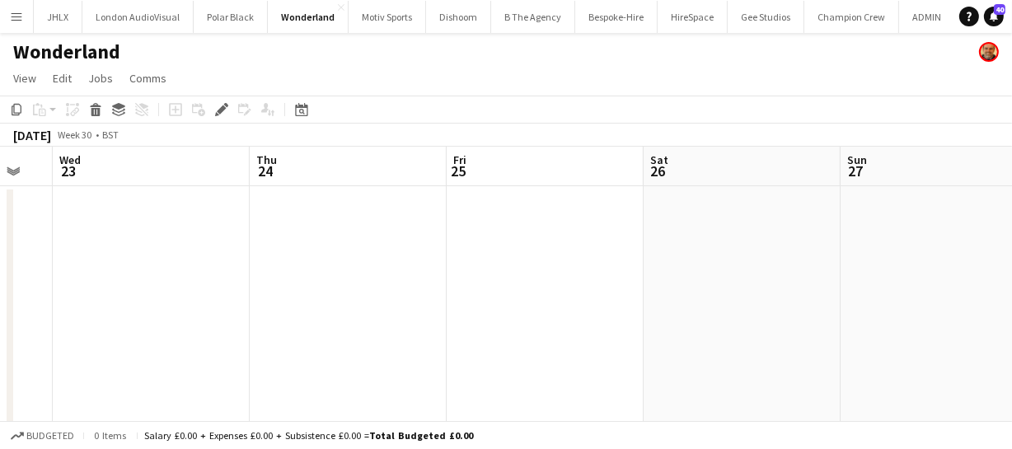
click at [302, 269] on app-calendar-viewport "Mon 21 Tue 22 Wed 23 Thu 24 Fri 25 Sat 26 Sun 27 Mon 28 Tue 29 Wed 30 Thu 31" at bounding box center [506, 428] width 1012 height 563
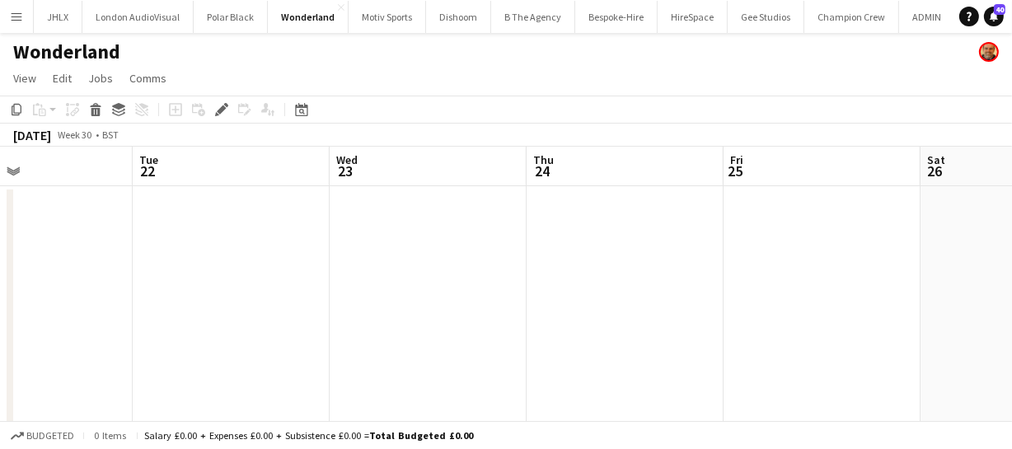
click at [502, 265] on app-calendar-viewport "Sat 19 Sun 20 Mon 21 Tue 22 Wed 23 Thu 24 Fri 25 Sat 26 Sun 27 Mon 28 Tue 29" at bounding box center [506, 428] width 1012 height 563
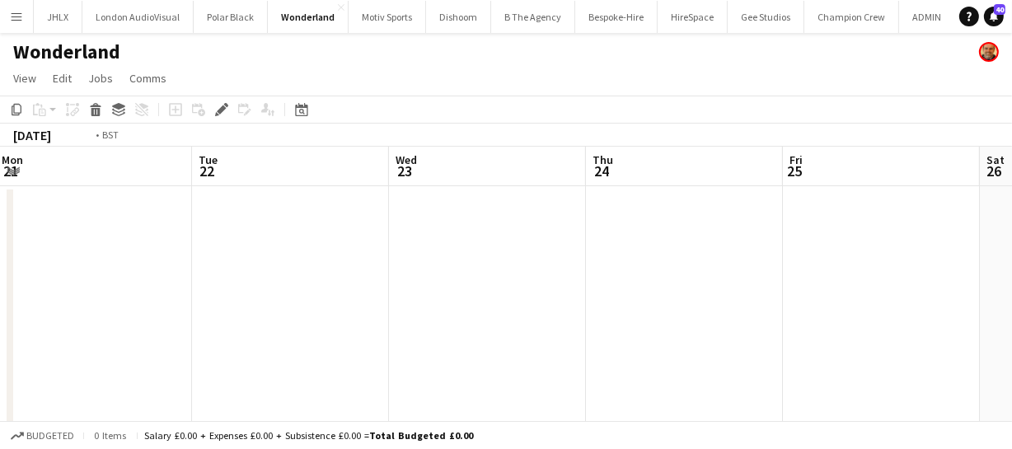
click at [386, 264] on app-calendar-viewport "Sat 19 Sun 20 Mon 21 Tue 22 Wed 23 Thu 24 Fri 25 Sat 26 Sun 27 Mon 28 Tue 29" at bounding box center [506, 428] width 1012 height 563
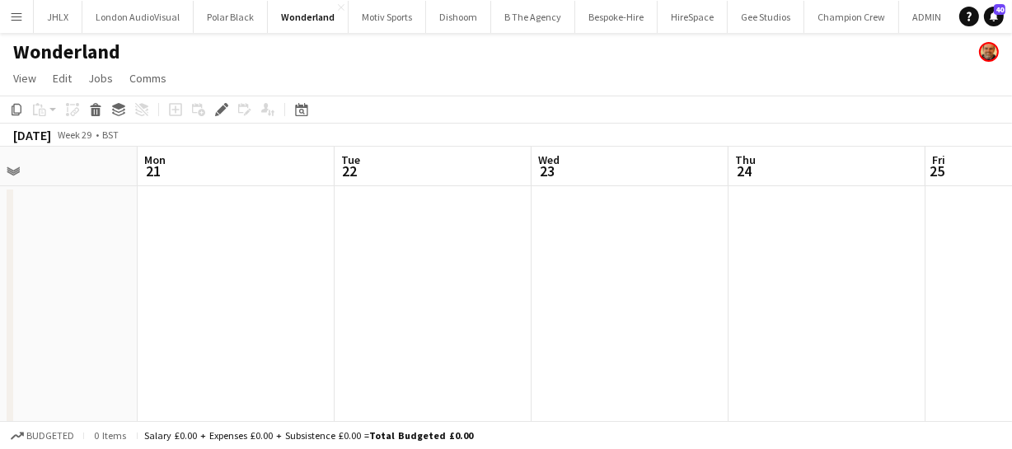
click at [347, 271] on app-calendar-viewport "Fri 18 Sat 19 Sun 20 Mon 21 Tue 22 Wed 23 Thu 24 Fri 25 Sat 26 Sun 27 Mon 28" at bounding box center [506, 428] width 1012 height 563
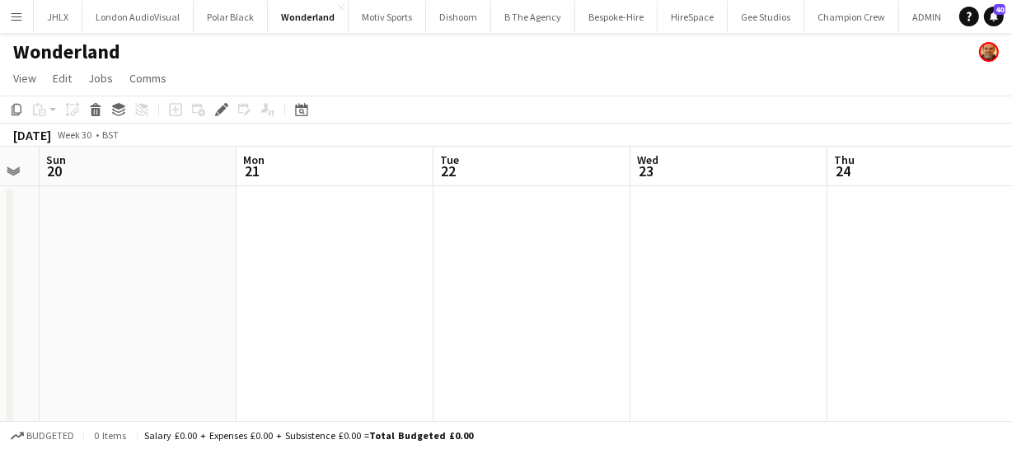
click at [293, 266] on app-calendar-viewport "Fri 18 Sat 19 Sun 20 Mon 21 Tue 22 Wed 23 Thu 24 Fri 25 Sat 26 Sun 27 Mon 28" at bounding box center [506, 428] width 1012 height 563
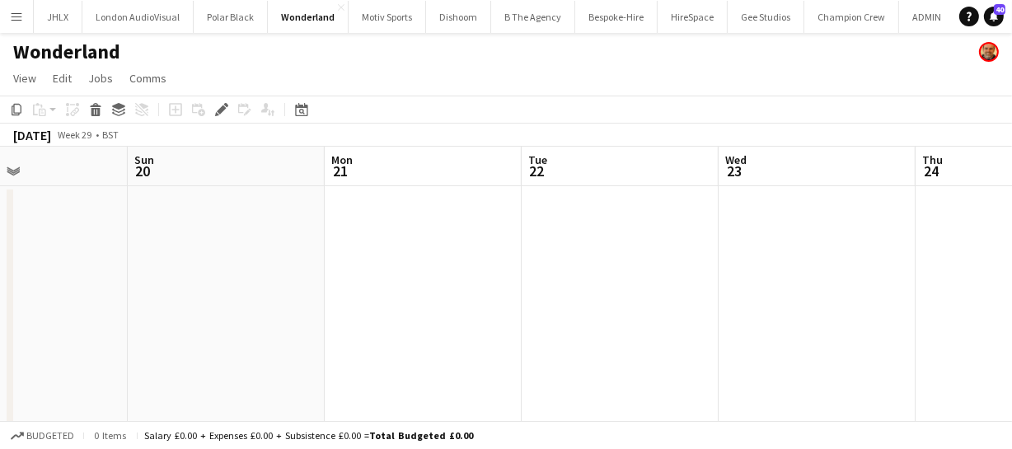
click at [320, 272] on app-calendar-viewport "Thu 17 Fri 18 Sat 19 Sun 20 Mon 21 Tue 22 Wed 23 Thu 24 Fri 25 Sat 26 Sun 27" at bounding box center [506, 428] width 1012 height 563
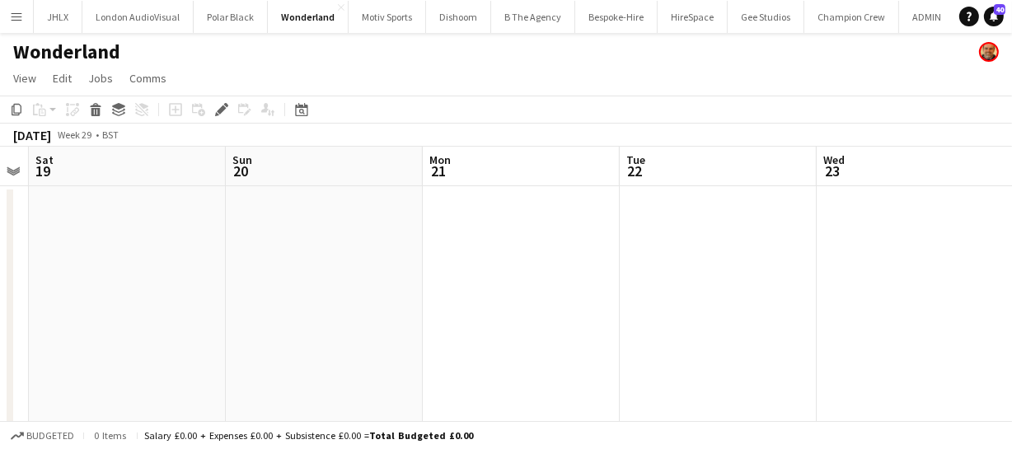
click at [320, 259] on app-calendar-viewport "Thu 17 Fri 18 Sat 19 Sun 20 Mon 21 Tue 22 Wed 23 Thu 24 Fri 25 Sat 26 Sun 27" at bounding box center [506, 428] width 1012 height 563
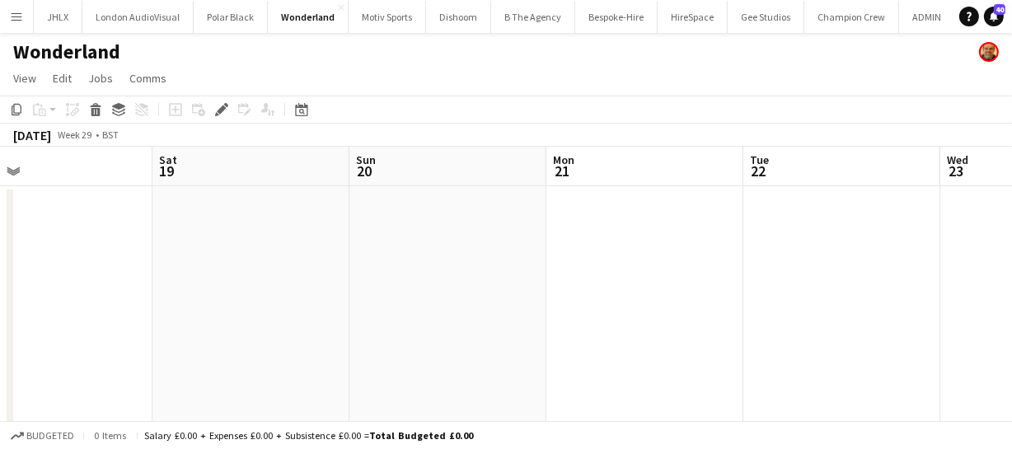
click at [353, 248] on app-calendar-viewport "Wed 16 2/2 1 Job Thu 17 Fri 18 Sat 19 Sun 20 Mon 21 Tue 22 Wed 23 Thu 24 Fri 25…" at bounding box center [506, 428] width 1012 height 563
click at [318, 246] on app-calendar-viewport "Tue 15 Wed 16 2/2 1 Job Thu 17 Fri 18 Sat 19 Sun 20 Mon 21 Tue 22 Wed 23 Thu 24…" at bounding box center [506, 428] width 1012 height 563
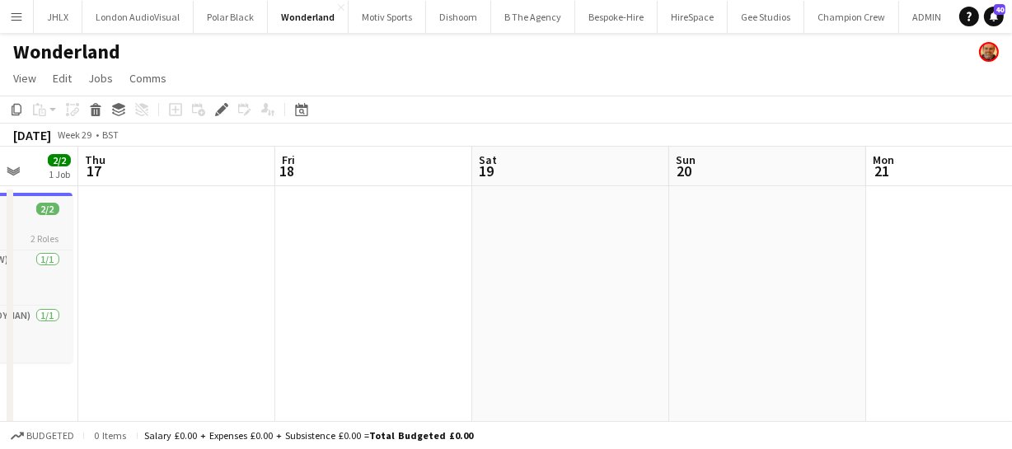
click at [290, 229] on app-calendar-viewport "Mon 14 22/22 2 Jobs Tue 15 Wed 16 2/2 1 Job Thu 17 Fri 18 Sat 19 Sun 20 Mon 21 …" at bounding box center [506, 428] width 1012 height 563
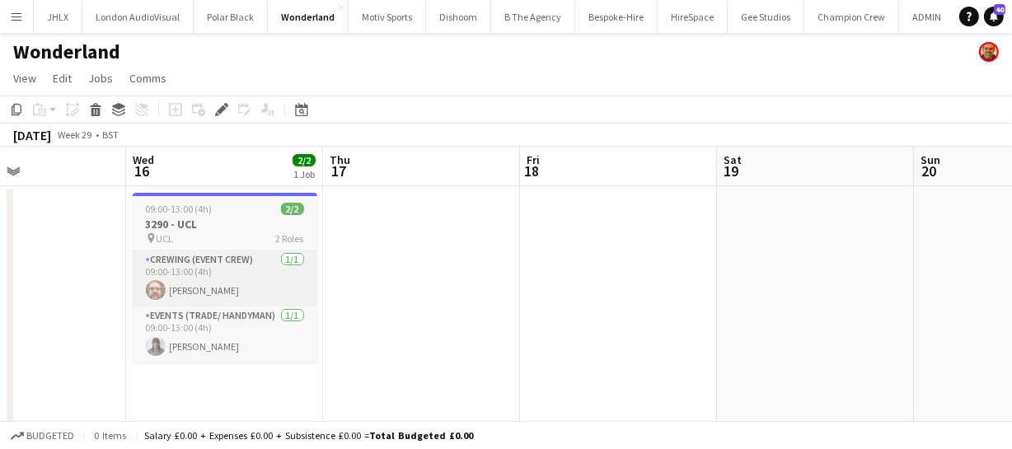
click at [311, 245] on app-calendar-viewport "Sun 13 4/4 1 Job Mon 14 22/22 2 Jobs Tue 15 Wed 16 2/2 1 Job Thu 17 Fri 18 Sat …" at bounding box center [506, 428] width 1012 height 563
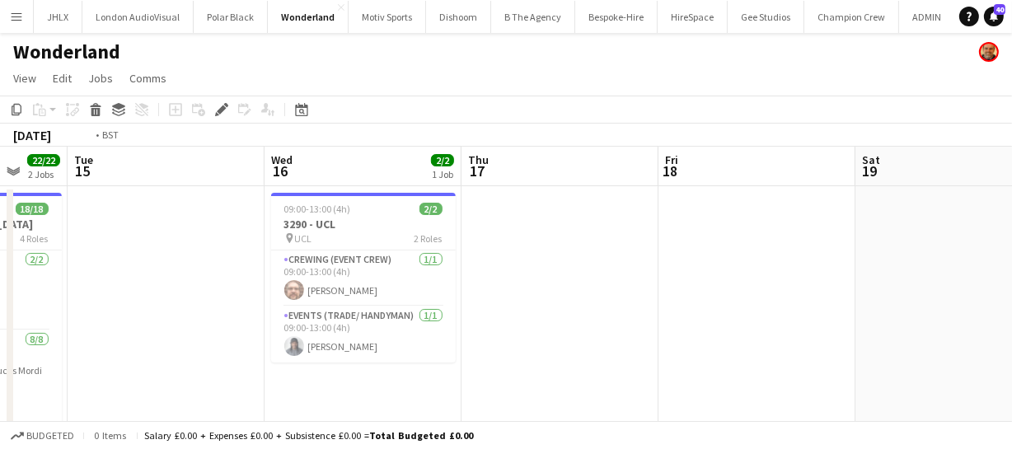
click at [551, 264] on app-calendar-viewport "Sat 12 Sun 13 4/4 1 Job Mon 14 22/22 2 Jobs Tue 15 Wed 16 2/2 1 Job Thu 17 Fri …" at bounding box center [506, 428] width 1012 height 563
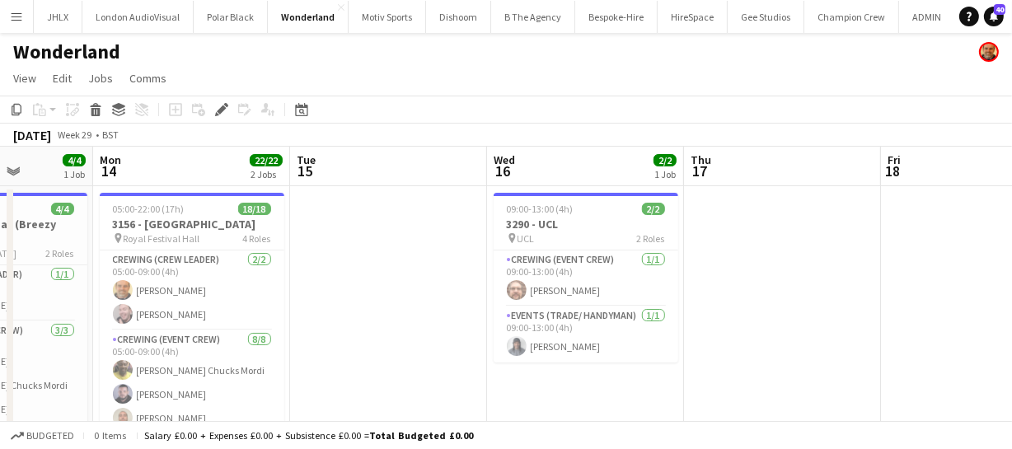
click at [691, 279] on app-calendar-viewport "Fri 11 2/2 1 Job Sat 12 Sun 13 4/4 1 Job Mon 14 22/22 2 Jobs Tue 15 Wed 16 2/2 …" at bounding box center [506, 428] width 1012 height 563
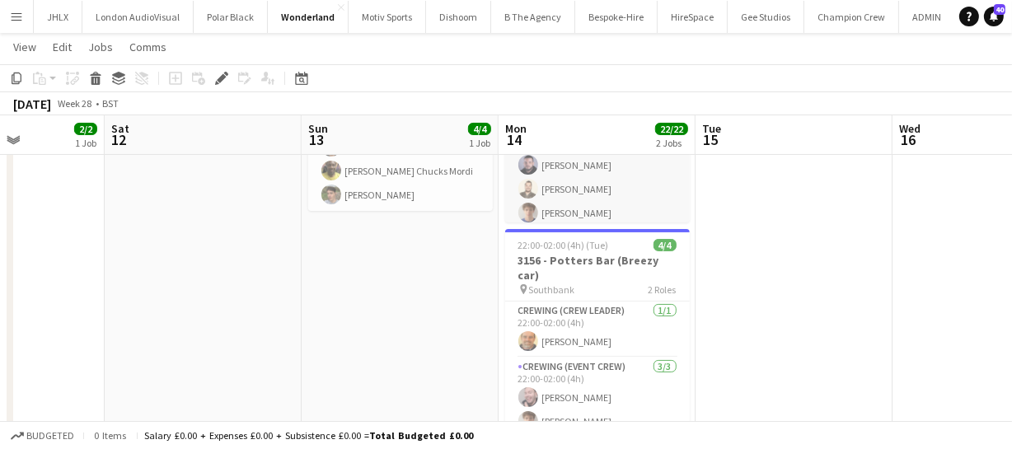
scroll to position [371, 0]
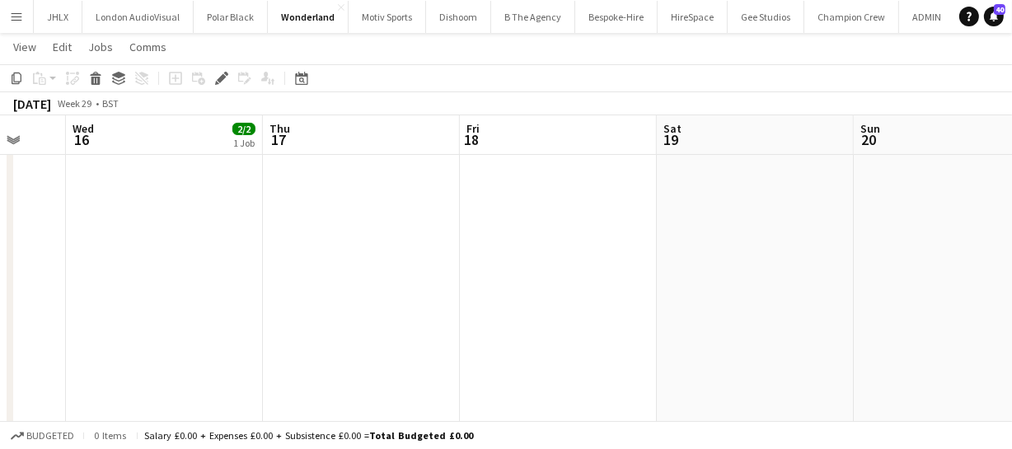
drag, startPoint x: 949, startPoint y: 274, endPoint x: 45, endPoint y: 273, distance: 903.6
click at [47, 276] on app-calendar-viewport "Sun 13 4/4 1 Job Mon 14 22/22 2 Jobs Tue 15 Wed 16 2/2 1 Job Thu 17 Fri 18 Sat …" at bounding box center [506, 174] width 1012 height 644
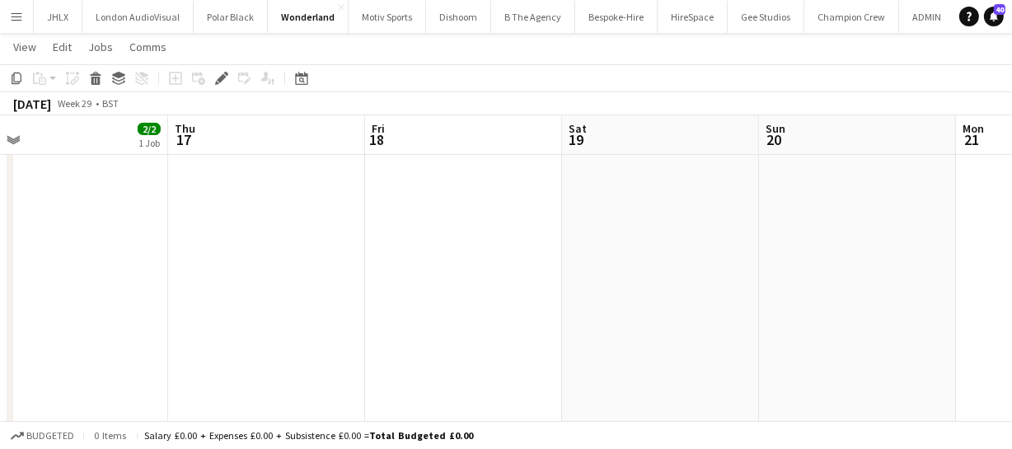
drag, startPoint x: 255, startPoint y: 259, endPoint x: -42, endPoint y: 210, distance: 300.6
click at [0, 210] on html "Menu Boards Boards Boards All jobs Status Workforce Workforce My Workforce Recr…" at bounding box center [506, 155] width 1012 height 736
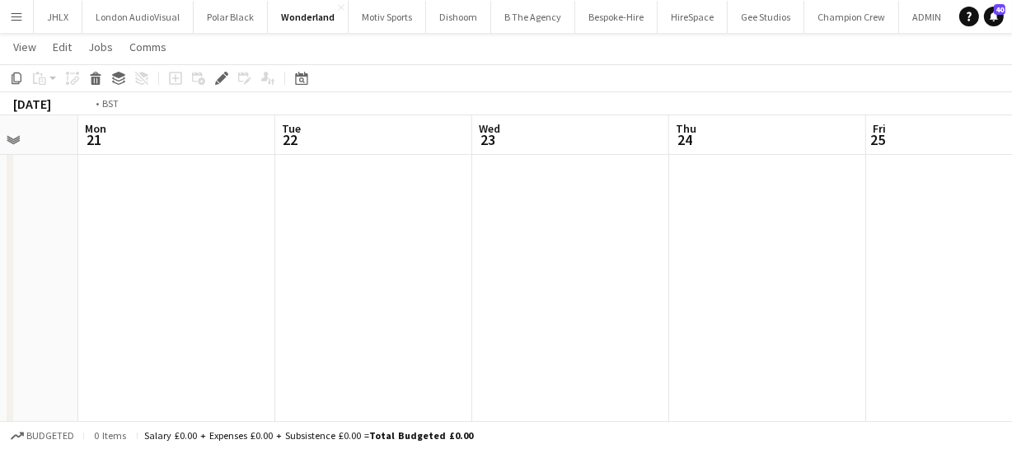
drag, startPoint x: 456, startPoint y: 266, endPoint x: 132, endPoint y: 213, distance: 328.0
click at [148, 220] on app-calendar-viewport "Thu 17 Fri 18 Sat 19 Sun 20 Mon 21 Tue 22 Wed 23 Thu 24 Fri 25 Sat 26 Sun 27" at bounding box center [506, 174] width 1012 height 644
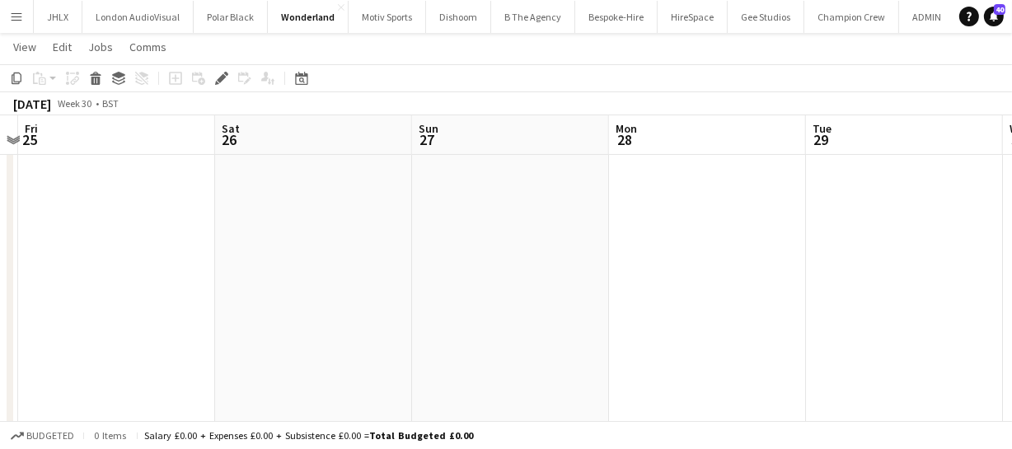
drag, startPoint x: 736, startPoint y: 292, endPoint x: 162, endPoint y: 258, distance: 575.1
click at [206, 260] on app-calendar-viewport "Mon 21 Tue 22 Wed 23 Thu 24 Fri 25 Sat 26 Sun 27 Mon 28 Tue 29 Wed 30 Thu 31" at bounding box center [506, 174] width 1012 height 644
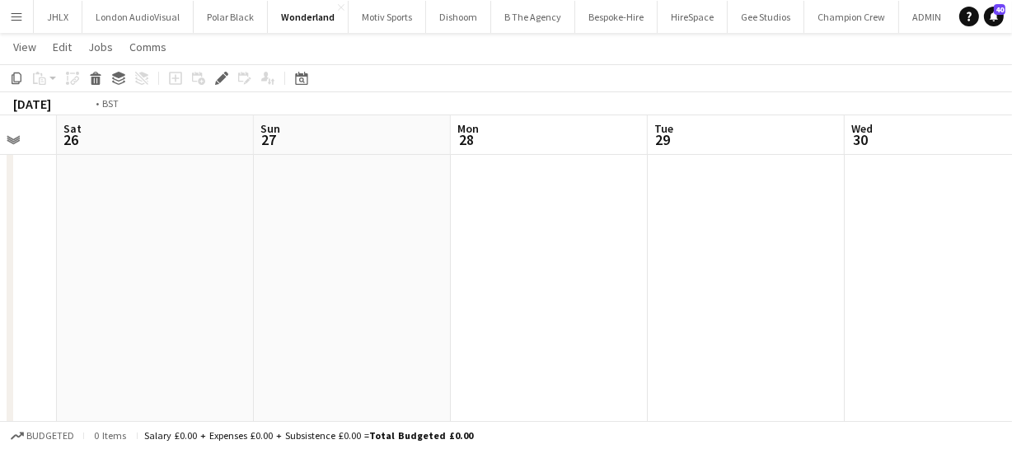
drag, startPoint x: 364, startPoint y: 297, endPoint x: 313, endPoint y: 288, distance: 51.9
click at [207, 283] on app-calendar-viewport "Wed 23 Thu 24 Fri 25 Sat 26 Sun 27 Mon 28 Tue 29 Wed 30 Thu 31 Fri 1 Sat 2" at bounding box center [506, 174] width 1012 height 644
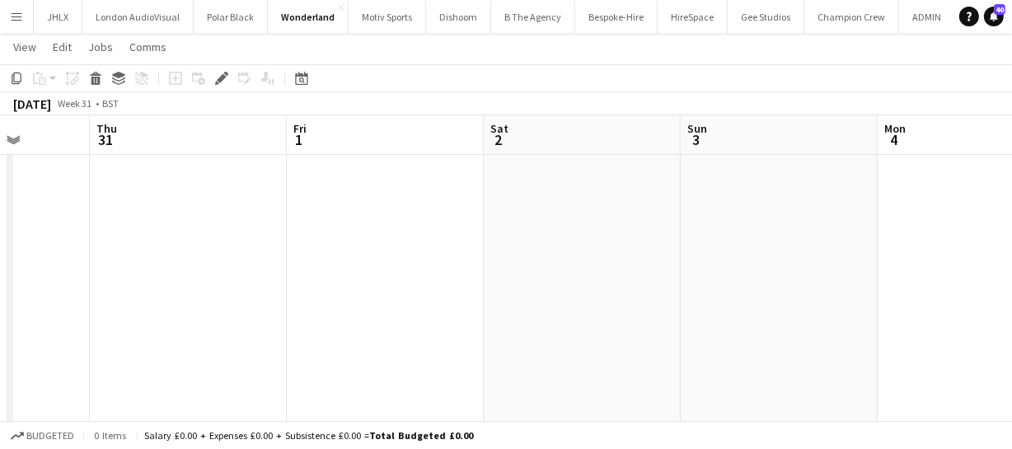
drag, startPoint x: 487, startPoint y: 296, endPoint x: 482, endPoint y: 287, distance: 9.6
click at [239, 278] on app-calendar-viewport "Sun 27 Mon 28 Tue 29 Wed 30 Thu 31 Fri 1 Sat 2 Sun 3 Mon 4 Tue 5 Wed 6" at bounding box center [506, 174] width 1012 height 644
drag, startPoint x: 589, startPoint y: 297, endPoint x: 336, endPoint y: 276, distance: 253.8
click at [175, 264] on app-calendar-viewport "Tue 29 Wed 30 Thu 31 Fri 1 Sat 2 Sun 3 Mon 4 Tue 5 Wed 6 Thu 7 Fri 8" at bounding box center [506, 174] width 1012 height 644
drag, startPoint x: 459, startPoint y: 269, endPoint x: 420, endPoint y: 265, distance: 38.9
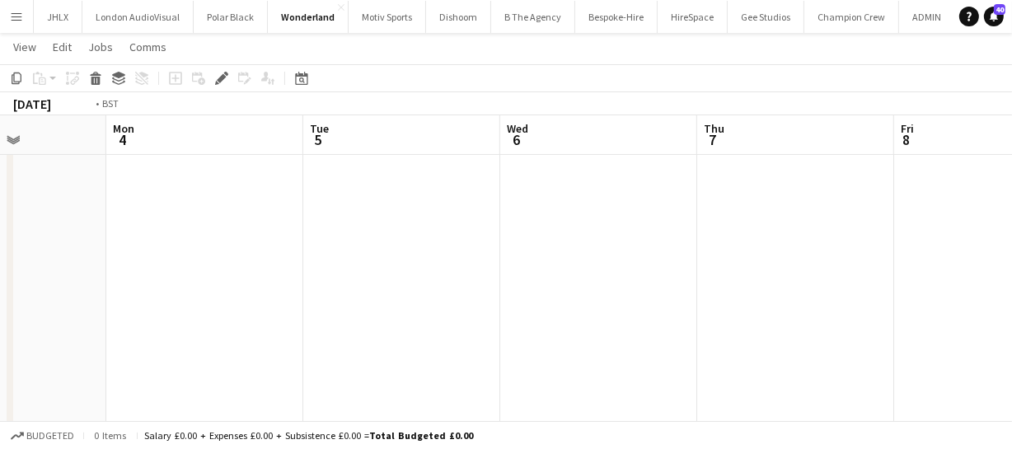
click at [100, 235] on app-calendar-viewport "Fri 1 Sat 2 Sun 3 Mon 4 Tue 5 Wed 6 Thu 7 Fri 8 Sat 9 Sun 10 Mon 11" at bounding box center [506, 174] width 1012 height 644
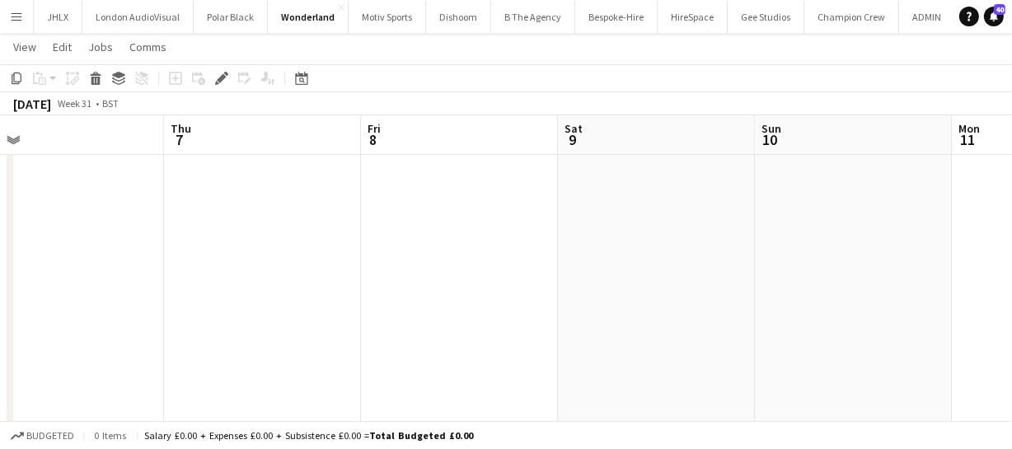
drag, startPoint x: 197, startPoint y: 217, endPoint x: 84, endPoint y: 199, distance: 114.3
click at [110, 208] on app-calendar-viewport "Sun 3 Mon 4 Tue 5 Wed 6 Thu 7 Fri 8 Sat 9 Sun 10 Mon 11 Tue 12 Wed 13" at bounding box center [506, 174] width 1012 height 644
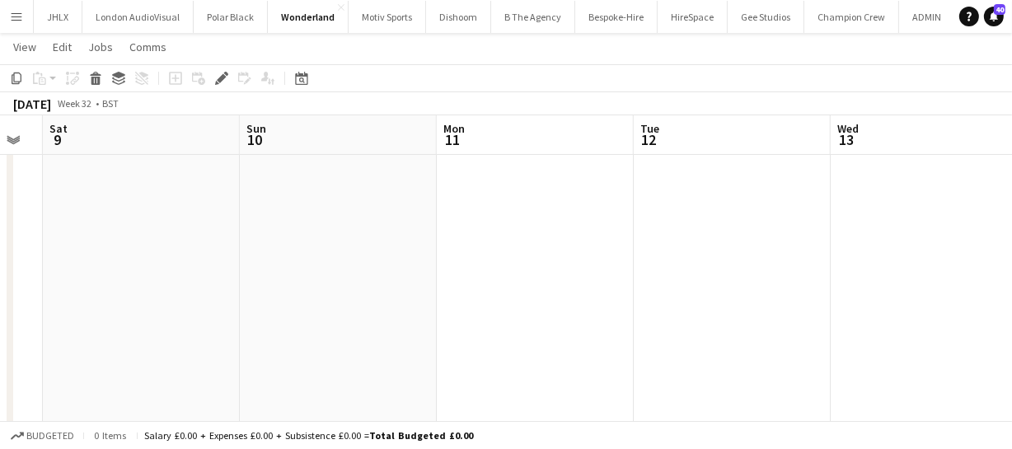
drag, startPoint x: 191, startPoint y: 215, endPoint x: 155, endPoint y: 215, distance: 36.2
click at [173, 215] on app-calendar-viewport "Tue 5 Wed 6 Thu 7 Fri 8 Sat 9 Sun 10 Mon 11 Tue 12 Wed 13 Thu 14 Fri 15" at bounding box center [506, 174] width 1012 height 644
drag, startPoint x: 258, startPoint y: 213, endPoint x: 106, endPoint y: 204, distance: 151.8
click at [121, 204] on app-calendar-viewport "Sat 9 Sun 10 Mon 11 Tue 12 Wed 13 Thu 14 Fri 15 Sat 16 Sun 17 Mon 18 Tue 19" at bounding box center [506, 174] width 1012 height 644
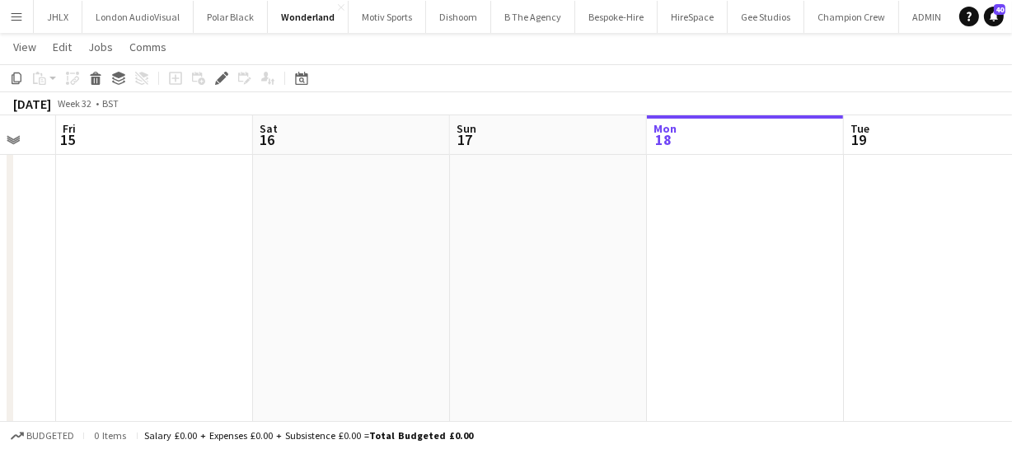
drag, startPoint x: 600, startPoint y: 241, endPoint x: 196, endPoint y: 221, distance: 404.1
click at [178, 220] on app-calendar-viewport "Mon 11 Tue 12 Wed 13 Thu 14 Fri 15 Sat 16 Sun 17 Mon 18 Tue 19 Wed 20 Thu 21" at bounding box center [506, 174] width 1012 height 644
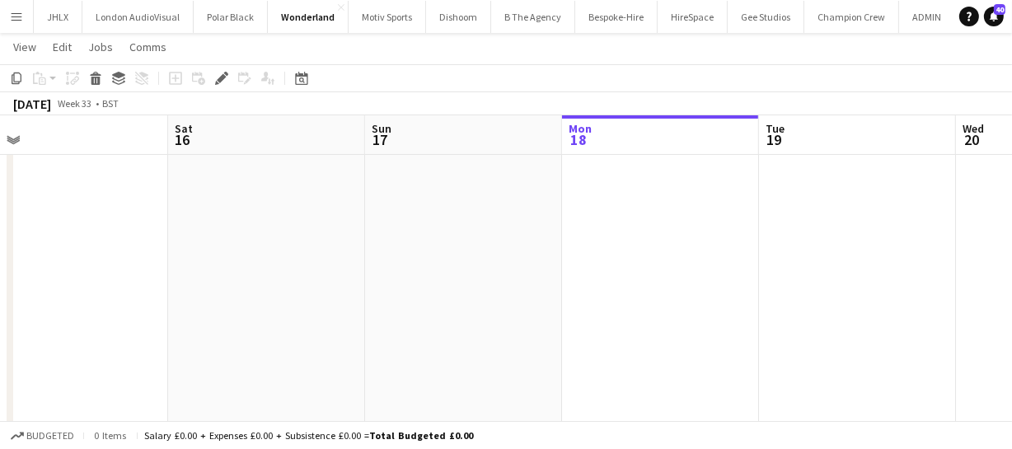
drag, startPoint x: 620, startPoint y: 239, endPoint x: 234, endPoint y: 213, distance: 387.2
click at [207, 208] on app-calendar-viewport "Wed 13 Thu 14 Fri 15 Sat 16 Sun 17 Mon 18 Tue 19 Wed 20 Thu 21 Fri 22 Sat 23" at bounding box center [506, 174] width 1012 height 644
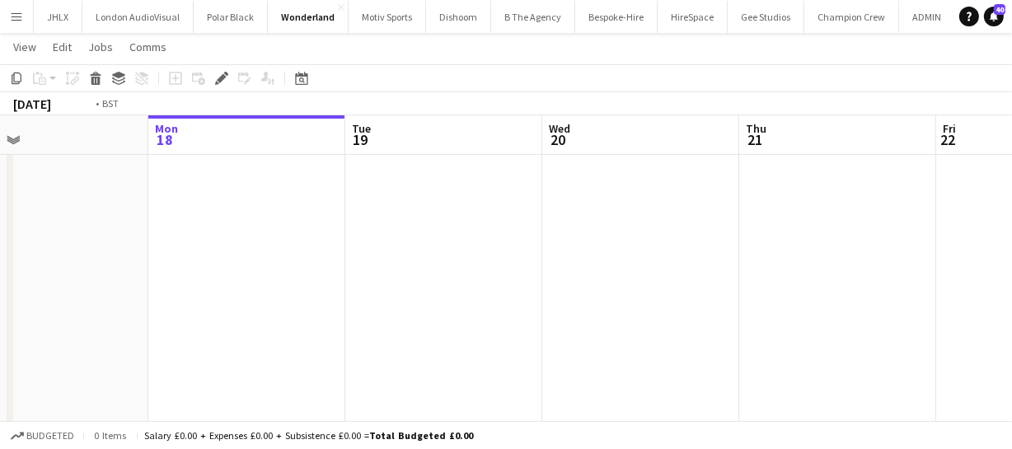
drag, startPoint x: 443, startPoint y: 236, endPoint x: 412, endPoint y: 243, distance: 32.2
click at [227, 227] on app-calendar-viewport "Fri 15 Sat 16 Sun 17 Mon 18 Tue 19 Wed 20 Thu 21 Fri 22 Sat 23 Sun 24 Mon 25" at bounding box center [506, 174] width 1012 height 644
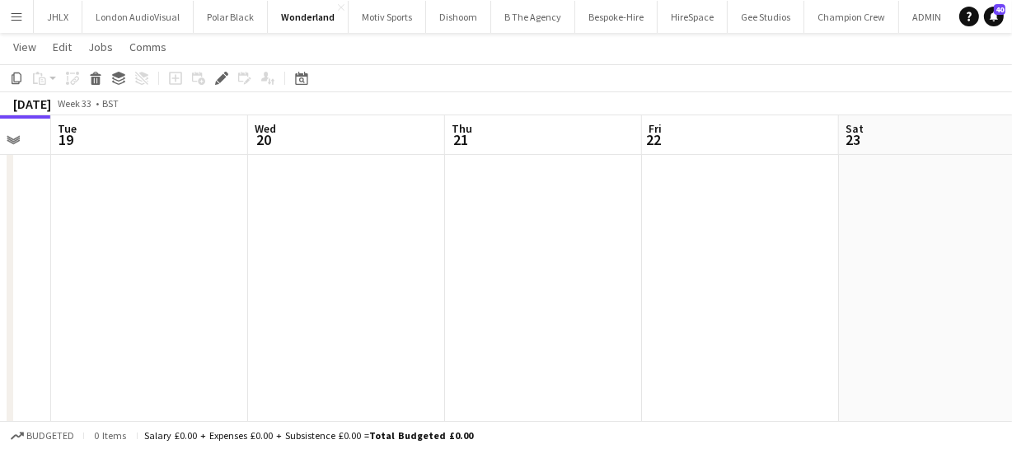
drag, startPoint x: 442, startPoint y: 244, endPoint x: 110, endPoint y: 197, distance: 335.3
click at [90, 199] on app-calendar-viewport "Fri 15 Sat 16 Sun 17 Mon 18 Tue 19 Wed 20 Thu 21 Fri 22 Sat 23 Sun 24 Mon 25" at bounding box center [506, 174] width 1012 height 644
drag, startPoint x: 560, startPoint y: 244, endPoint x: 293, endPoint y: 216, distance: 268.4
click at [185, 215] on app-calendar-viewport "Thu 21 Fri 22 Sat 23 Sun 24 Mon 25 Tue 26 Wed 27 Thu 28 Fri 29 Sat 30 Sun 31" at bounding box center [506, 174] width 1012 height 644
drag, startPoint x: 423, startPoint y: 229, endPoint x: 301, endPoint y: 230, distance: 121.1
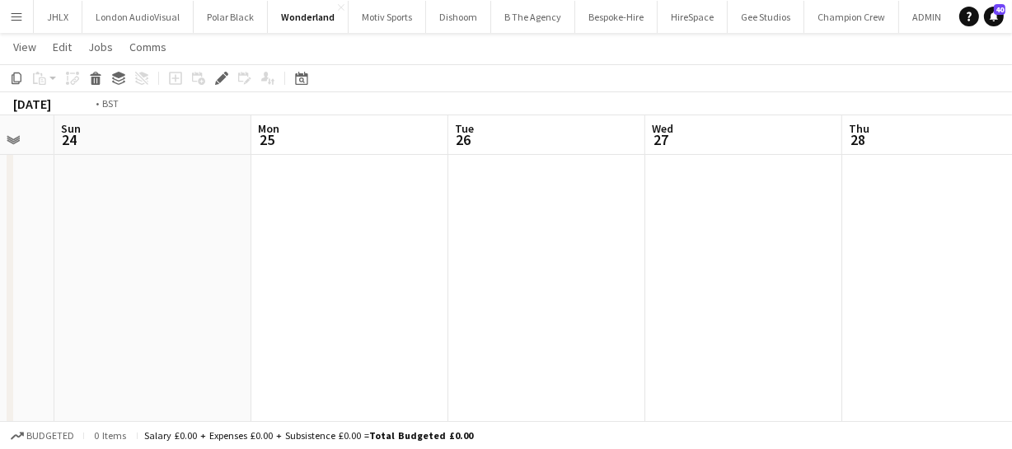
click at [155, 213] on app-calendar-viewport "Thu 21 Fri 22 Sat 23 Sun 24 Mon 25 Tue 26 Wed 27 Thu 28 Fri 29 Sat 30 Sun 31" at bounding box center [506, 174] width 1012 height 644
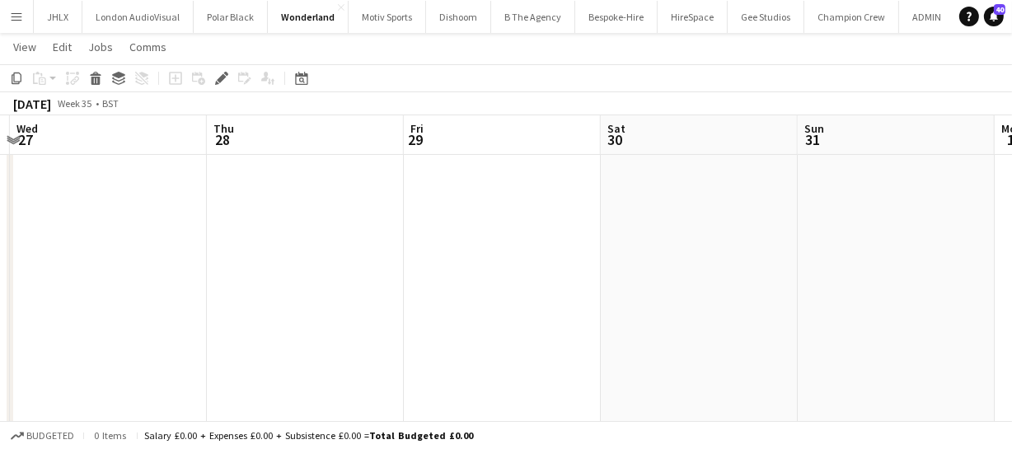
drag, startPoint x: 420, startPoint y: 246, endPoint x: 508, endPoint y: 236, distance: 88.7
click at [159, 222] on app-calendar-viewport "Sat 23 Sun 24 Mon 25 Tue 26 Wed 27 Thu 28 Fri 29 Sat 30 Sun 31 Mon 1 Tue 2" at bounding box center [506, 174] width 1012 height 644
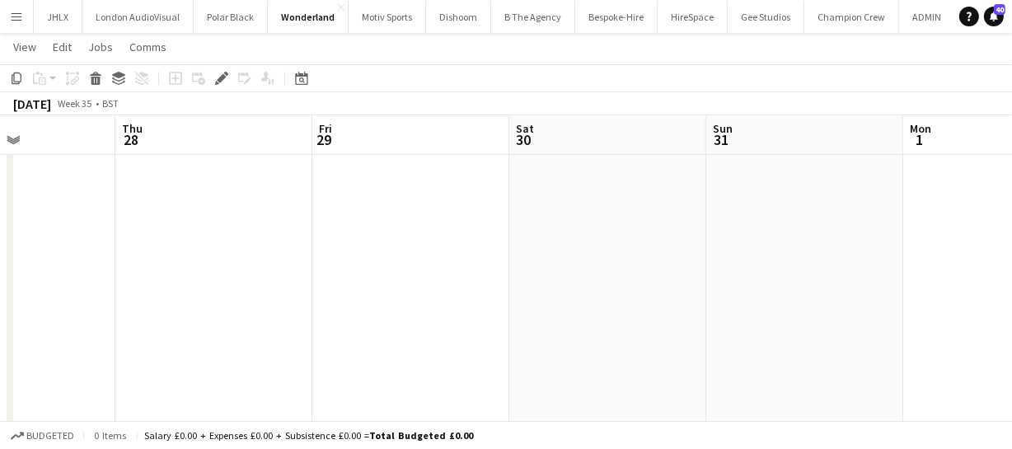
drag, startPoint x: 227, startPoint y: 224, endPoint x: 428, endPoint y: 240, distance: 202.4
click at [148, 219] on app-calendar-viewport "Mon 25 Tue 26 Wed 27 Thu 28 Fri 29 Sat 30 Sun 31 Mon 1 Tue 2 Wed 3 Thu 4" at bounding box center [506, 174] width 1012 height 644
click at [202, 214] on app-calendar-viewport "Wed 27 Thu 28 Fri 29 Sat 30 Sun 31 Mon 1 Tue 2 Wed 3 Thu 4 Fri 5 2/2 1 Job Sat …" at bounding box center [506, 174] width 1012 height 644
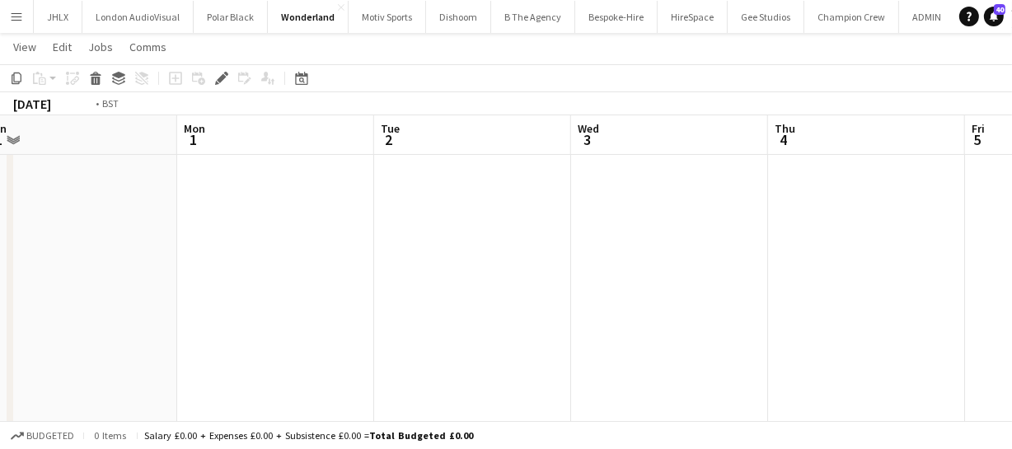
click at [215, 189] on app-calendar-viewport "Wed 27 Thu 28 Fri 29 Sat 30 Sun 31 Mon 1 Tue 2 Wed 3 Thu 4 Fri 5 2/2 1 Job Sat …" at bounding box center [506, 174] width 1012 height 644
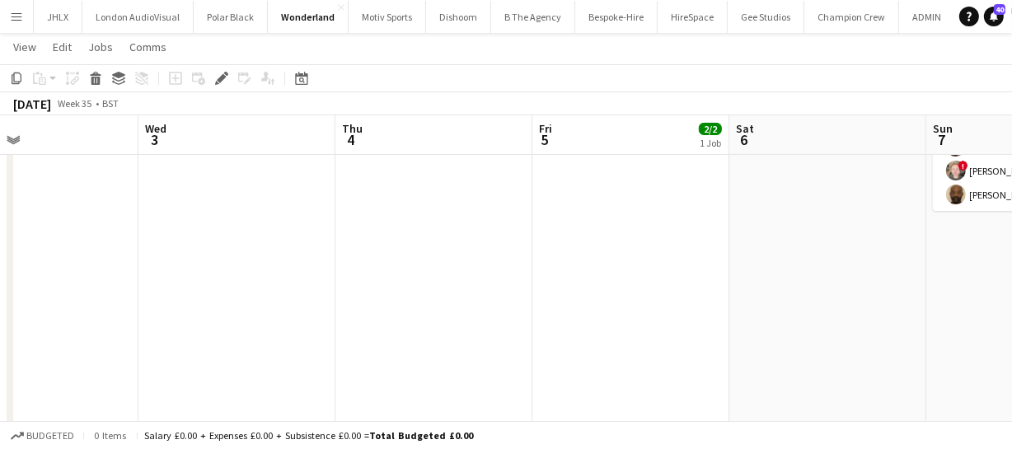
drag, startPoint x: 614, startPoint y: 229, endPoint x: 112, endPoint y: 176, distance: 504.4
click at [142, 177] on app-calendar-viewport "Sun 31 Mon 1 Tue 2 Wed 3 Thu 4 Fri 5 2/2 1 Job Sat 6 Sun 7 4/4 1 Job Mon 8 12/1…" at bounding box center [506, 174] width 1012 height 644
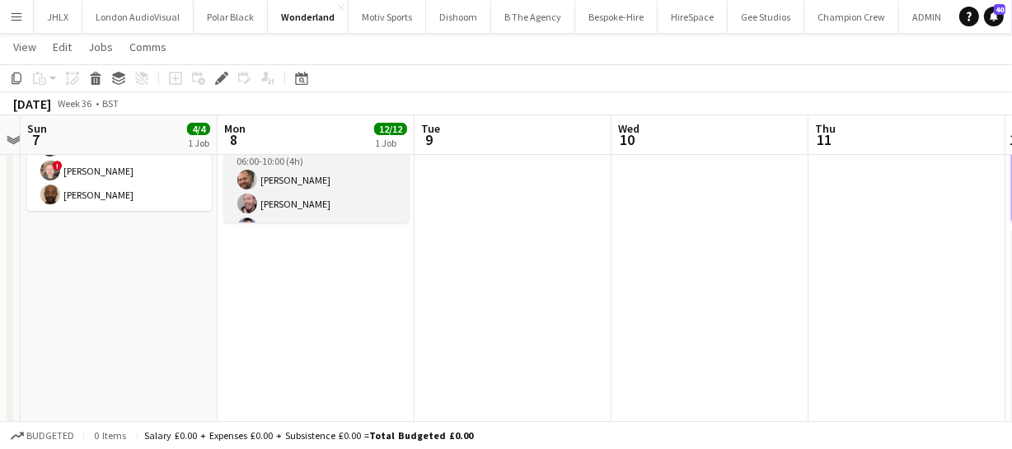
click at [159, 180] on app-calendar-viewport "Thu 4 Fri 5 2/2 1 Job Sat 6 Sun 7 4/4 1 Job Mon 8 12/12 1 Job Tue 9 Wed 10 Thu …" at bounding box center [506, 174] width 1012 height 644
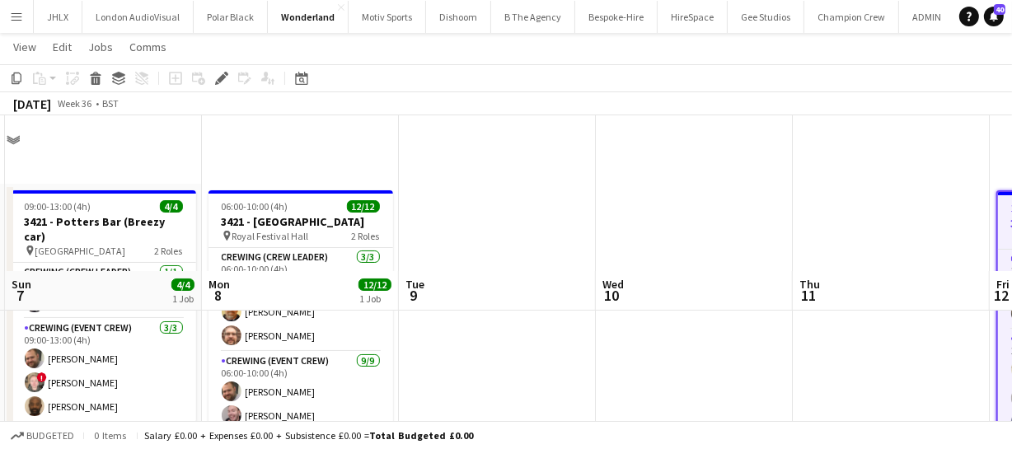
scroll to position [0, 0]
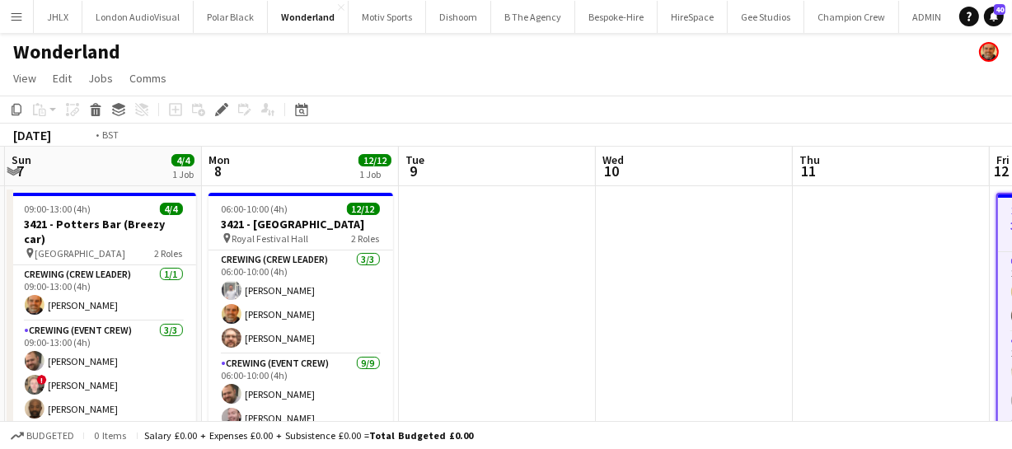
drag, startPoint x: 506, startPoint y: 297, endPoint x: 249, endPoint y: 278, distance: 257.7
click at [272, 278] on app-calendar-viewport "Thu 4 Fri 5 2/2 1 Job Sat 6 Sun 7 4/4 1 Job Mon 8 12/12 1 Job Tue 9 Wed 10 Thu …" at bounding box center [506, 428] width 1012 height 563
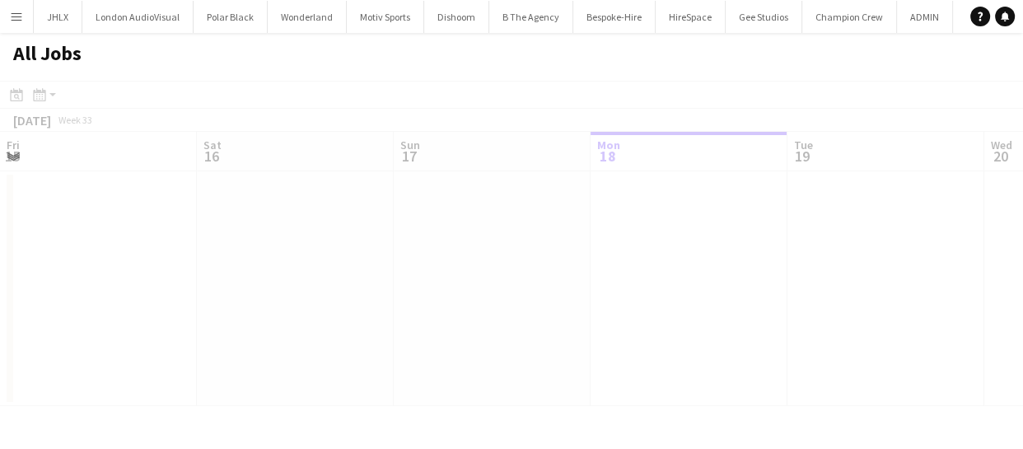
scroll to position [0, 394]
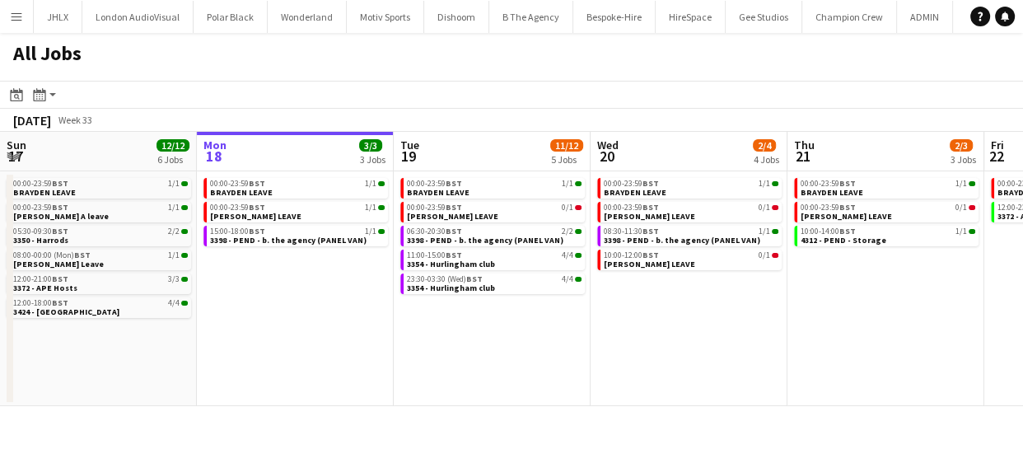
drag, startPoint x: 762, startPoint y: 336, endPoint x: 530, endPoint y: 334, distance: 232.3
click at [601, 339] on app-calendar-viewport "Fri 15 31/31 9 Jobs Sat 16 14/14 4 Jobs Sun 17 12/12 6 Jobs Mon 18 3/3 3 Jobs T…" at bounding box center [511, 269] width 1023 height 274
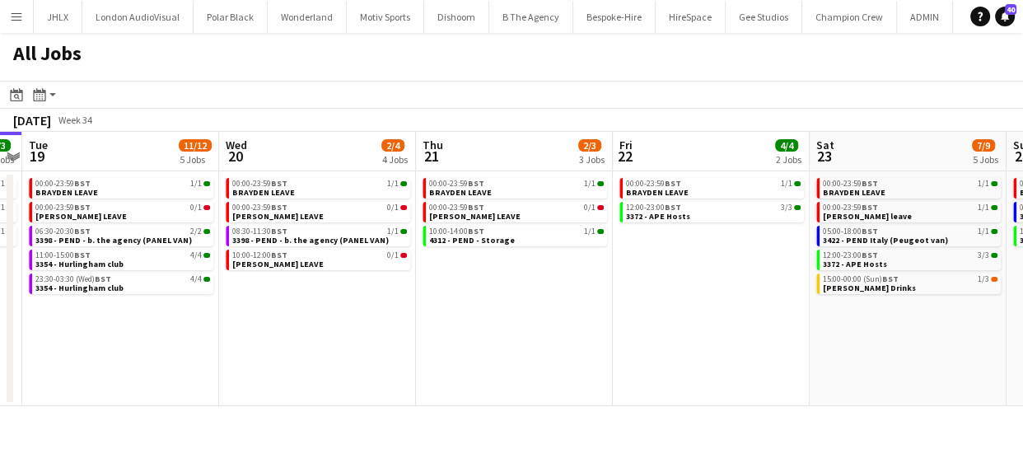
drag, startPoint x: 701, startPoint y: 340, endPoint x: 565, endPoint y: 353, distance: 136.6
click at [490, 362] on app-calendar-viewport "Fri 15 31/31 9 Jobs Sat 16 14/14 4 Jobs Sun 17 12/12 6 Jobs Mon 18 3/3 3 Jobs T…" at bounding box center [511, 269] width 1023 height 274
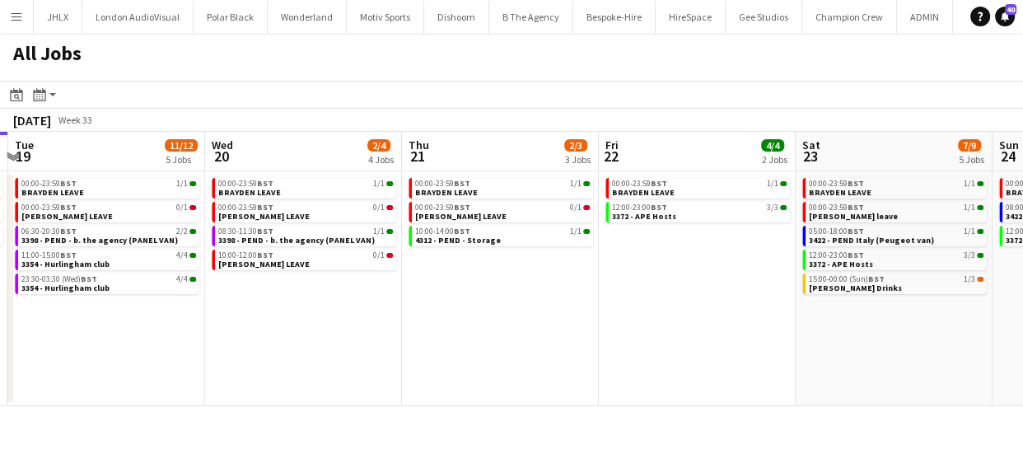
drag, startPoint x: 694, startPoint y: 362, endPoint x: 460, endPoint y: 367, distance: 234.8
click at [420, 371] on app-calendar-viewport "Fri 15 31/31 9 Jobs Sat 16 14/14 4 Jobs Sun 17 12/12 6 Jobs Mon 18 3/3 3 Jobs T…" at bounding box center [511, 269] width 1023 height 274
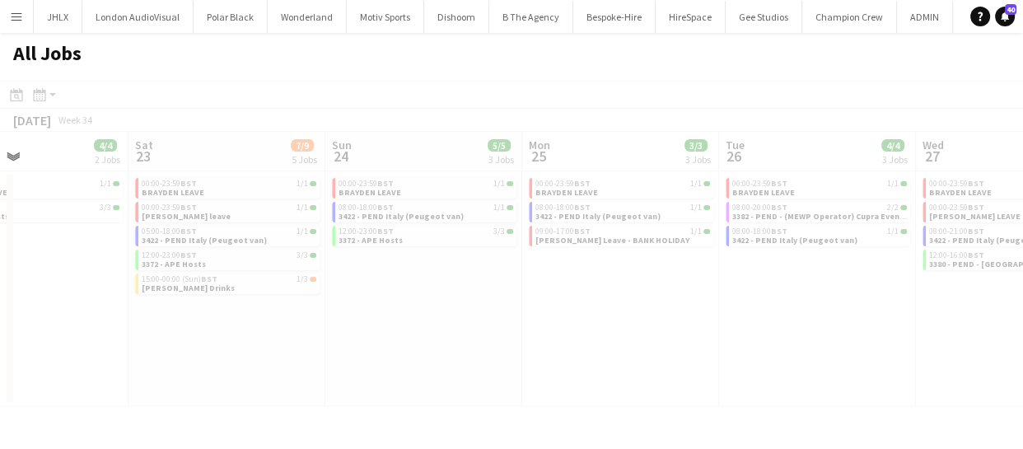
drag, startPoint x: 497, startPoint y: 377, endPoint x: 423, endPoint y: 381, distance: 74.2
click at [379, 381] on app-all-jobs "All Jobs Date picker [DATE] [DATE] [DATE] M [DATE] T [DATE] W [DATE] T [DATE] F…" at bounding box center [511, 219] width 1023 height 373
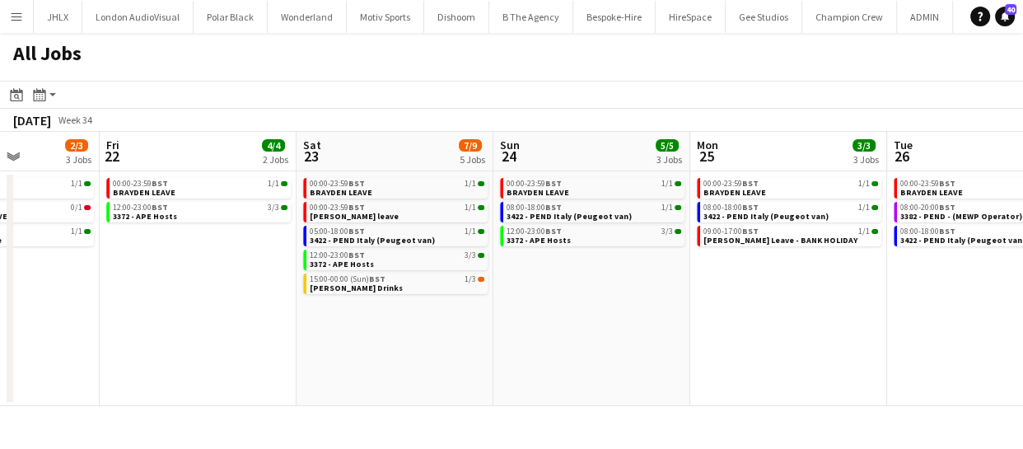
drag, startPoint x: 730, startPoint y: 374, endPoint x: 454, endPoint y: 360, distance: 276.3
click at [321, 380] on app-calendar-viewport "Tue 19 11/12 5 Jobs Wed 20 2/4 4 Jobs Thu 21 2/3 3 Jobs Fri 22 4/4 2 Jobs Sat 2…" at bounding box center [511, 269] width 1023 height 274
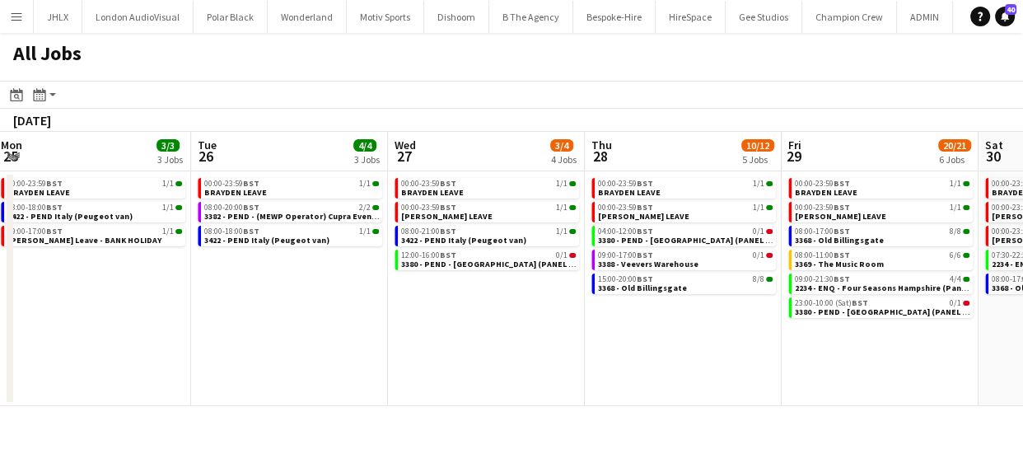
drag, startPoint x: 678, startPoint y: 358, endPoint x: 432, endPoint y: 358, distance: 245.5
click at [405, 362] on app-calendar-viewport "Thu 21 2/3 3 Jobs Fri 22 4/4 2 Jobs Sat 23 7/9 5 Jobs Sun 24 5/5 3 Jobs Mon 25 …" at bounding box center [511, 269] width 1023 height 274
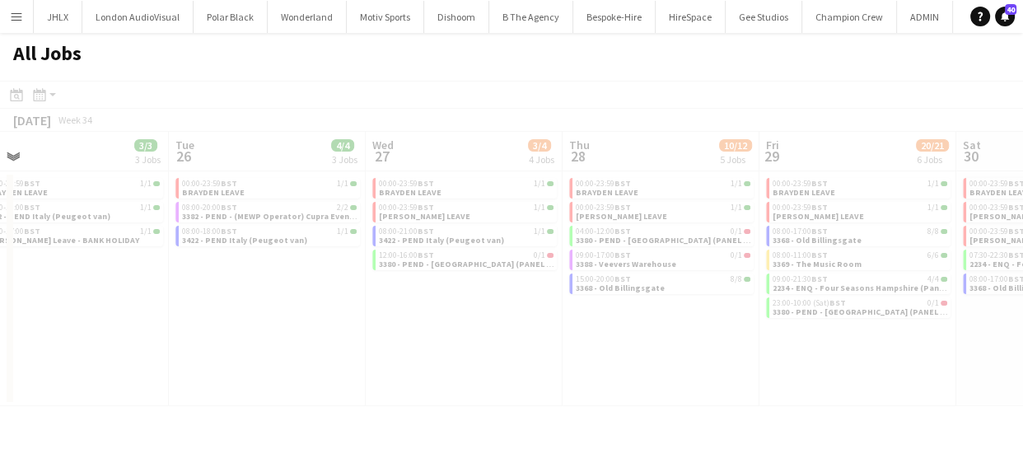
drag, startPoint x: 597, startPoint y: 353, endPoint x: 465, endPoint y: 362, distance: 132.1
click at [342, 377] on app-all-jobs "All Jobs Date picker [DATE] [DATE] [DATE] M [DATE] T [DATE] W [DATE] T [DATE] F…" at bounding box center [511, 219] width 1023 height 373
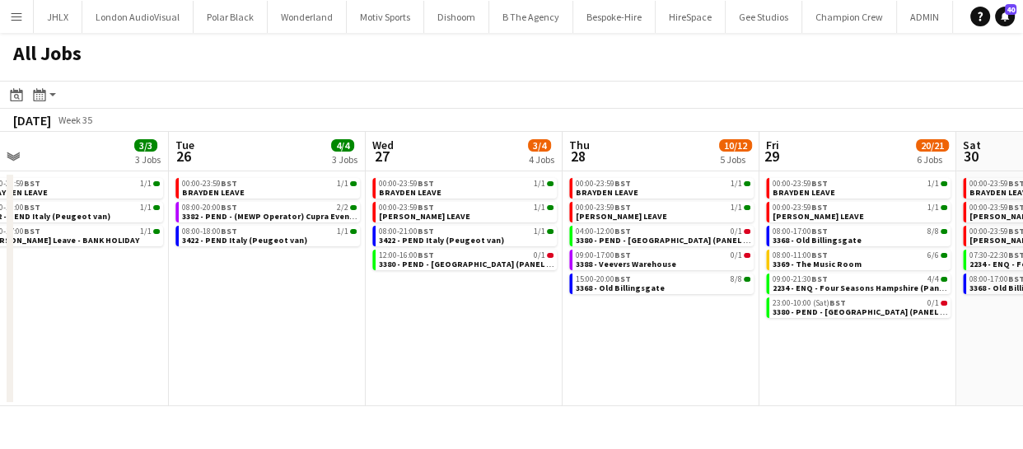
drag, startPoint x: 591, startPoint y: 374, endPoint x: 423, endPoint y: 384, distance: 169.2
click at [445, 383] on app-calendar-viewport "Sat 23 7/9 5 Jobs Sun 24 5/5 3 Jobs Mon 25 3/3 3 Jobs Tue 26 4/4 3 Jobs Wed 27 …" at bounding box center [511, 269] width 1023 height 274
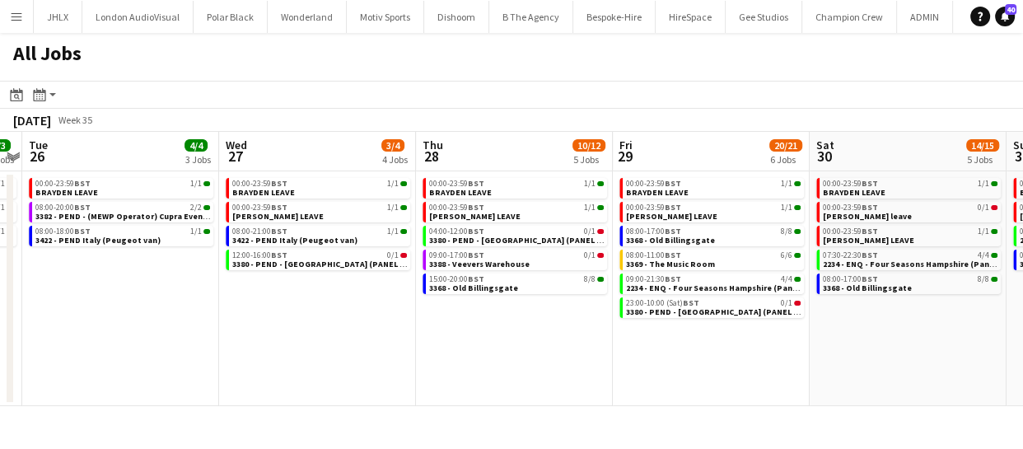
click at [346, 386] on app-calendar-viewport "Sat 23 7/9 5 Jobs Sun 24 5/5 3 Jobs Mon 25 3/3 3 Jobs Tue 26 4/4 3 Jobs Wed 27 …" at bounding box center [511, 269] width 1023 height 274
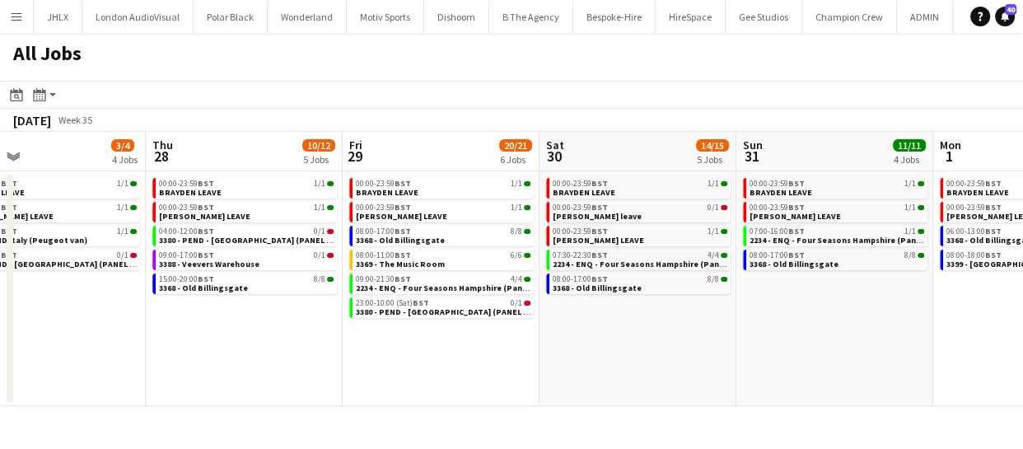
drag, startPoint x: 577, startPoint y: 357, endPoint x: 521, endPoint y: 355, distance: 55.2
click at [526, 356] on app-calendar-viewport "Mon 25 3/3 3 Jobs Tue 26 4/4 3 Jobs Wed 27 3/4 4 Jobs Thu 28 10/12 5 Jobs Fri 2…" at bounding box center [511, 269] width 1023 height 274
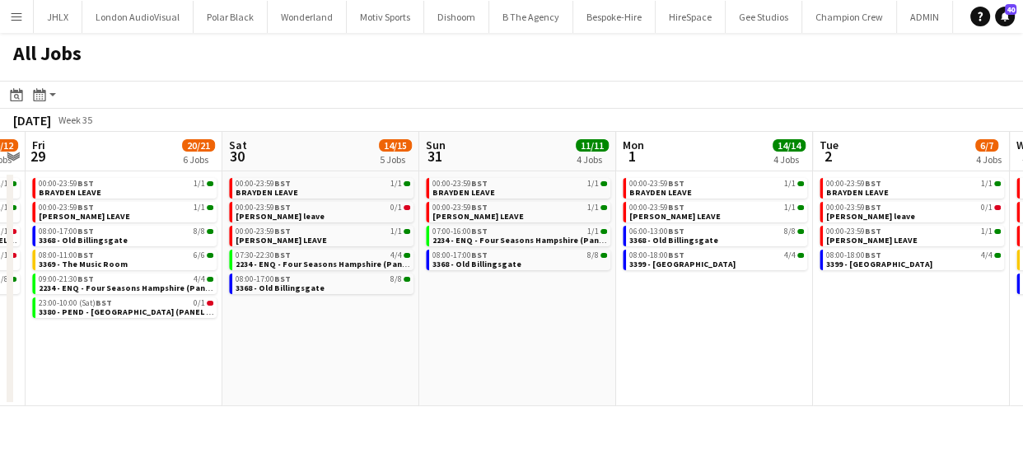
click at [616, 362] on app-all-jobs "All Jobs Date picker [DATE] [DATE] [DATE] M [DATE] T [DATE] W [DATE] T [DATE] F…" at bounding box center [511, 219] width 1023 height 373
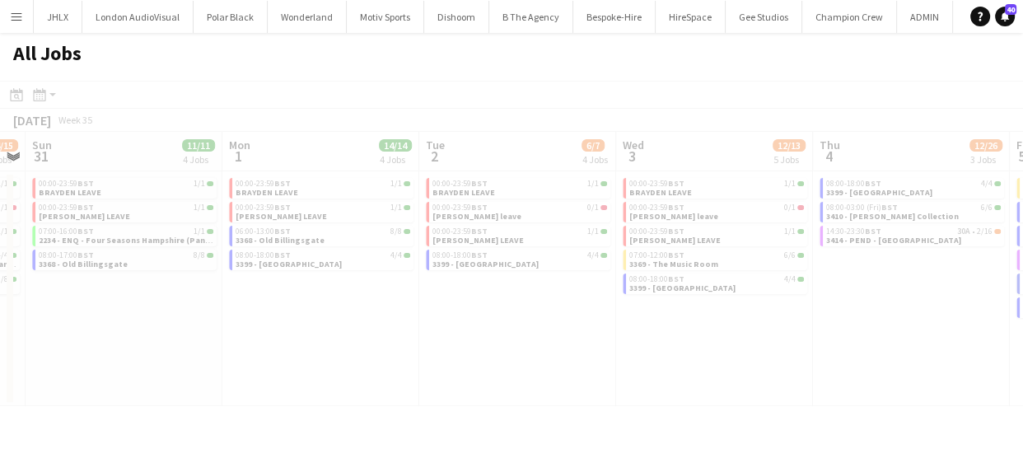
scroll to position [0, 430]
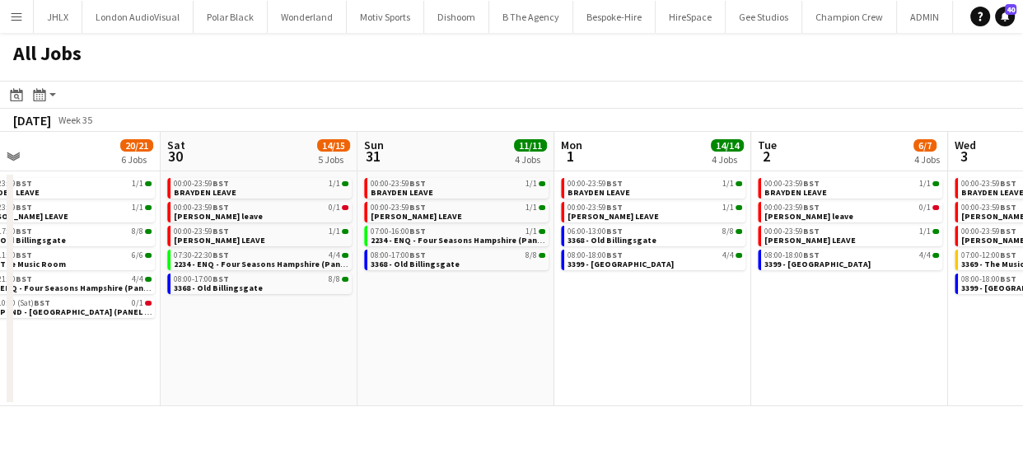
drag, startPoint x: 731, startPoint y: 370, endPoint x: 617, endPoint y: 367, distance: 113.7
click at [613, 371] on app-calendar-viewport "Wed 27 3/4 4 Jobs Thu 28 10/12 5 Jobs Fri 29 20/21 6 Jobs Sat 30 14/15 5 Jobs S…" at bounding box center [511, 269] width 1023 height 274
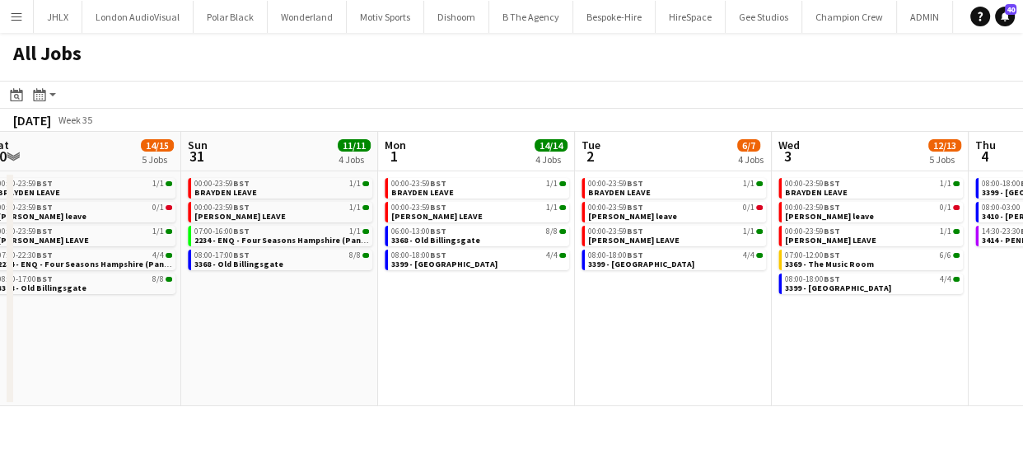
click at [526, 370] on app-calendar-viewport "Wed 27 3/4 4 Jobs Thu 28 10/12 5 Jobs Fri 29 20/21 6 Jobs Sat 30 14/15 5 Jobs S…" at bounding box center [511, 269] width 1023 height 274
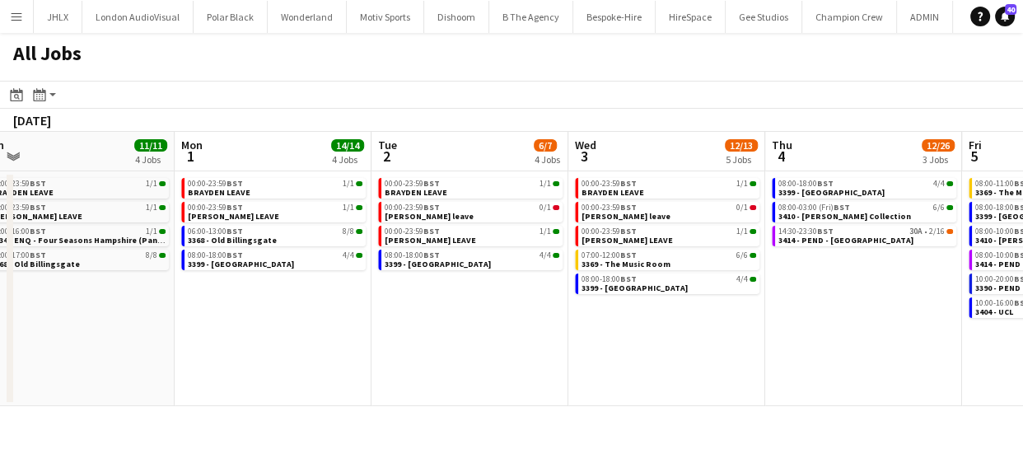
drag, startPoint x: 753, startPoint y: 363, endPoint x: 511, endPoint y: 364, distance: 242.2
click at [524, 370] on app-calendar-viewport "Wed 27 3/4 4 Jobs Thu 28 10/12 5 Jobs Fri 29 20/21 6 Jobs Sat 30 14/15 5 Jobs S…" at bounding box center [511, 269] width 1023 height 274
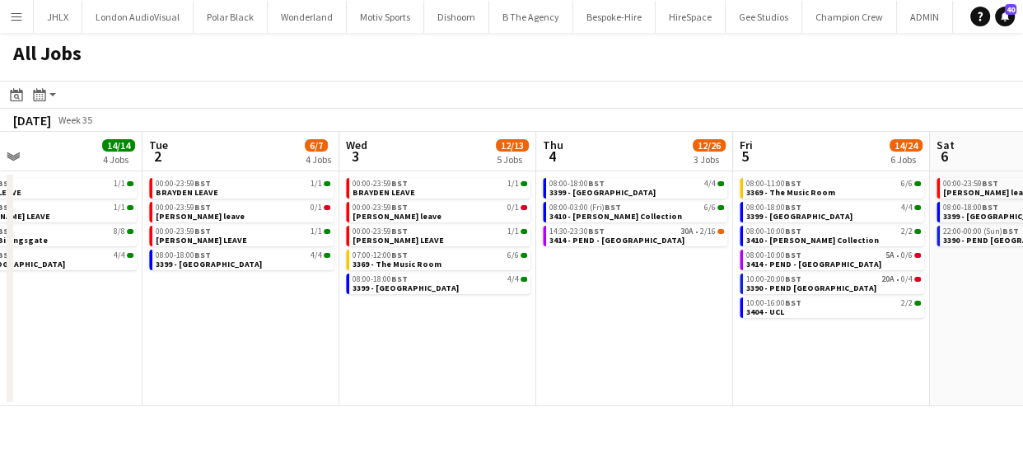
click at [555, 361] on app-all-jobs "All Jobs Date picker AUG 2025 AUG 2025 Monday M Tuesday T Wednesday W Thursday …" at bounding box center [511, 219] width 1023 height 373
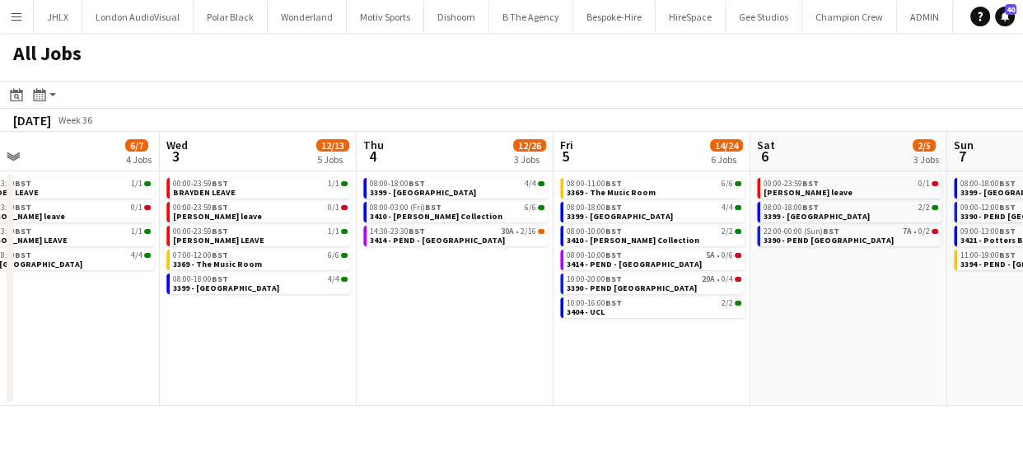
drag, startPoint x: 663, startPoint y: 390, endPoint x: 454, endPoint y: 382, distance: 209.4
click at [470, 386] on app-calendar-viewport "Sun 31 11/11 4 Jobs Mon 1 14/14 4 Jobs Tue 2 6/7 4 Jobs Wed 3 12/13 5 Jobs Thu …" at bounding box center [511, 269] width 1023 height 274
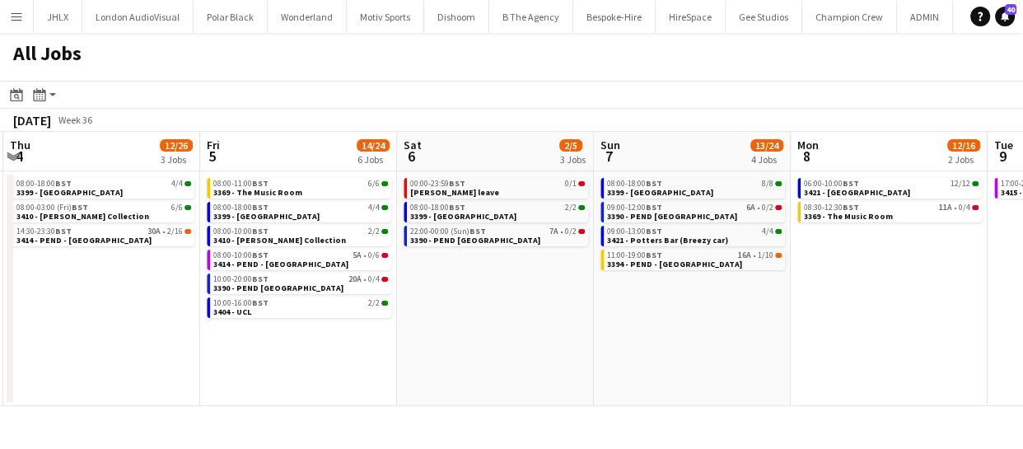
drag, startPoint x: 644, startPoint y: 367, endPoint x: 503, endPoint y: 361, distance: 141.0
click at [526, 362] on app-calendar-viewport "Sun 31 11/11 4 Jobs Mon 1 14/14 4 Jobs Tue 2 6/7 4 Jobs Wed 3 12/13 5 Jobs Thu …" at bounding box center [511, 269] width 1023 height 274
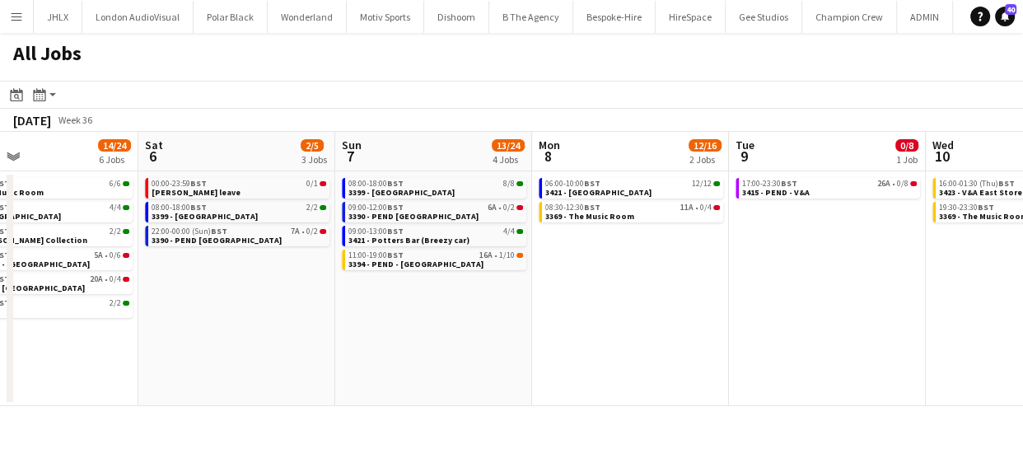
click at [540, 353] on app-all-jobs "All Jobs Date picker AUG 2025 AUG 2025 Monday M Tuesday T Wednesday W Thursday …" at bounding box center [511, 219] width 1023 height 373
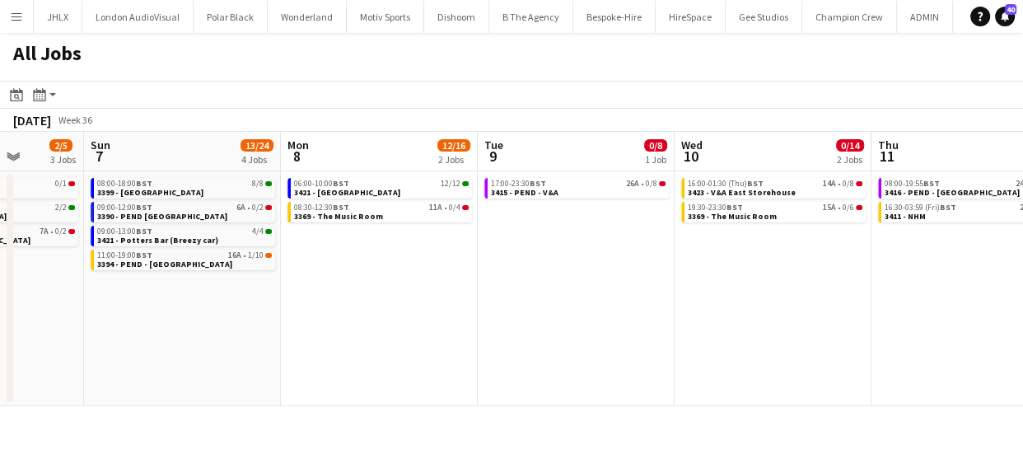
drag, startPoint x: 560, startPoint y: 357, endPoint x: 499, endPoint y: 355, distance: 61.0
click at [478, 361] on app-calendar-viewport "Thu 4 12/26 3 Jobs Fri 5 14/24 6 Jobs Sat 6 2/5 3 Jobs Sun 7 13/24 4 Jobs Mon 8…" at bounding box center [511, 269] width 1023 height 274
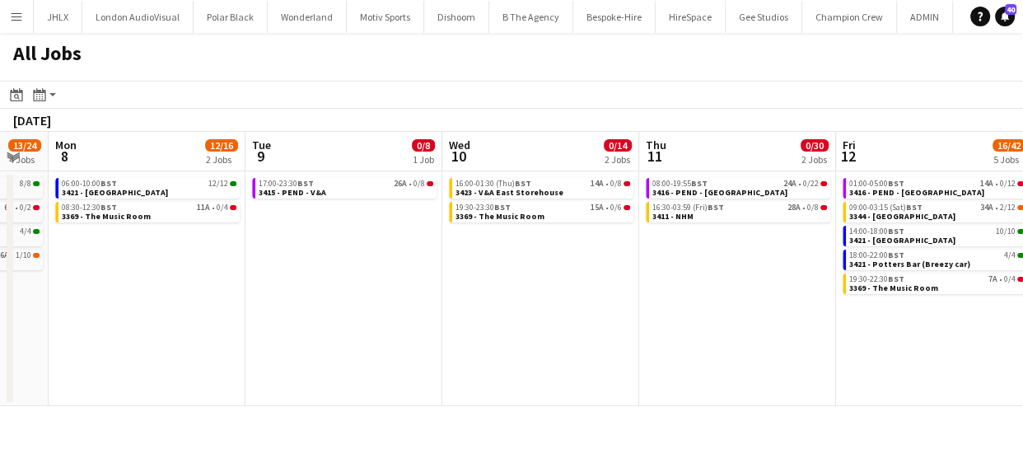
drag, startPoint x: 688, startPoint y: 358, endPoint x: 634, endPoint y: 357, distance: 53.5
click at [515, 363] on app-calendar-viewport "Thu 4 12/26 3 Jobs Fri 5 14/24 6 Jobs Sat 6 2/5 3 Jobs Sun 7 13/24 4 Jobs Mon 8…" at bounding box center [511, 269] width 1023 height 274
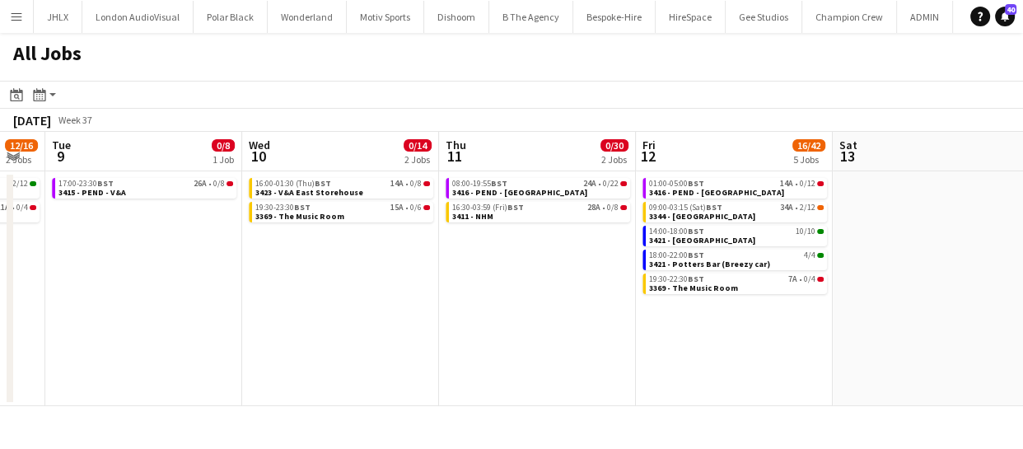
click at [480, 366] on app-calendar-viewport "Sat 6 2/5 3 Jobs Sun 7 13/24 4 Jobs Mon 8 12/16 2 Jobs Tue 9 0/8 1 Job Wed 10 0…" at bounding box center [511, 269] width 1023 height 274
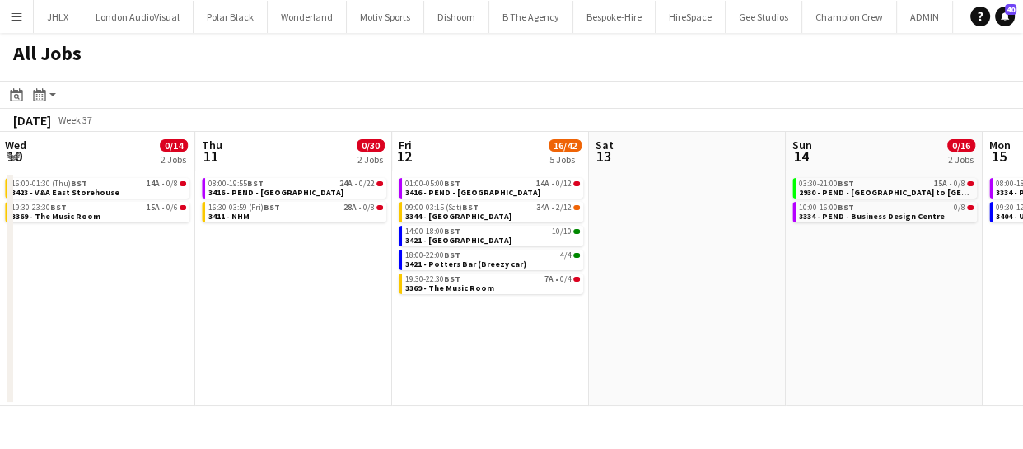
click at [635, 365] on app-all-jobs "All Jobs Date picker AUG 2025 AUG 2025 Monday M Tuesday T Wednesday W Thursday …" at bounding box center [511, 219] width 1023 height 373
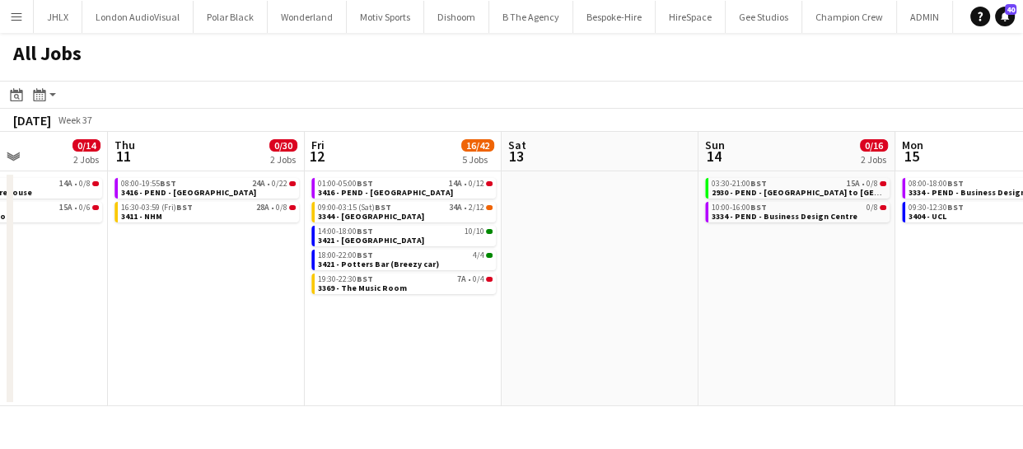
drag, startPoint x: 709, startPoint y: 357, endPoint x: 618, endPoint y: 353, distance: 91.5
click at [568, 362] on app-calendar-viewport "Mon 8 12/16 2 Jobs Tue 9 0/8 1 Job Wed 10 0/14 2 Jobs Thu 11 0/30 2 Jobs Fri 12…" at bounding box center [511, 269] width 1023 height 274
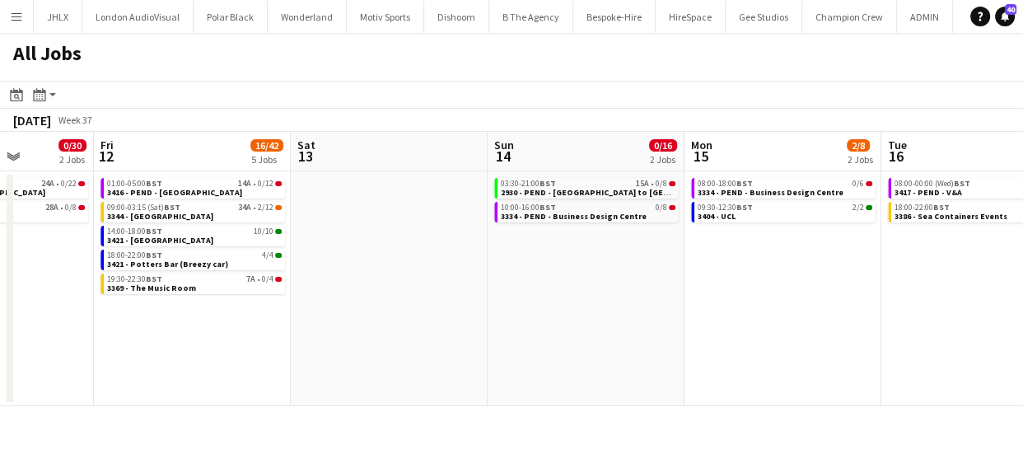
click at [528, 363] on app-calendar-viewport "Mon 8 12/16 2 Jobs Tue 9 0/8 1 Job Wed 10 0/14 2 Jobs Thu 11 0/30 2 Jobs Fri 12…" at bounding box center [511, 269] width 1023 height 274
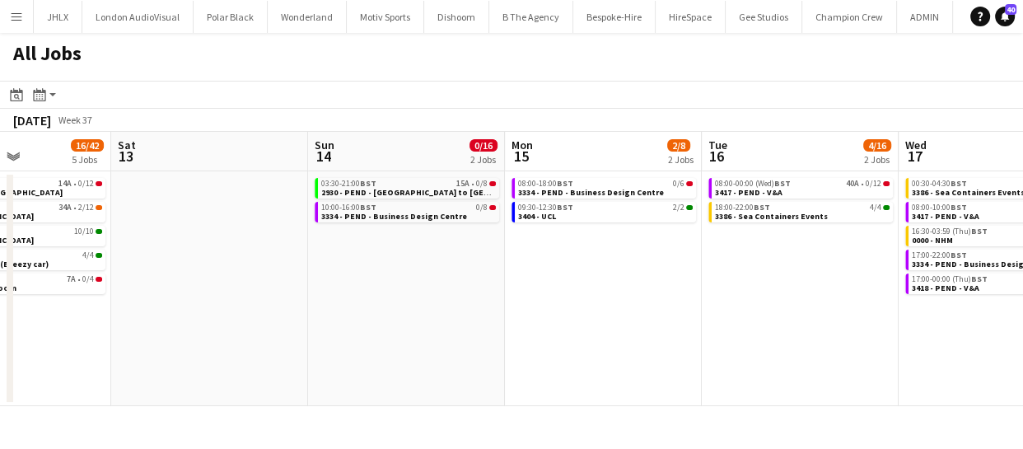
click at [494, 368] on app-calendar-viewport "Wed 10 0/14 2 Jobs Thu 11 0/30 2 Jobs Fri 12 16/42 5 Jobs Sat 13 Sun 14 0/16 2 …" at bounding box center [511, 269] width 1023 height 274
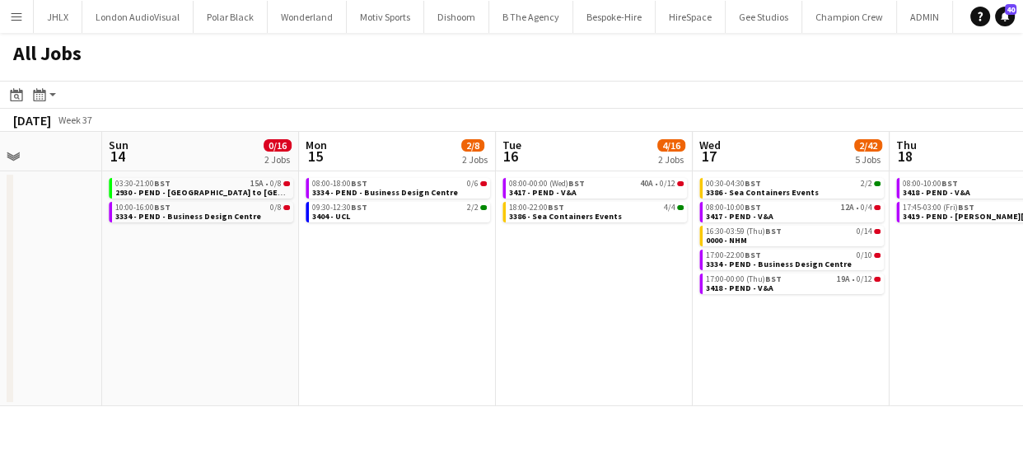
scroll to position [0, 442]
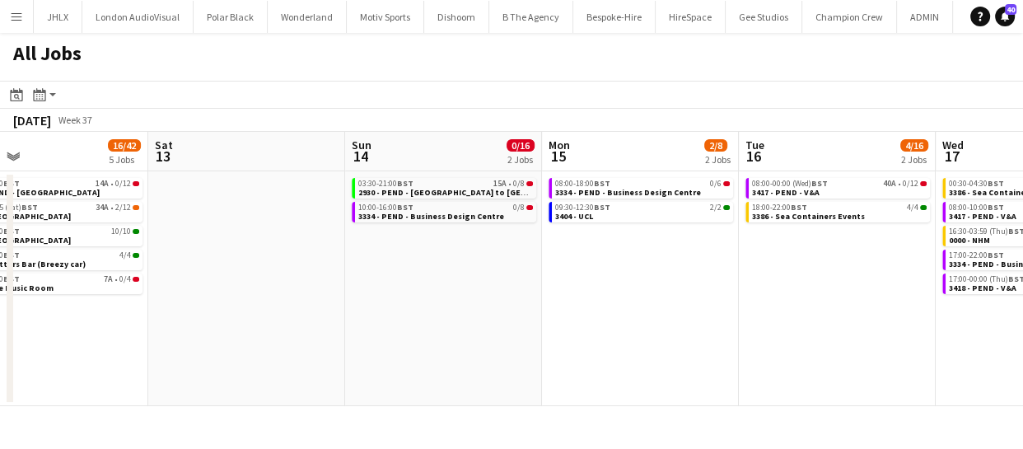
click at [801, 358] on app-all-jobs "All Jobs Date picker AUG 2025 AUG 2025 Monday M Tuesday T Wednesday W Thursday …" at bounding box center [511, 219] width 1023 height 373
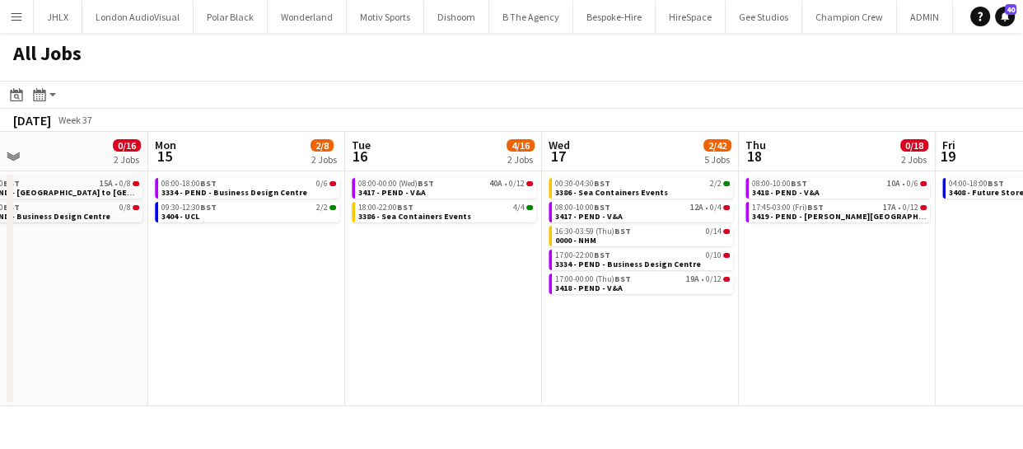
drag, startPoint x: 881, startPoint y: 342, endPoint x: 798, endPoint y: 354, distance: 84.1
click at [798, 354] on app-calendar-viewport "Fri 12 16/42 5 Jobs Sat 13 Sun 14 0/16 2 Jobs Mon 15 2/8 2 Jobs Tue 16 4/16 2 J…" at bounding box center [511, 269] width 1023 height 274
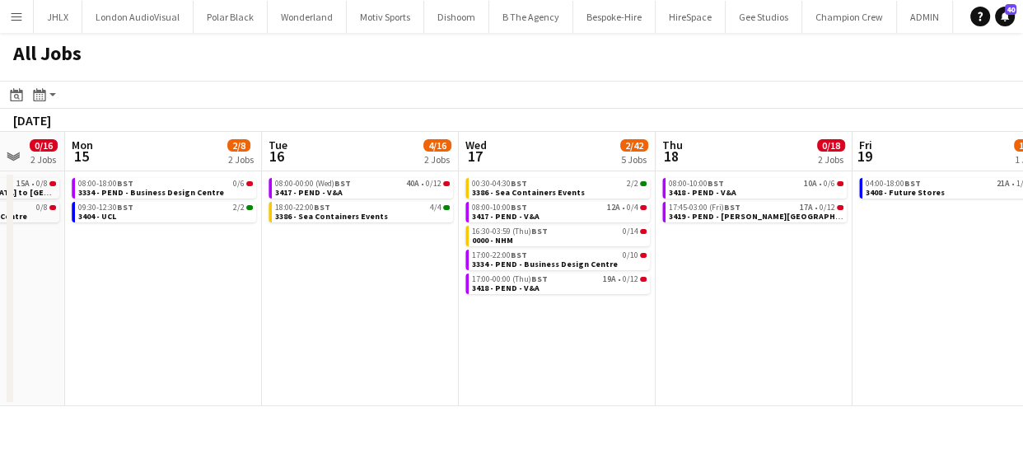
drag, startPoint x: 896, startPoint y: 353, endPoint x: 814, endPoint y: 356, distance: 82.4
click at [852, 356] on app-calendar-viewport "Fri 12 16/42 5 Jobs Sat 13 Sun 14 0/16 2 Jobs Mon 15 2/8 2 Jobs Tue 16 4/16 2 J…" at bounding box center [511, 269] width 1023 height 274
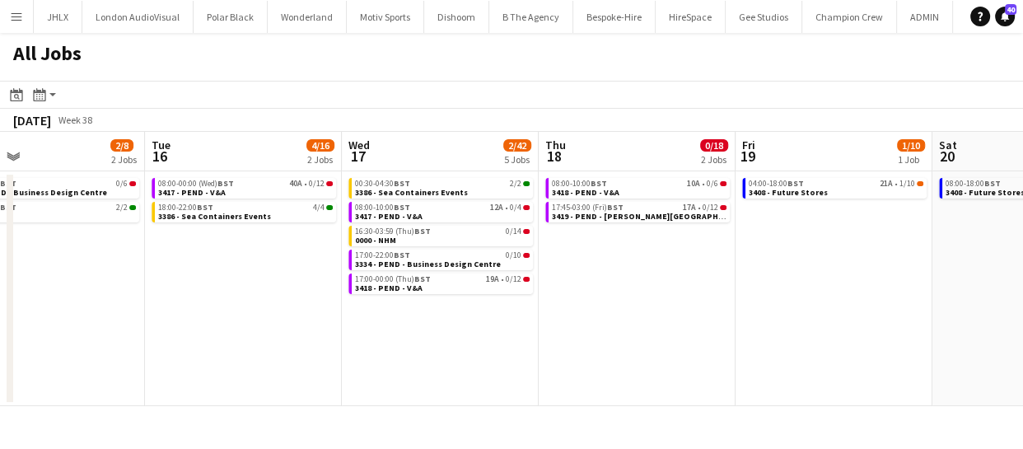
drag, startPoint x: 947, startPoint y: 346, endPoint x: 744, endPoint y: 353, distance: 203.6
click at [732, 356] on app-calendar-viewport "Fri 12 16/42 5 Jobs Sat 13 Sun 14 0/16 2 Jobs Mon 15 2/8 2 Jobs Tue 16 4/16 2 J…" at bounding box center [511, 269] width 1023 height 274
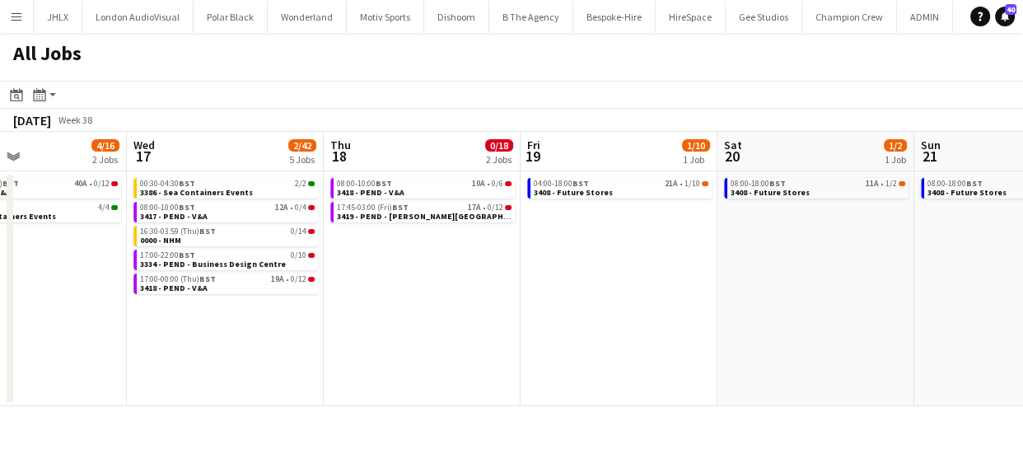
click at [728, 350] on app-calendar-viewport "Sun 14 0/16 2 Jobs Mon 15 2/8 2 Jobs Tue 16 4/16 2 Jobs Wed 17 2/42 5 Jobs Thu …" at bounding box center [511, 269] width 1023 height 274
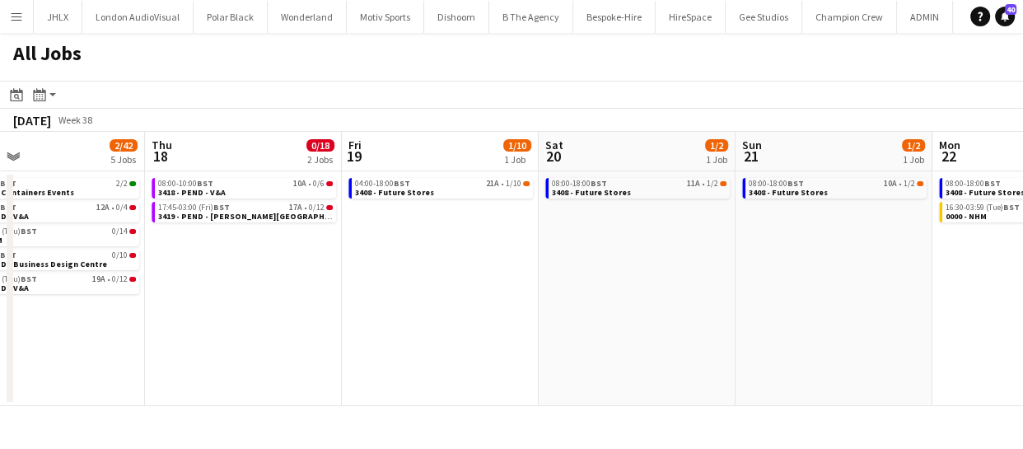
click at [757, 350] on app-calendar-viewport "Sun 14 0/16 2 Jobs Mon 15 2/8 2 Jobs Tue 16 4/16 2 Jobs Wed 17 2/42 5 Jobs Thu …" at bounding box center [511, 269] width 1023 height 274
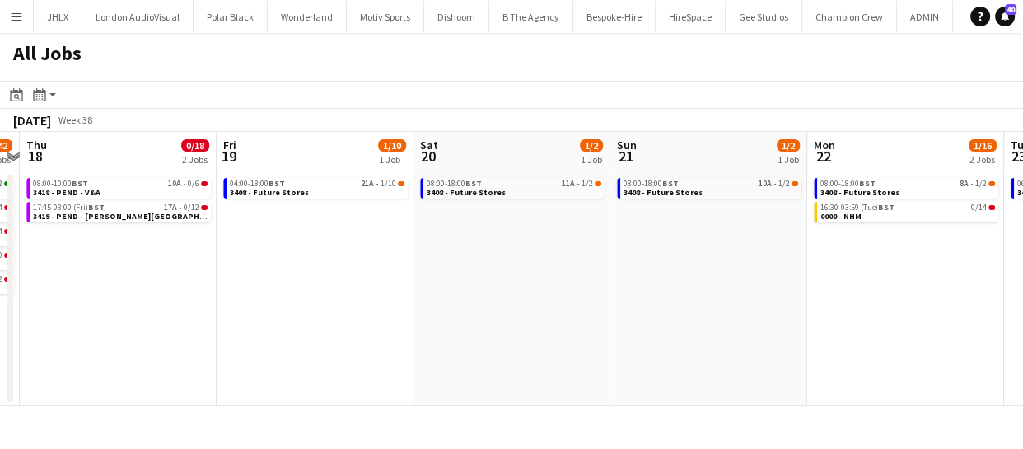
click at [757, 345] on app-all-jobs "All Jobs Date picker AUG 2025 AUG 2025 Monday M Tuesday T Wednesday W Thursday …" at bounding box center [511, 219] width 1023 height 373
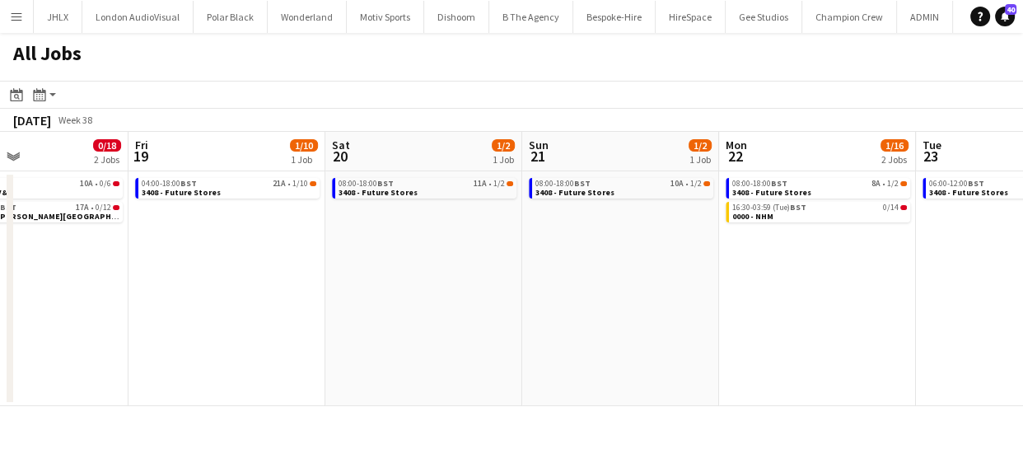
click at [732, 339] on app-calendar-viewport "Tue 16 4/16 2 Jobs Wed 17 2/42 5 Jobs Thu 18 0/18 2 Jobs Fri 19 1/10 1 Job Sat …" at bounding box center [511, 269] width 1023 height 274
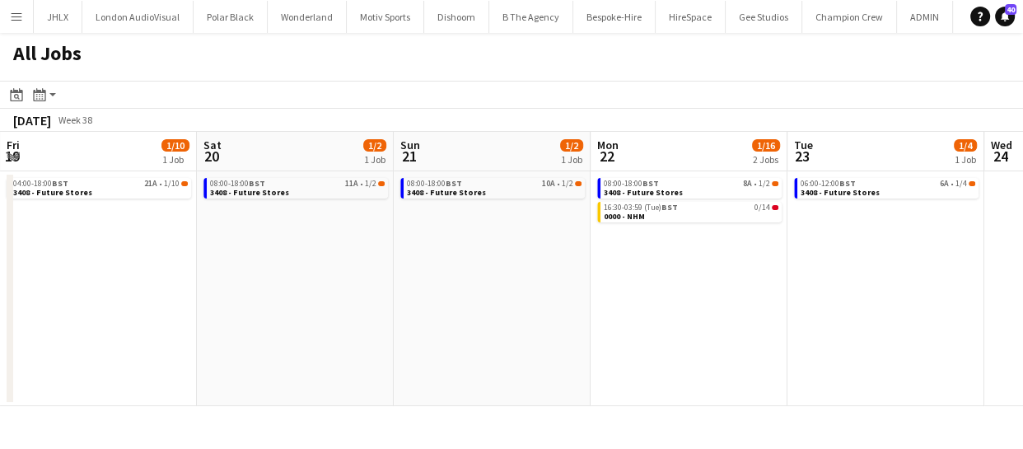
click at [675, 334] on app-calendar-viewport "Tue 16 4/16 2 Jobs Wed 17 2/42 5 Jobs Thu 18 0/18 2 Jobs Fri 19 1/10 1 Job Sat …" at bounding box center [511, 269] width 1023 height 274
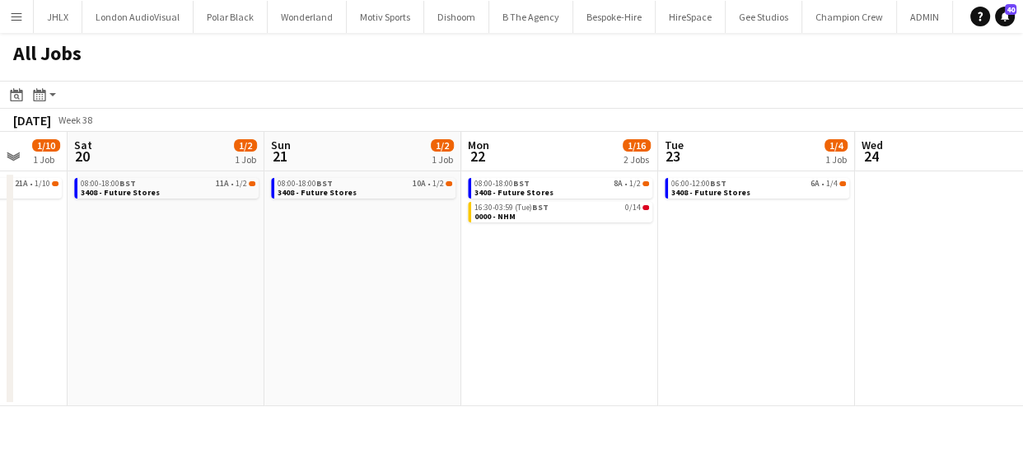
drag, startPoint x: 710, startPoint y: 334, endPoint x: 544, endPoint y: 335, distance: 165.6
click at [545, 336] on app-calendar-viewport "Tue 16 4/16 2 Jobs Wed 17 2/42 5 Jobs Thu 18 0/18 2 Jobs Fri 19 1/10 1 Job Sat …" at bounding box center [511, 269] width 1023 height 274
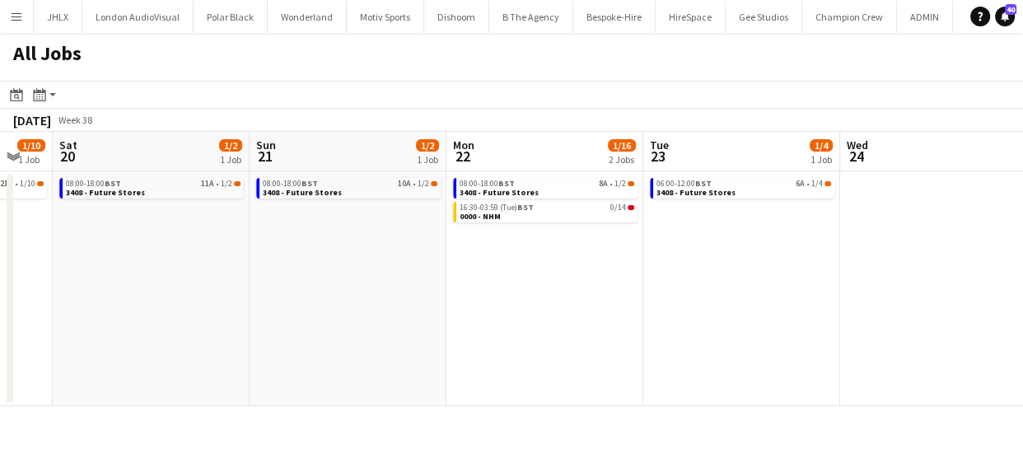
drag, startPoint x: 567, startPoint y: 329, endPoint x: 816, endPoint y: 331, distance: 249.6
click at [816, 331] on app-calendar-viewport "Wed 17 2/42 5 Jobs Thu 18 0/18 2 Jobs Fri 19 1/10 1 Job Sat 20 1/2 1 Job Sun 21…" at bounding box center [511, 269] width 1023 height 274
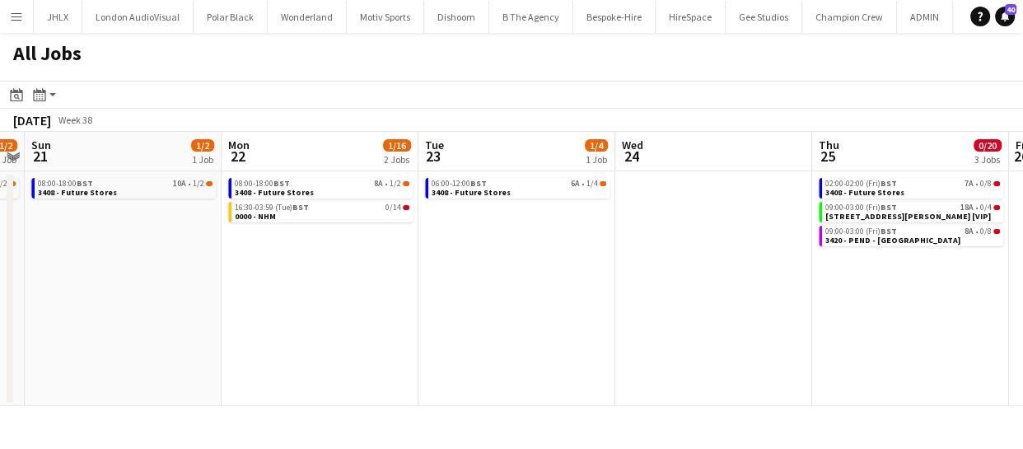
drag, startPoint x: 778, startPoint y: 336, endPoint x: 465, endPoint y: 326, distance: 312.3
click at [478, 334] on app-calendar-viewport "Wed 17 2/42 5 Jobs Thu 18 0/18 2 Jobs Fri 19 1/10 1 Job Sat 20 1/2 1 Job Sun 21…" at bounding box center [511, 269] width 1023 height 274
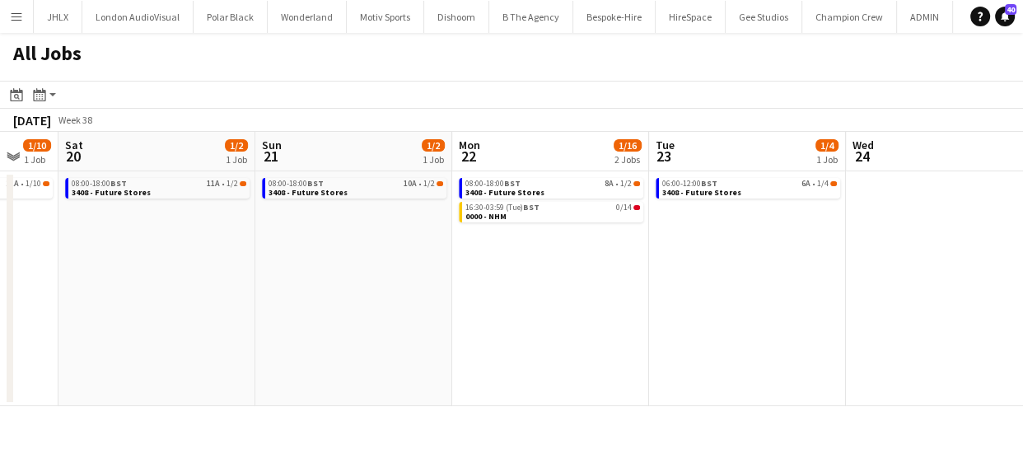
drag, startPoint x: 558, startPoint y: 313, endPoint x: 428, endPoint y: 325, distance: 131.6
click at [429, 325] on app-calendar-viewport "Wed 17 2/42 5 Jobs Thu 18 0/18 2 Jobs Fri 19 1/10 1 Job Sat 20 1/2 1 Job Sun 21…" at bounding box center [511, 269] width 1023 height 274
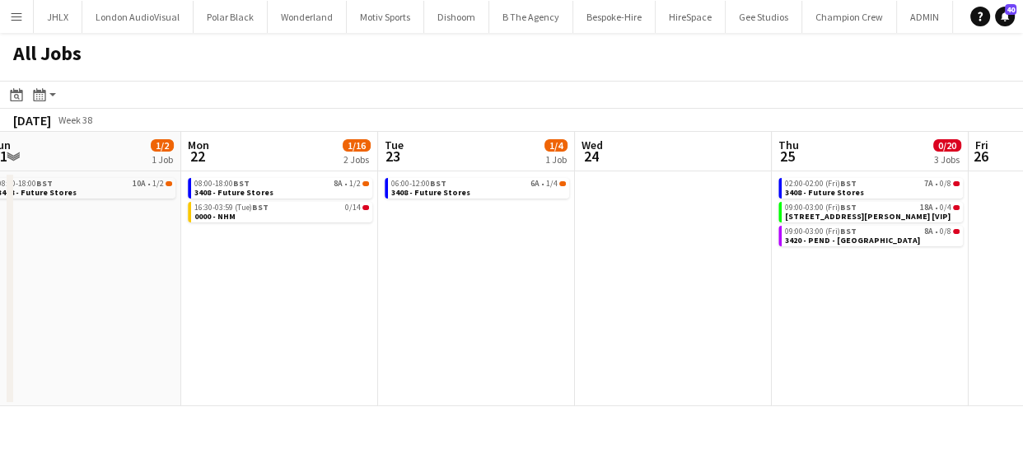
drag, startPoint x: 428, startPoint y: 325, endPoint x: 784, endPoint y: 320, distance: 356.7
click at [763, 320] on app-calendar-viewport "Fri 19 1/10 1 Job Sat 20 1/2 1 Job Sun 21 1/2 1 Job Mon 22 1/16 2 Jobs Tue 23 1…" at bounding box center [511, 269] width 1023 height 274
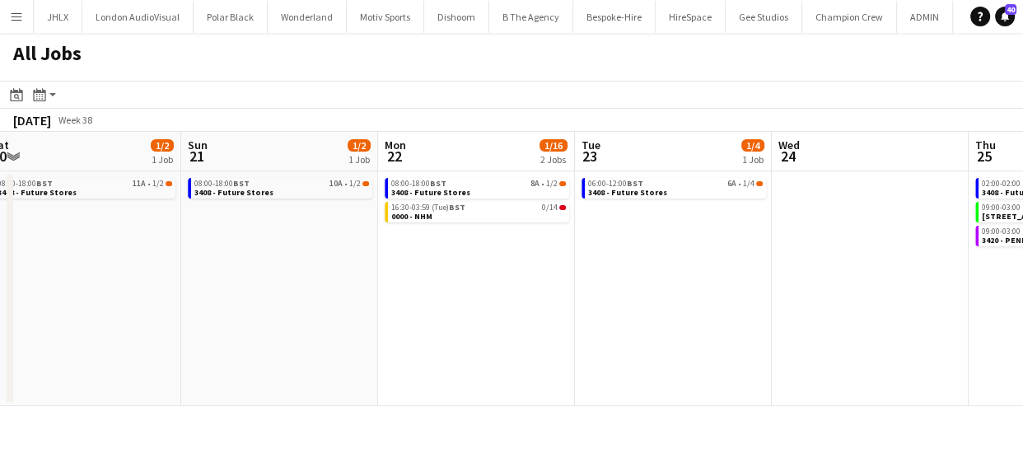
click at [648, 311] on app-calendar-viewport "Thu 18 0/18 2 Jobs Fri 19 1/10 1 Job Sat 20 1/2 1 Job Sun 21 1/2 1 Job Mon 22 1…" at bounding box center [511, 269] width 1023 height 274
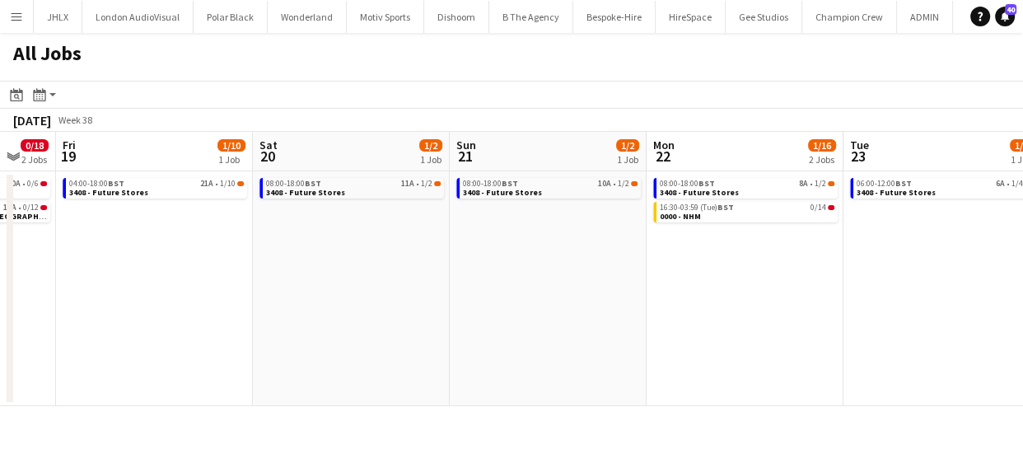
click at [756, 337] on app-calendar-viewport "Tue 16 4/16 2 Jobs Wed 17 2/42 5 Jobs Thu 18 0/18 2 Jobs Fri 19 1/10 1 Job Sat …" at bounding box center [511, 269] width 1023 height 274
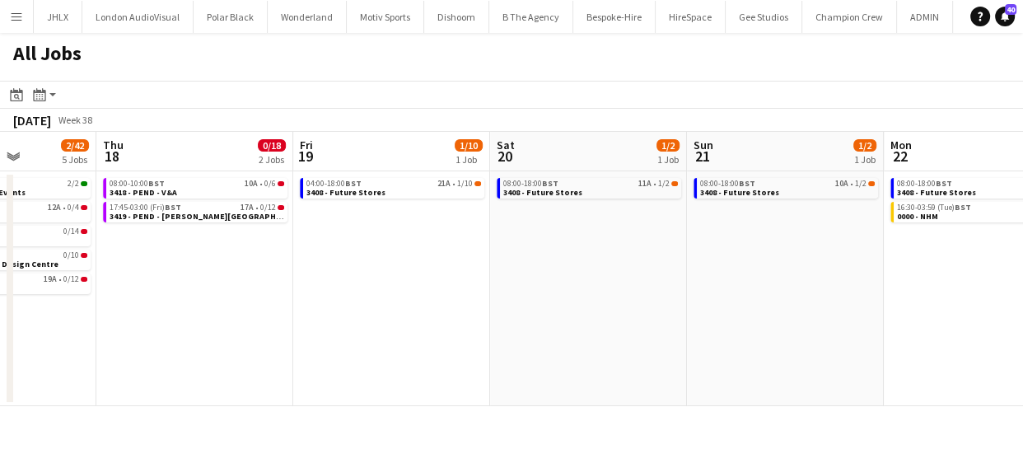
click at [857, 343] on app-calendar-viewport "Mon 15 2/8 2 Jobs Tue 16 4/16 2 Jobs Wed 17 2/42 5 Jobs Thu 18 0/18 2 Jobs Fri …" at bounding box center [511, 269] width 1023 height 274
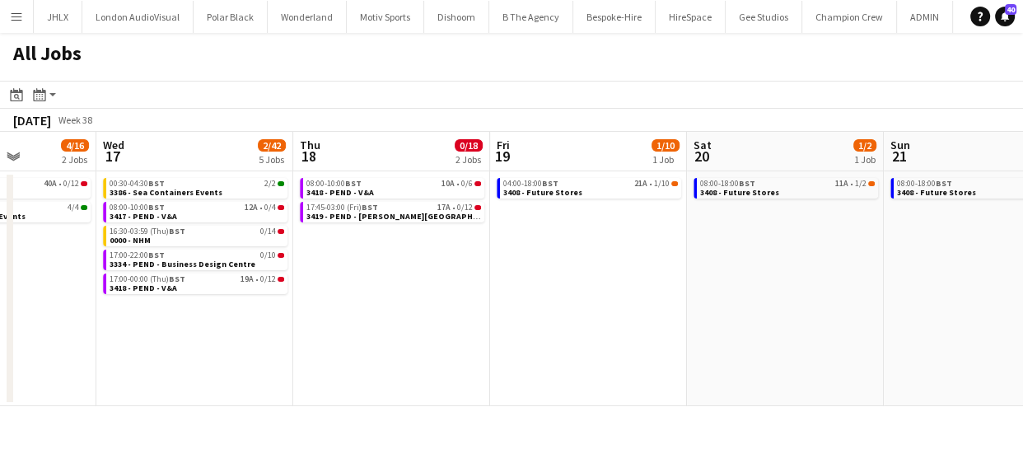
scroll to position [0, 428]
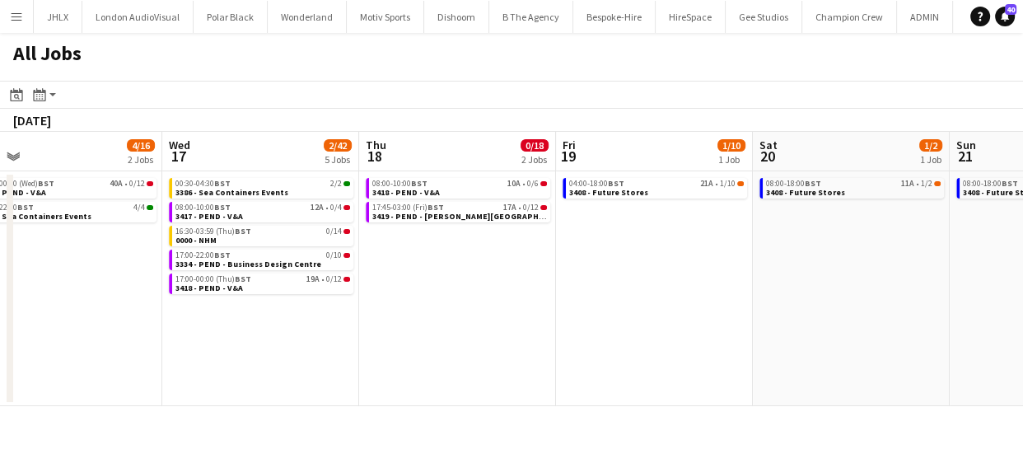
drag, startPoint x: 351, startPoint y: 395, endPoint x: 570, endPoint y: 378, distance: 219.7
click at [680, 367] on app-calendar-viewport "Sun 14 0/16 2 Jobs Mon 15 2/8 2 Jobs Tue 16 4/16 2 Jobs Wed 17 2/42 5 Jobs Thu …" at bounding box center [511, 269] width 1023 height 274
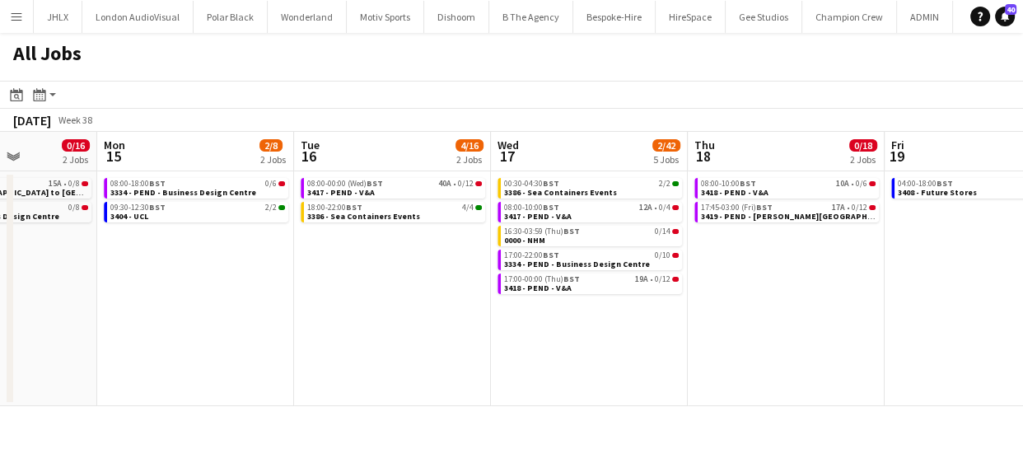
drag, startPoint x: 345, startPoint y: 378, endPoint x: 671, endPoint y: 367, distance: 325.5
click at [607, 367] on app-calendar-viewport "Fri 12 16/42 5 Jobs Sat 13 Sun 14 0/16 2 Jobs Mon 15 2/8 2 Jobs Tue 16 4/16 2 J…" at bounding box center [511, 269] width 1023 height 274
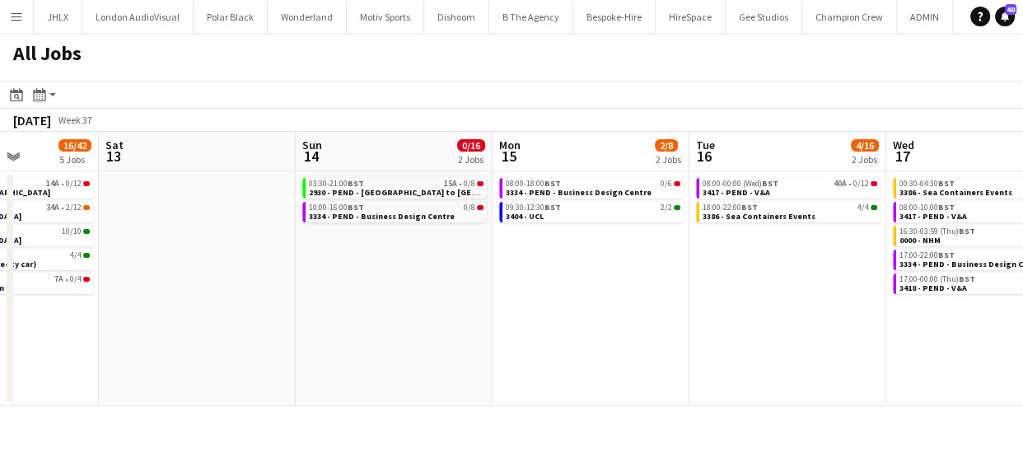
drag, startPoint x: 497, startPoint y: 360, endPoint x: 637, endPoint y: 357, distance: 140.1
click at [610, 357] on app-calendar-viewport "Wed 10 0/14 2 Jobs Thu 11 0/30 2 Jobs Fri 12 16/42 5 Jobs Sat 13 Sun 14 0/16 2 …" at bounding box center [511, 269] width 1023 height 274
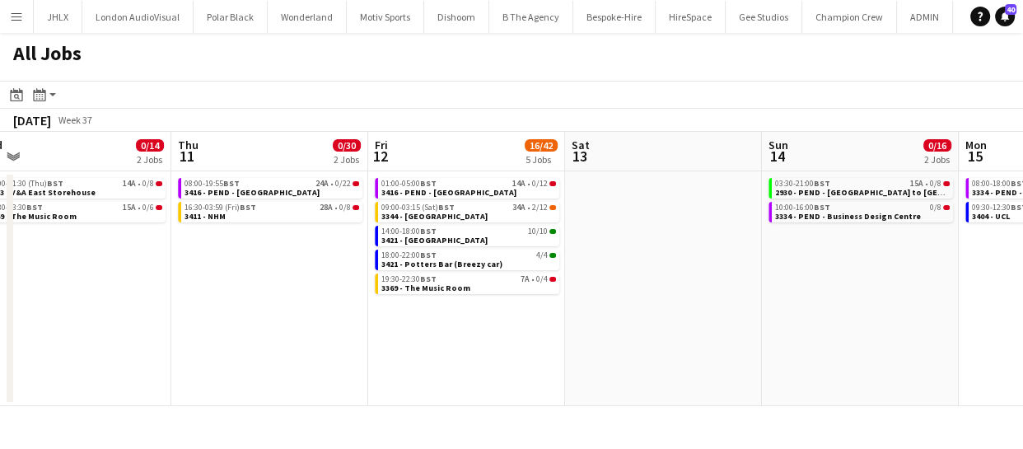
drag, startPoint x: 620, startPoint y: 361, endPoint x: 760, endPoint y: 365, distance: 140.1
click at [666, 361] on app-calendar-viewport "Mon 8 12/16 2 Jobs Tue 9 0/8 1 Job Wed 10 0/14 2 Jobs Thu 11 0/30 2 Jobs Fri 12…" at bounding box center [511, 269] width 1023 height 274
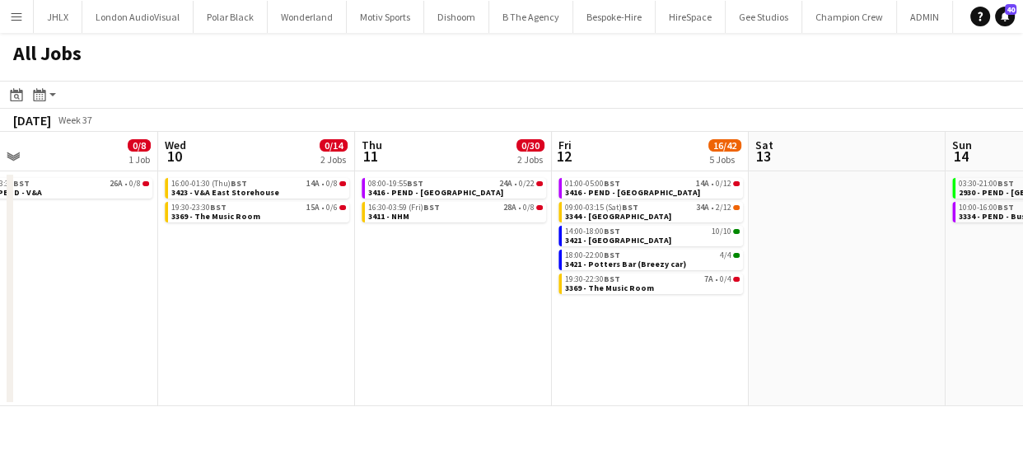
drag, startPoint x: 419, startPoint y: 374, endPoint x: 708, endPoint y: 370, distance: 288.3
click at [643, 365] on app-calendar-viewport "Sun 7 13/24 4 Jobs Mon 8 12/16 2 Jobs Tue 9 0/8 1 Job Wed 10 0/14 2 Jobs Thu 11…" at bounding box center [511, 269] width 1023 height 274
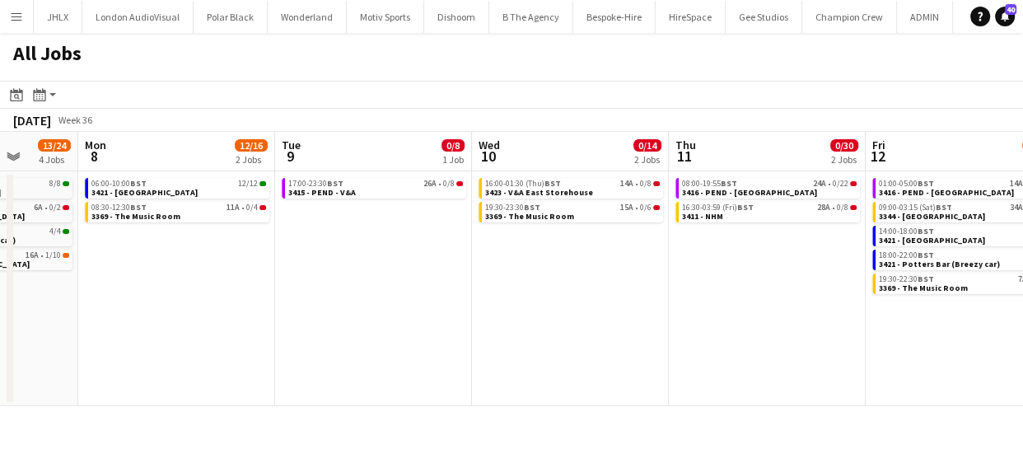
drag, startPoint x: 370, startPoint y: 355, endPoint x: 524, endPoint y: 349, distance: 154.1
click at [577, 347] on app-calendar-viewport "Fri 5 14/24 6 Jobs Sat 6 2/5 3 Jobs Sun 7 13/24 4 Jobs Mon 8 12/16 2 Jobs Tue 9…" at bounding box center [511, 269] width 1023 height 274
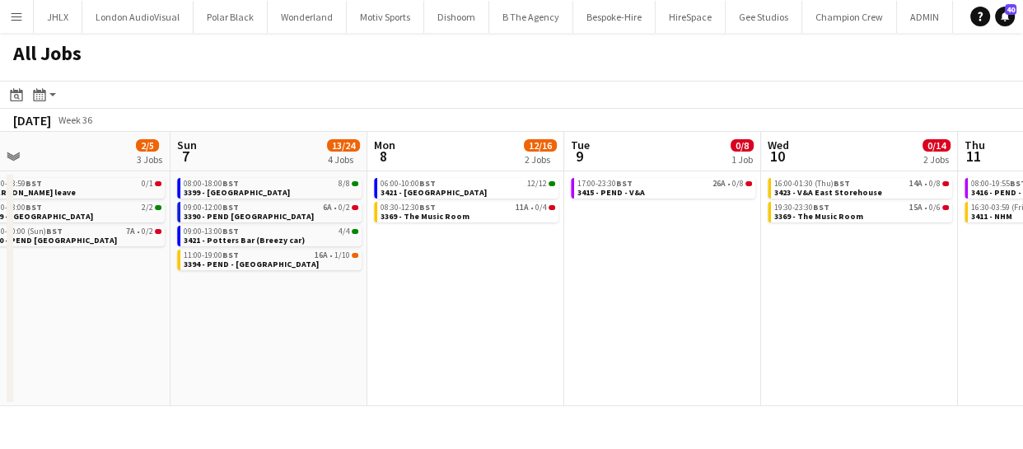
click at [562, 309] on app-calendar-viewport "Thu 4 12/26 3 Jobs Fri 5 14/24 6 Jobs Sat 6 2/5 3 Jobs Sun 7 13/24 4 Jobs Mon 8…" at bounding box center [511, 269] width 1023 height 274
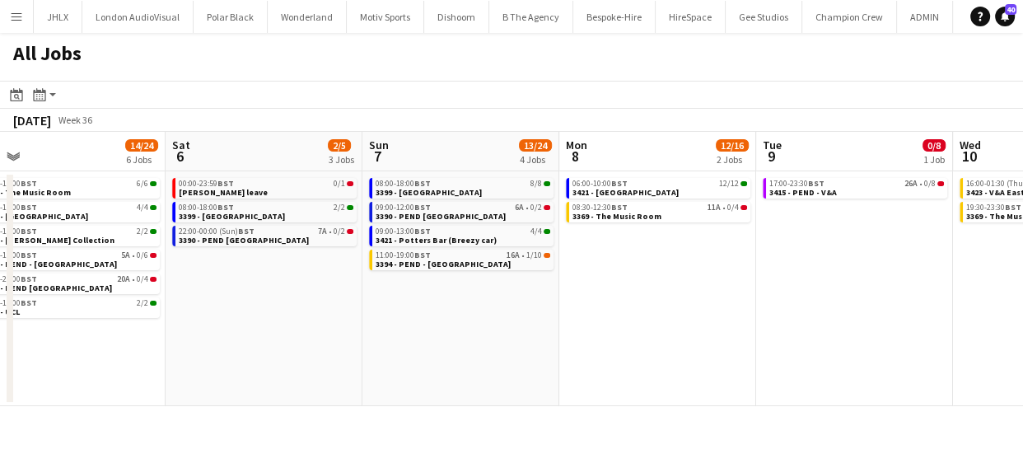
drag
click at [605, 301] on app-calendar-viewport "Wed 3 12/13 5 Jobs Thu 4 12/26 3 Jobs Fri 5 14/24 6 Jobs Sat 6 2/5 3 Jobs Sun 7…" at bounding box center [511, 269] width 1023 height 274
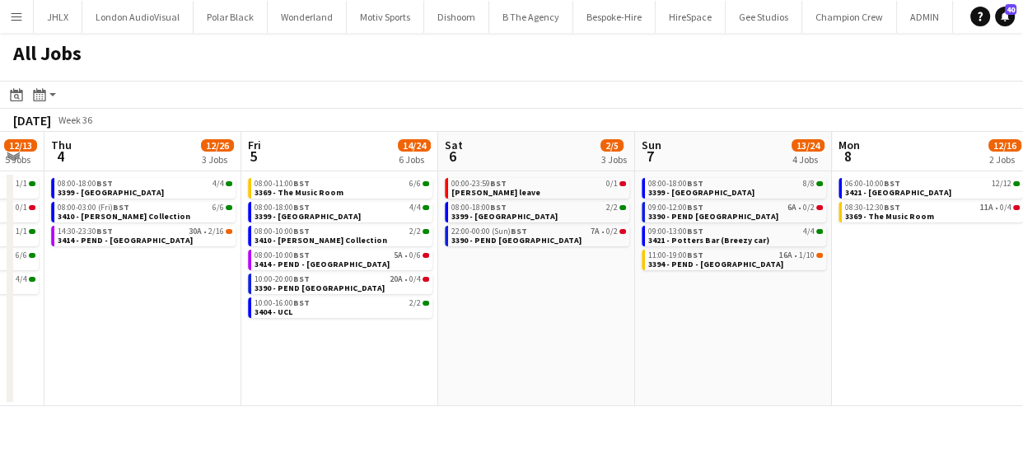
click at [625, 302] on app-calendar-viewport "Tue 2 6/7 4 Jobs Wed 3 12/13 5 Jobs Thu 4 12/26 3 Jobs Fri 5 14/24 6 Jobs Sat 6…" at bounding box center [511, 269] width 1023 height 274
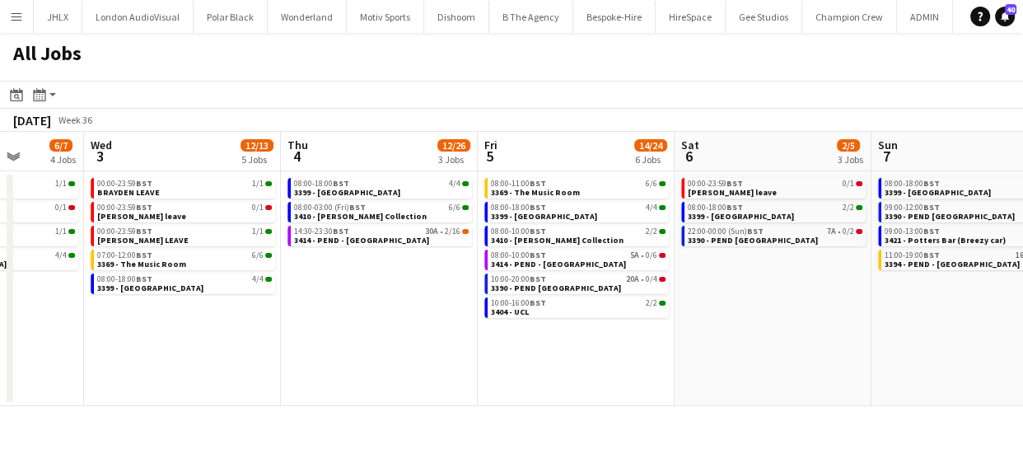
click at [598, 315] on app-calendar-viewport "Sun 31 11/11 4 Jobs Mon 1 14/14 4 Jobs Tue 2 6/7 4 Jobs Wed 3 12/13 5 Jobs Thu …" at bounding box center [511, 269] width 1023 height 274
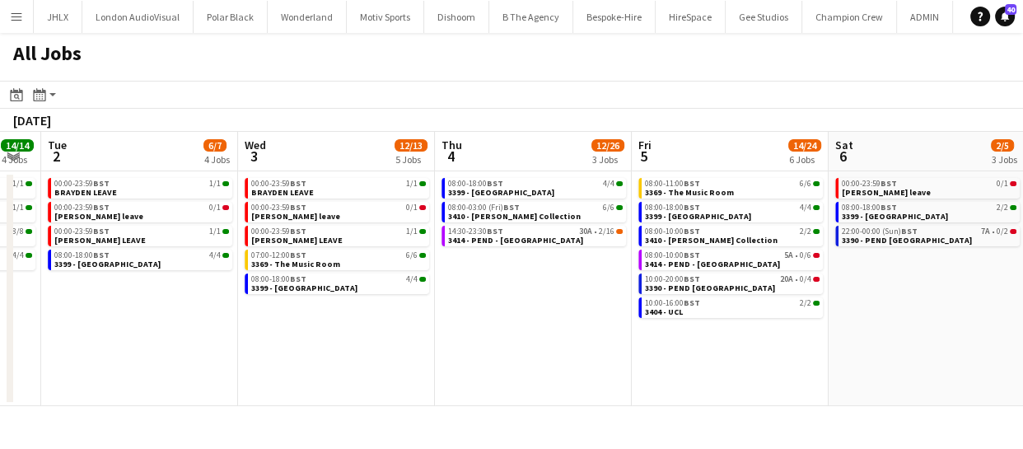
click at [630, 332] on app-calendar-viewport "Sun 31 11/11 4 Jobs Mon 1 14/14 4 Jobs Tue 2 6/7 4 Jobs Wed 3 12/13 5 Jobs Thu …" at bounding box center [511, 269] width 1023 height 274
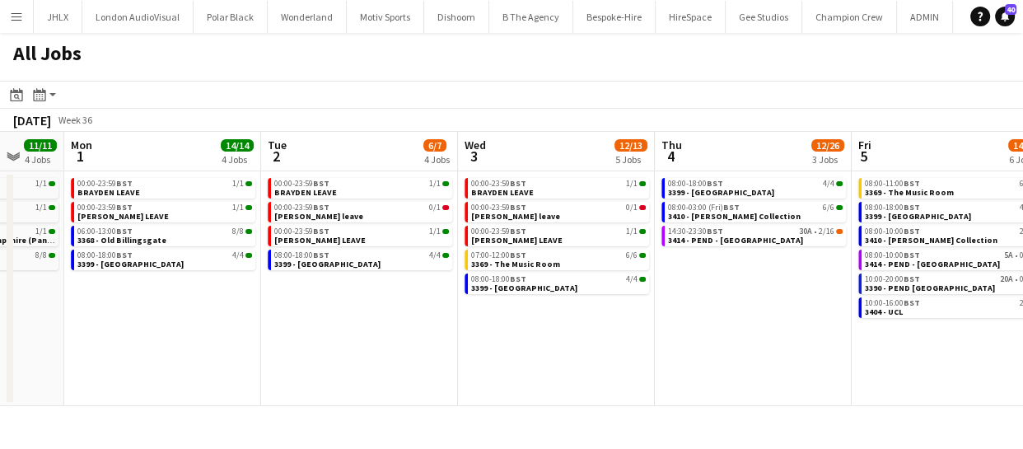
click at [773, 321] on app-calendar-viewport "Sat 30 14/15 5 Jobs Sun 31 11/11 4 Jobs Mon 1 14/14 4 Jobs Tue 2 6/7 4 Jobs Wed…" at bounding box center [511, 269] width 1023 height 274
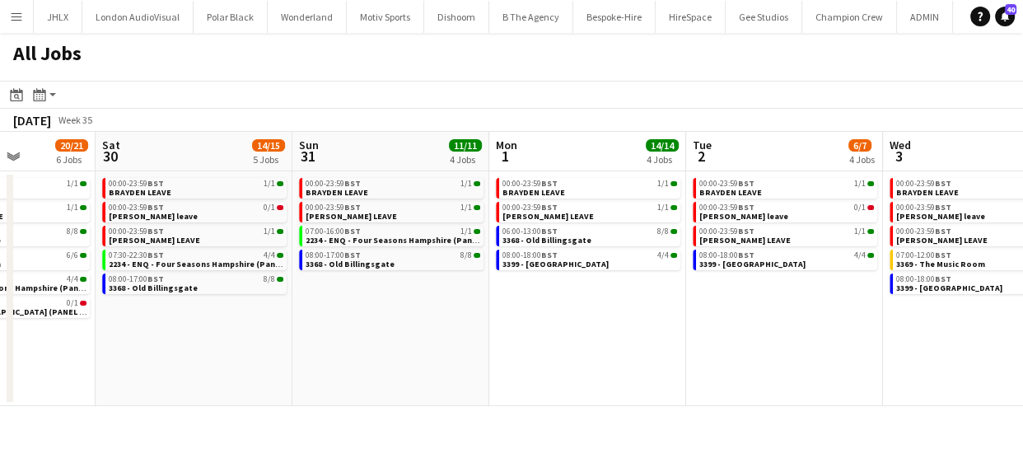
click at [638, 325] on app-calendar-viewport "Wed 27 3/4 4 Jobs Thu 28 10/12 5 Jobs Fri 29 20/21 6 Jobs Sat 30 14/15 5 Jobs S…" at bounding box center [511, 269] width 1023 height 274
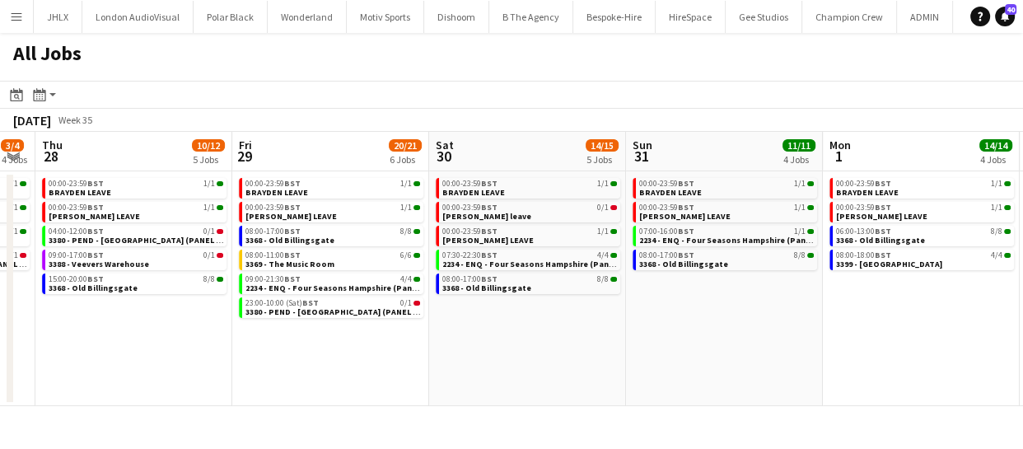
click at [798, 338] on app-calendar-viewport "Tue 26 4/4 3 Jobs Wed 27 3/4 4 Jobs Thu 28 10/12 5 Jobs Fri 29 20/21 6 Jobs Sat…" at bounding box center [511, 269] width 1023 height 274
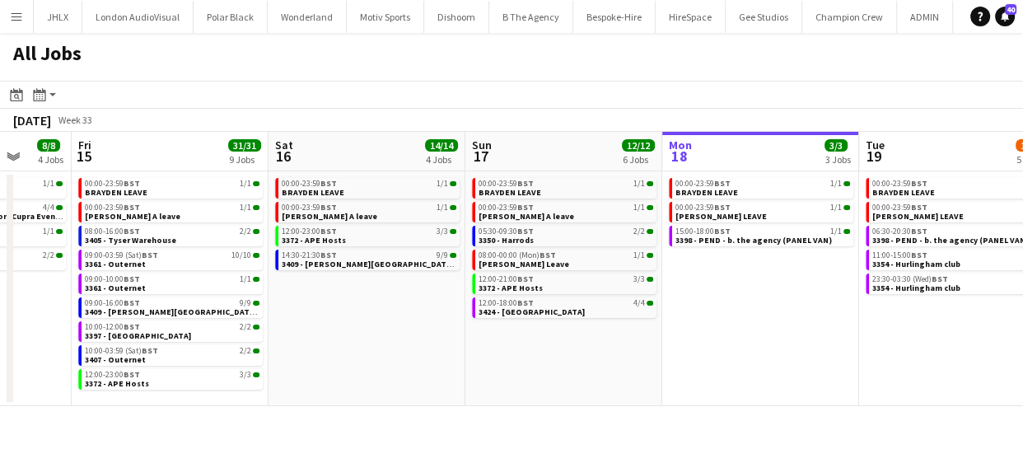
scroll to position [0, 517]
drag, startPoint x: 252, startPoint y: 353, endPoint x: 719, endPoint y: 342, distance: 467.2
click at [719, 342] on app-calendar-viewport "Tue 12 6/8 7 Jobs Wed 13 9/9 6 Jobs Thu 14 8/8 4 Jobs Fri 15 31/31 9 Jobs Sat 1…" at bounding box center [511, 269] width 1023 height 274
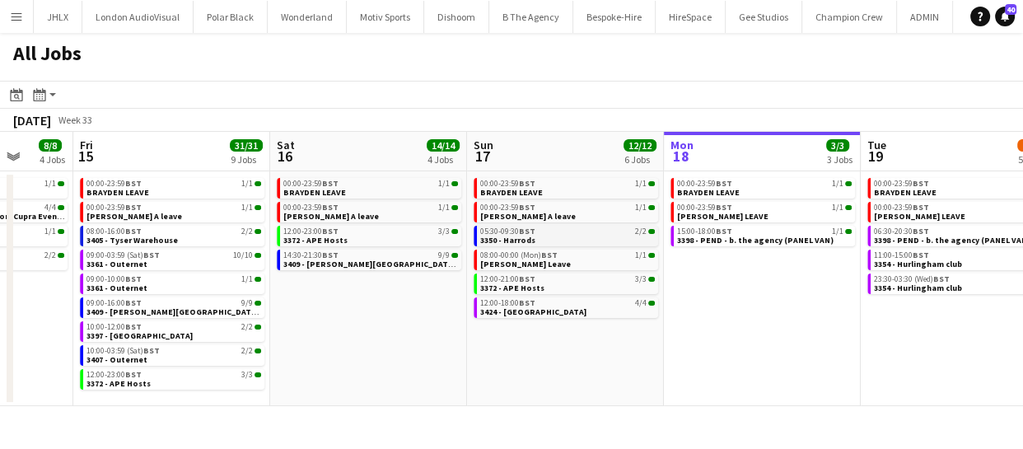
click at [535, 237] on link "05:30-09:30 BST 2/2 3350 - Harrods" at bounding box center [567, 235] width 175 height 19
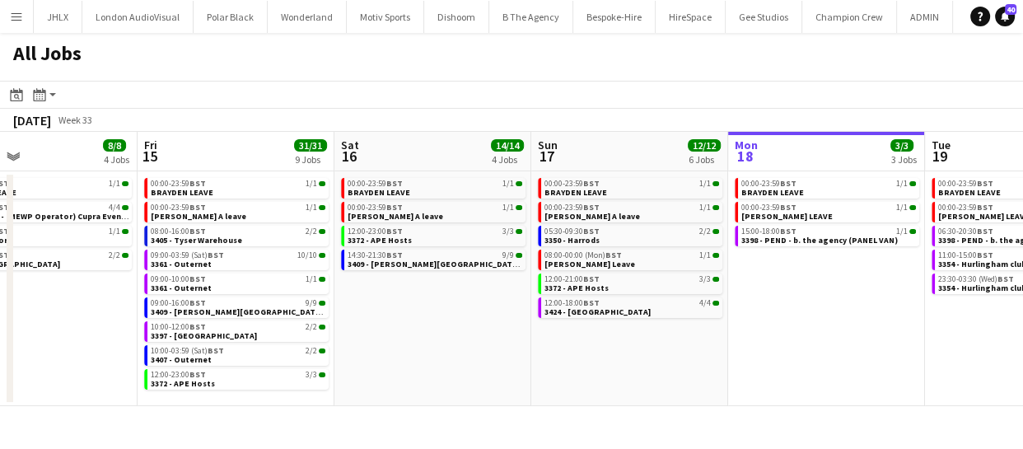
scroll to position [0, 445]
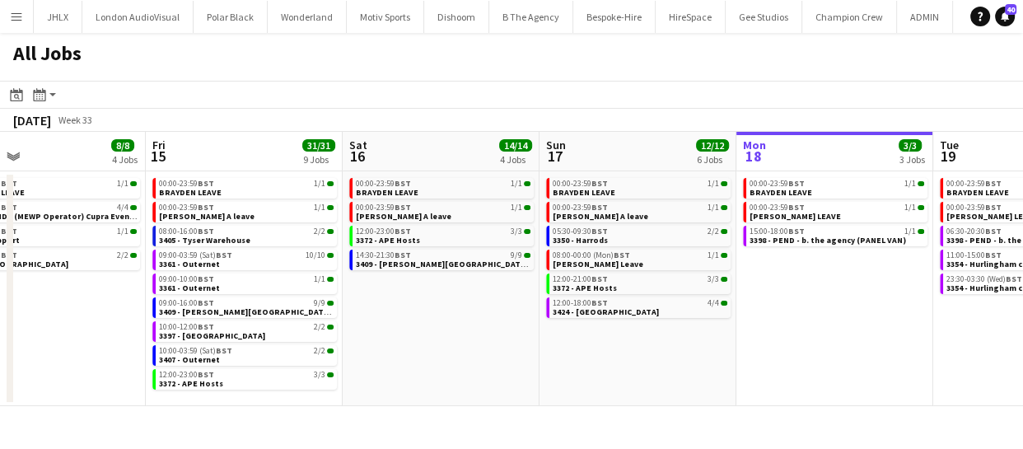
drag, startPoint x: 445, startPoint y: 350, endPoint x: 517, endPoint y: 336, distance: 73.8
click at [517, 336] on app-calendar-viewport "Tue 12 6/8 7 Jobs Wed 13 9/9 6 Jobs Thu 14 8/8 4 Jobs Fri 15 31/31 9 Jobs Sat 1…" at bounding box center [511, 269] width 1023 height 274
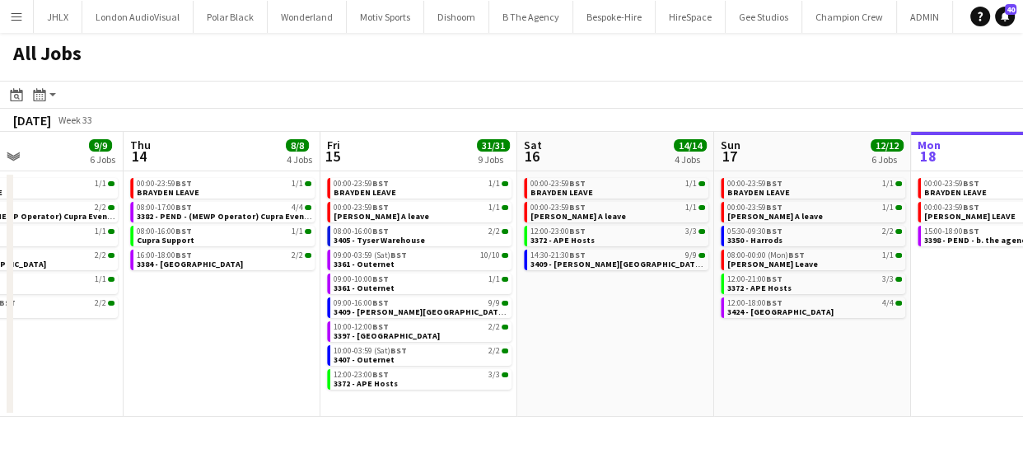
scroll to position [0, 453]
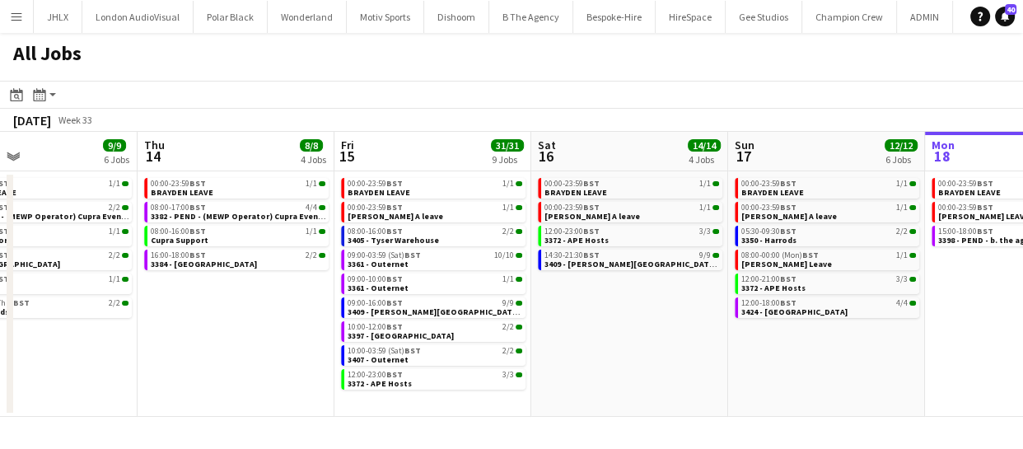
drag, startPoint x: 427, startPoint y: 343, endPoint x: 614, endPoint y: 322, distance: 188.9
click at [614, 322] on app-calendar-viewport "Mon 11 24/24 10 Jobs Tue 12 6/8 7 Jobs Wed 13 9/9 6 Jobs Thu 14 8/8 4 Jobs Fri …" at bounding box center [511, 274] width 1023 height 285
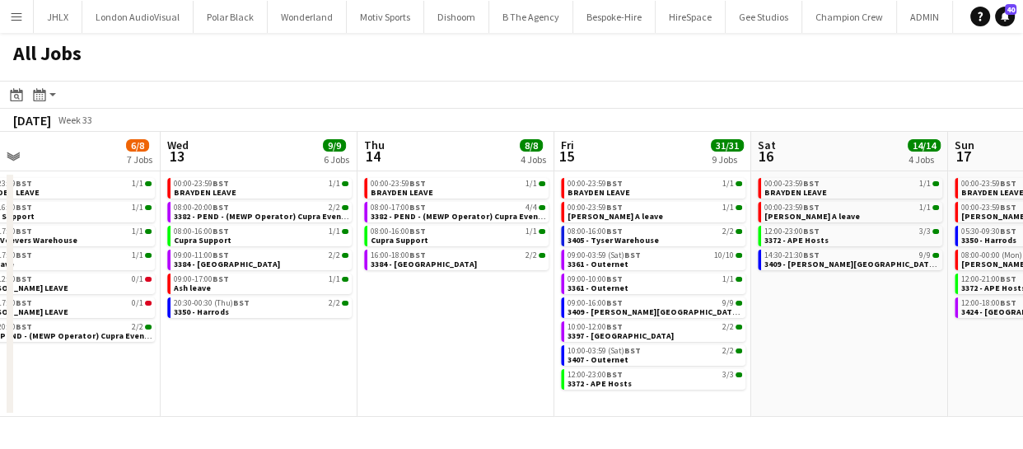
scroll to position [0, 388]
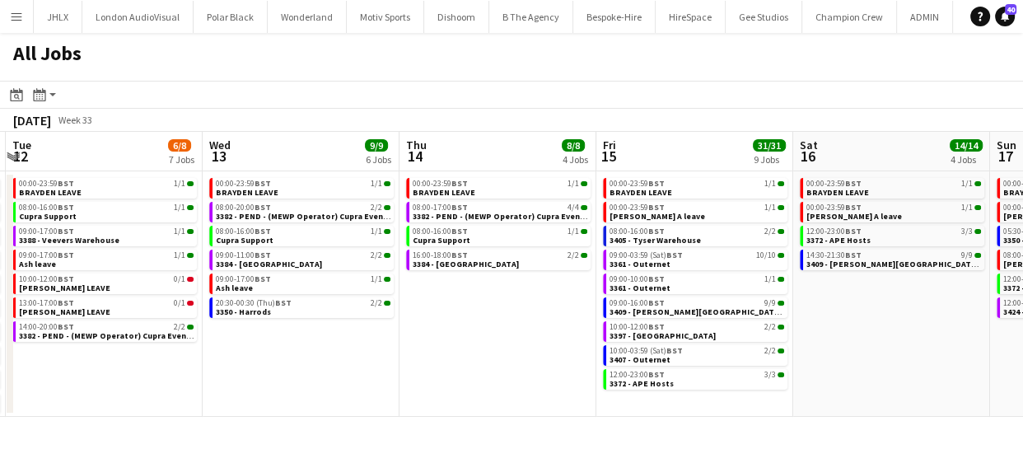
drag, startPoint x: 215, startPoint y: 299, endPoint x: 477, endPoint y: 305, distance: 262.0
click at [477, 305] on app-calendar-viewport "Sun 10 20/20 4 Jobs Mon 11 24/24 10 Jobs Tue 12 6/8 7 Jobs Wed 13 9/9 6 Jobs Th…" at bounding box center [511, 274] width 1023 height 285
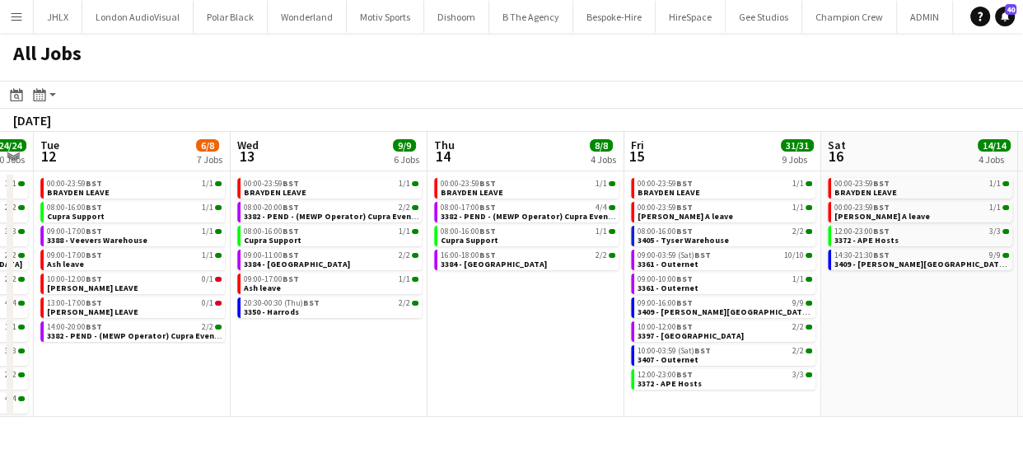
drag, startPoint x: 460, startPoint y: 339, endPoint x: 686, endPoint y: 312, distance: 227.3
click at [686, 312] on app-calendar-viewport "Sun 10 20/20 4 Jobs Mon 11 24/24 10 Jobs Tue 12 6/8 7 Jobs Wed 13 9/9 6 Jobs Th…" at bounding box center [511, 274] width 1023 height 285
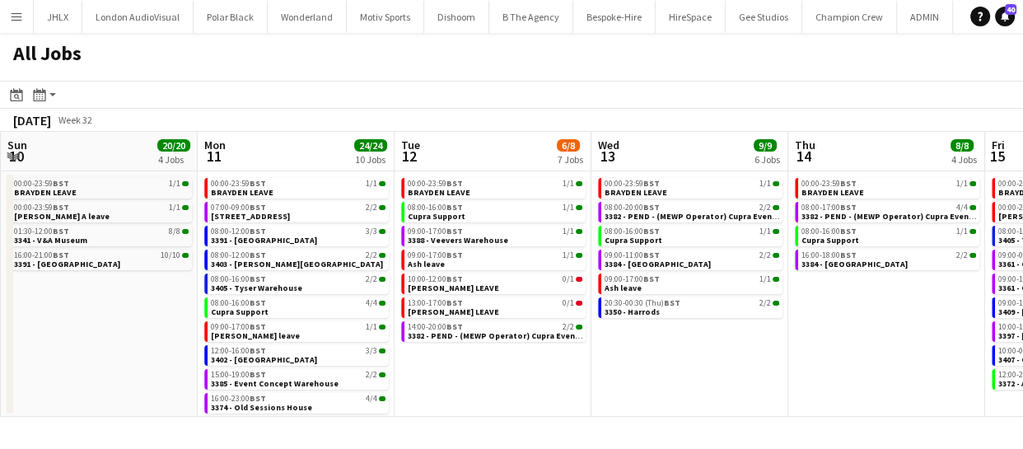
scroll to position [0, 349]
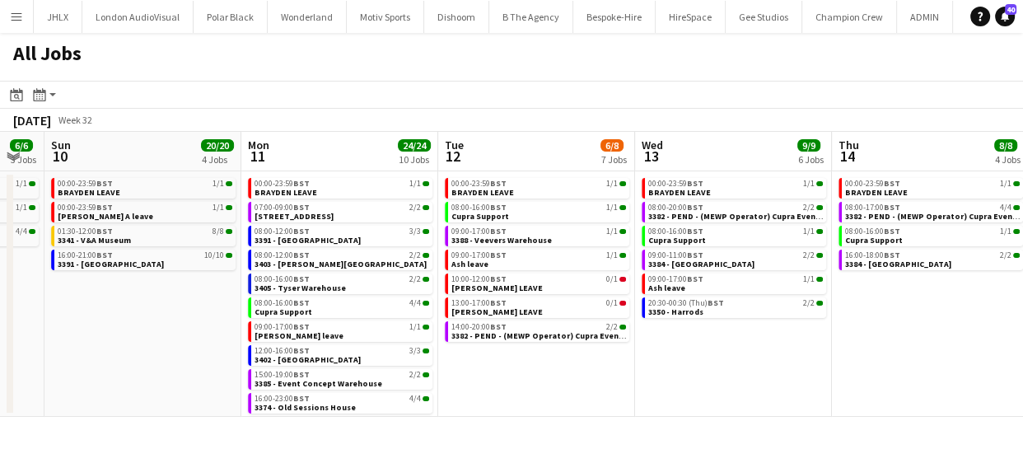
drag, startPoint x: 395, startPoint y: 361, endPoint x: 602, endPoint y: 353, distance: 206.9
click at [602, 353] on app-calendar-viewport "Fri 8 45/63 8 Jobs Sat 9 6/6 3 Jobs Sun 10 20/20 4 Jobs Mon 11 24/24 10 Jobs Tu…" at bounding box center [511, 274] width 1023 height 285
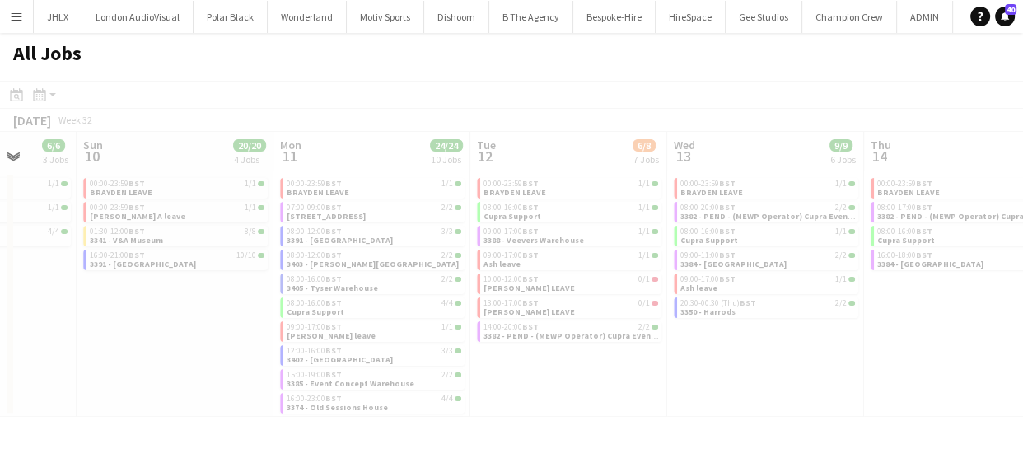
drag, startPoint x: 535, startPoint y: 371, endPoint x: 716, endPoint y: 362, distance: 180.6
click at [716, 362] on app-calendar-viewport "Thu 7 Fri 8 45/63 8 Jobs Sat 9 6/6 3 Jobs Sun 10 20/20 4 Jobs Mon 11 24/24 10 J…" at bounding box center [511, 274] width 1023 height 285
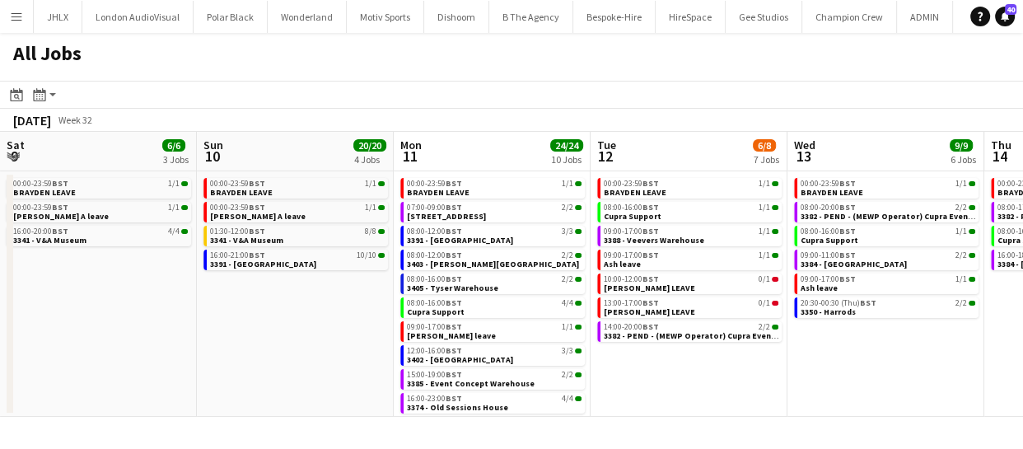
drag, startPoint x: 637, startPoint y: 378, endPoint x: 750, endPoint y: 342, distance: 119.3
click at [749, 343] on app-calendar-viewport "Thu 7 30/30 6 Jobs Fri 8 45/63 8 Jobs Sat 9 6/6 3 Jobs Sun 10 20/20 4 Jobs Mon …" at bounding box center [511, 274] width 1023 height 285
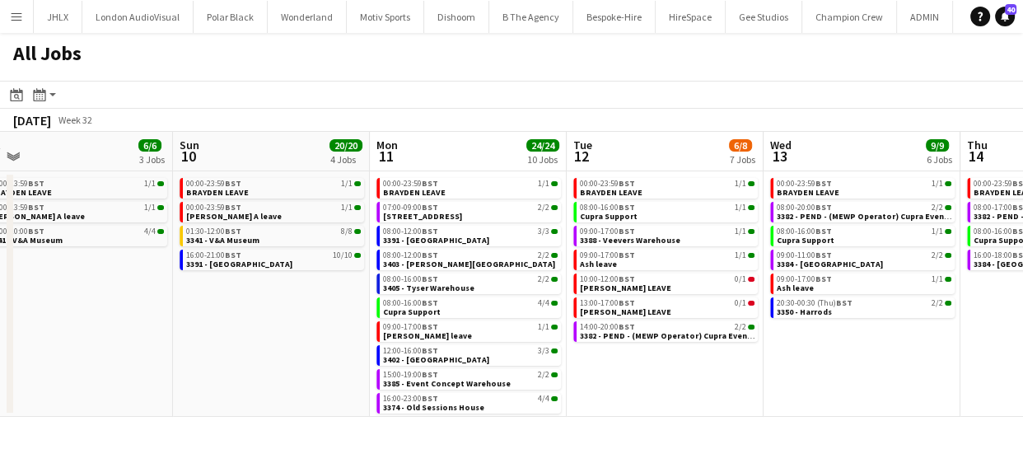
scroll to position [0, 416]
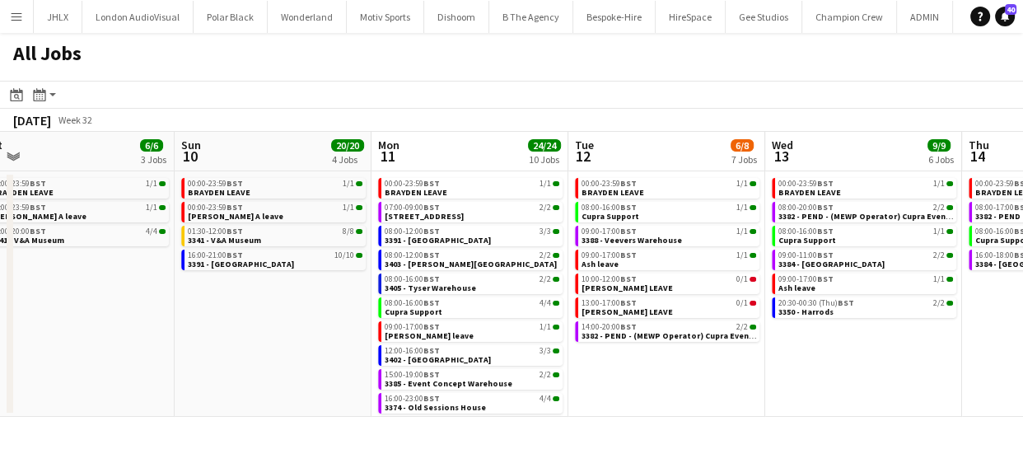
drag, startPoint x: 919, startPoint y: 357, endPoint x: 870, endPoint y: 365, distance: 50.0
click at [870, 365] on app-calendar-viewport "Thu 7 30/30 6 Jobs Fri 8 45/63 8 Jobs Sat 9 6/6 3 Jobs Sun 10 20/20 4 Jobs Mon …" at bounding box center [511, 274] width 1023 height 285
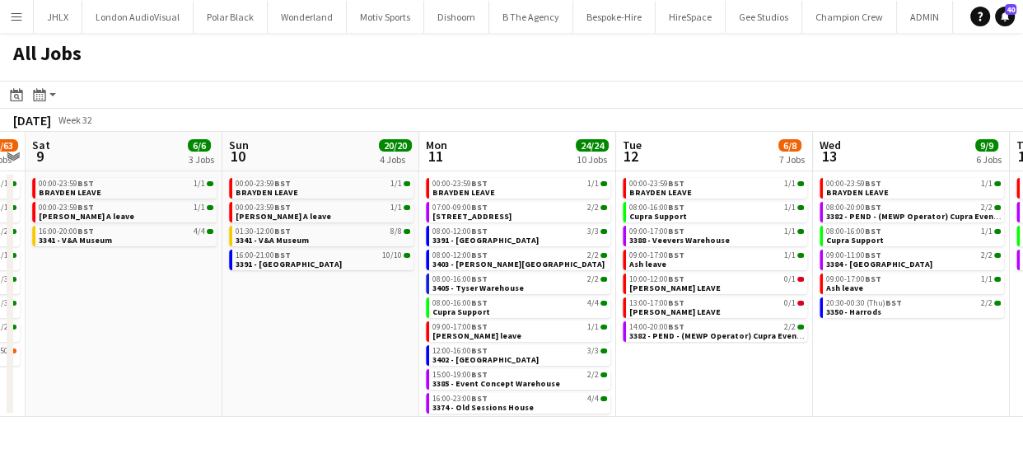
scroll to position [0, 358]
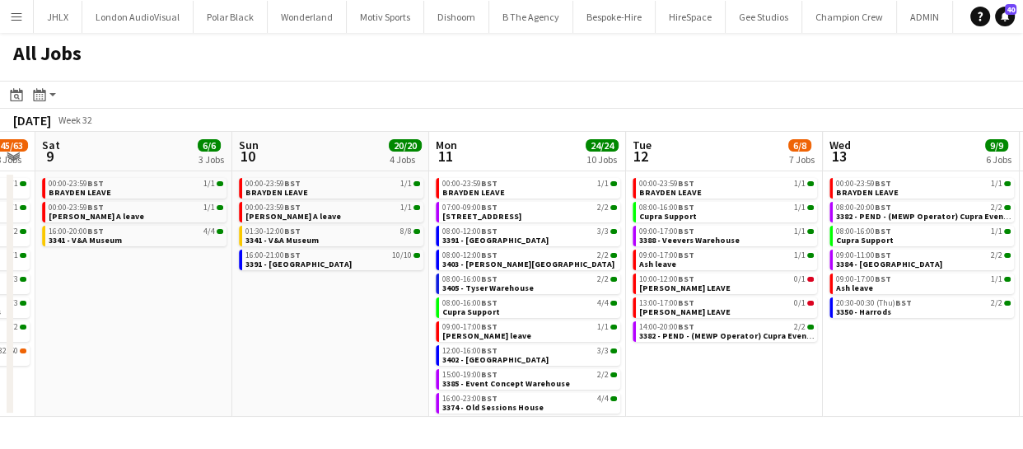
drag, startPoint x: 631, startPoint y: 369, endPoint x: 689, endPoint y: 367, distance: 57.7
click at [689, 367] on app-calendar-viewport "Thu 7 30/30 6 Jobs Fri 8 45/63 8 Jobs Sat 9 6/6 3 Jobs Sun 10 20/20 4 Jobs Mon …" at bounding box center [511, 274] width 1023 height 285
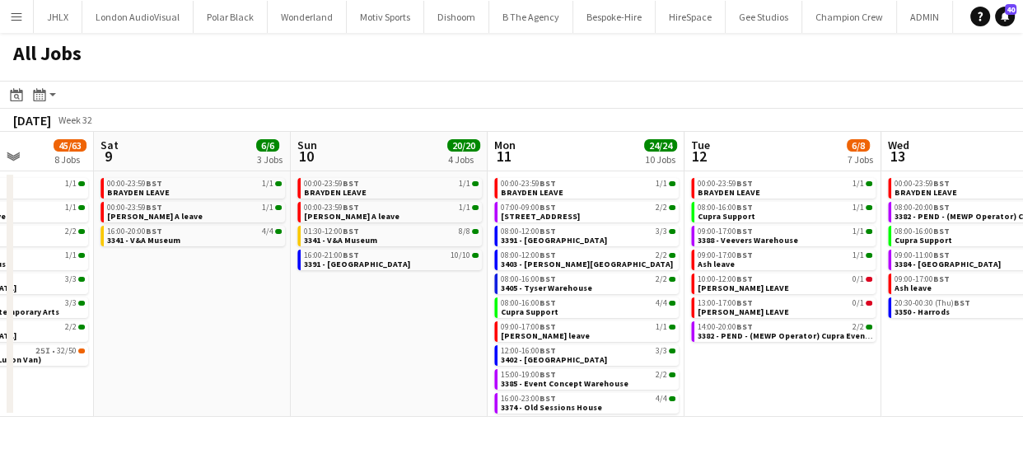
scroll to position [0, 481]
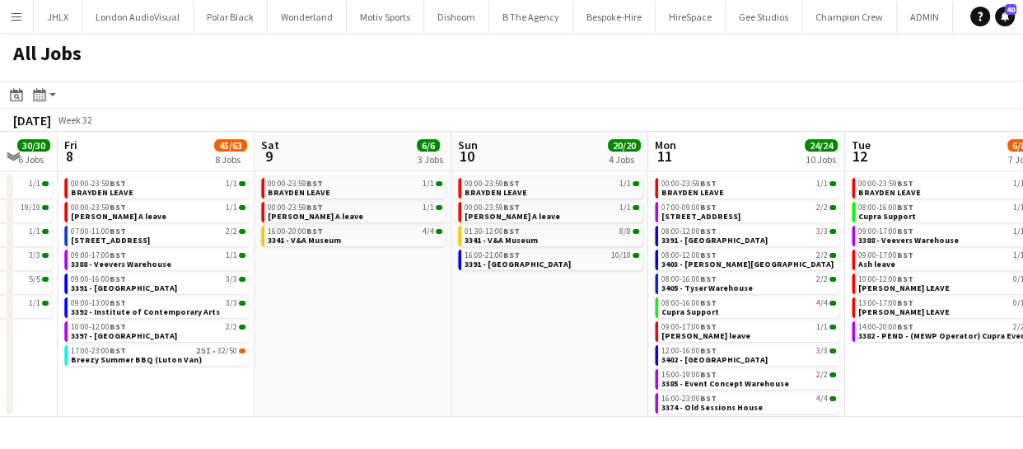
drag, startPoint x: 268, startPoint y: 332, endPoint x: 93, endPoint y: 355, distance: 176.1
click at [93, 355] on app-calendar-viewport "Tue 5 6/6 3 Jobs Wed 6 22/22 5 Jobs Thu 7 30/30 6 Jobs Fri 8 45/63 8 Jobs Sat 9…" at bounding box center [511, 274] width 1023 height 285
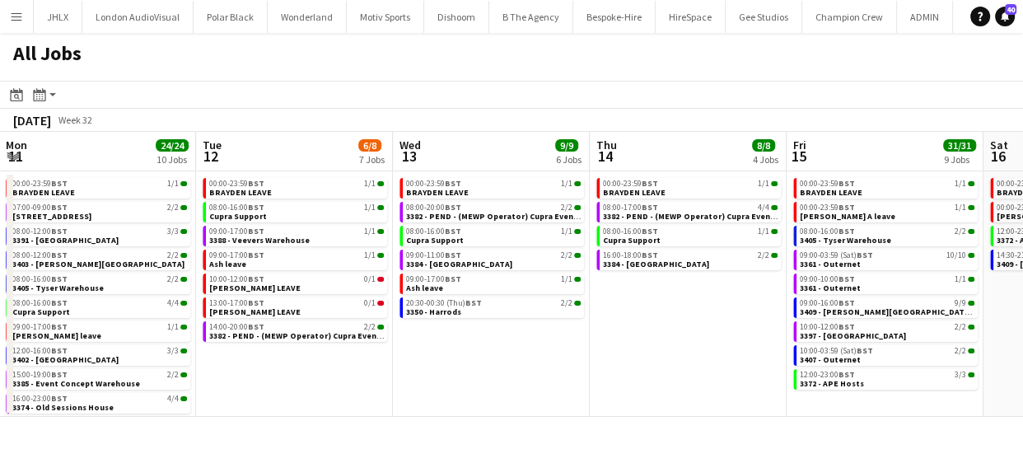
drag, startPoint x: 890, startPoint y: 298, endPoint x: 653, endPoint y: 325, distance: 238.0
click at [674, 324] on app-calendar-viewport "Thu 7 30/30 6 Jobs Fri 8 45/63 8 Jobs Sat 9 6/6 3 Jobs Sun 10 20/20 4 Jobs Mon …" at bounding box center [511, 274] width 1023 height 285
click at [494, 354] on app-calendar-viewport "Thu 7 30/30 6 Jobs Fri 8 45/63 8 Jobs Sat 9 6/6 3 Jobs Sun 10 20/20 4 Jobs Mon …" at bounding box center [511, 274] width 1023 height 285
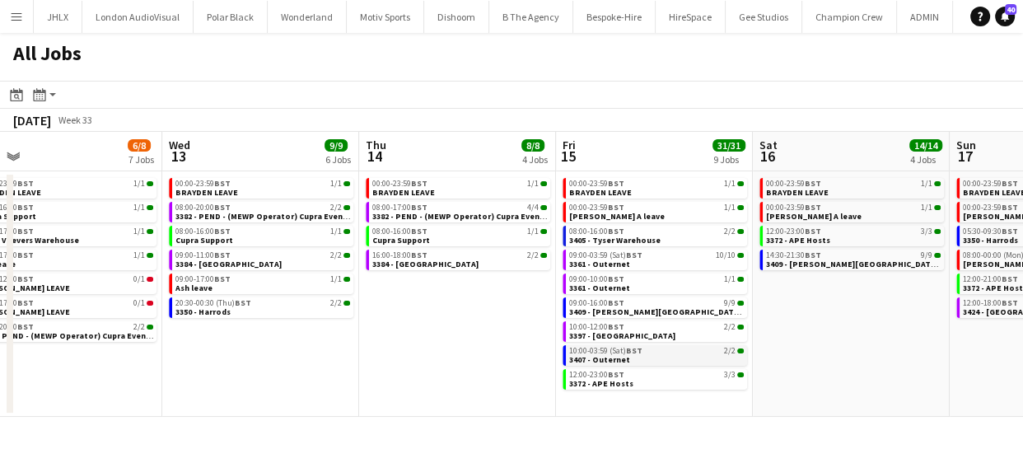
click at [368, 375] on app-calendar-viewport "Sat 9 6/6 3 Jobs Sun 10 20/20 4 Jobs Mon 11 24/24 10 Jobs Tue 12 6/8 7 Jobs Wed…" at bounding box center [511, 274] width 1023 height 285
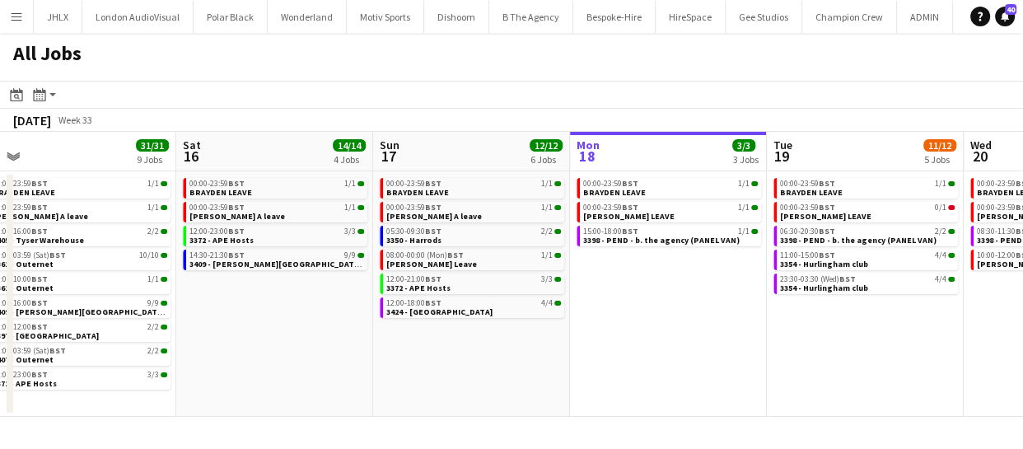
drag, startPoint x: 559, startPoint y: 344, endPoint x: 514, endPoint y: 348, distance: 45.4
click at [514, 348] on app-calendar-viewport "Mon 11 24/24 10 Jobs Tue 12 6/8 7 Jobs Wed 13 9/9 6 Jobs Thu 14 8/8 4 Jobs Fri …" at bounding box center [511, 274] width 1023 height 285
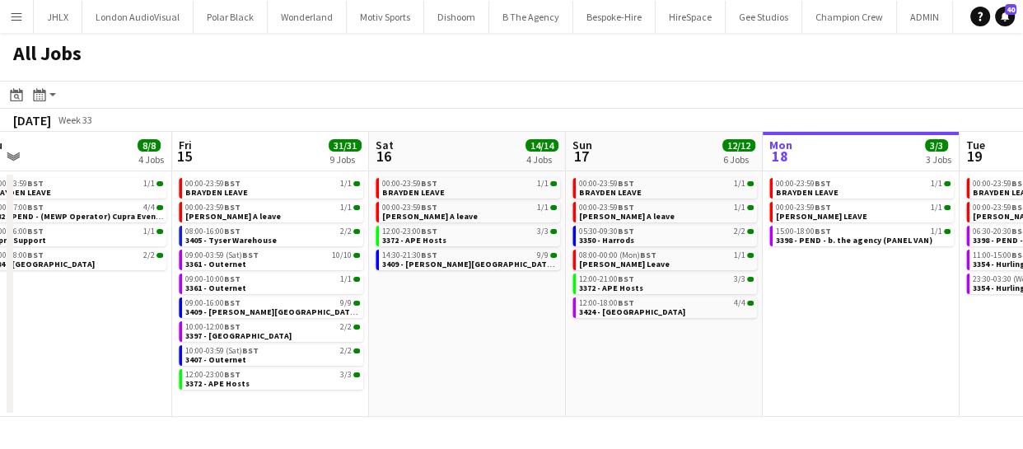
click at [437, 357] on app-calendar-viewport "Mon 11 24/24 10 Jobs Tue 12 6/8 7 Jobs Wed 13 9/9 6 Jobs Thu 14 8/8 4 Jobs Fri …" at bounding box center [511, 274] width 1023 height 285
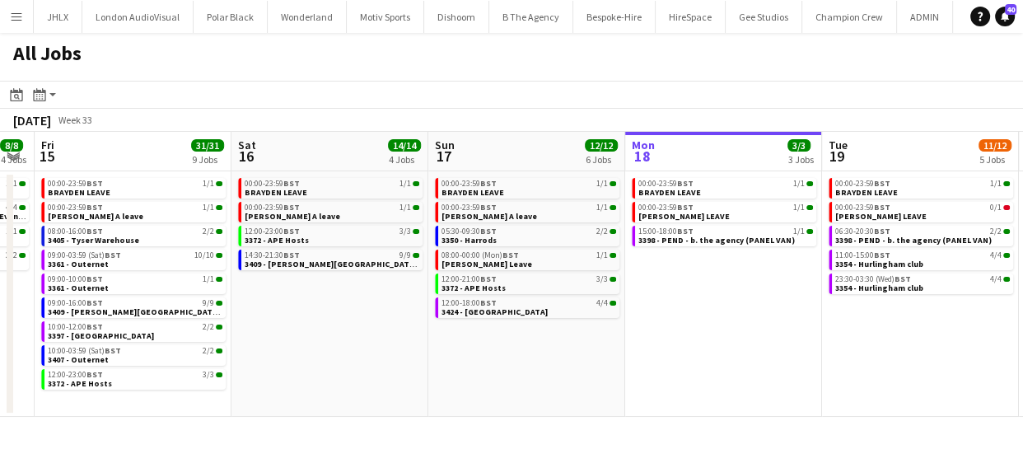
click at [455, 362] on app-calendar-viewport "Mon 11 24/24 10 Jobs Tue 12 6/8 7 Jobs Wed 13 9/9 6 Jobs Thu 14 8/8 4 Jobs Fri …" at bounding box center [511, 274] width 1023 height 285
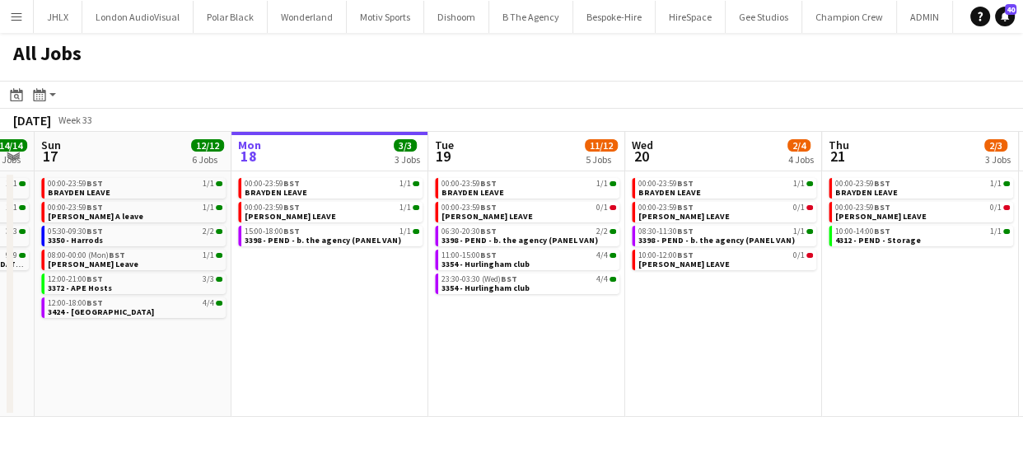
scroll to position [0, 452]
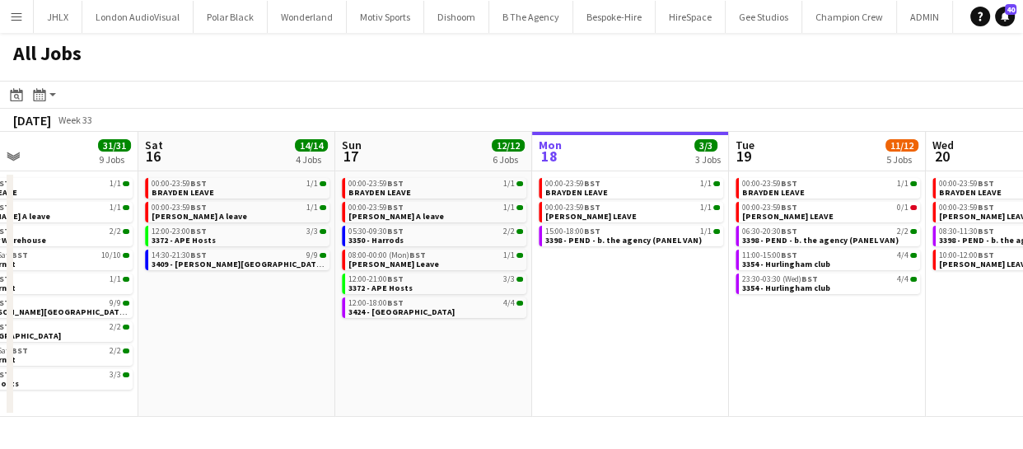
click at [321, 289] on app-date-cell "00:00-23:59 BST 1/1 BRAYDEN LEAVE 00:00-23:59 BST 1/1 Chris A leave 12:00-23:00…" at bounding box center [236, 293] width 197 height 245
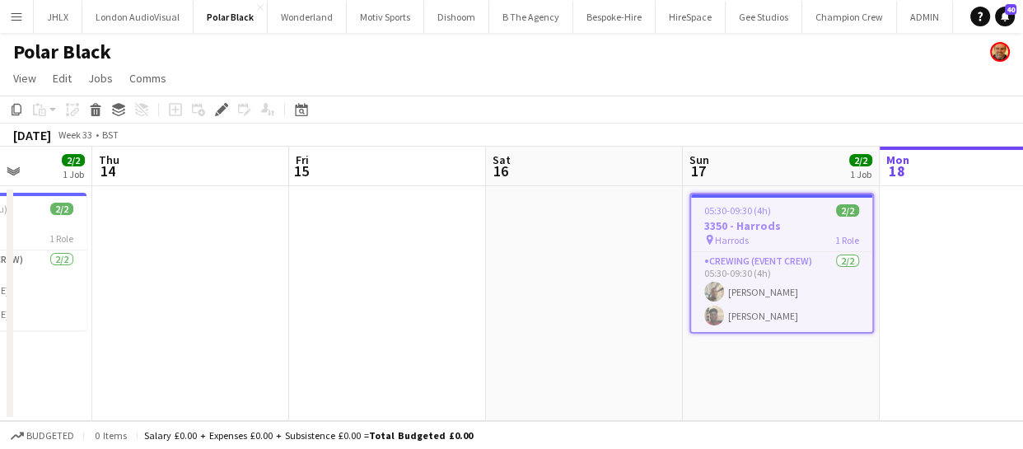
drag, startPoint x: 285, startPoint y: 361, endPoint x: 749, endPoint y: 331, distance: 464.7
click at [749, 331] on app-calendar-viewport "Mon 11 Tue 12 Wed 13 2/2 1 Job Thu 14 Fri 15 Sat 16 Sun 17 2/2 1 Job Mon 18 Tue…" at bounding box center [511, 284] width 1023 height 274
drag, startPoint x: 428, startPoint y: 330, endPoint x: 671, endPoint y: 321, distance: 242.3
click at [638, 321] on app-calendar-viewport "Mon 11 Tue 12 Wed 13 2/2 1 Job Thu 14 Fri 15 Sat 16 Sun 17 2/2 1 Job Mon 18 Tue…" at bounding box center [511, 284] width 1023 height 274
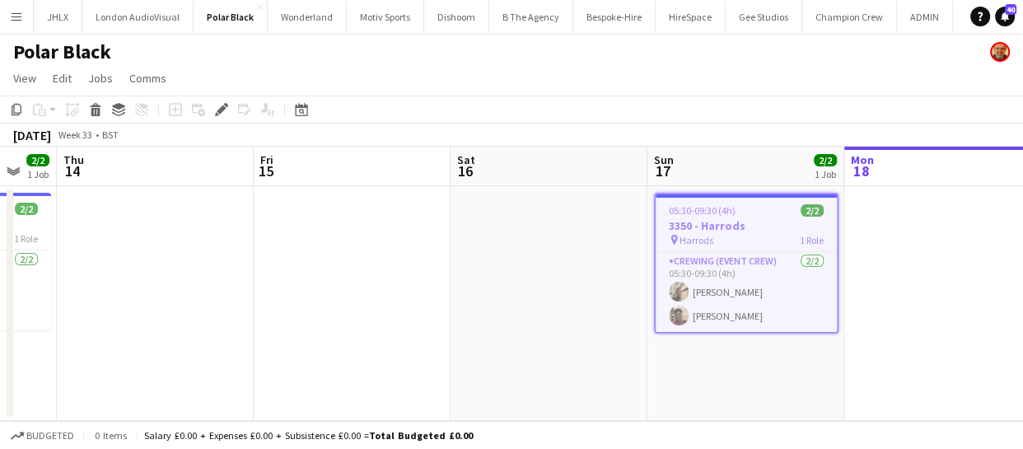
drag, startPoint x: 657, startPoint y: 334, endPoint x: 324, endPoint y: 326, distance: 332.9
click at [313, 329] on app-calendar-viewport "Sun 10 Mon 11 Tue 12 Wed 13 2/2 1 Job Thu 14 Fri 15 Sat 16 Sun 17 2/2 1 Job Mon…" at bounding box center [511, 284] width 1023 height 274
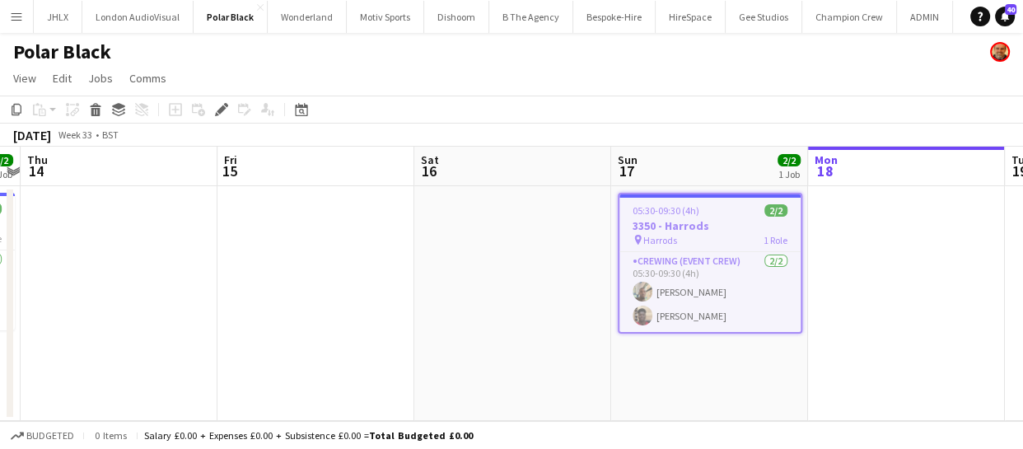
click at [304, 327] on app-calendar-viewport "Sun 10 Mon 11 Tue 12 Wed 13 2/2 1 Job Thu 14 Fri 15 Sat 16 Sun 17 2/2 1 Job Mon…" at bounding box center [511, 284] width 1023 height 274
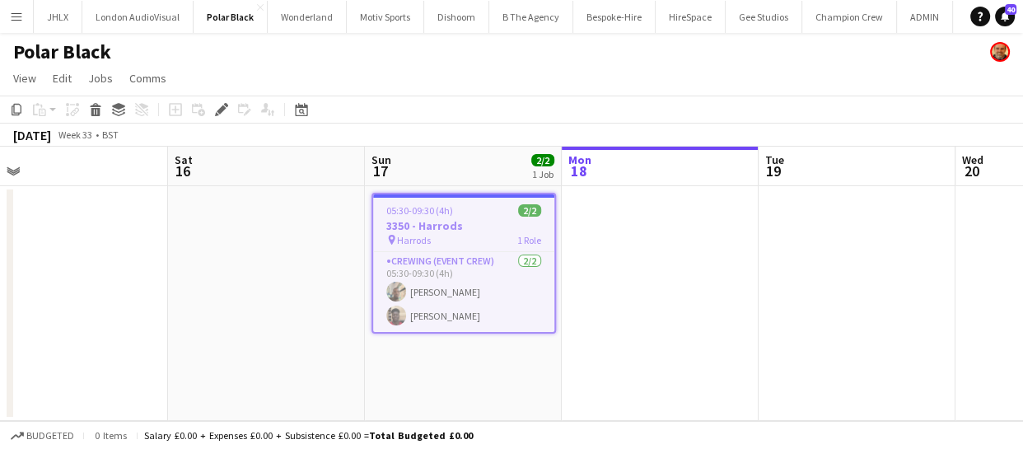
click at [563, 336] on app-calendar-viewport "Tue 12 Wed 13 2/2 1 Job Thu 14 Fri 15 Sat 16 Sun 17 2/2 1 Job Mon 18 Tue 19 Wed…" at bounding box center [511, 284] width 1023 height 274
